Goal: Feedback & Contribution: Submit feedback/report problem

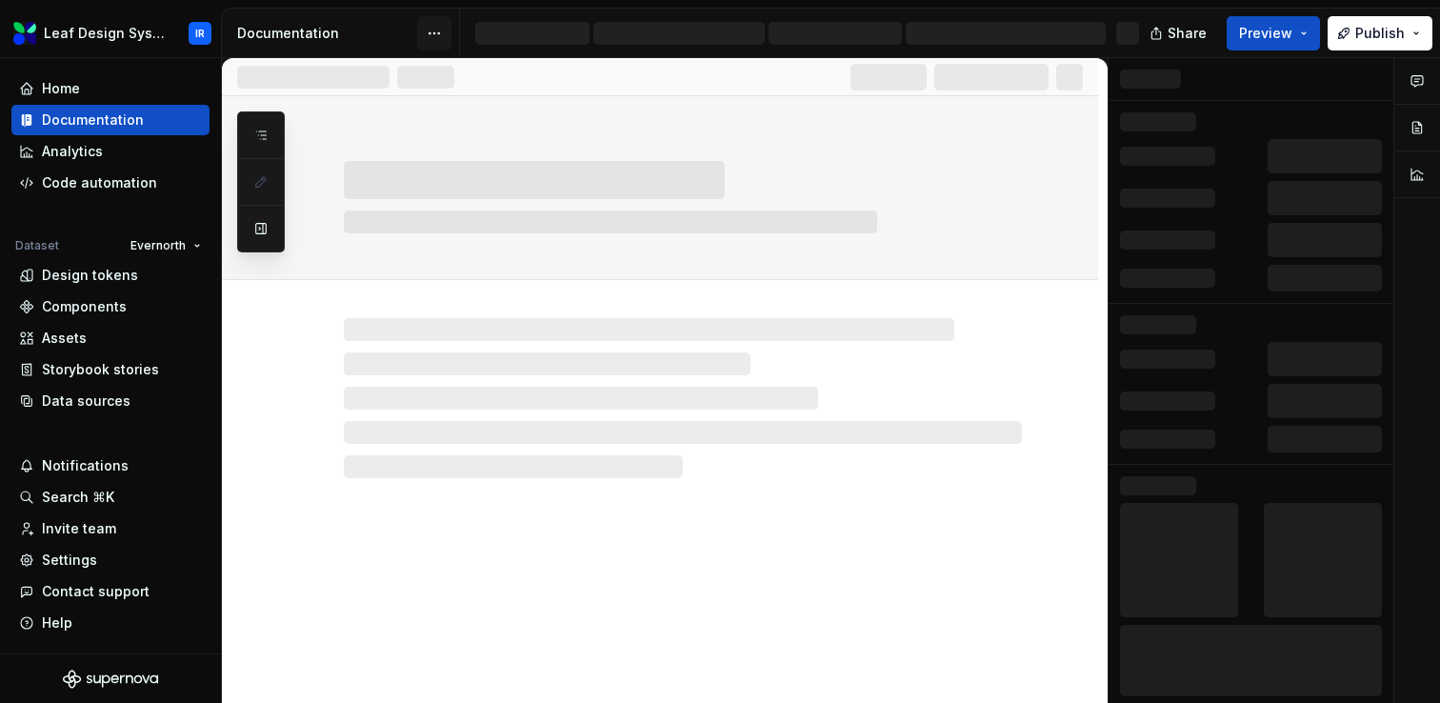
click at [440, 30] on html "Leaf Design System IR Home Documentation Analytics Code automation Dataset Ever…" at bounding box center [720, 351] width 1440 height 703
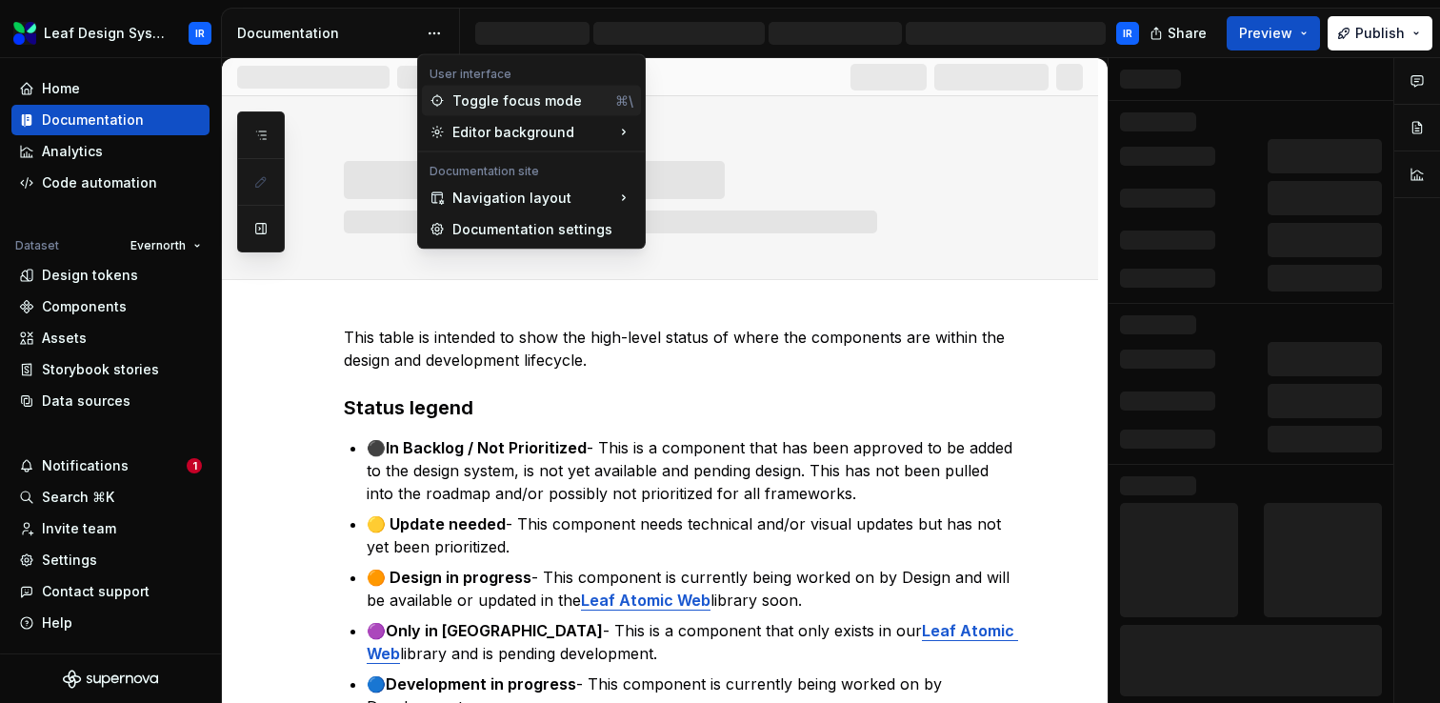
click at [518, 102] on div "Toggle focus mode" at bounding box center [529, 100] width 155 height 19
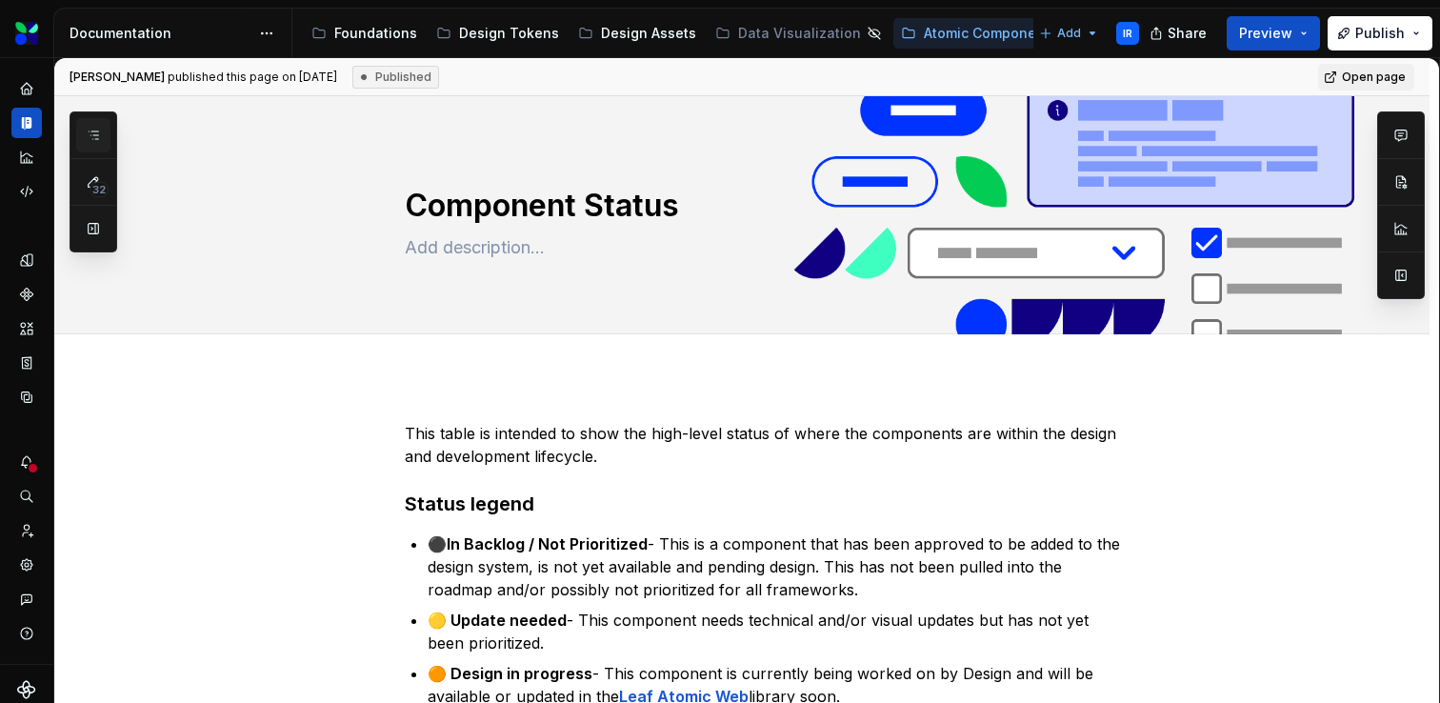
click at [103, 137] on button "button" at bounding box center [93, 135] width 34 height 34
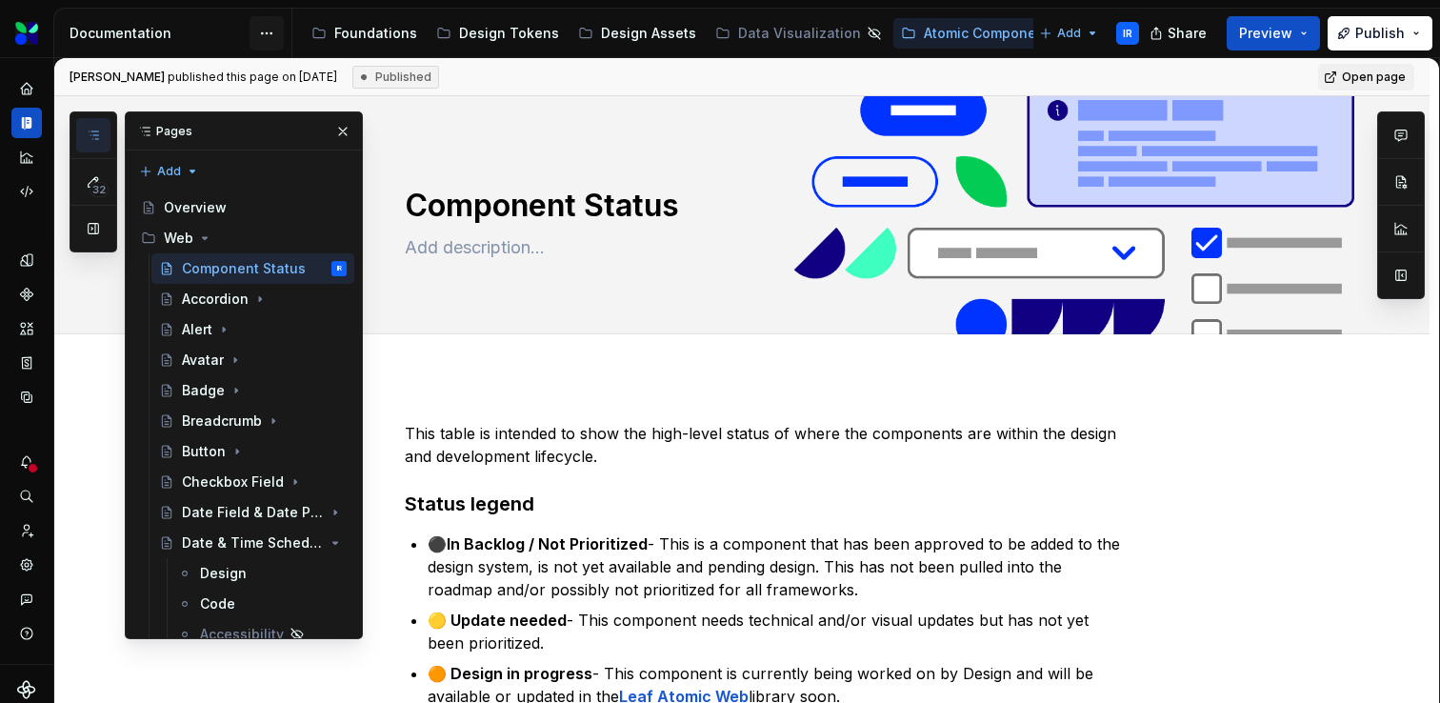
click at [268, 33] on html "Leaf Design System IR Dataset Evernorth Documentation Accessibility guide for t…" at bounding box center [720, 351] width 1440 height 703
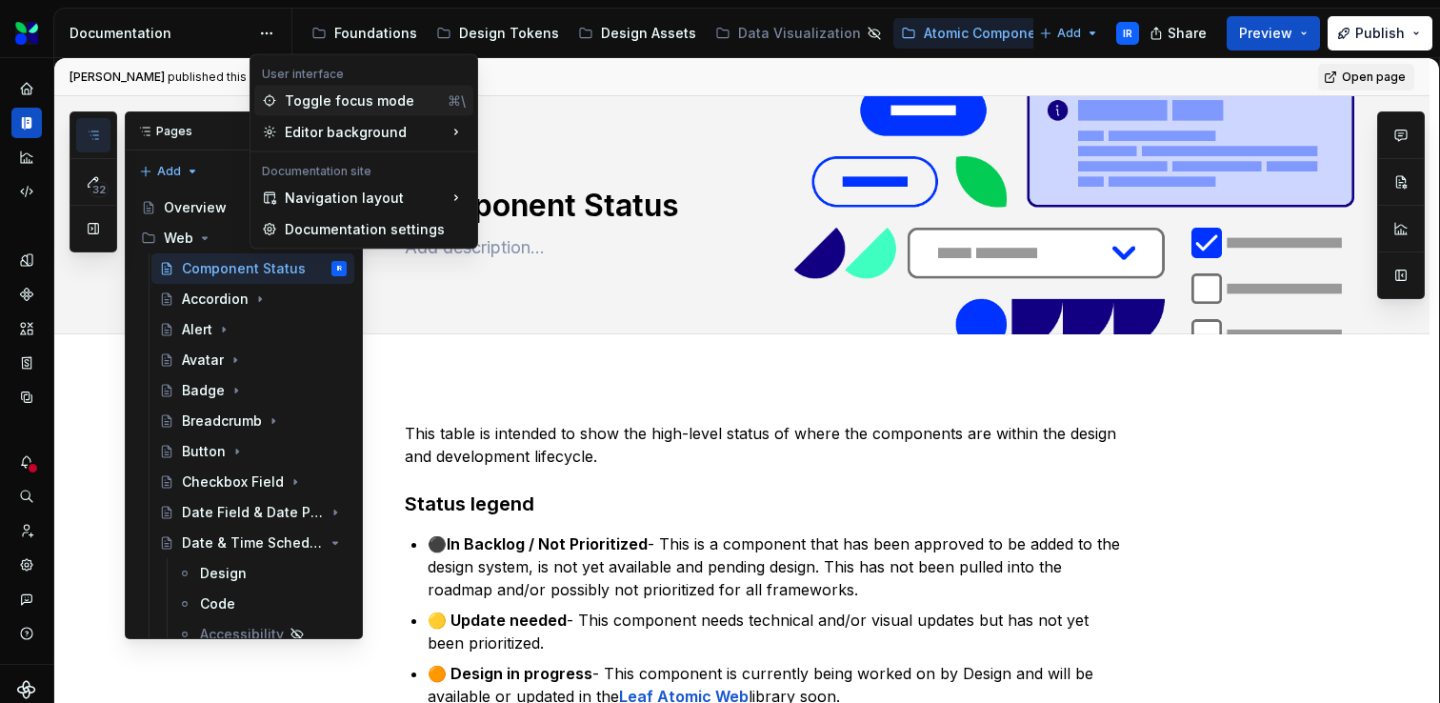
click at [313, 103] on div "Toggle focus mode" at bounding box center [362, 100] width 155 height 19
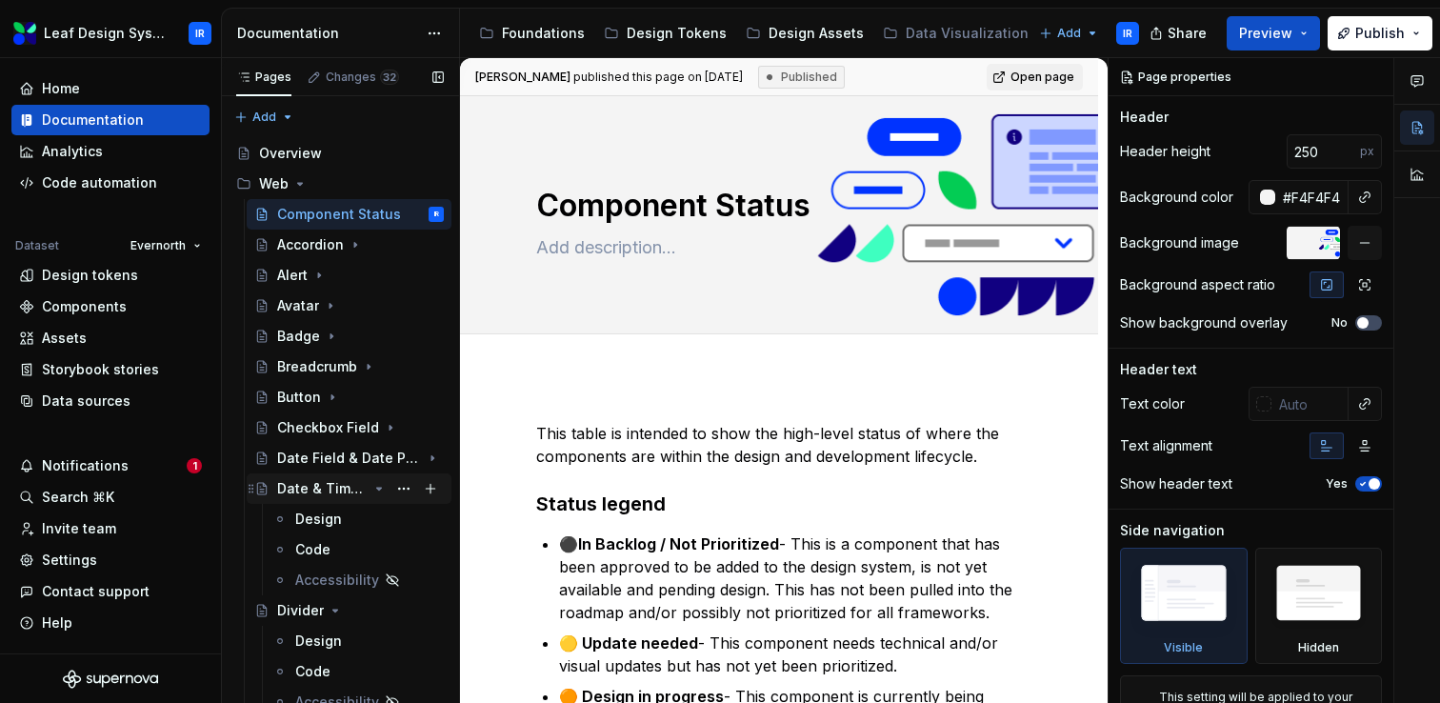
click at [378, 490] on icon "Page tree" at bounding box center [379, 489] width 5 height 2
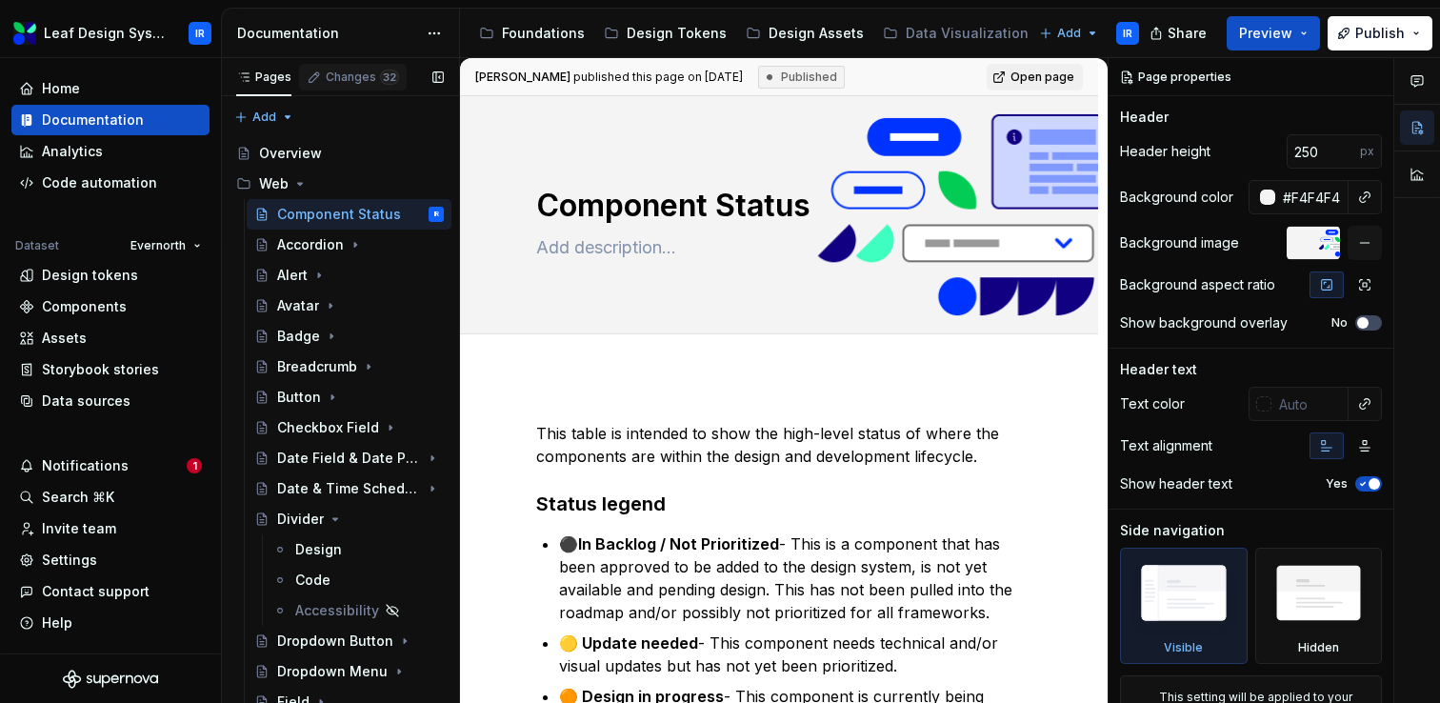
click at [369, 76] on div "Changes 32" at bounding box center [362, 77] width 73 height 15
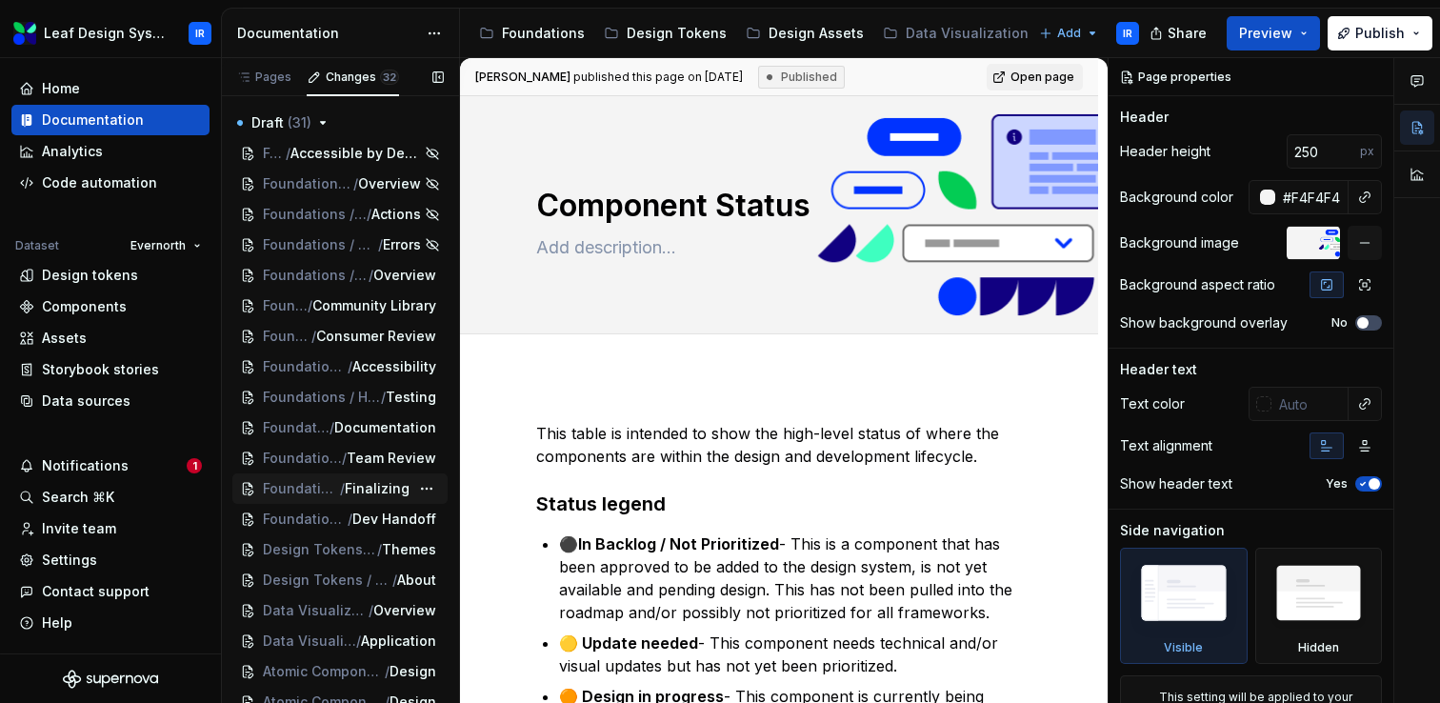
scroll to position [459, 0]
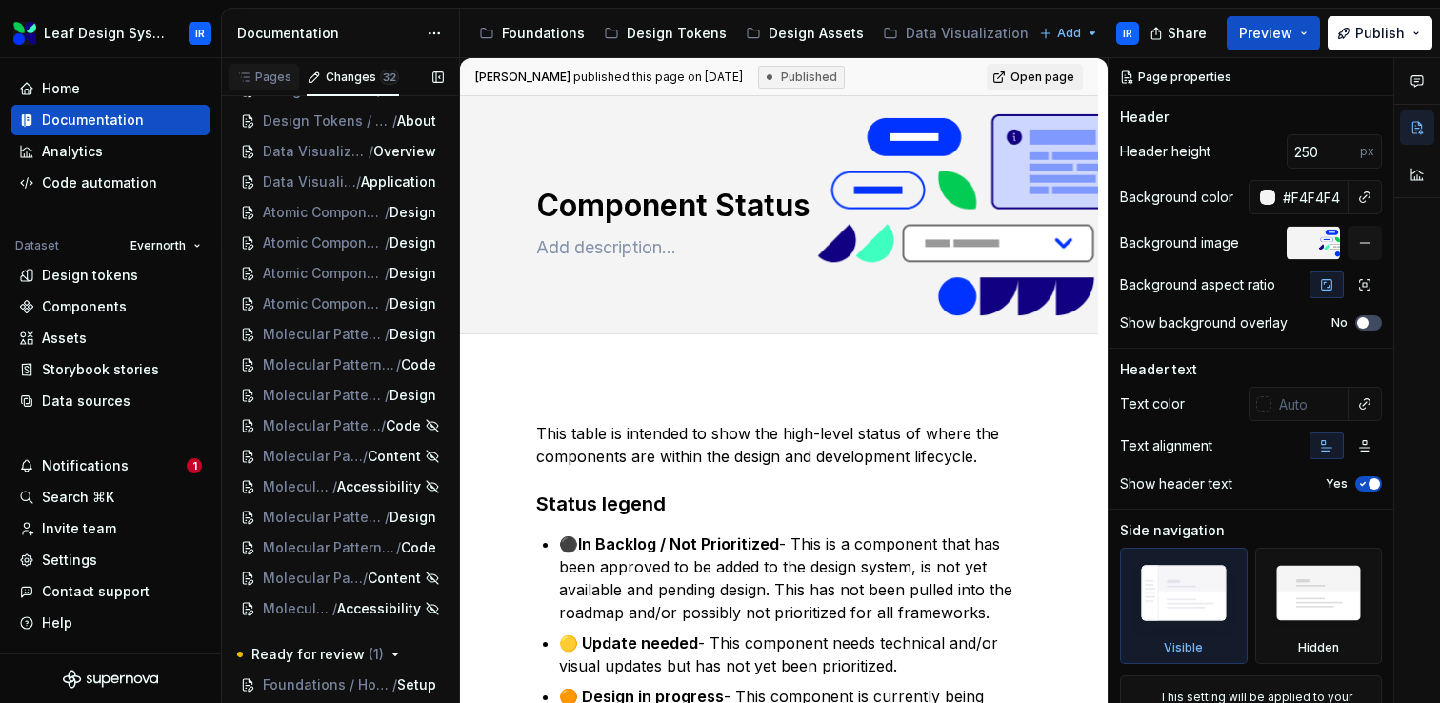
click at [273, 78] on div "Pages" at bounding box center [263, 77] width 55 height 15
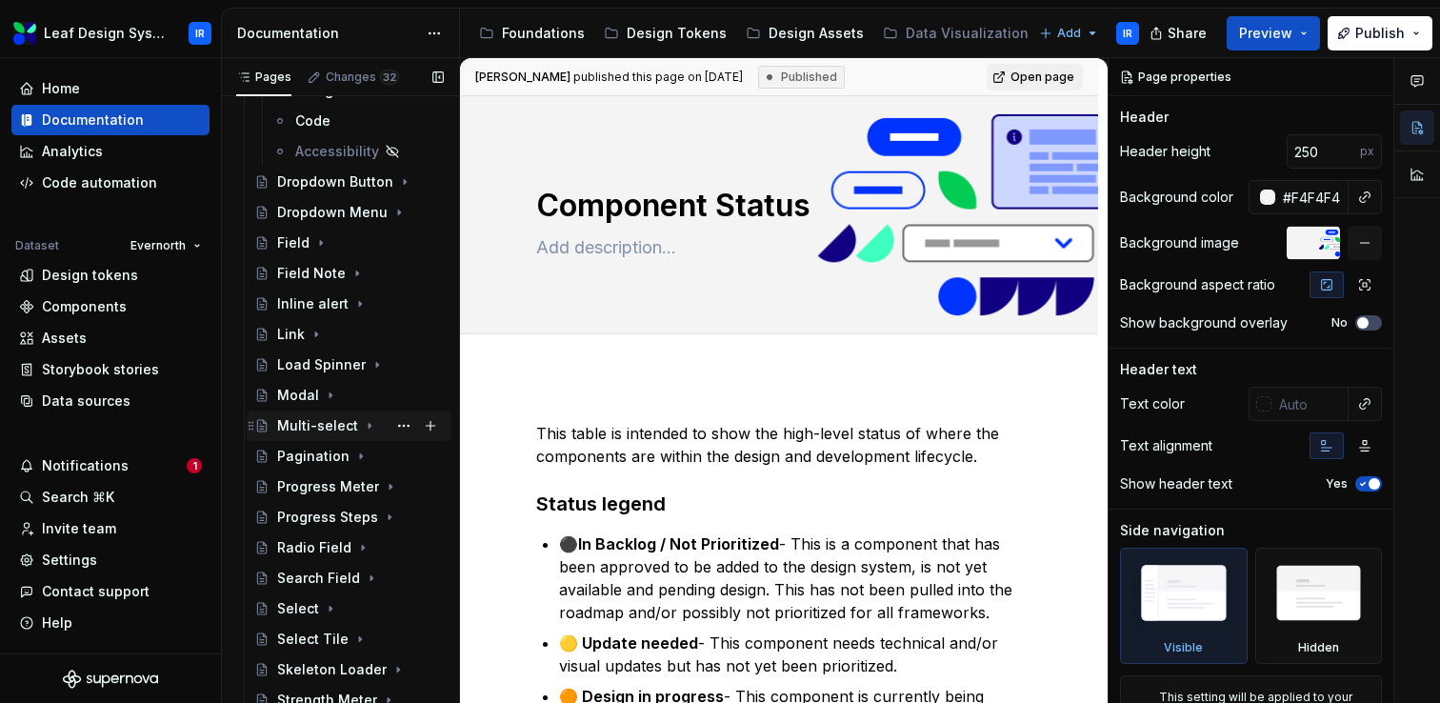
scroll to position [0, 0]
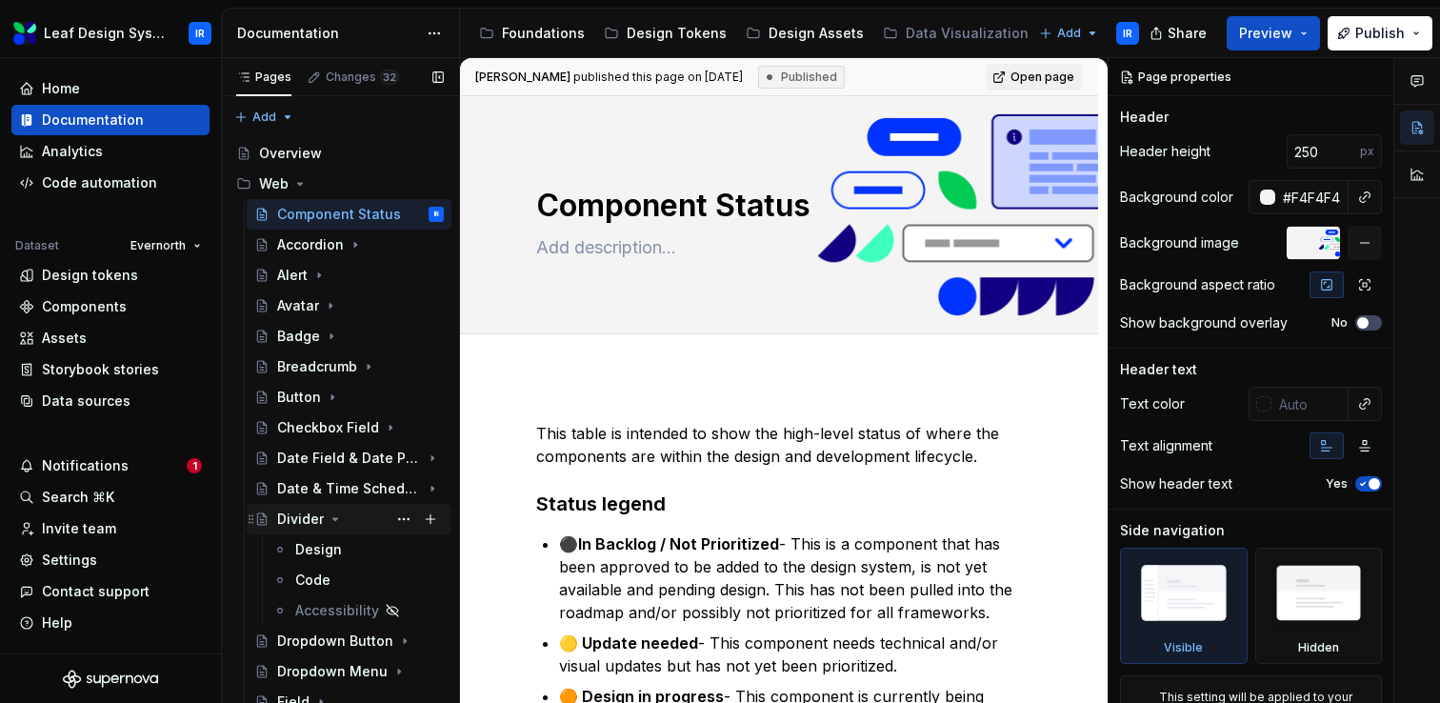
click at [328, 517] on icon "Page tree" at bounding box center [335, 518] width 15 height 15
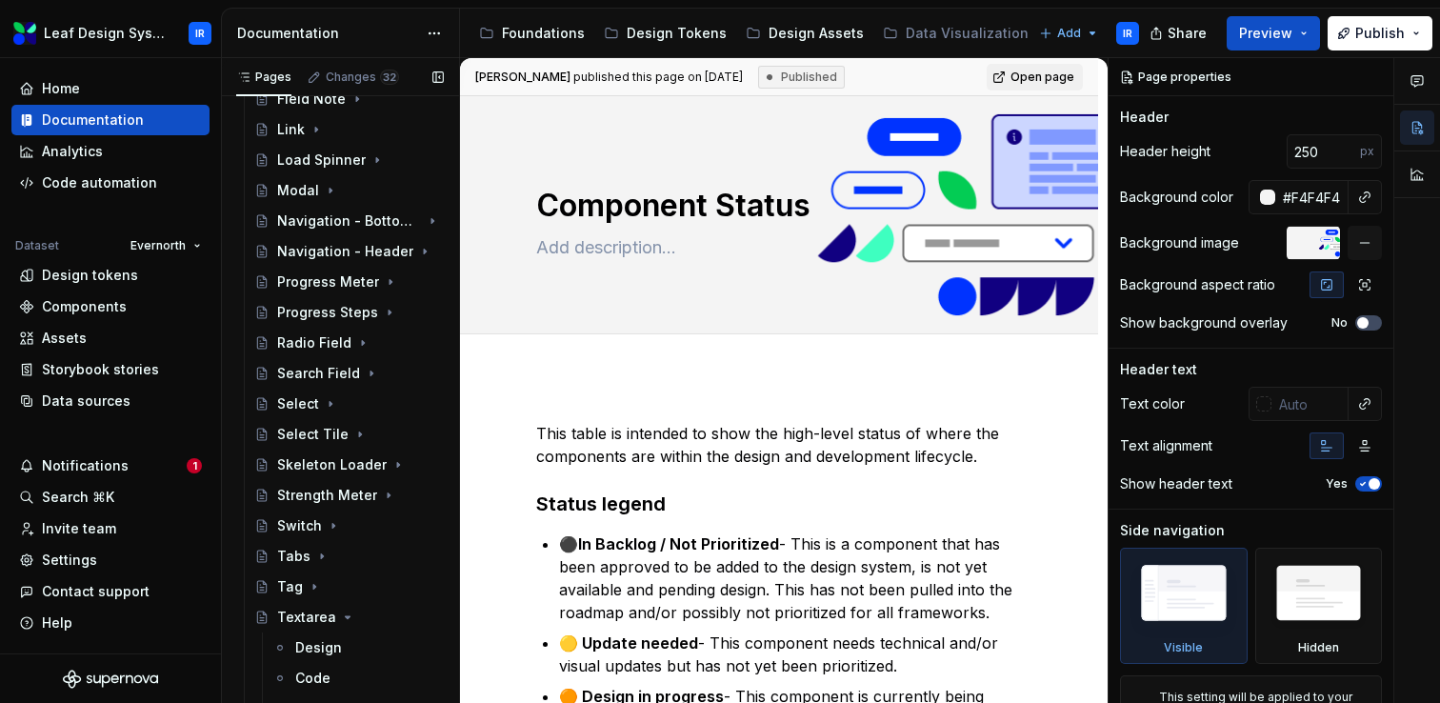
scroll to position [1586, 0]
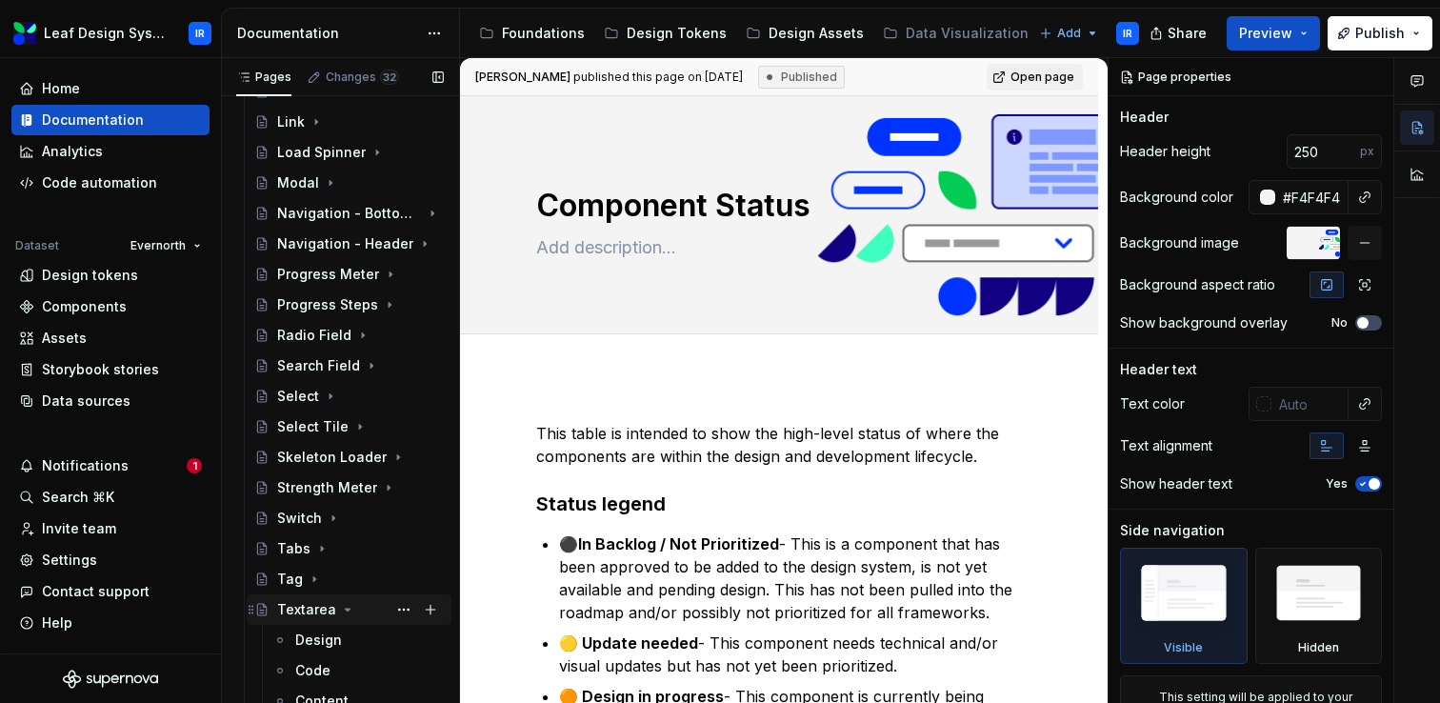
click at [346, 610] on icon "Page tree" at bounding box center [347, 609] width 15 height 15
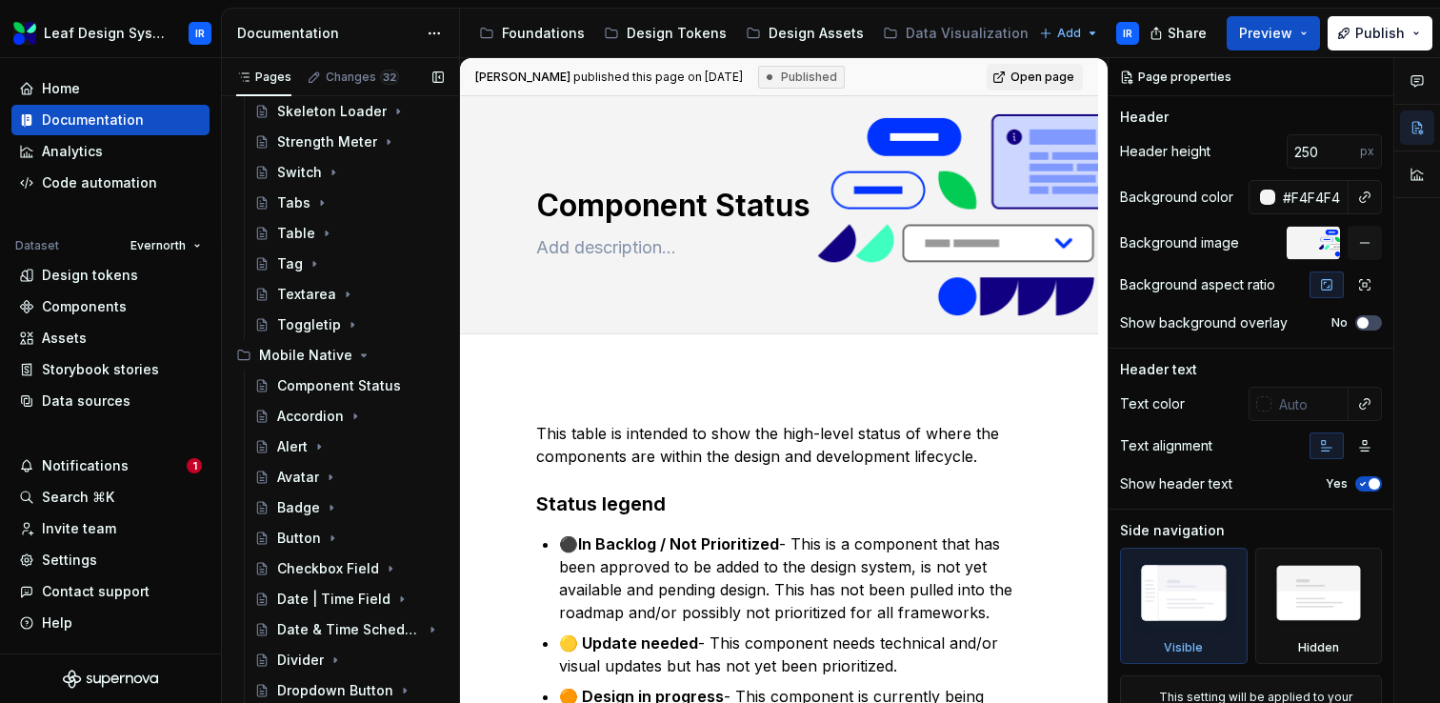
scroll to position [913, 0]
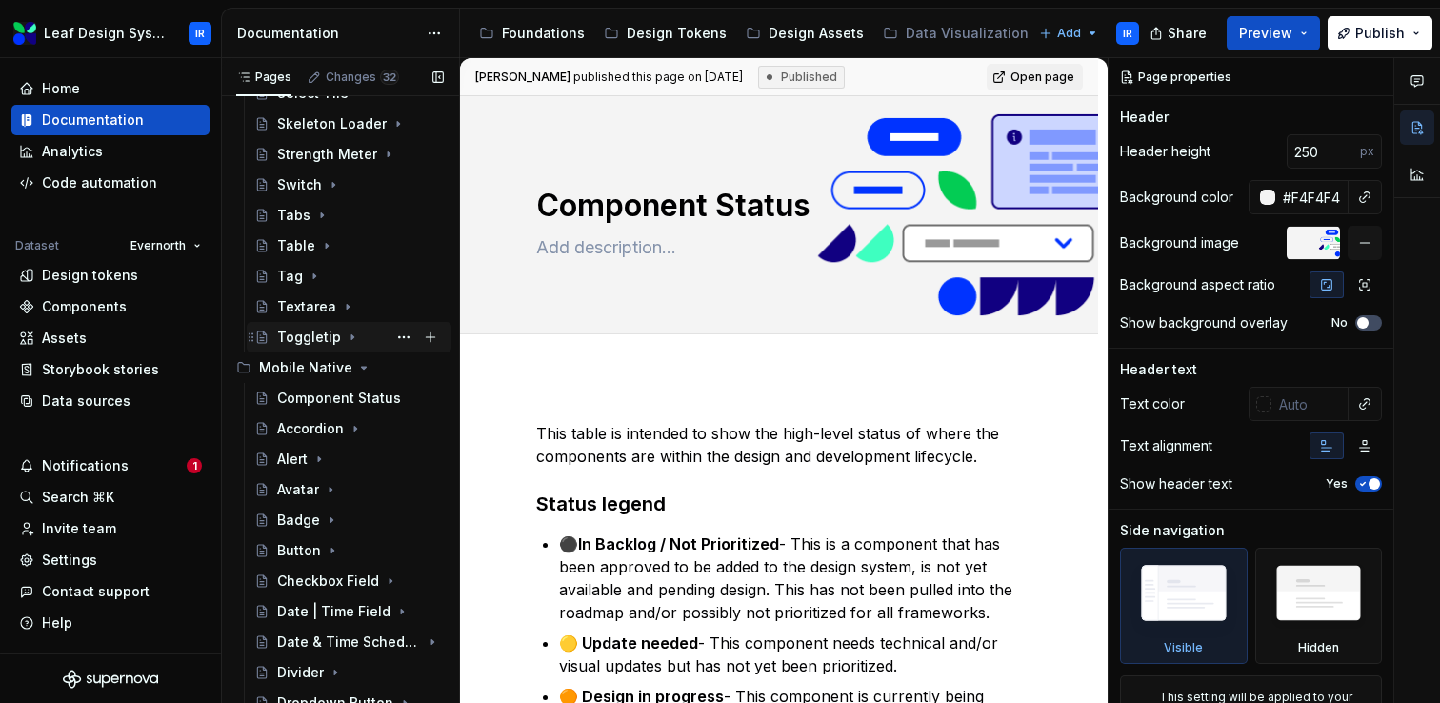
click at [321, 341] on div "Toggletip" at bounding box center [309, 337] width 64 height 19
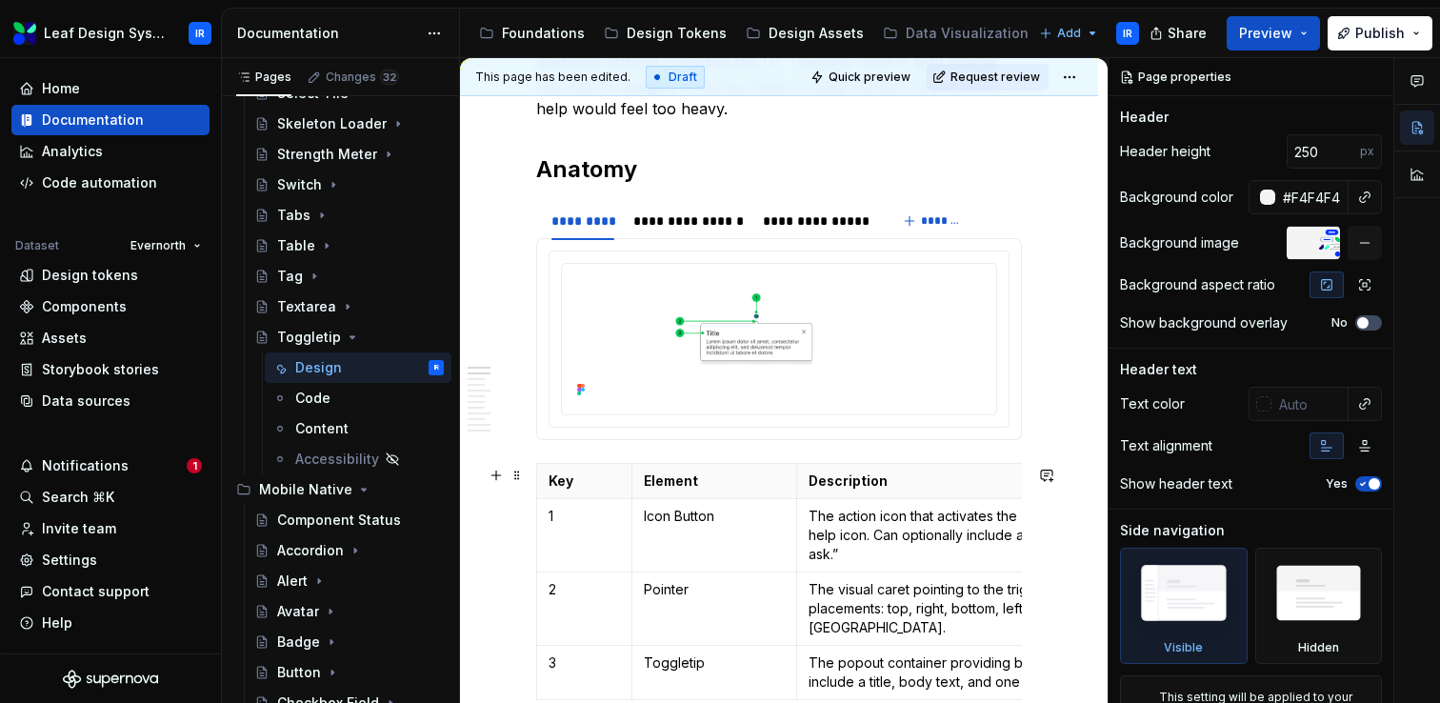
scroll to position [496, 0]
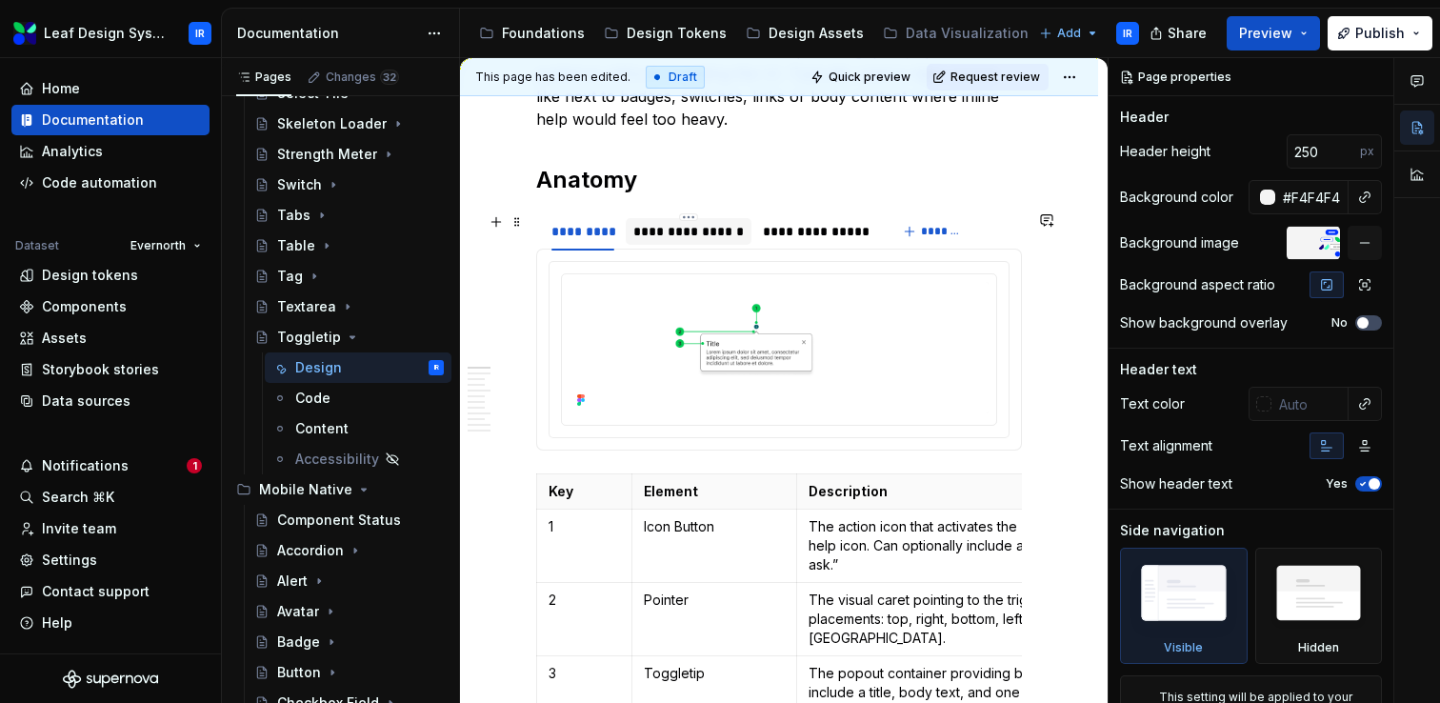
click at [726, 231] on div "**********" at bounding box center [688, 231] width 110 height 19
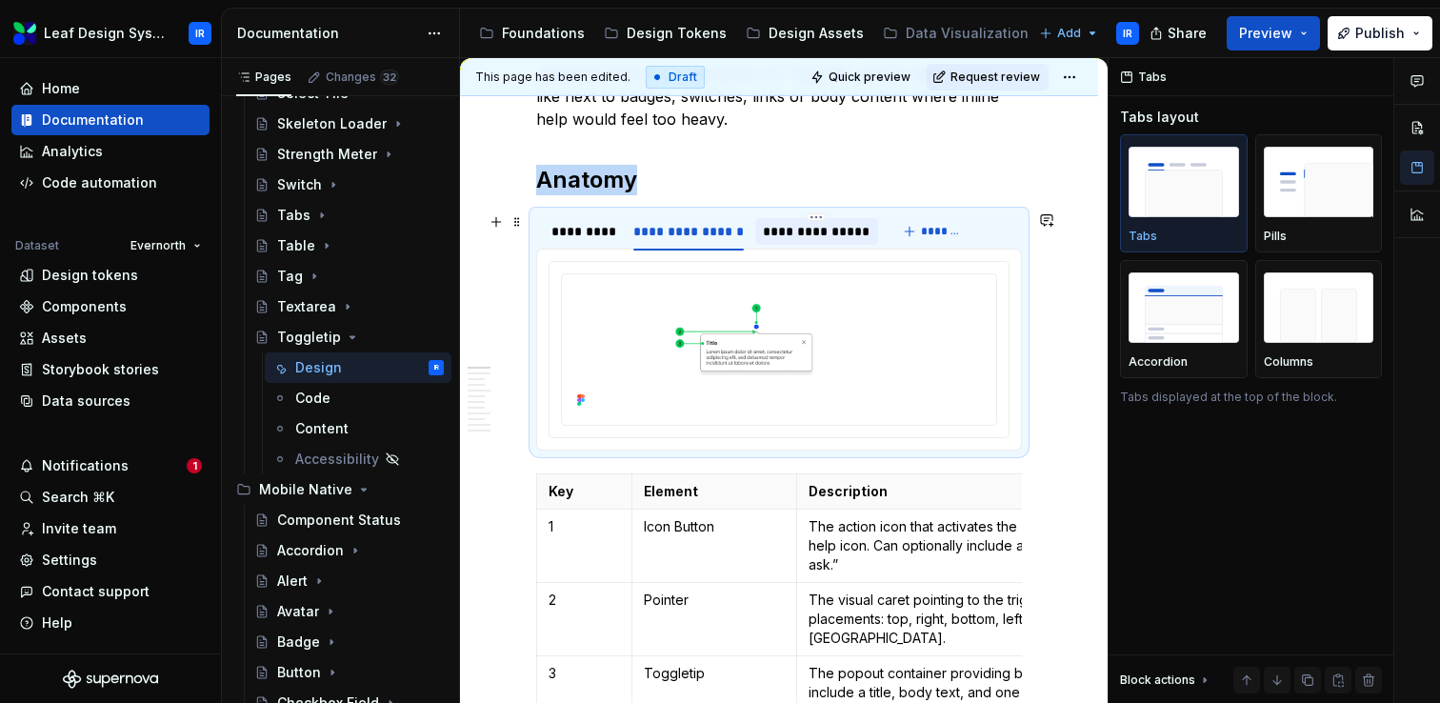
click at [831, 233] on div "**********" at bounding box center [817, 231] width 108 height 19
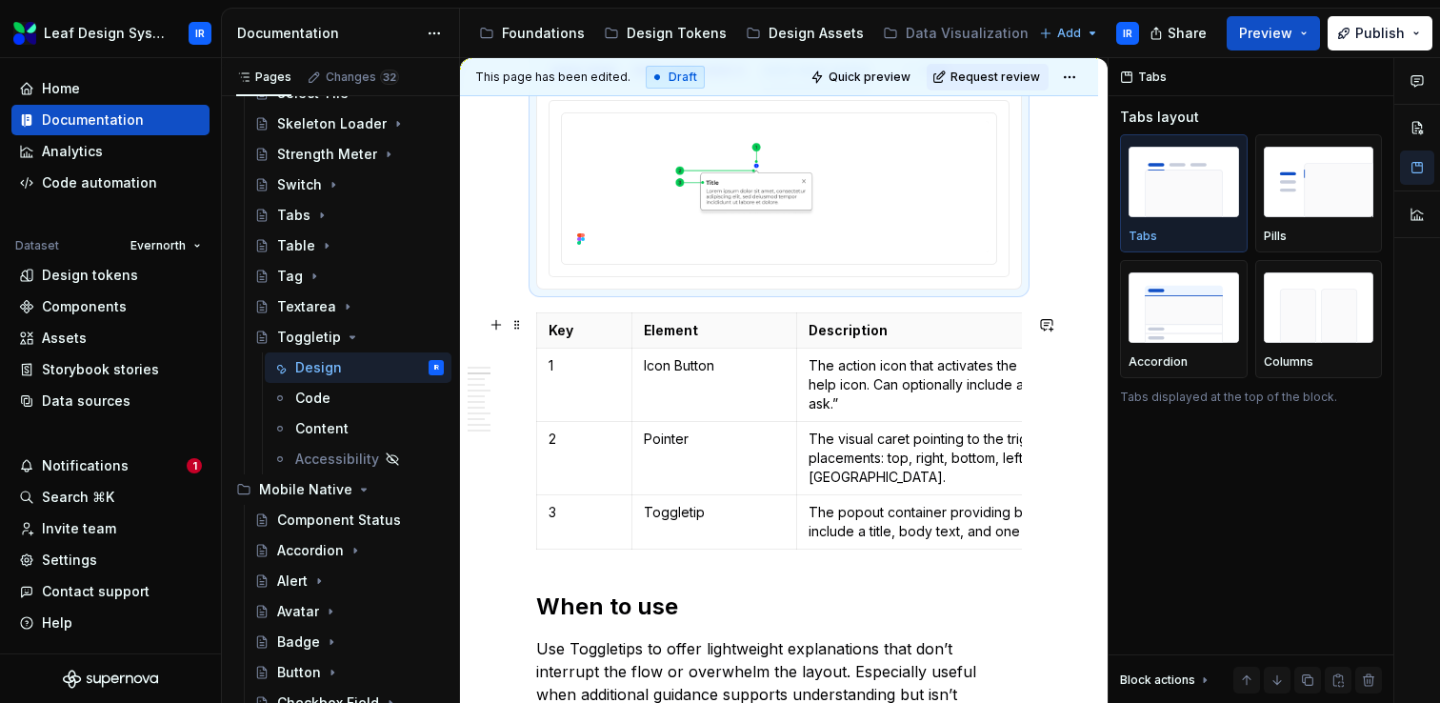
scroll to position [669, 0]
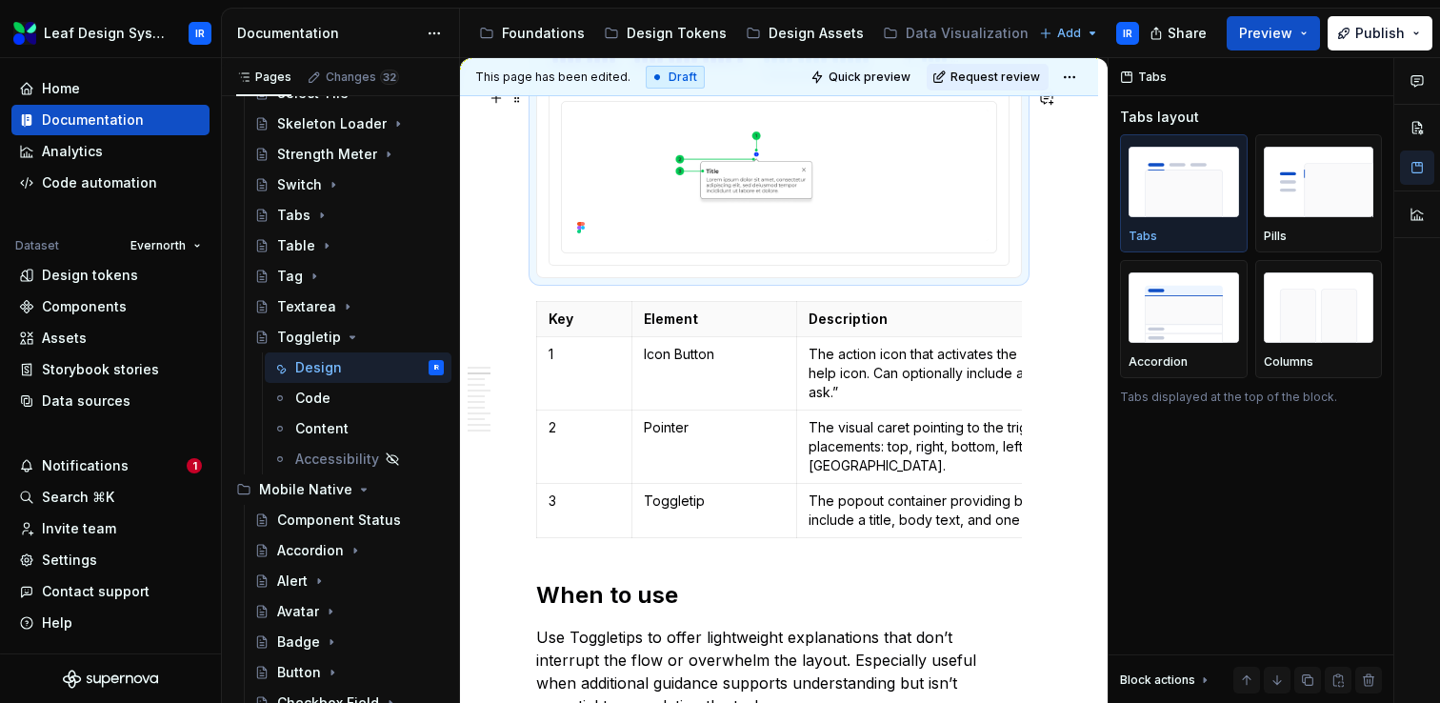
type textarea "*"
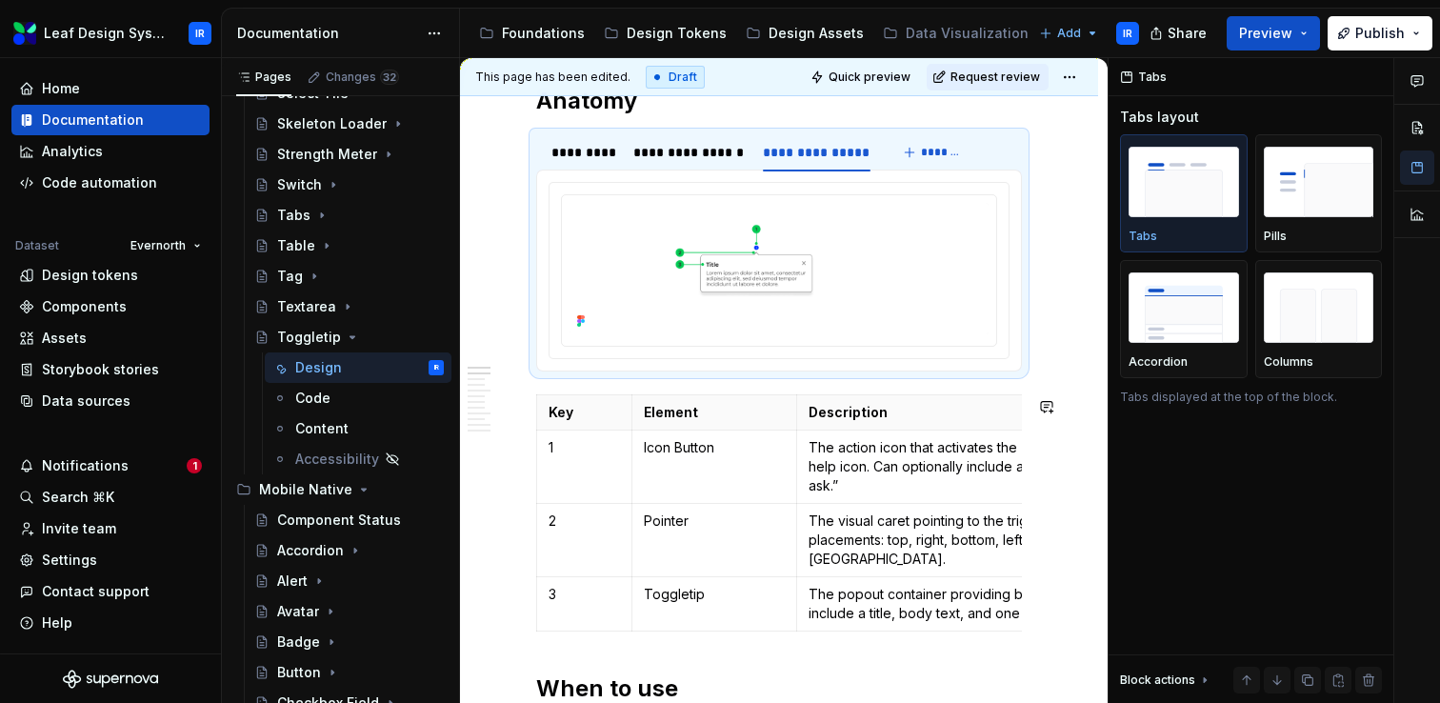
scroll to position [554, 0]
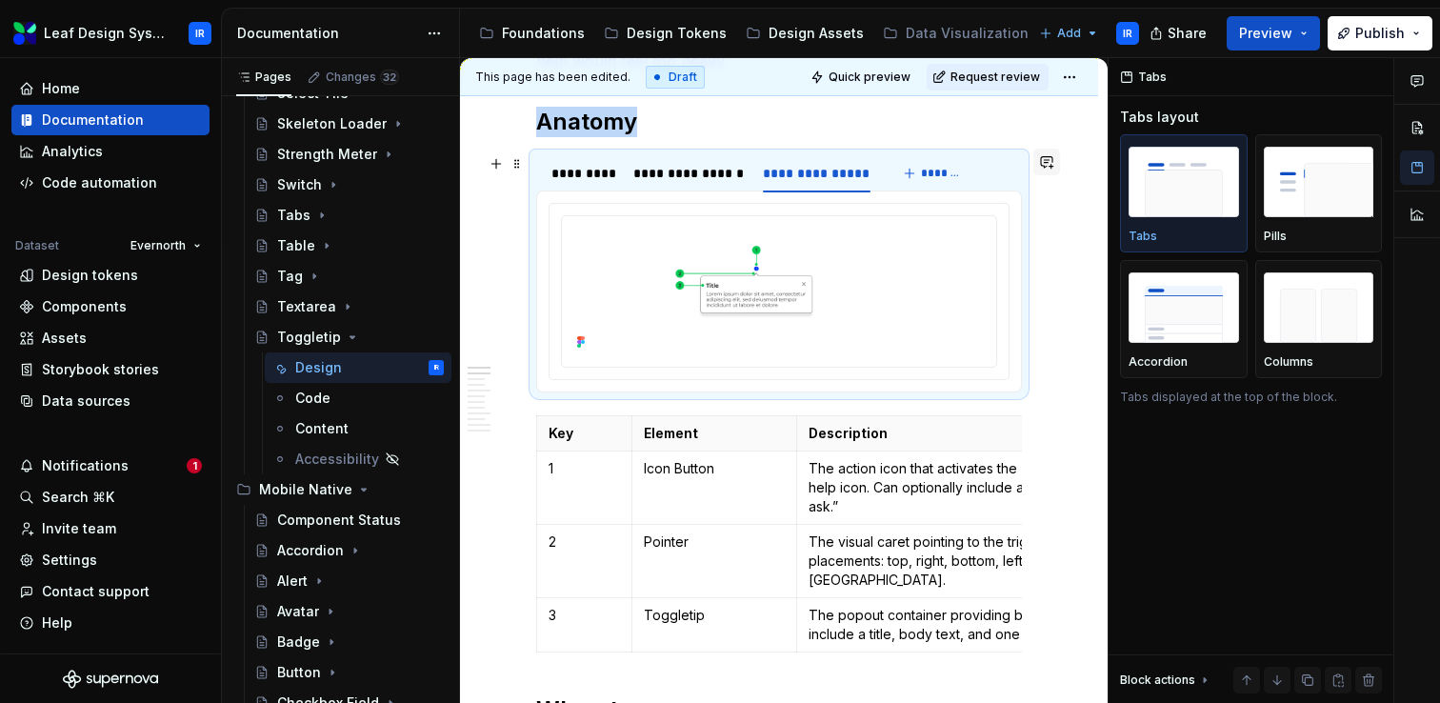
click at [1059, 162] on button "button" at bounding box center [1046, 162] width 27 height 27
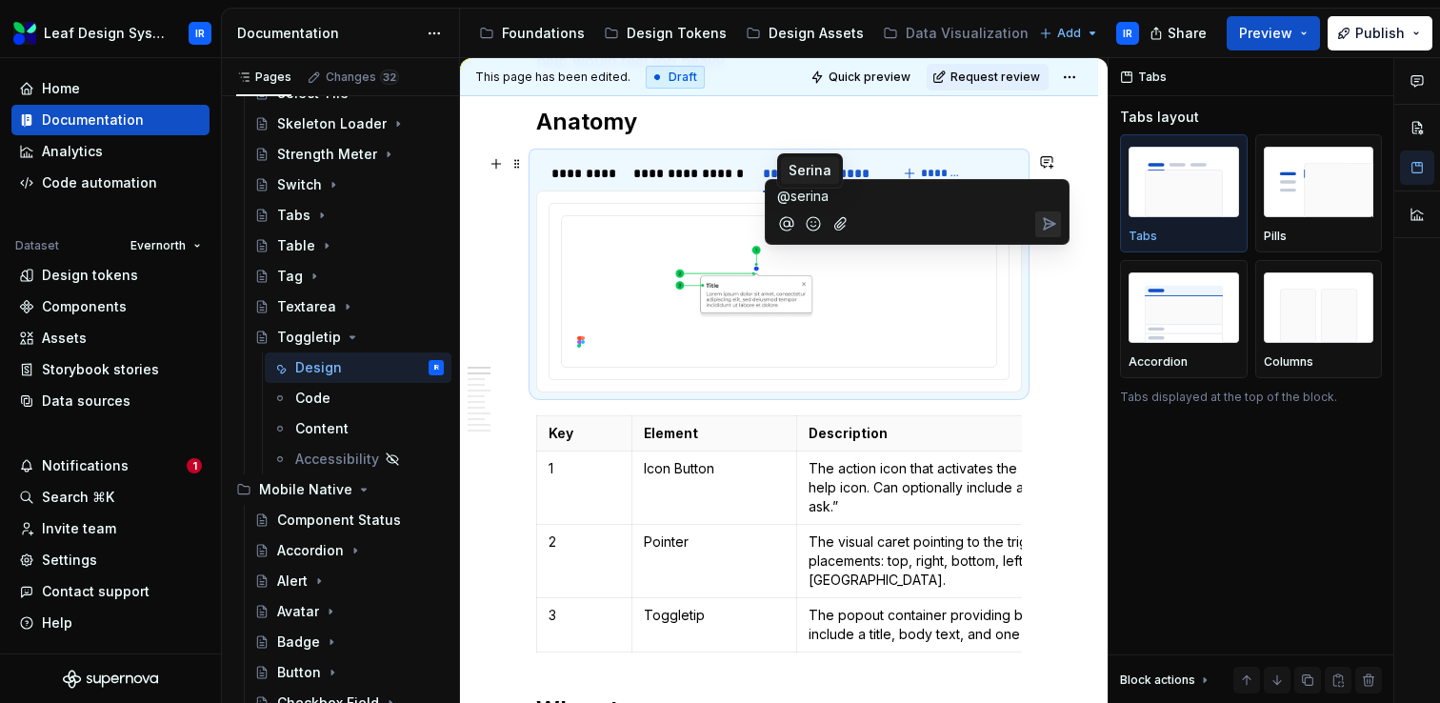
click at [824, 171] on span "Serina" at bounding box center [810, 170] width 43 height 19
click at [820, 193] on span "* ******" at bounding box center [798, 198] width 43 height 16
click at [963, 199] on span "Super minor but image is off center" at bounding box center [930, 196] width 221 height 16
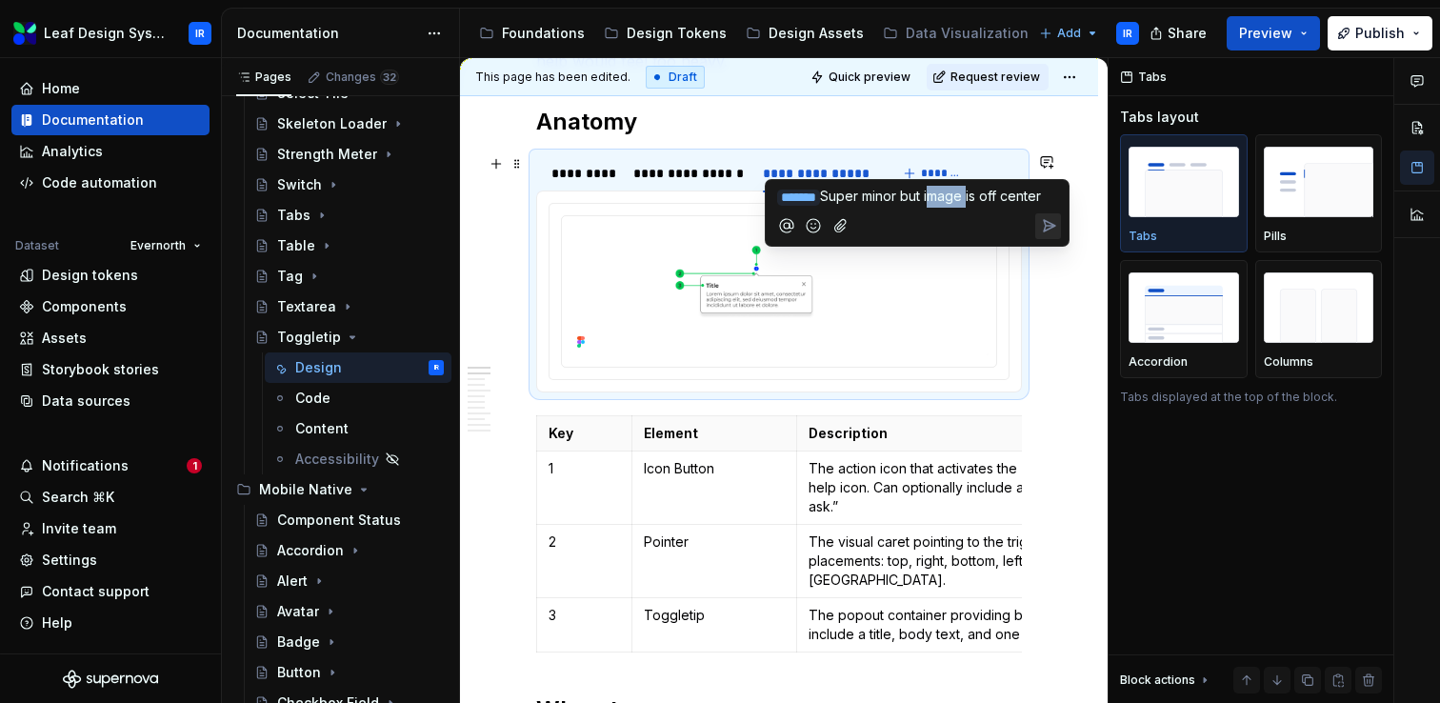
click at [963, 199] on span "Super minor but image is off center" at bounding box center [930, 196] width 221 height 16
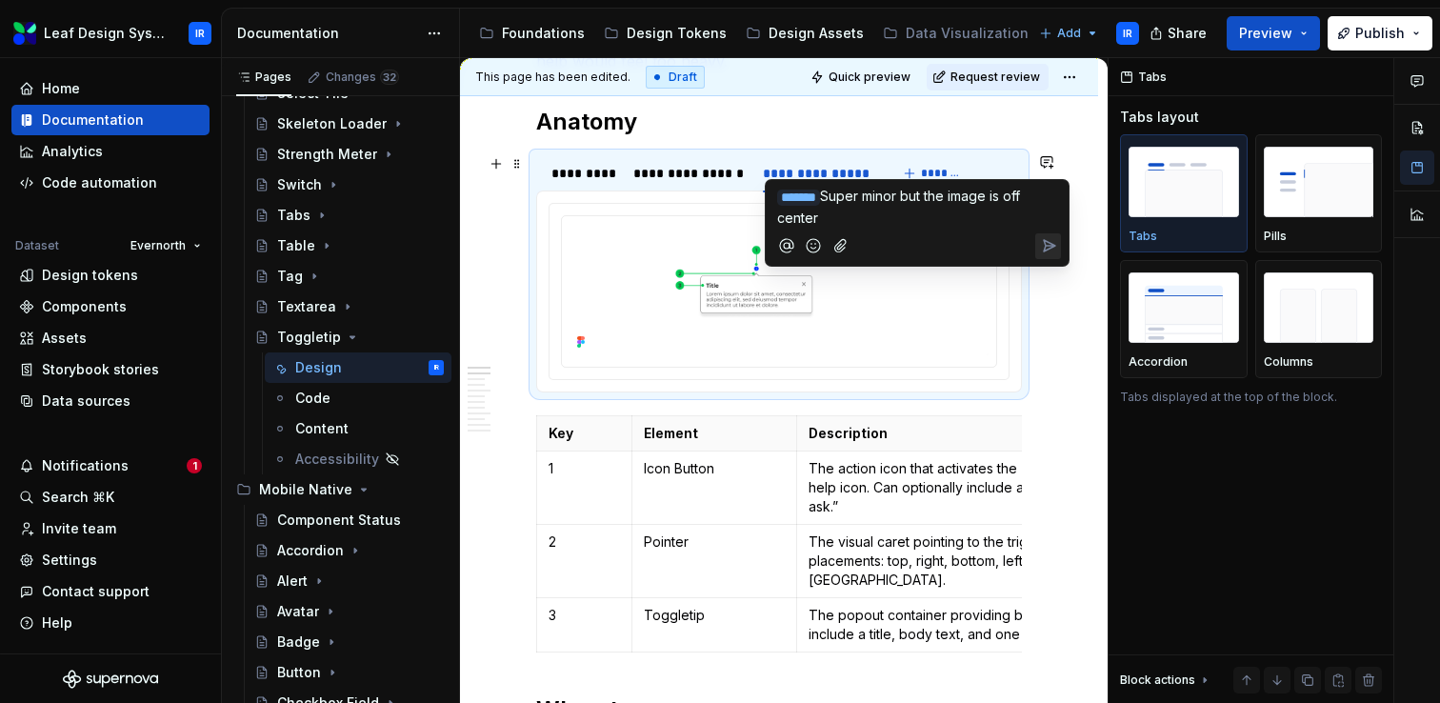
click at [841, 222] on p "﻿ * ****** ﻿ Super minor but the image is off center" at bounding box center [917, 207] width 280 height 42
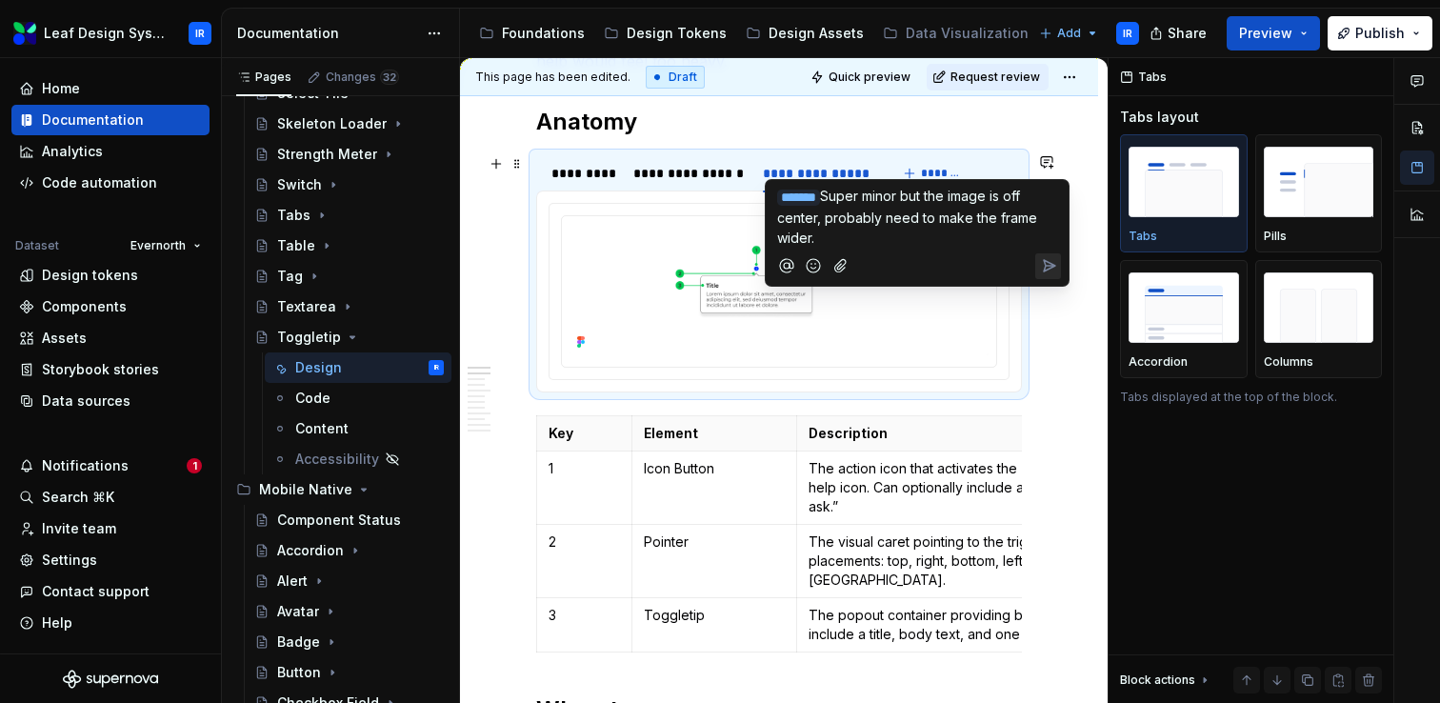
click at [1046, 256] on icon "Send" at bounding box center [1048, 265] width 19 height 19
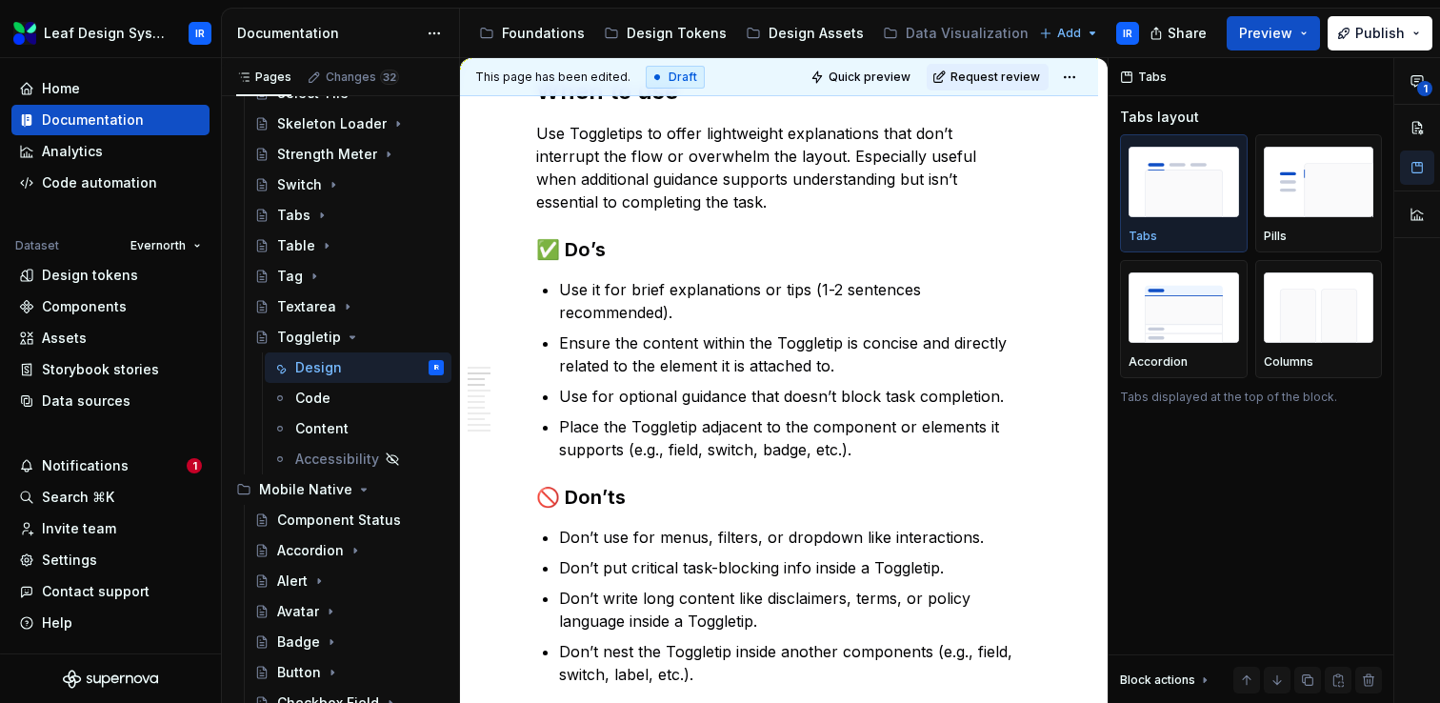
scroll to position [1214, 0]
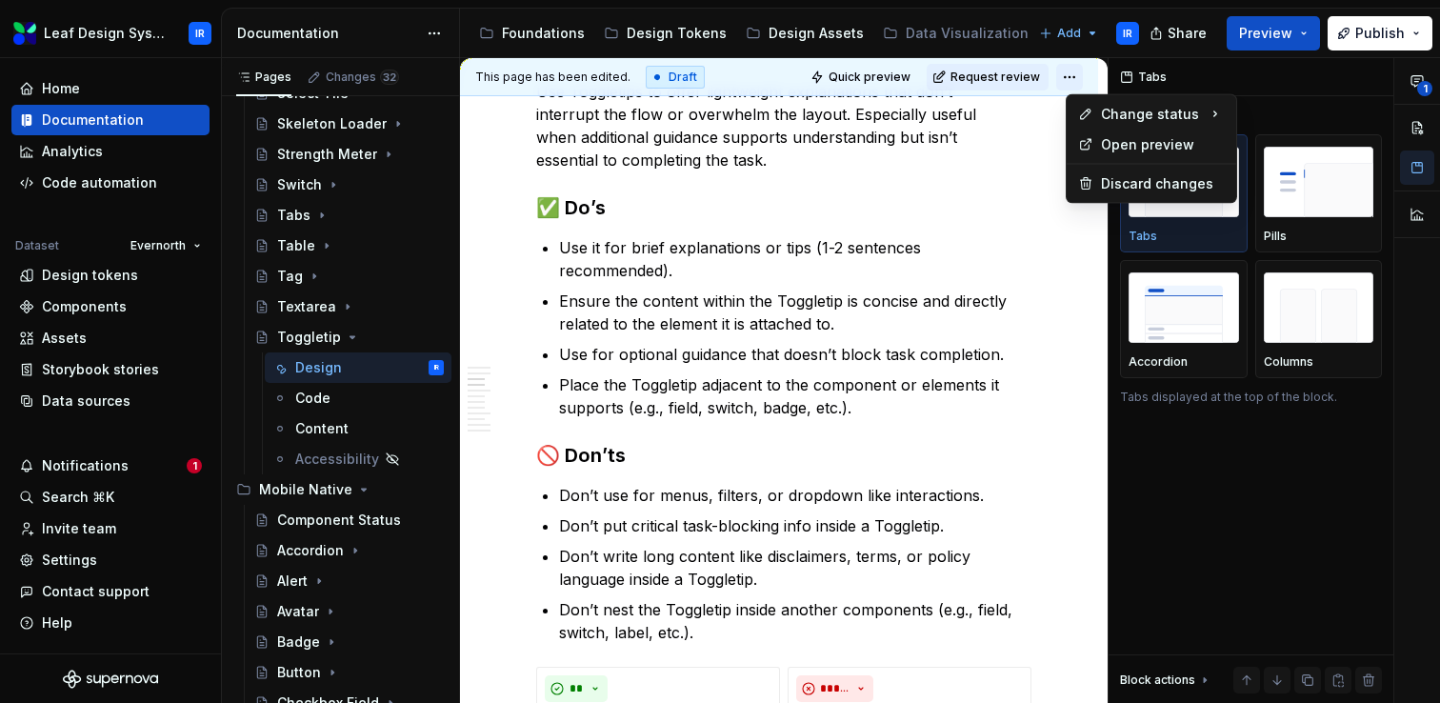
click at [1088, 76] on html "Leaf Design System IR Home Documentation Analytics Code automation Dataset Ever…" at bounding box center [720, 351] width 1440 height 703
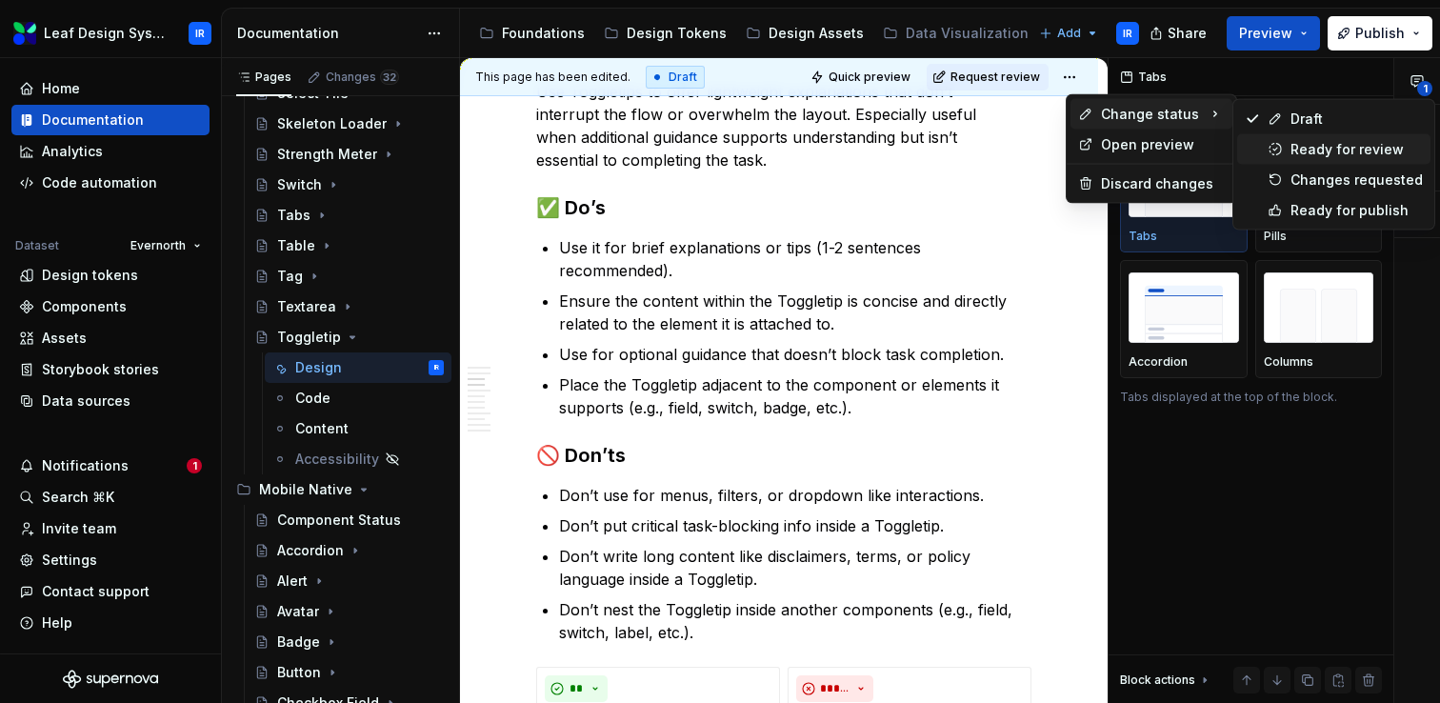
click at [1318, 155] on div "Ready for review" at bounding box center [1357, 149] width 132 height 19
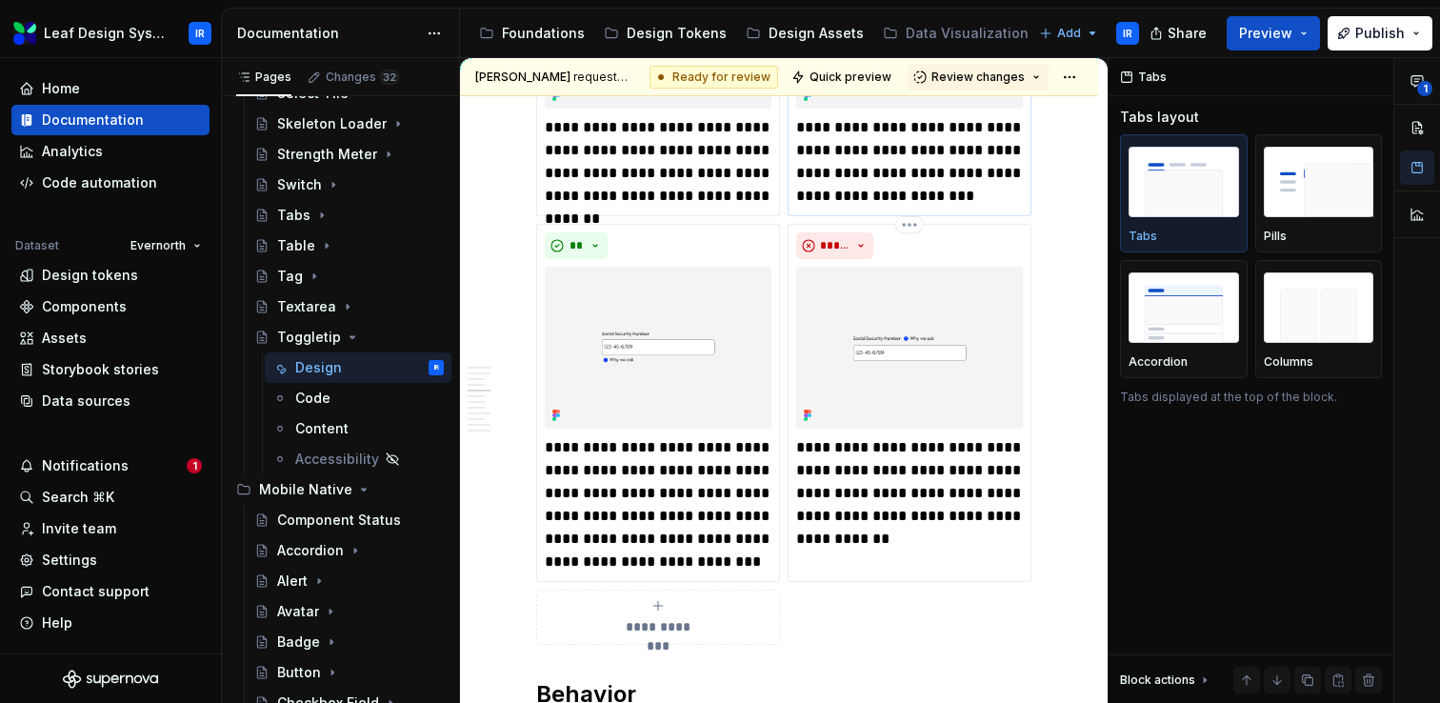
scroll to position [1979, 0]
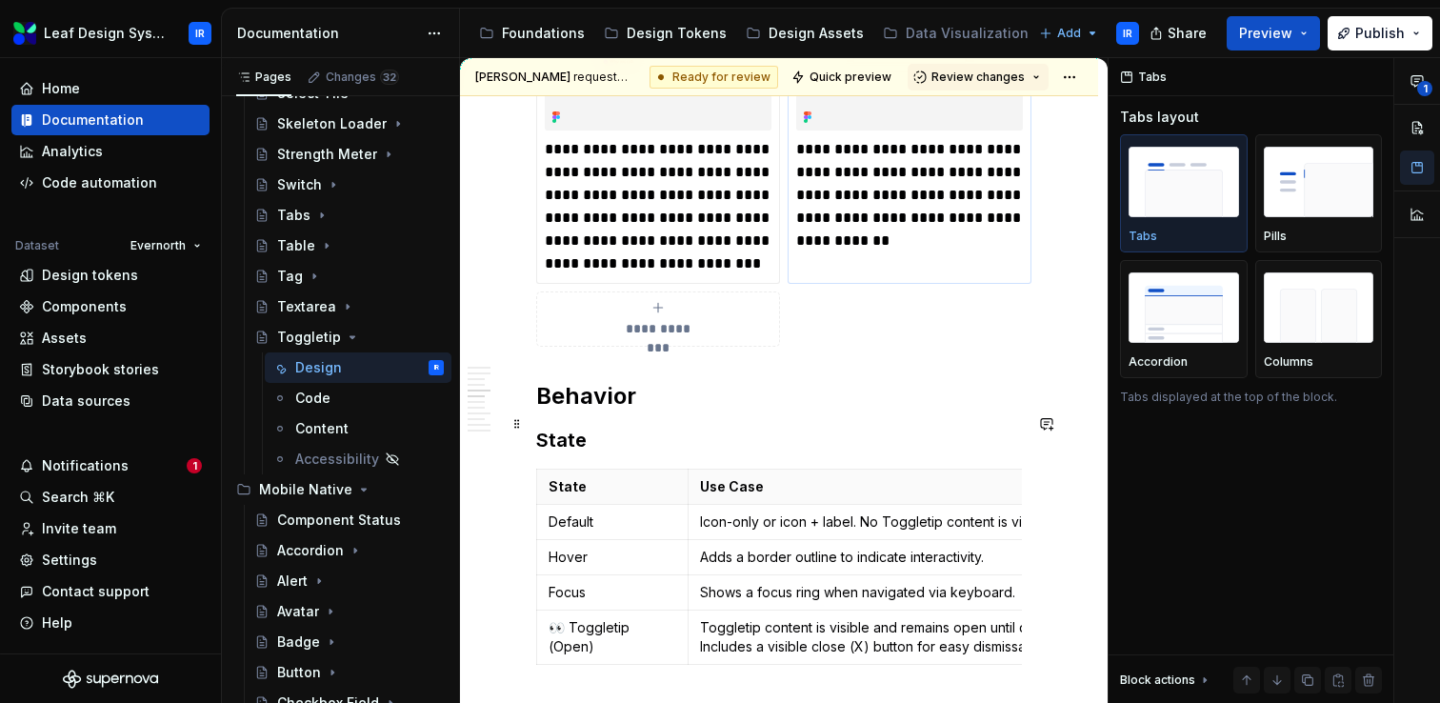
type textarea "*"
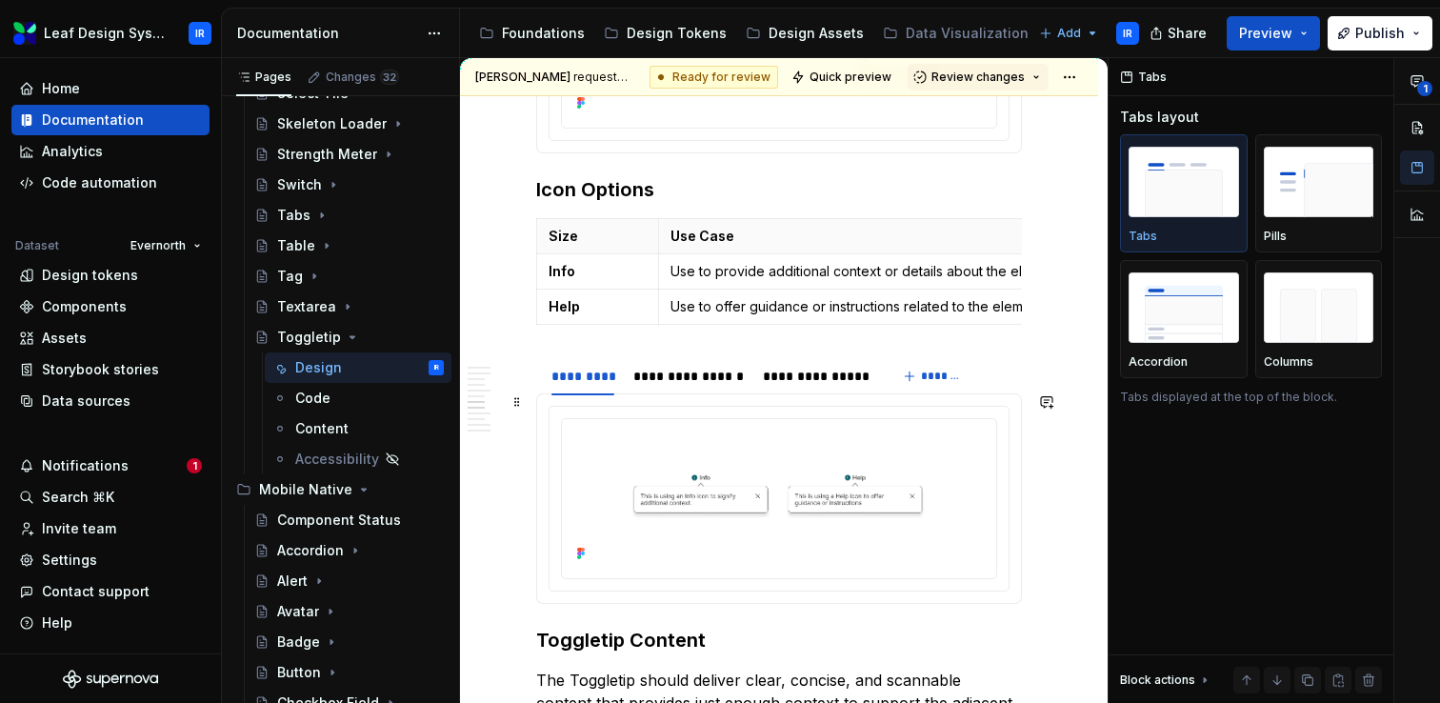
scroll to position [3040, 0]
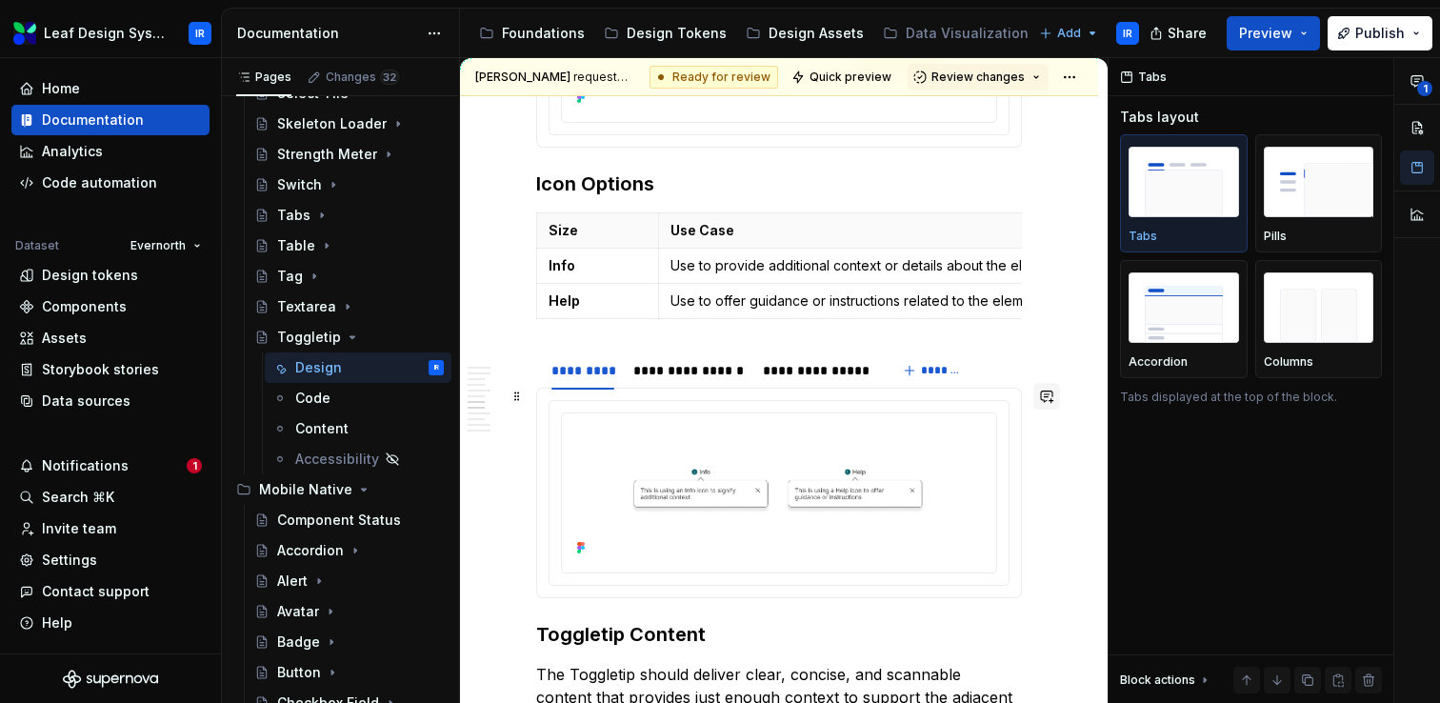
click at [1059, 388] on button "button" at bounding box center [1046, 396] width 27 height 27
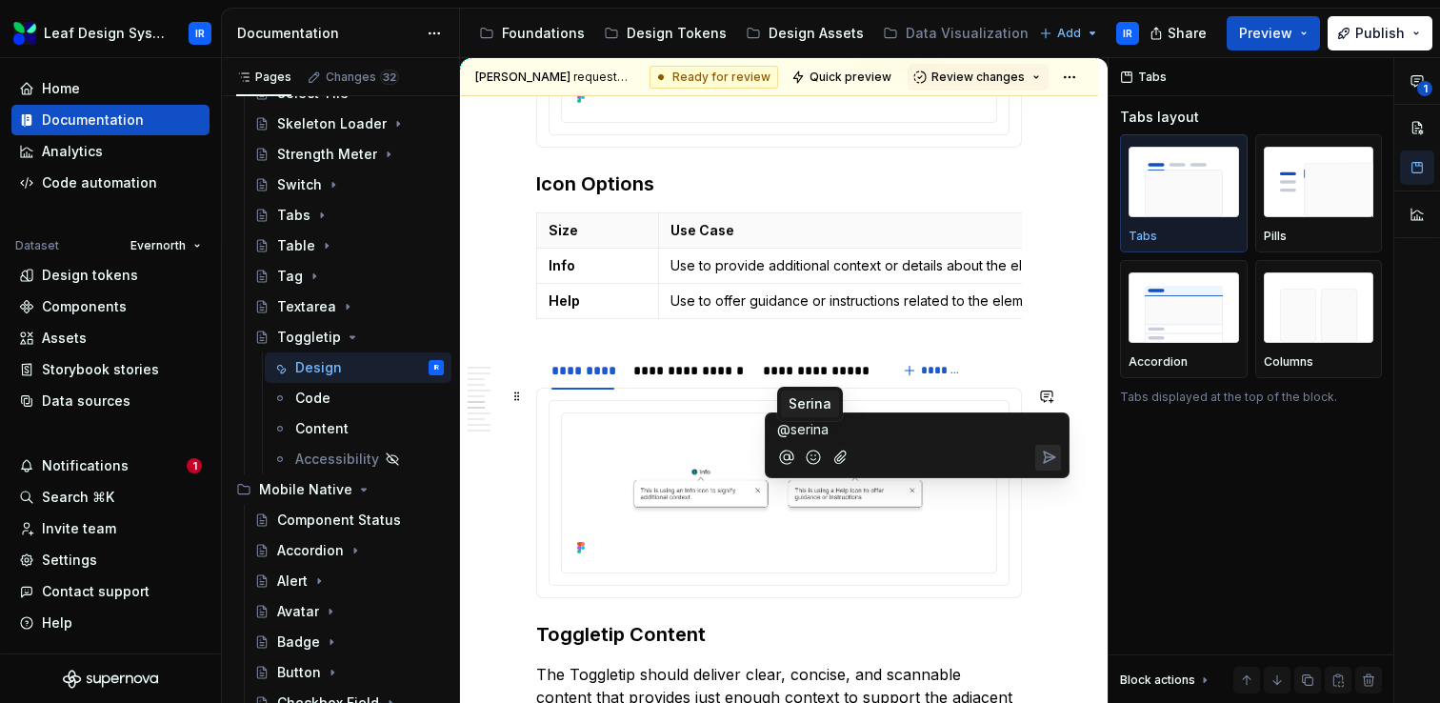
click at [803, 395] on span "Serina" at bounding box center [810, 403] width 43 height 19
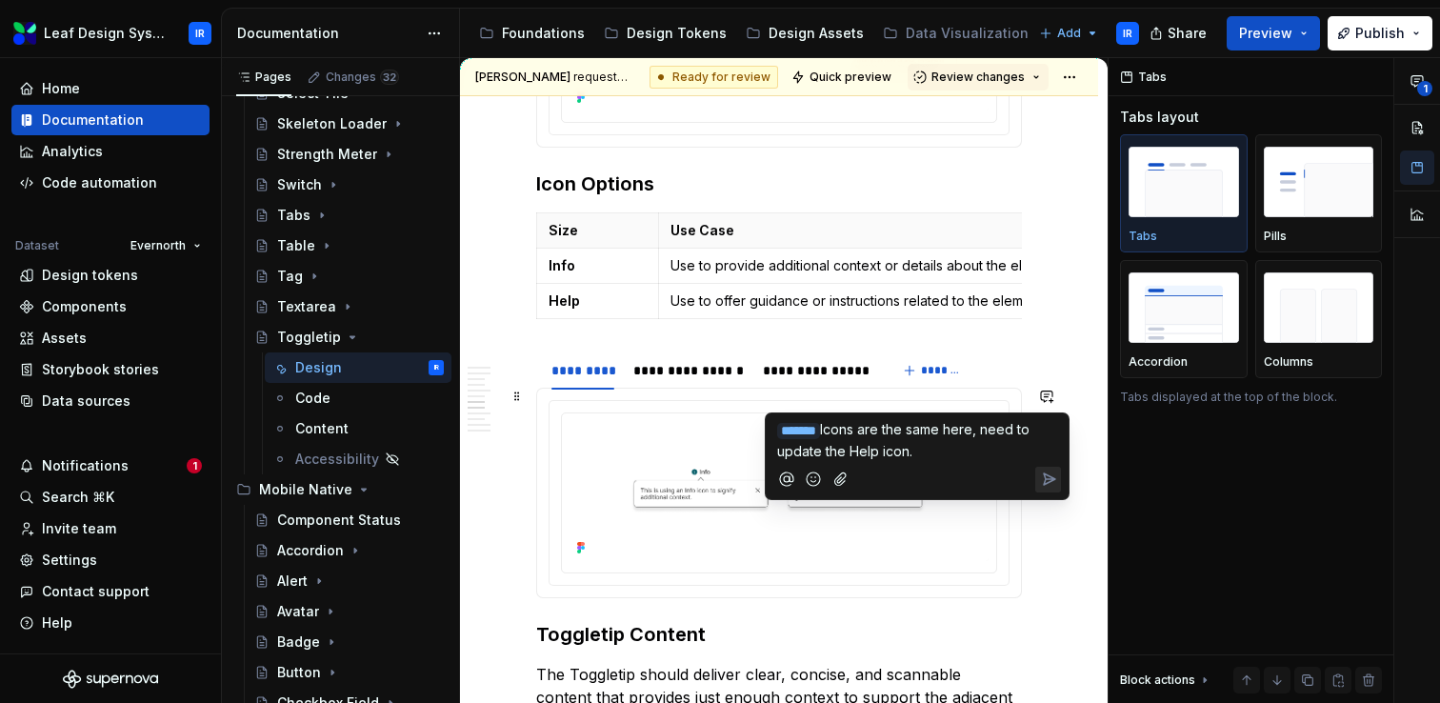
click at [831, 450] on span "Icons are the same here, need to update the Help icon." at bounding box center [905, 440] width 256 height 38
click at [1041, 474] on icon "Send" at bounding box center [1048, 479] width 19 height 19
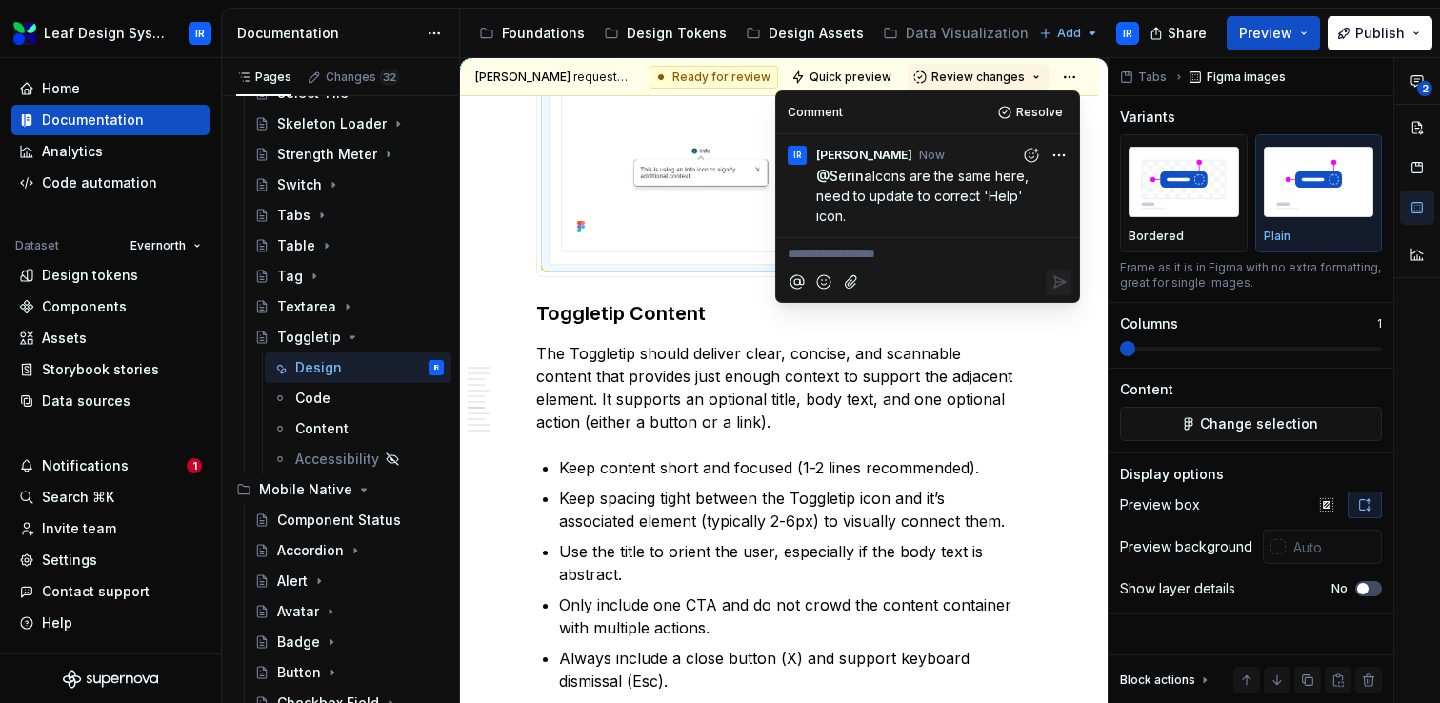
scroll to position [3362, 0]
type textarea "*"
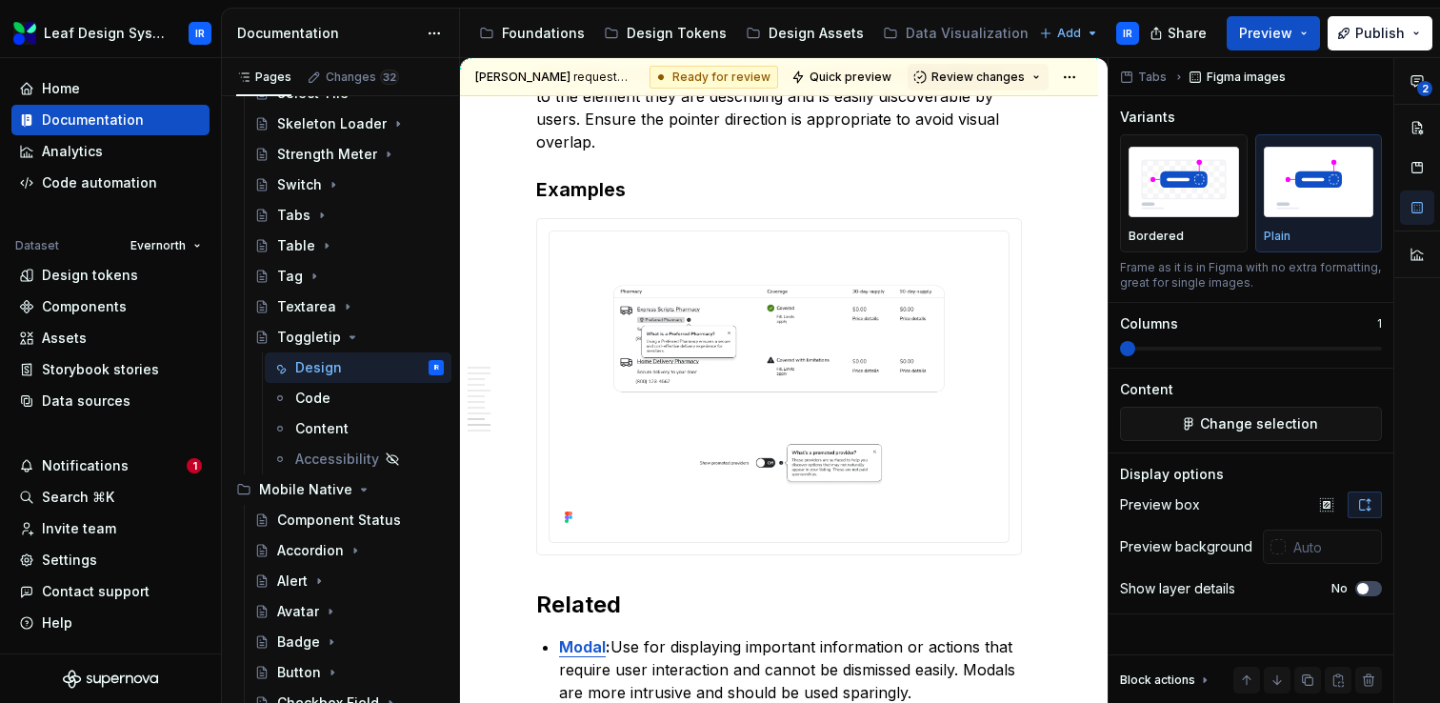
scroll to position [4370, 0]
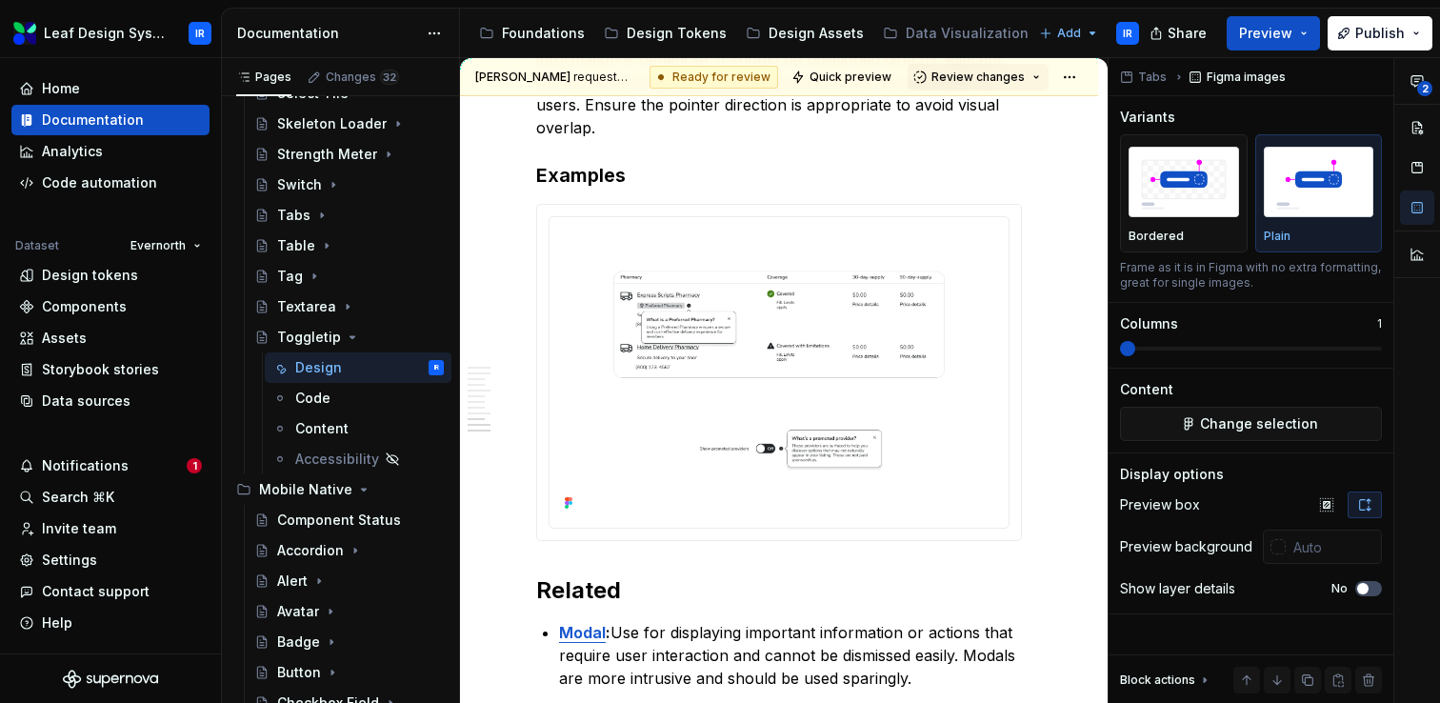
click at [1046, 183] on div "**********" at bounding box center [784, 381] width 648 height 646
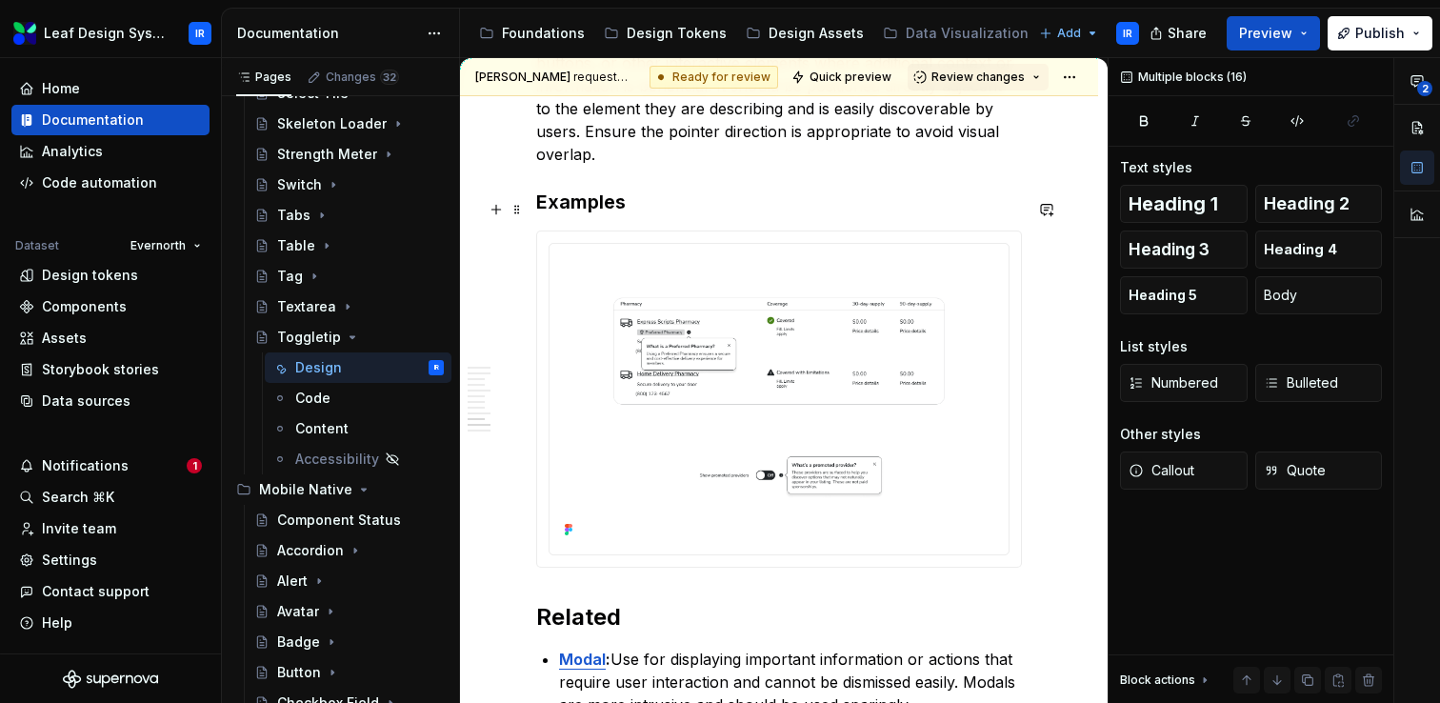
scroll to position [4379, 0]
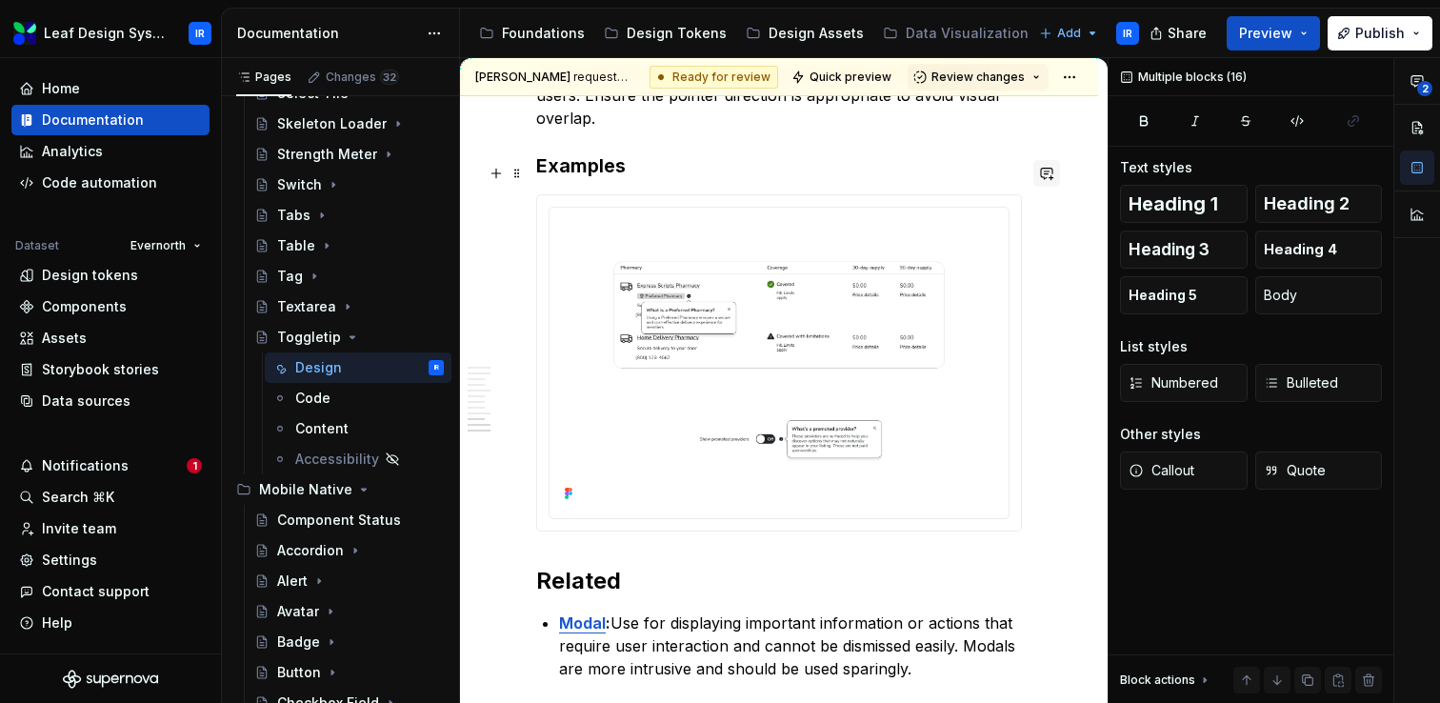
click at [1055, 174] on button "button" at bounding box center [1046, 173] width 27 height 27
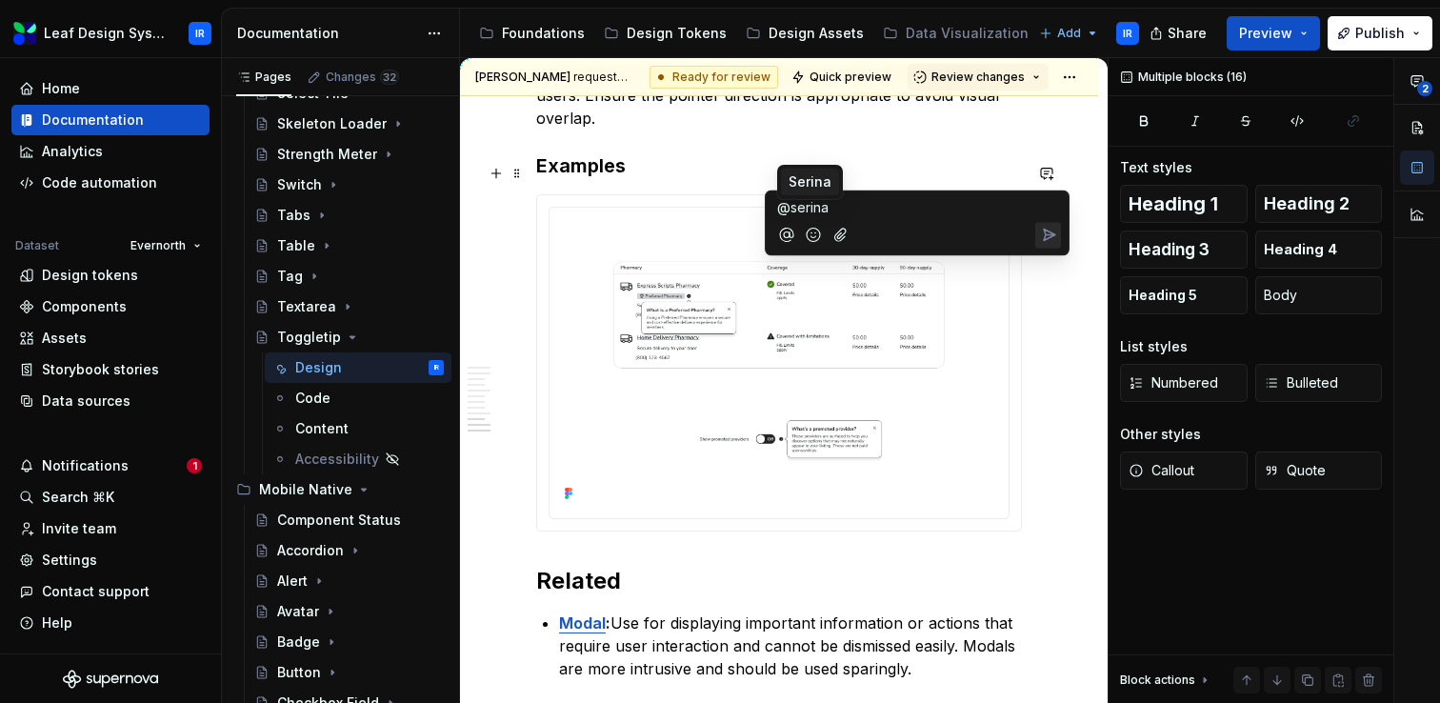
click at [819, 185] on span "Serina" at bounding box center [810, 181] width 43 height 19
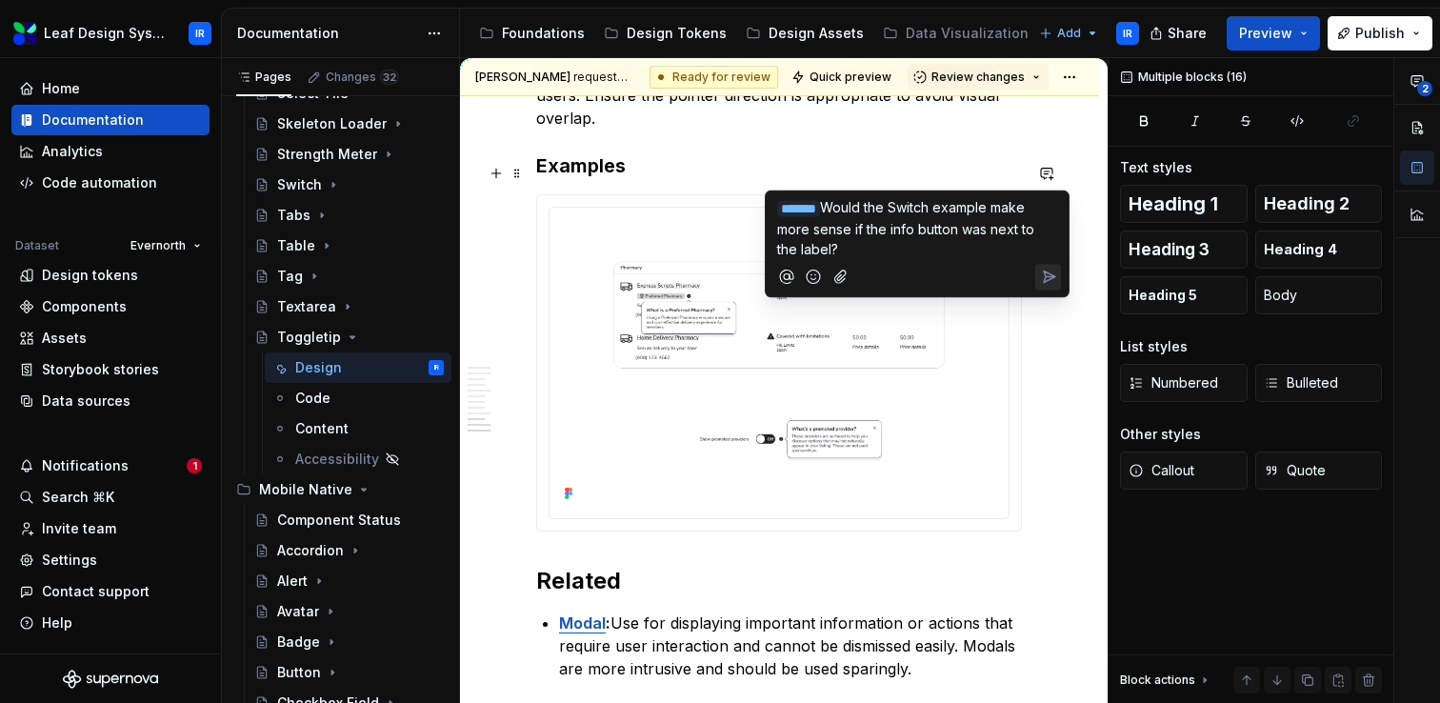
drag, startPoint x: 853, startPoint y: 239, endPoint x: 847, endPoint y: 209, distance: 31.2
click at [847, 209] on p "﻿ * ****** ﻿ Would the Switch example make more sense if the info button was ne…" at bounding box center [917, 228] width 280 height 62
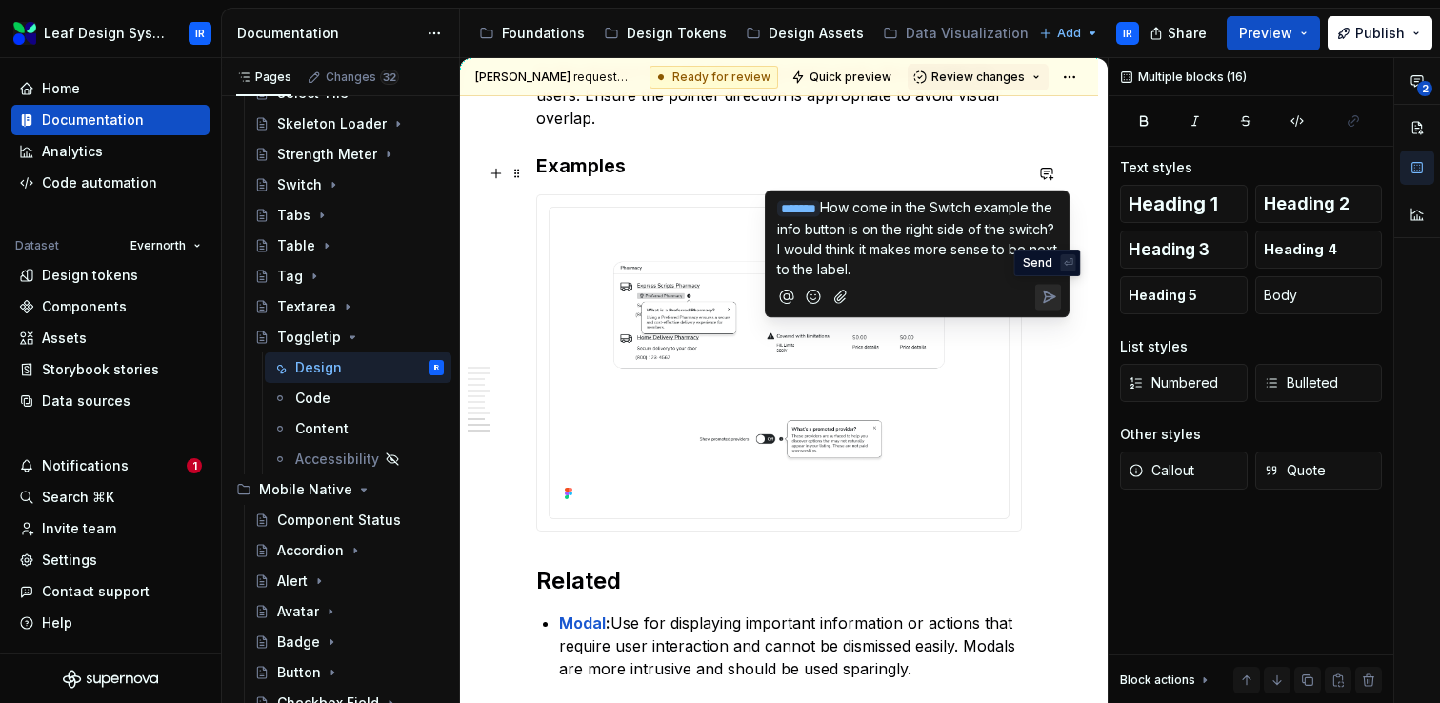
click at [1047, 296] on icon "Send" at bounding box center [1048, 297] width 19 height 19
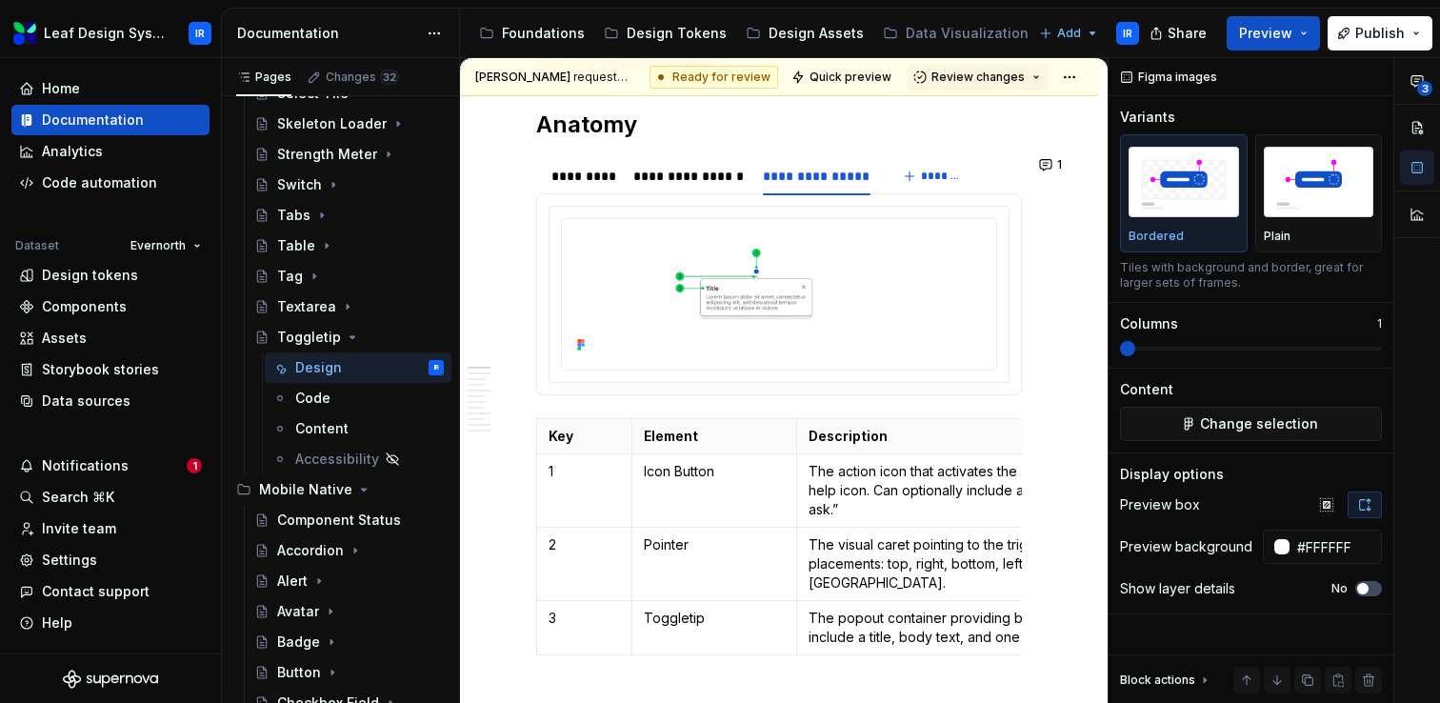
scroll to position [0, 0]
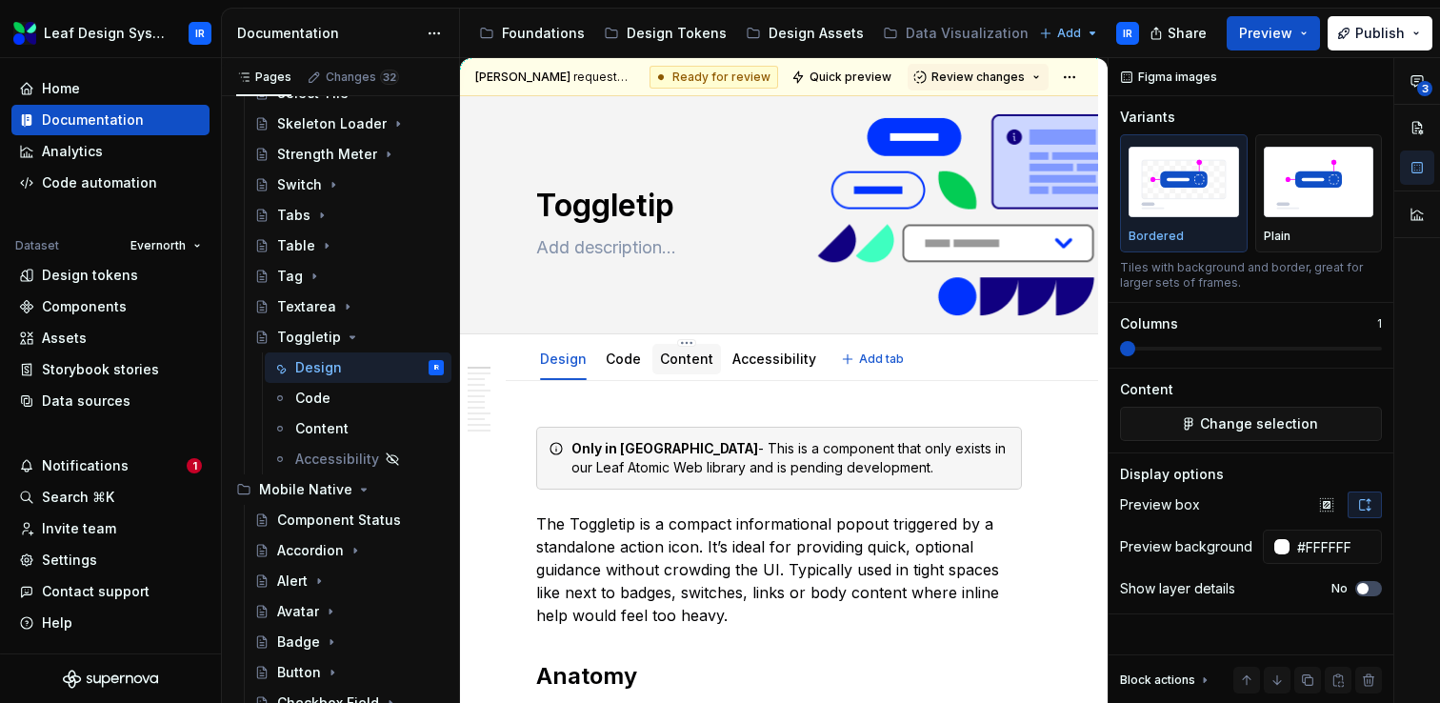
click at [670, 361] on link "Content" at bounding box center [686, 359] width 53 height 16
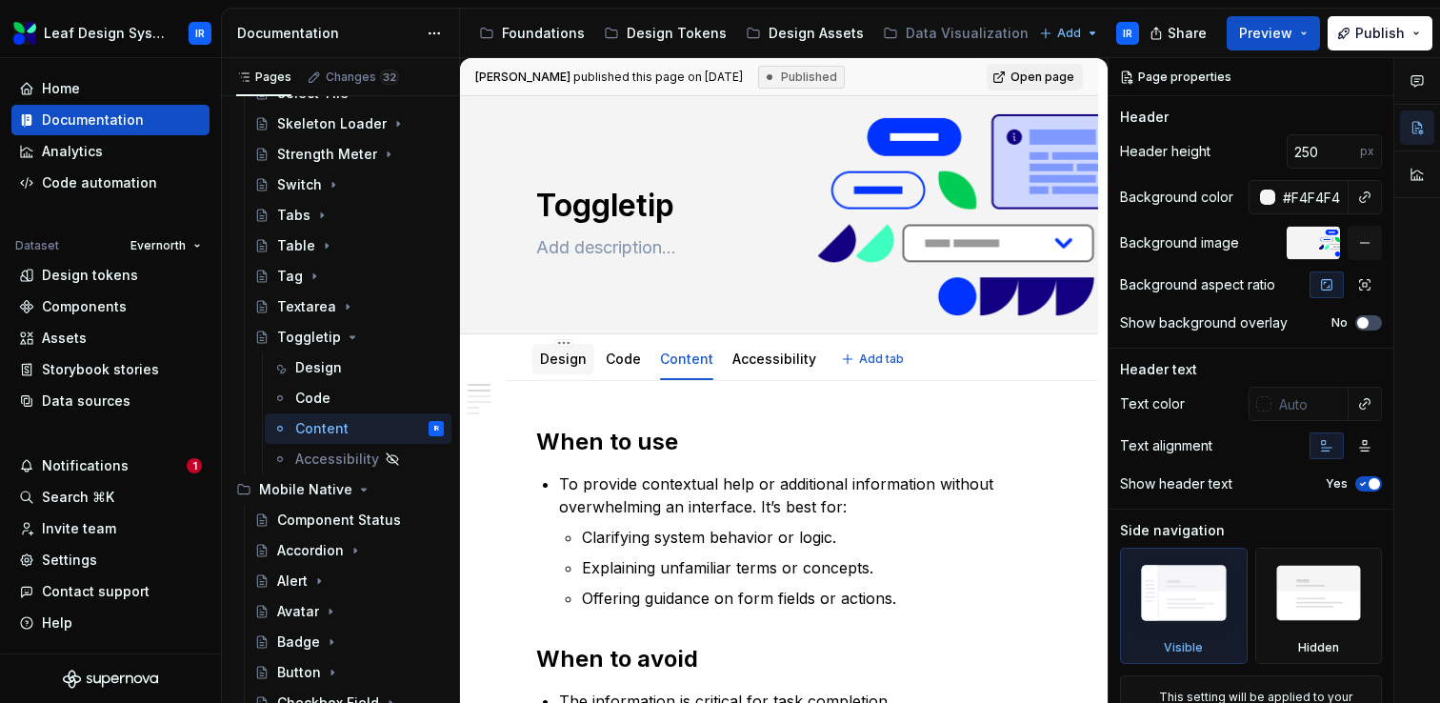
click at [566, 373] on div "Design" at bounding box center [563, 359] width 62 height 30
click at [311, 370] on div "Design" at bounding box center [318, 367] width 47 height 19
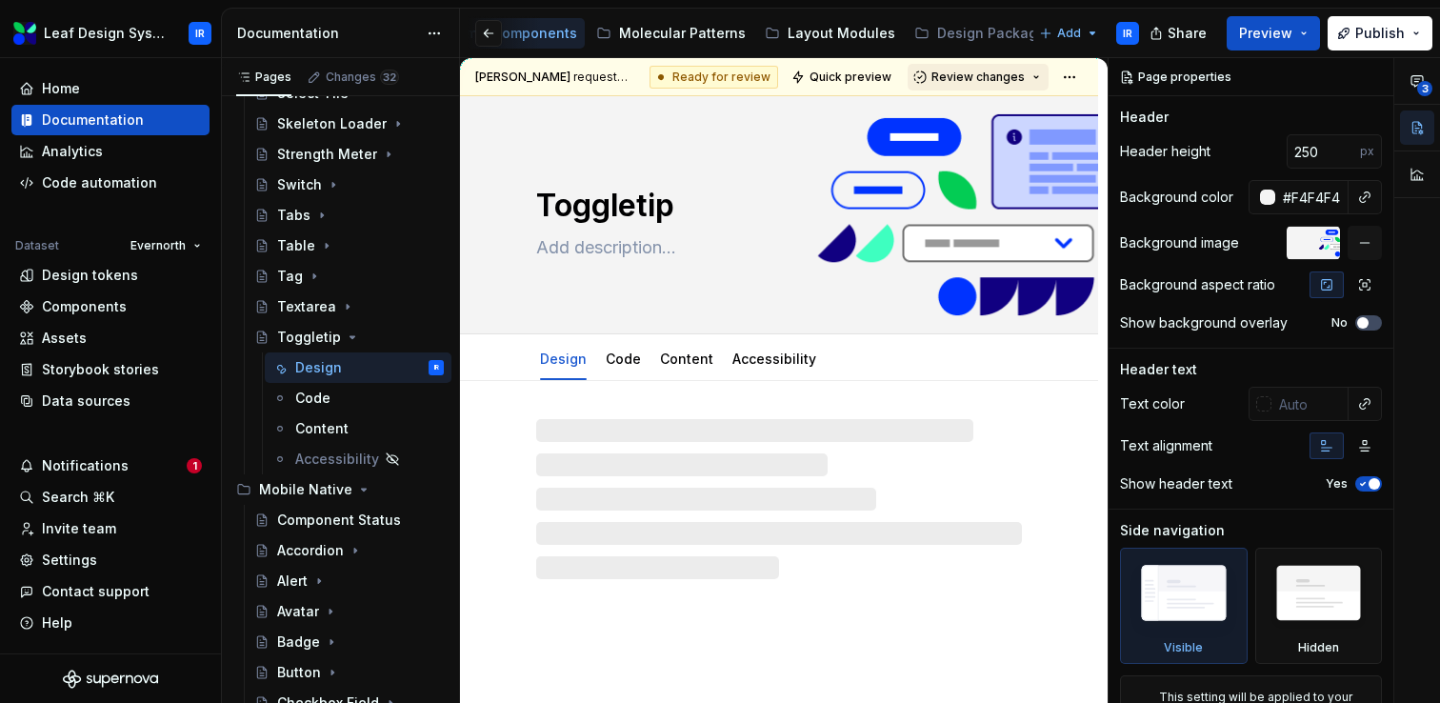
click at [1008, 70] on span "Review changes" at bounding box center [977, 77] width 93 height 15
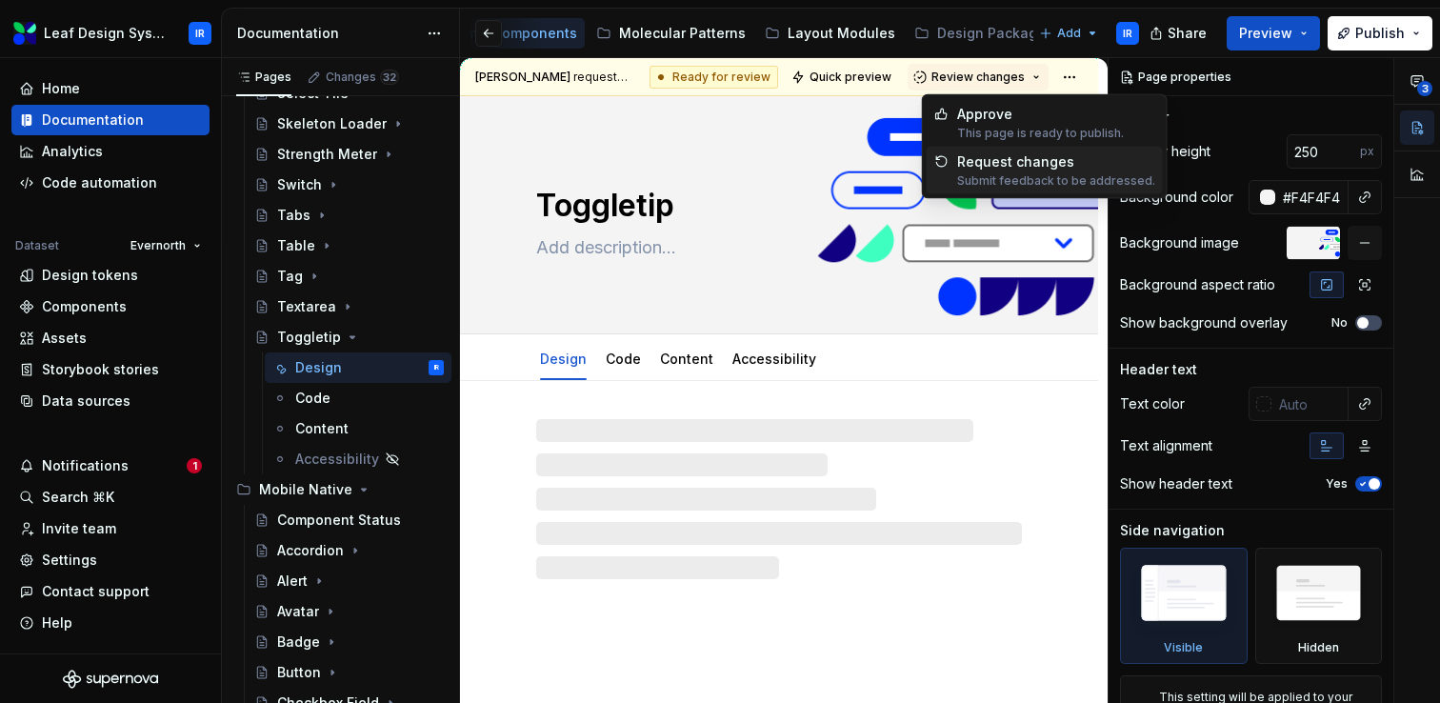
click at [993, 167] on div "Request changes" at bounding box center [1056, 161] width 198 height 19
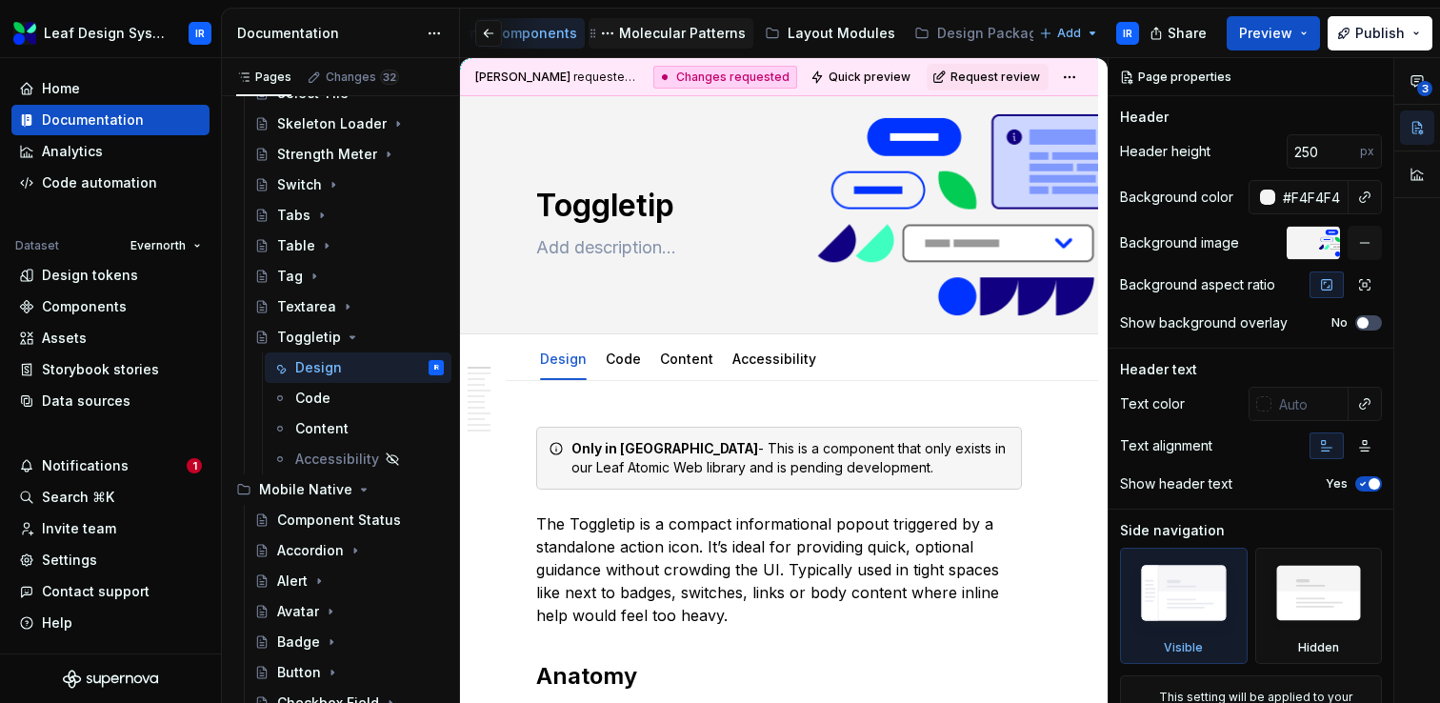
click at [671, 32] on div "Molecular Patterns" at bounding box center [682, 33] width 127 height 19
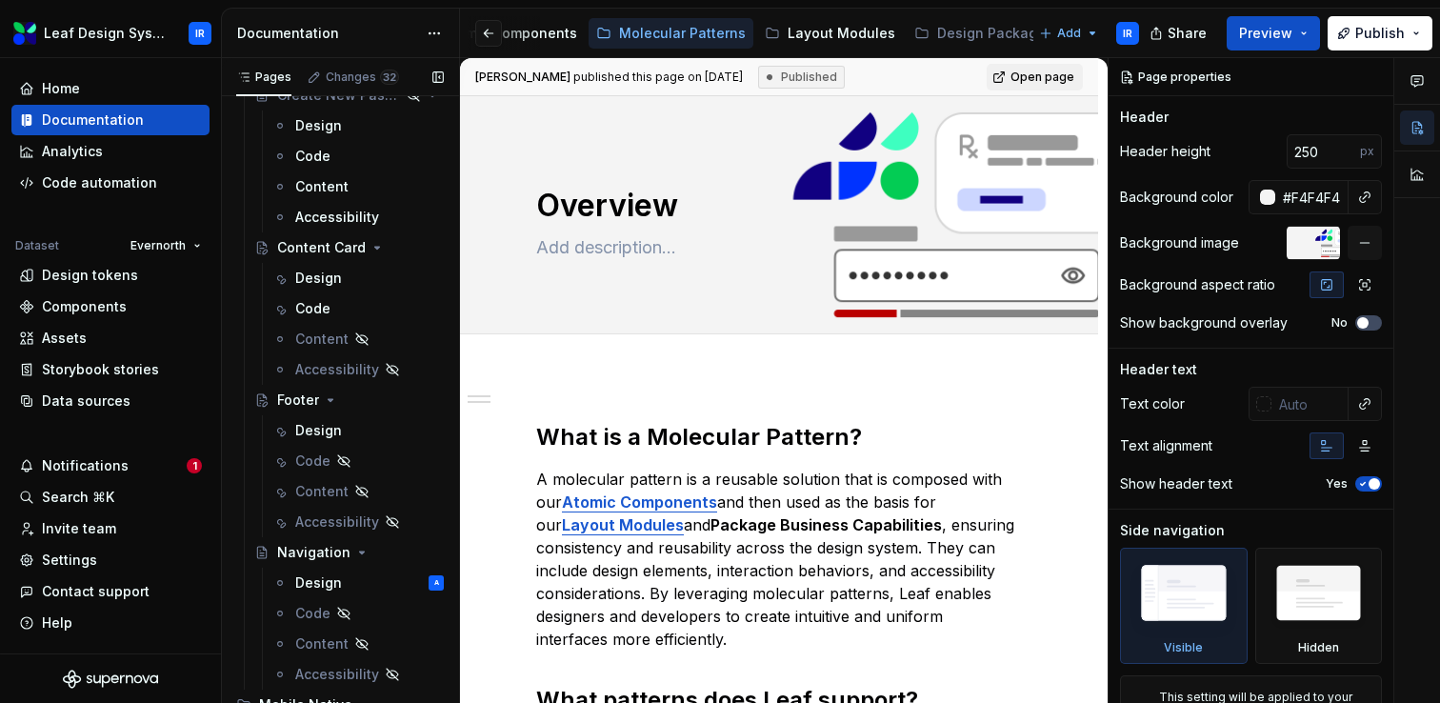
scroll to position [137, 0]
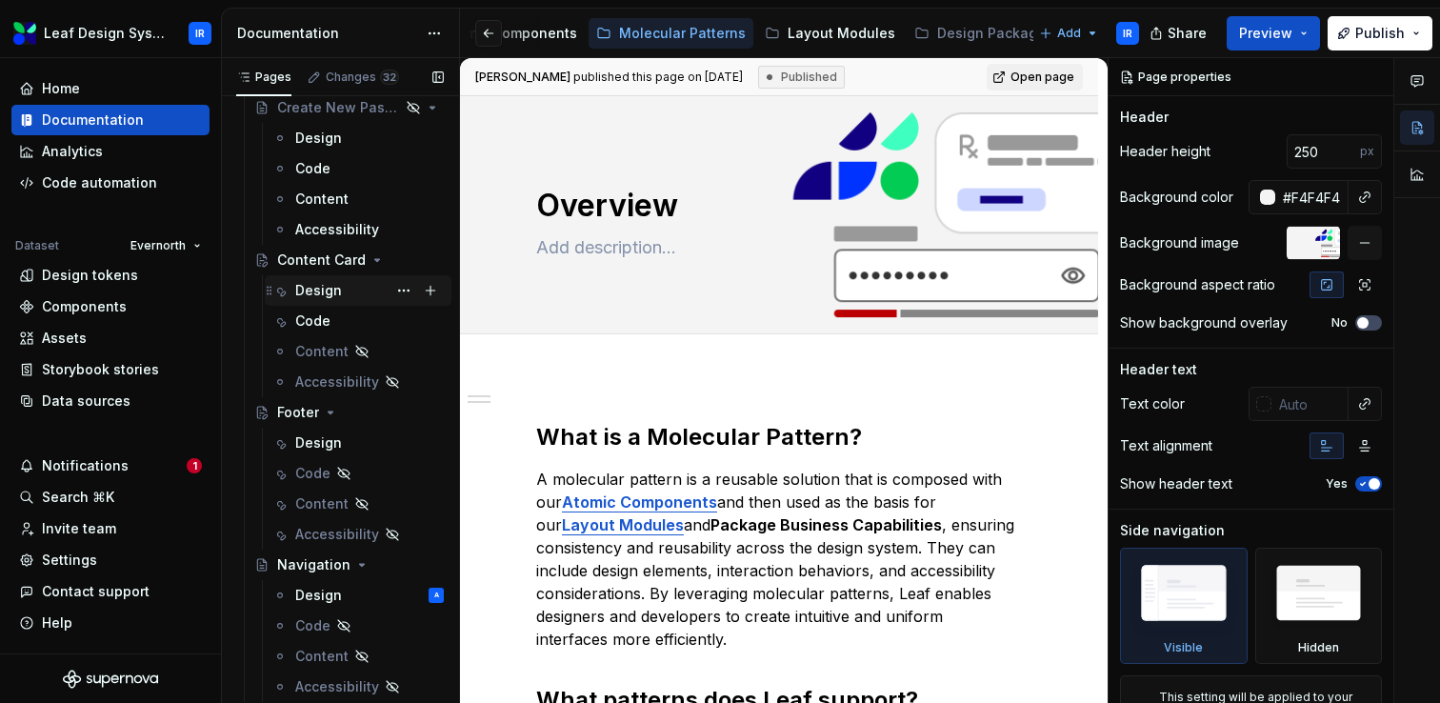
click at [321, 296] on div "Design" at bounding box center [318, 290] width 47 height 19
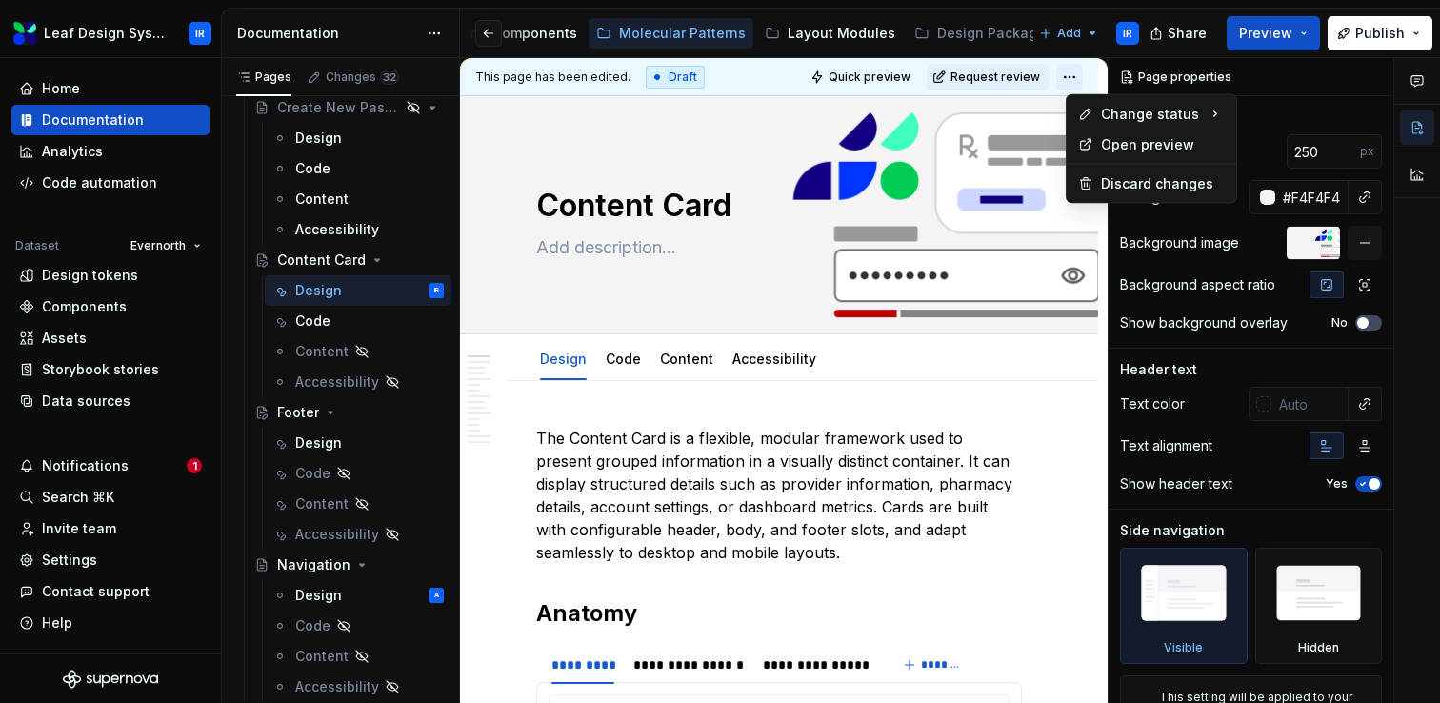
click at [1081, 73] on html "Leaf Design System IR Home Documentation Analytics Code automation Dataset Ever…" at bounding box center [720, 351] width 1440 height 703
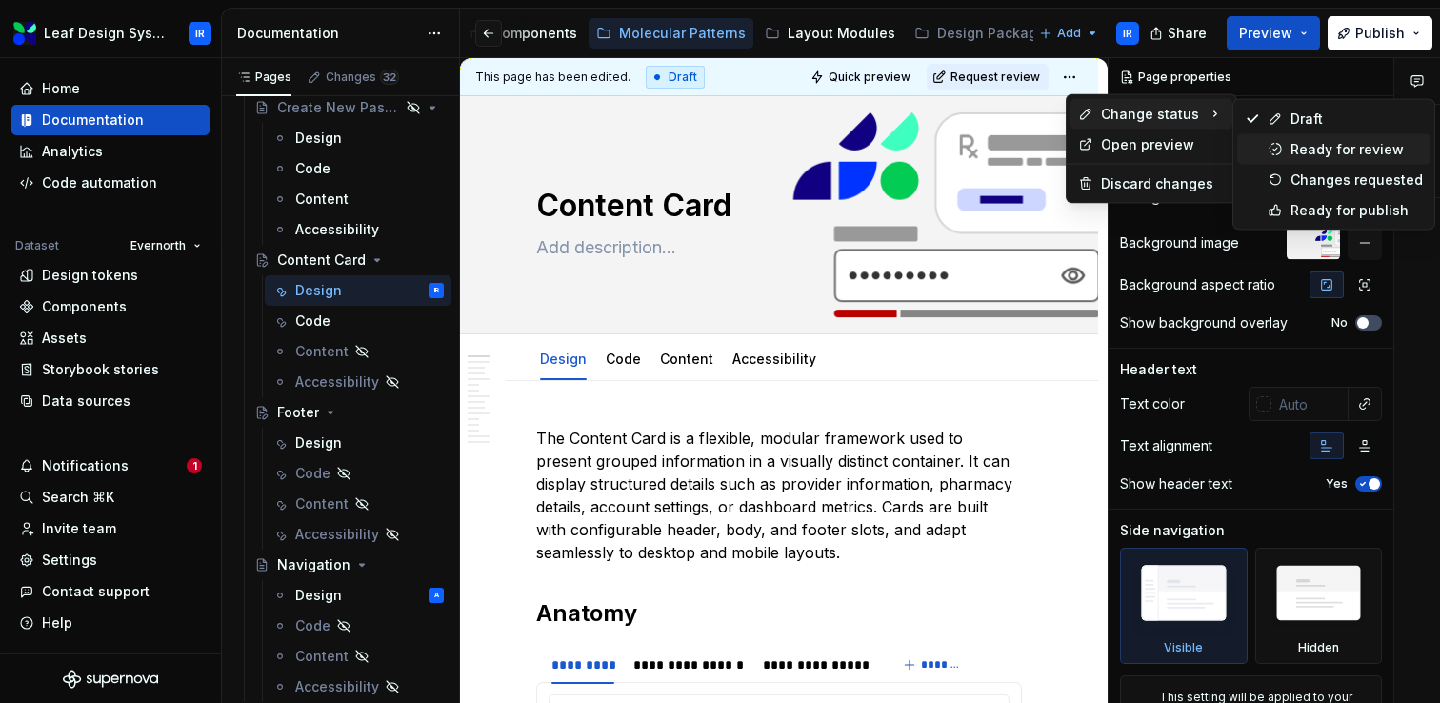
click at [1319, 143] on div "Ready for review" at bounding box center [1357, 149] width 132 height 19
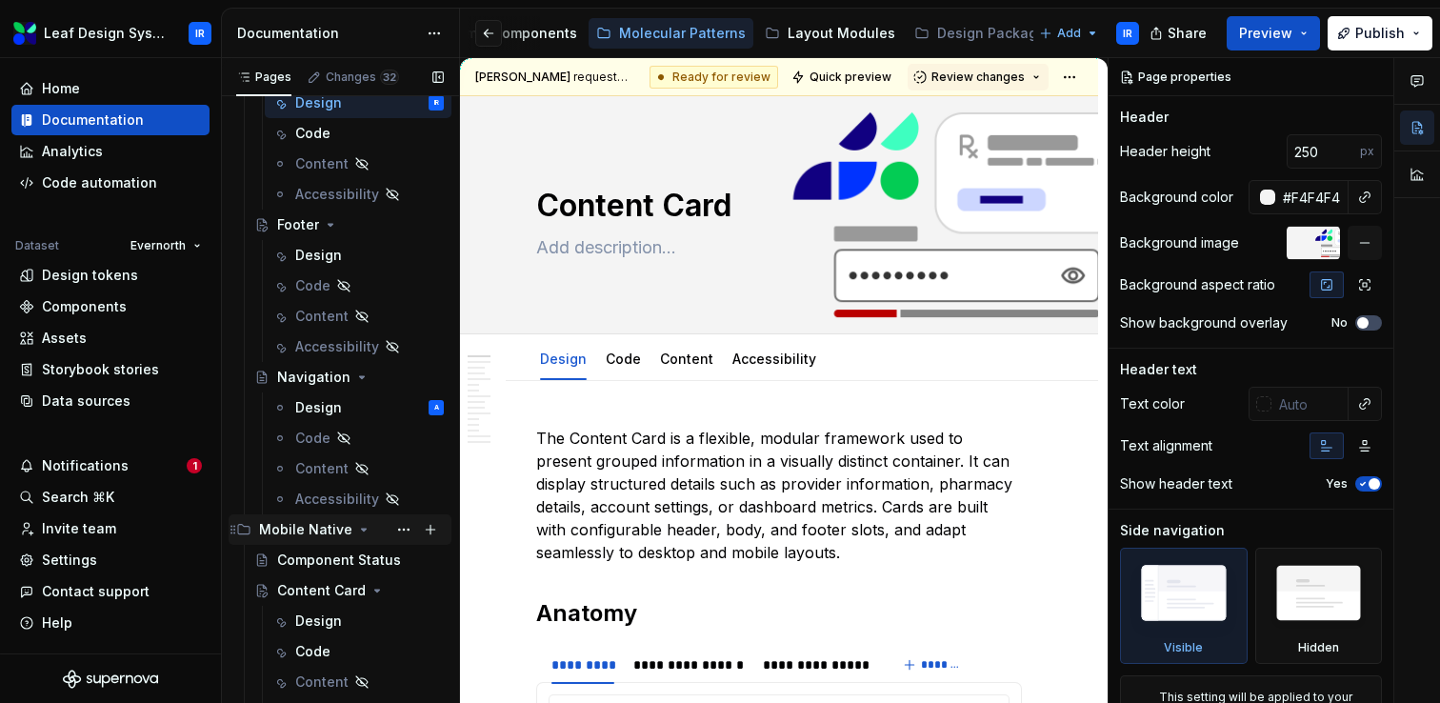
scroll to position [345, 0]
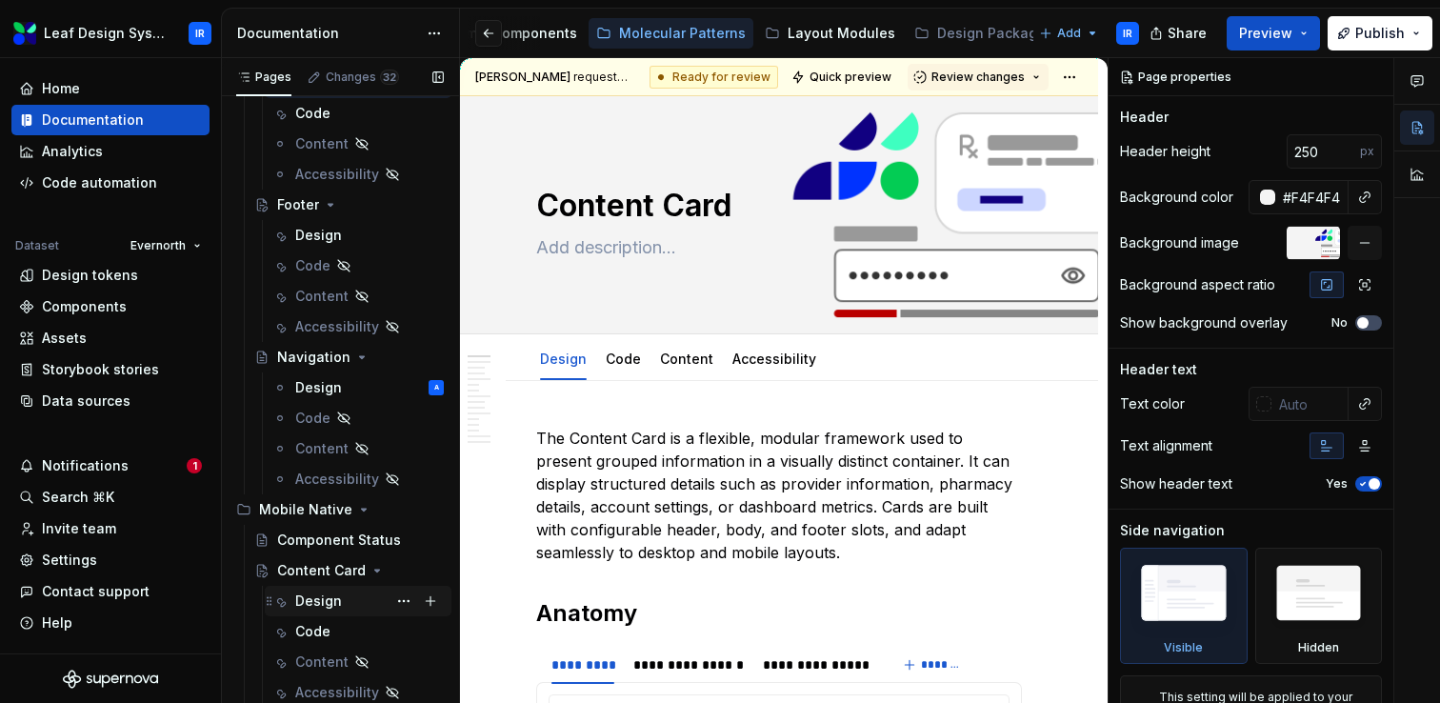
click at [319, 596] on div "Design" at bounding box center [318, 600] width 47 height 19
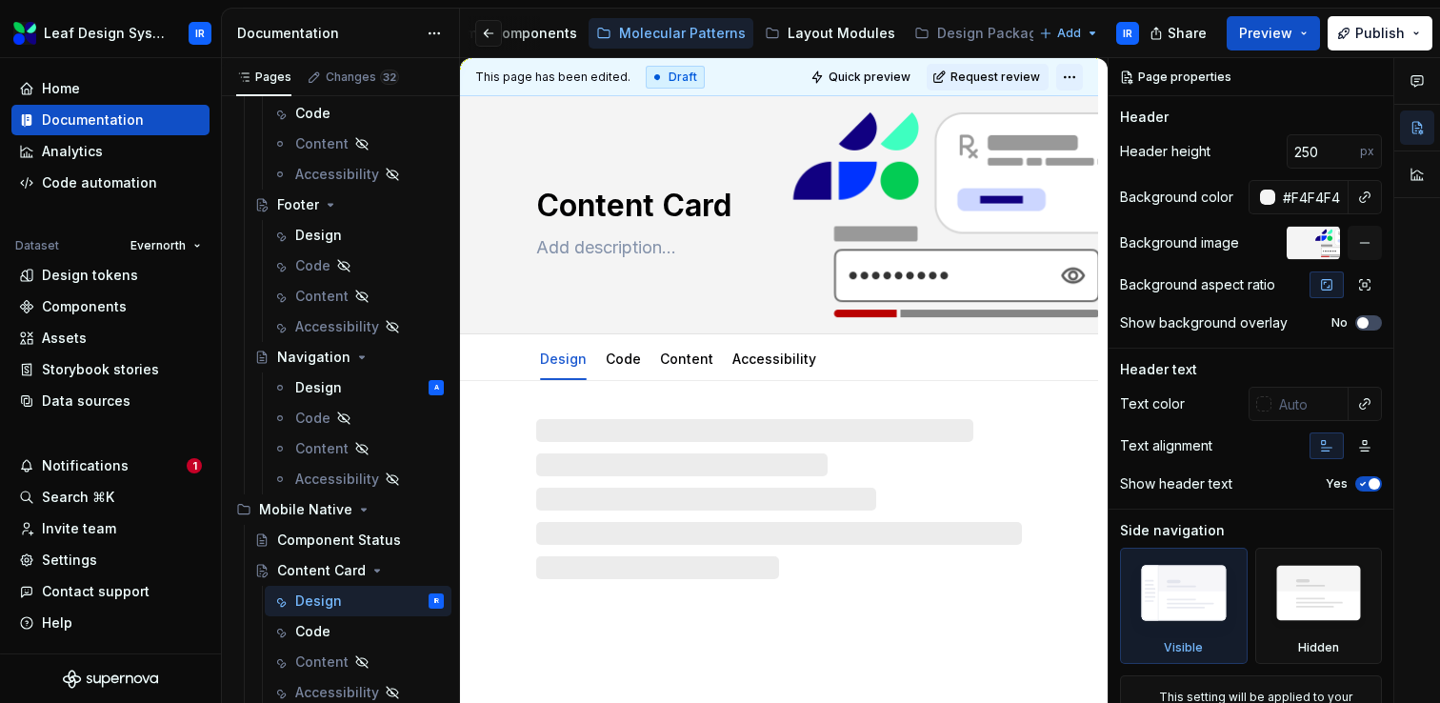
click at [1081, 82] on html "Leaf Design System IR Home Documentation Analytics Code automation Dataset Ever…" at bounding box center [720, 351] width 1440 height 703
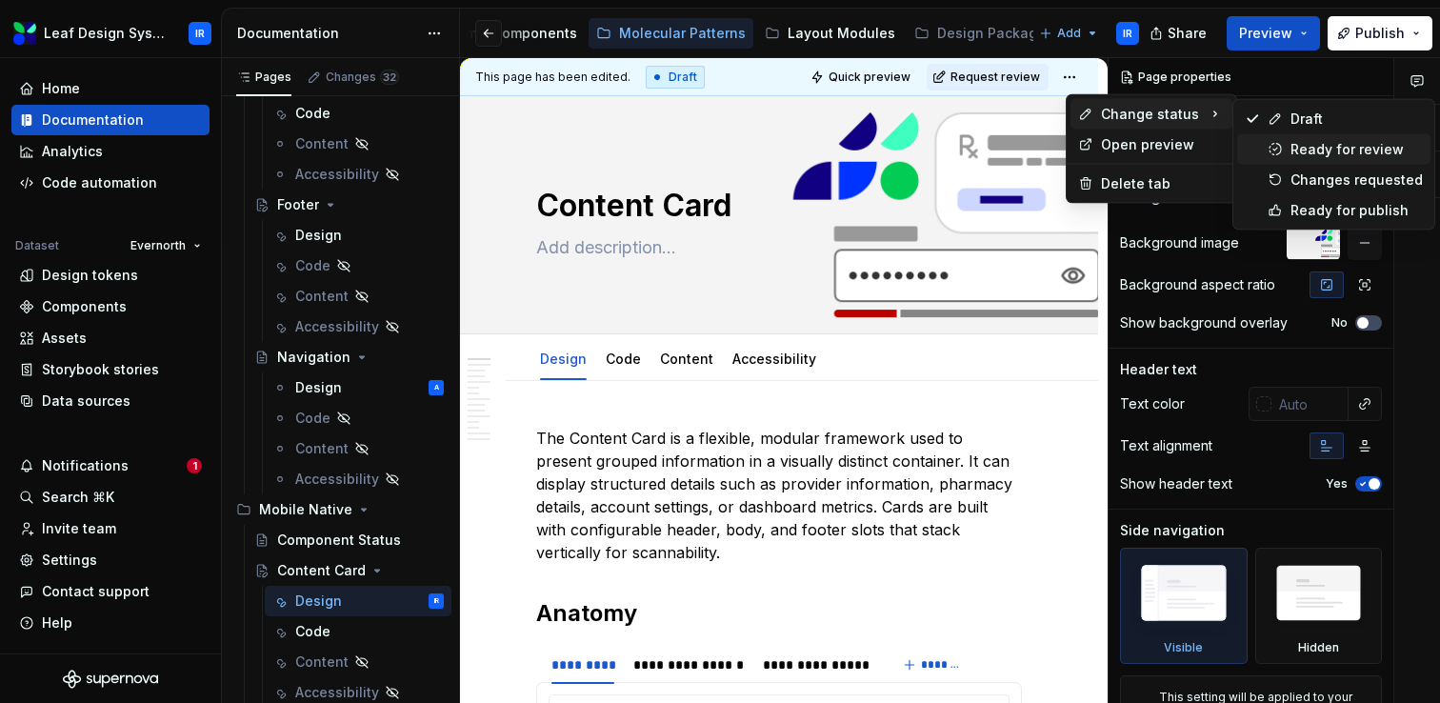
click at [1344, 151] on div "Ready for review" at bounding box center [1357, 149] width 132 height 19
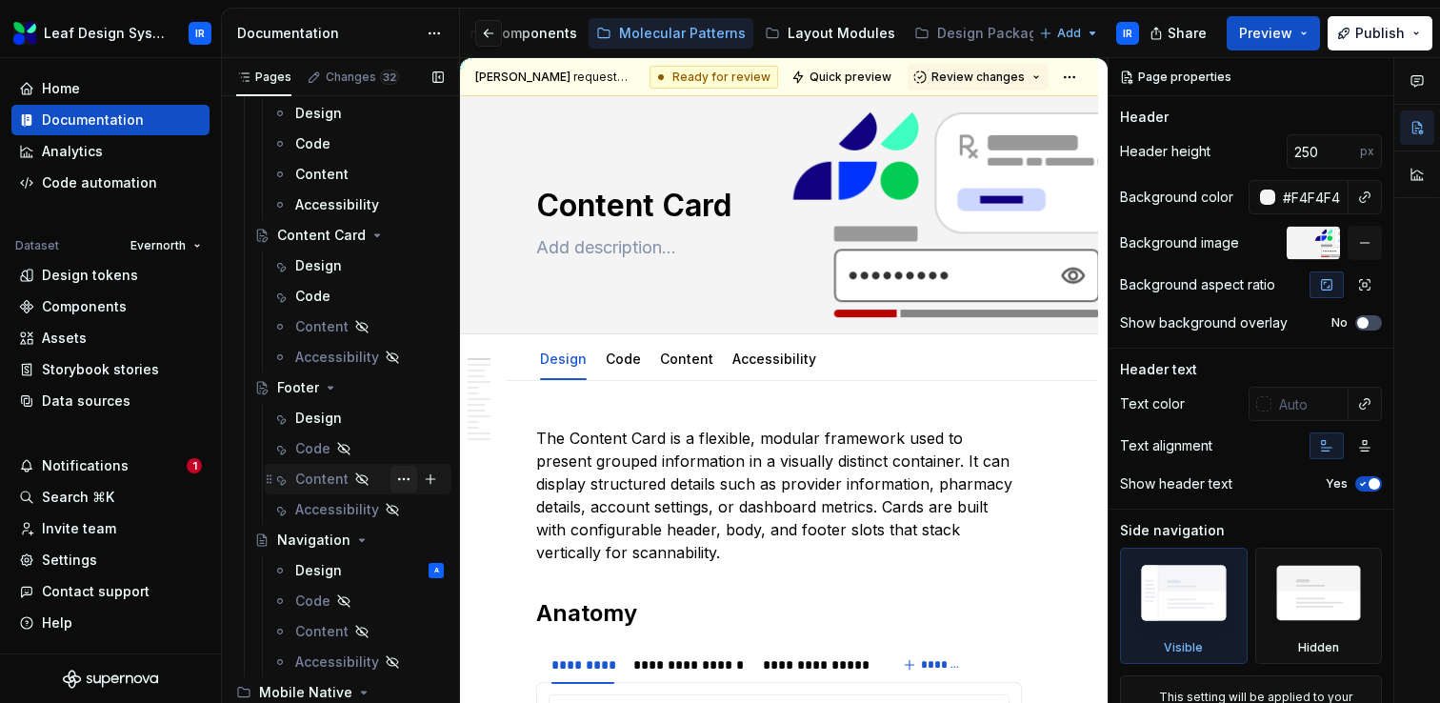
scroll to position [146, 0]
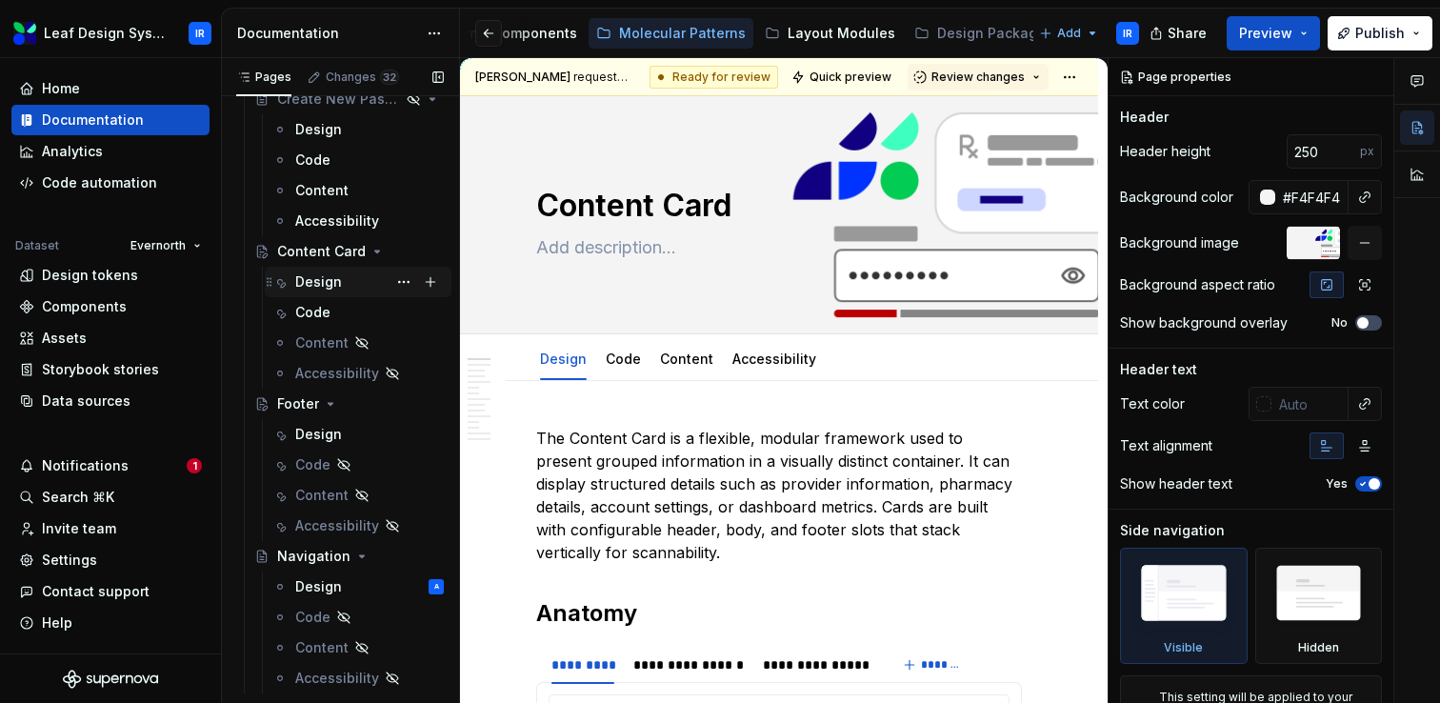
click at [359, 291] on div "Design" at bounding box center [369, 282] width 149 height 27
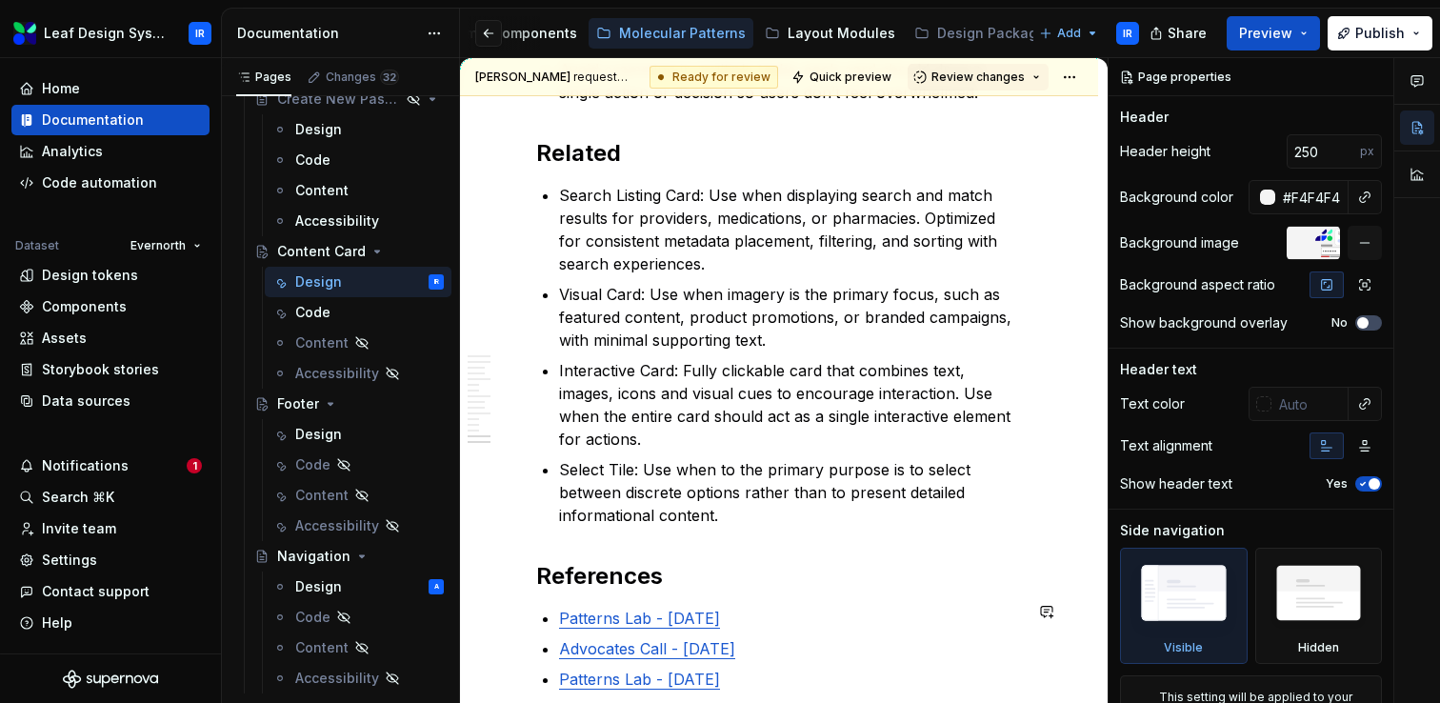
scroll to position [10019, 0]
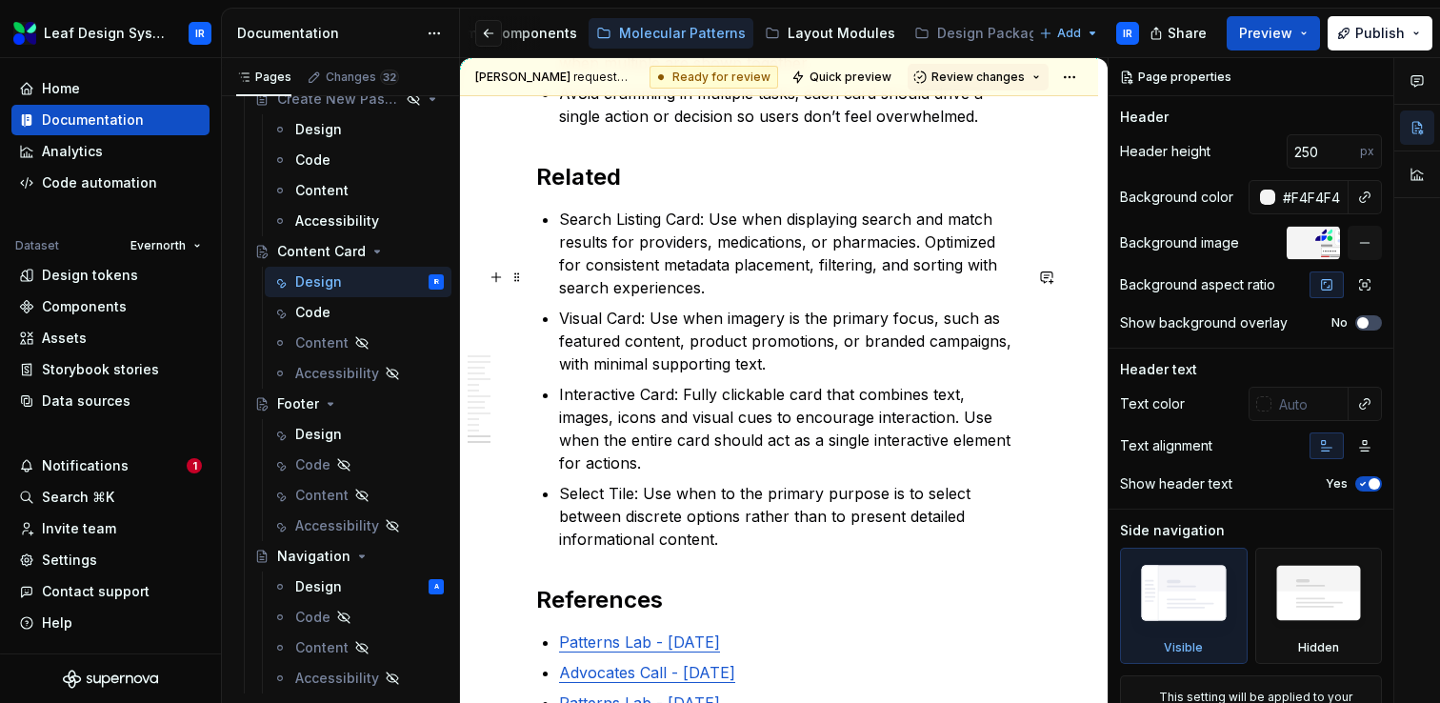
type textarea "*"
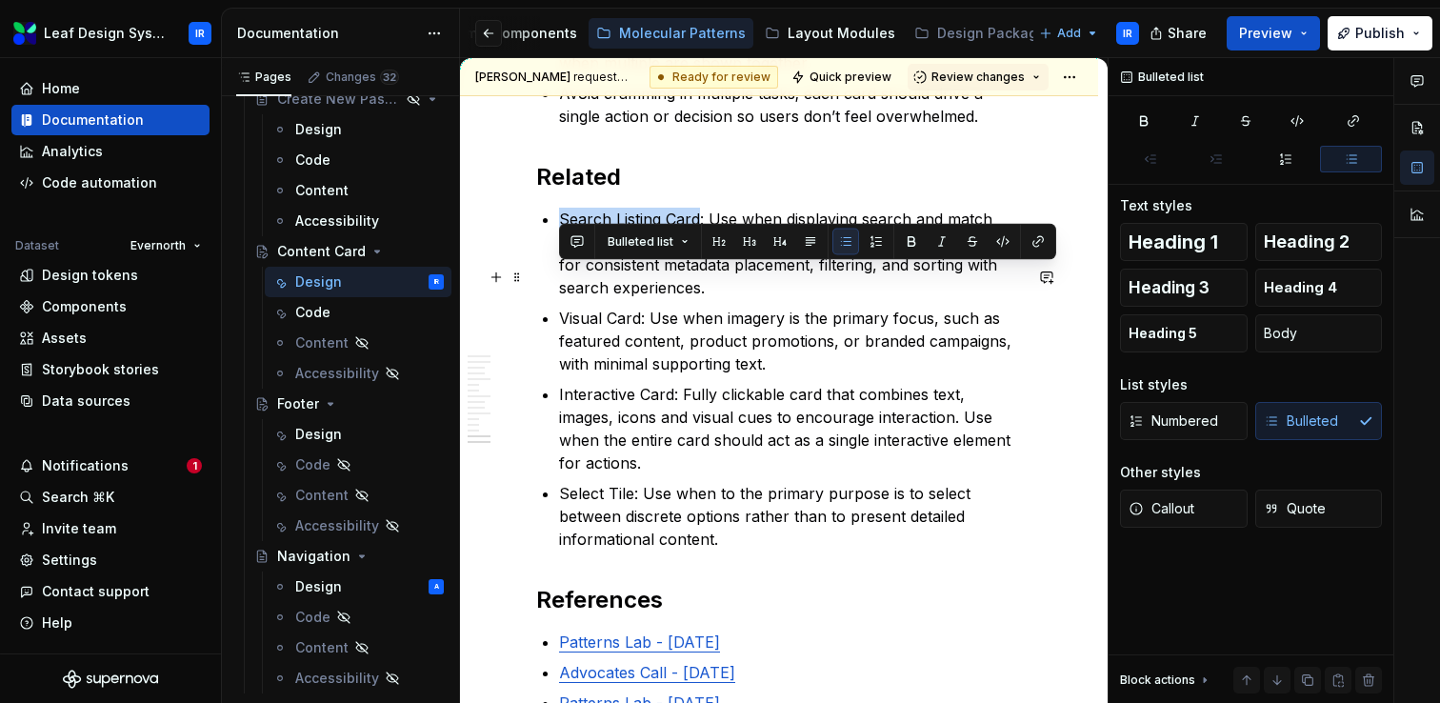
drag, startPoint x: 700, startPoint y: 278, endPoint x: 563, endPoint y: 281, distance: 137.2
click at [563, 281] on p "Search Listing Card: Use when displaying search and match results for providers…" at bounding box center [790, 253] width 463 height 91
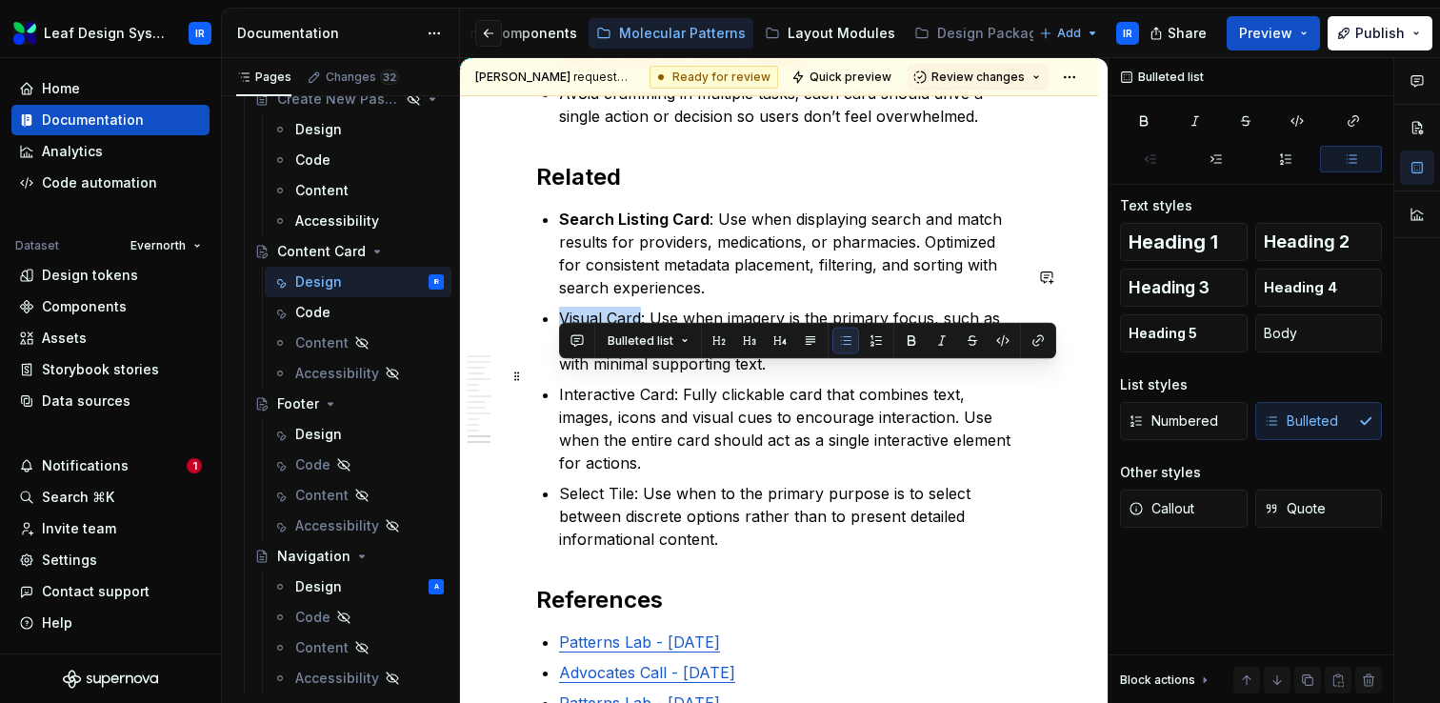
drag, startPoint x: 641, startPoint y: 373, endPoint x: 562, endPoint y: 375, distance: 79.1
click at [562, 375] on p "Visual Card: Use when imagery is the primary focus, such as featured content, p…" at bounding box center [790, 341] width 463 height 69
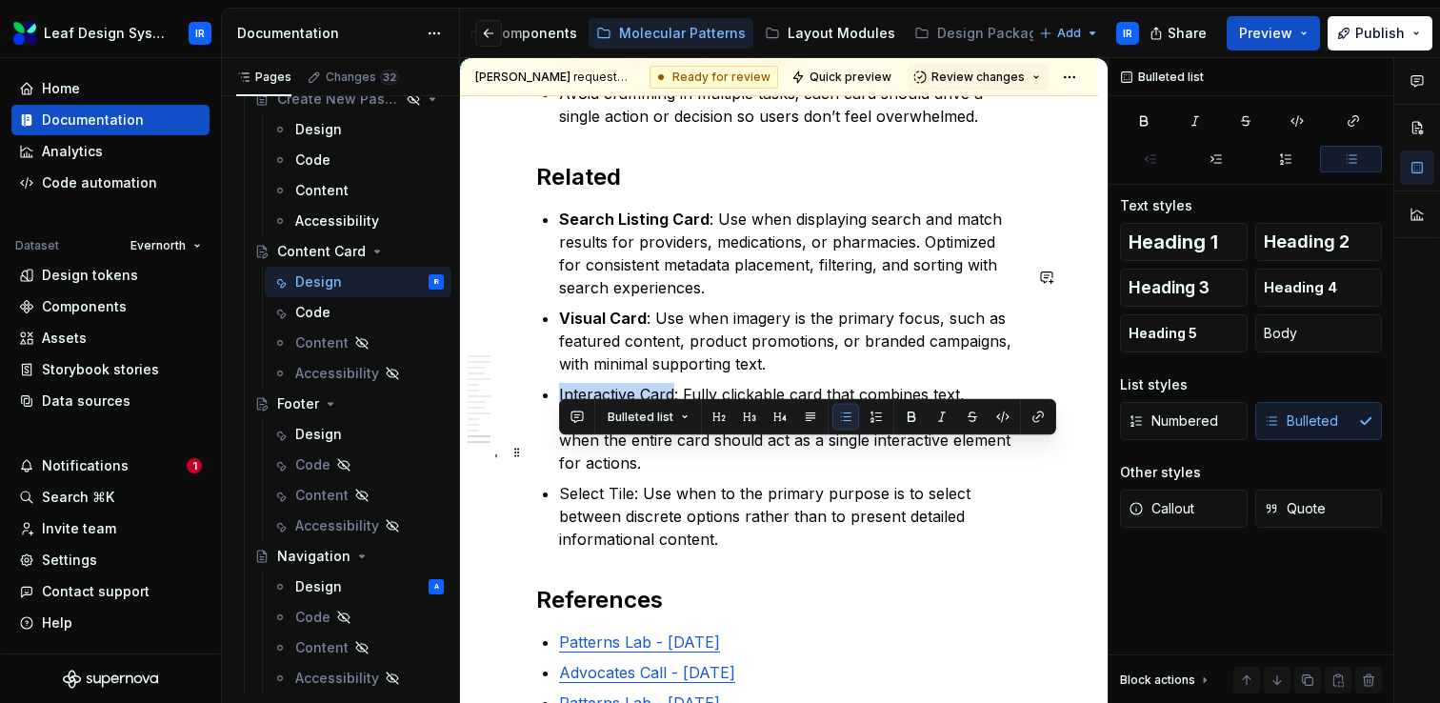
drag, startPoint x: 672, startPoint y: 456, endPoint x: 560, endPoint y: 457, distance: 112.4
click at [560, 457] on p "Interactive Card: Fully clickable card that combines text, images, icons and vi…" at bounding box center [790, 428] width 463 height 91
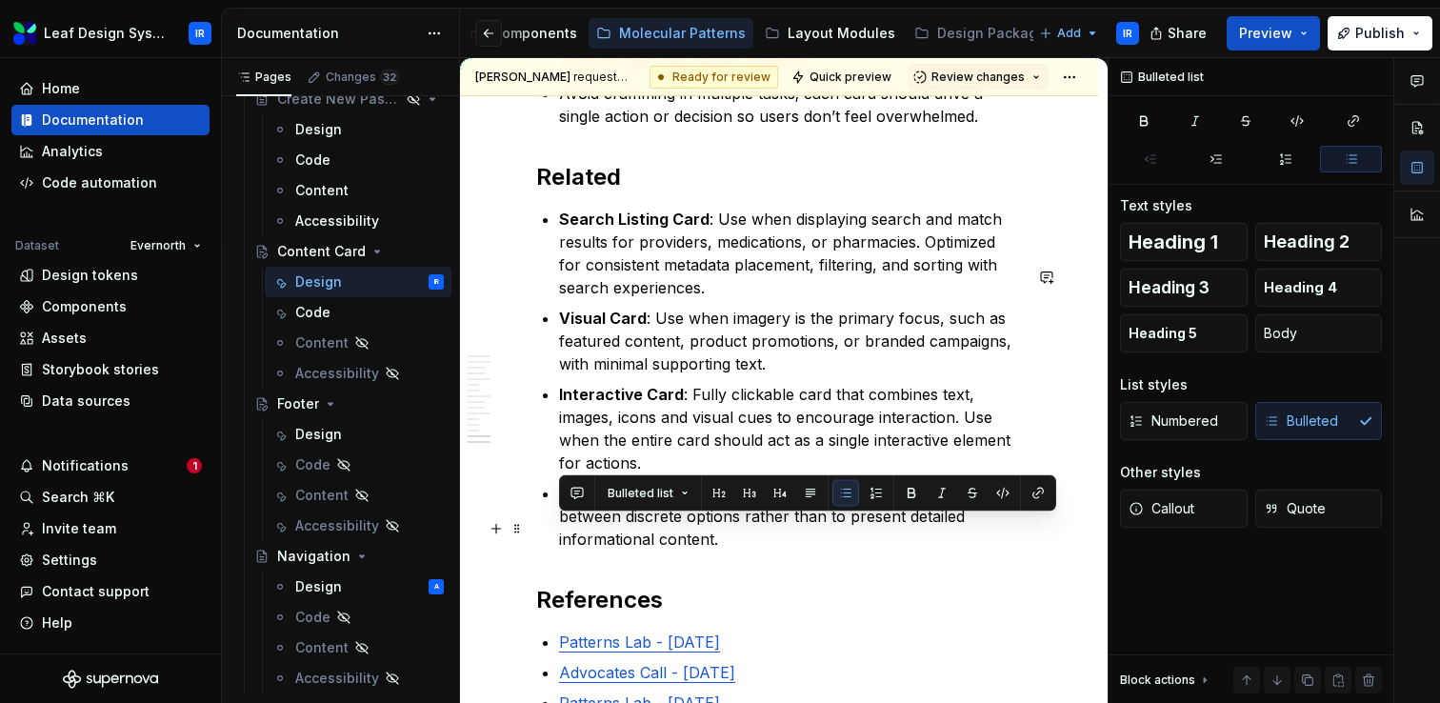
drag, startPoint x: 631, startPoint y: 530, endPoint x: 561, endPoint y: 529, distance: 70.5
click at [561, 529] on p "Select Tile: Use when to the primary purpose is to select between discrete opti…" at bounding box center [790, 516] width 463 height 69
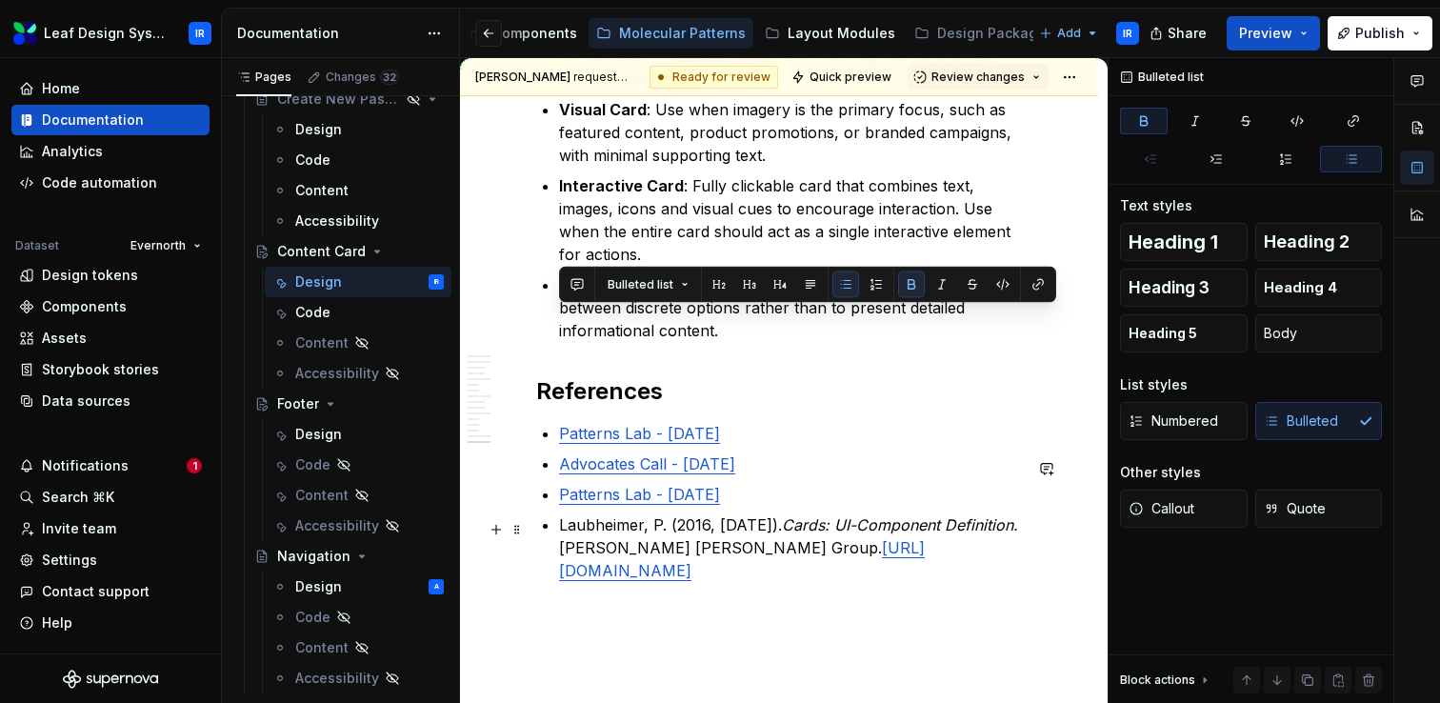
scroll to position [10224, 0]
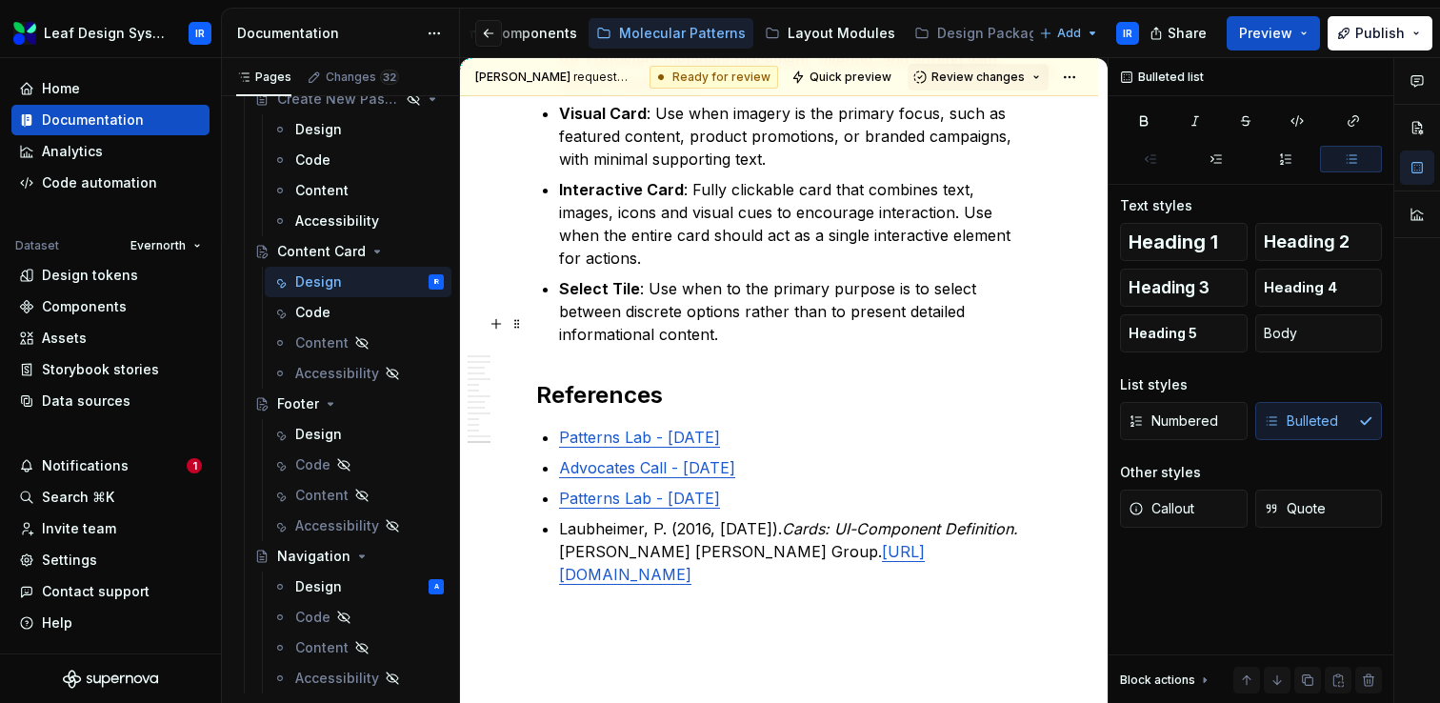
click at [691, 345] on p "Select Tile : Use when to the primary purpose is to select between discrete opt…" at bounding box center [790, 311] width 463 height 69
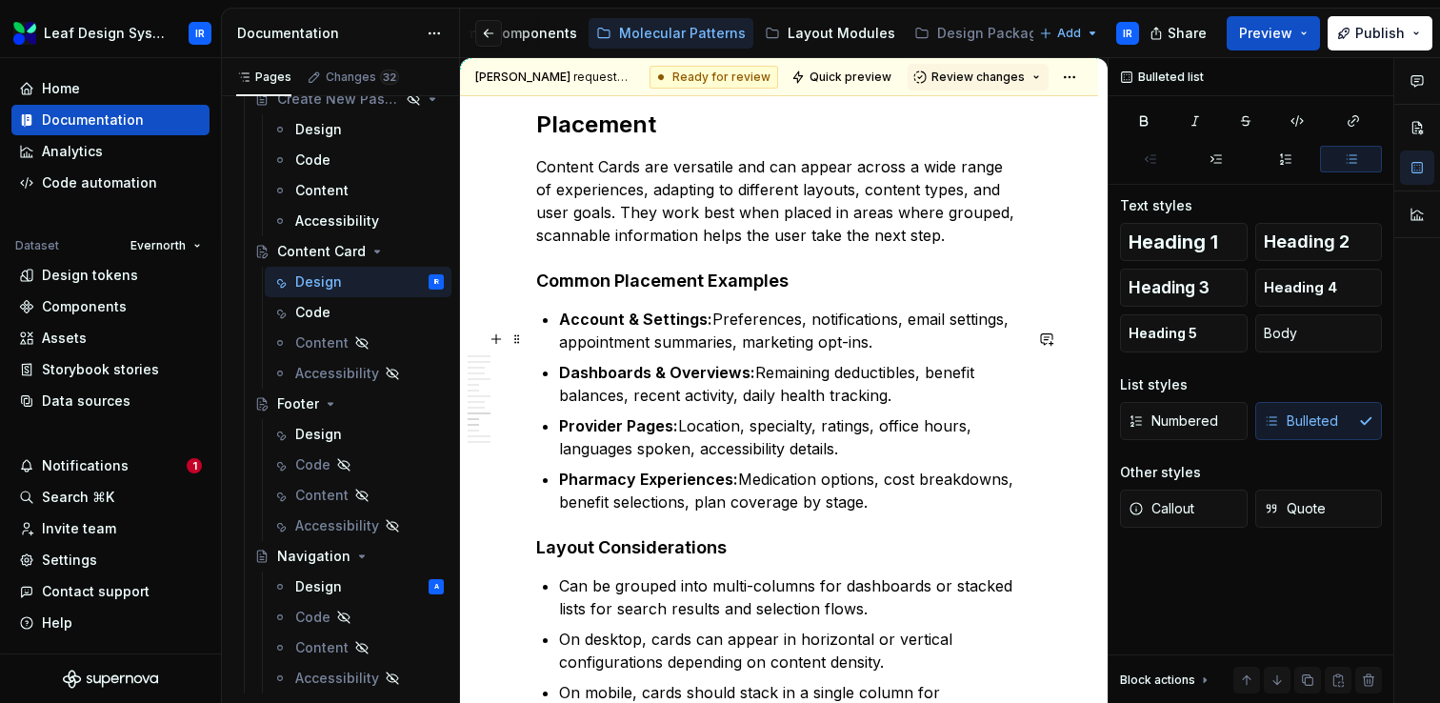
scroll to position [9173, 0]
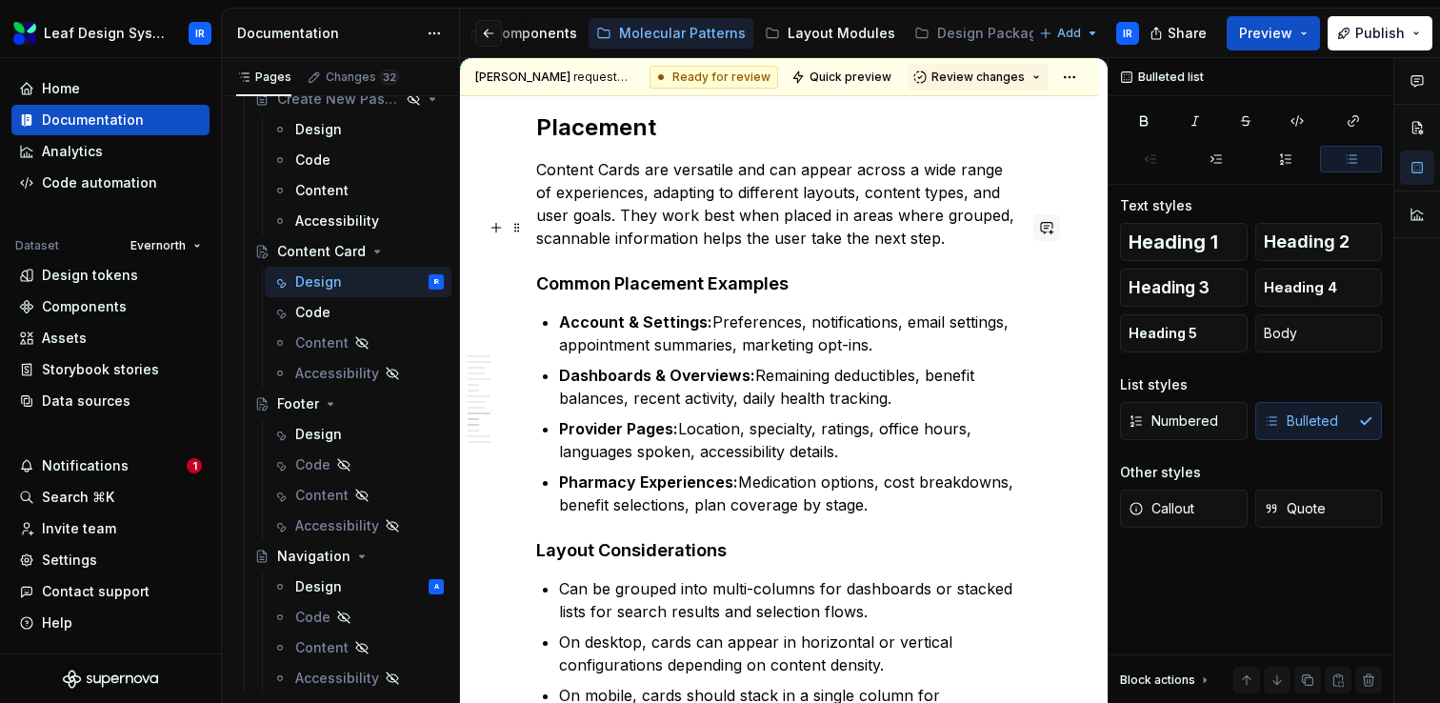
click at [1054, 221] on button "button" at bounding box center [1046, 227] width 27 height 27
click at [1022, 356] on p "Account & Settings: Preferences, notifications, email settings, appointment sum…" at bounding box center [790, 333] width 463 height 46
click at [1055, 341] on button "button" at bounding box center [1046, 342] width 27 height 27
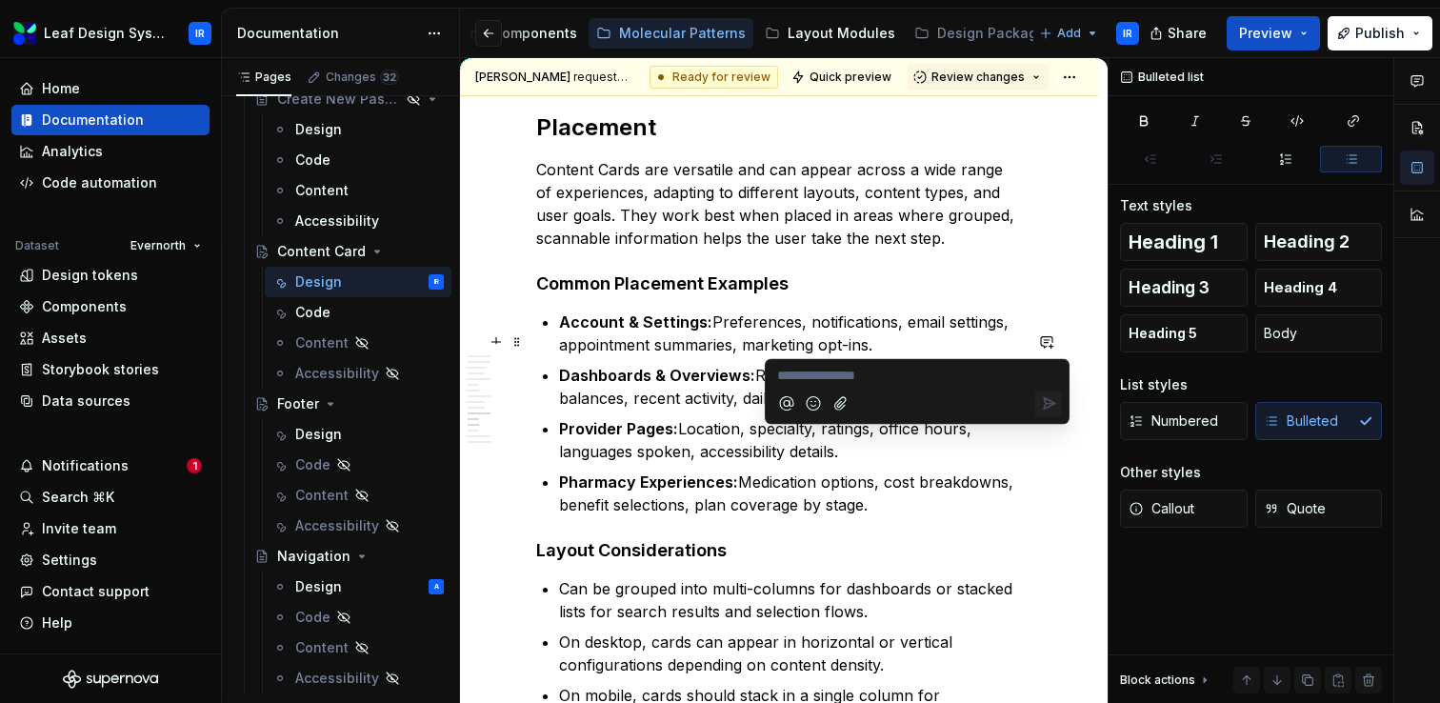
click at [1022, 232] on p "Content Cards are versatile and can appear across a wide range of experiences, …" at bounding box center [779, 203] width 486 height 91
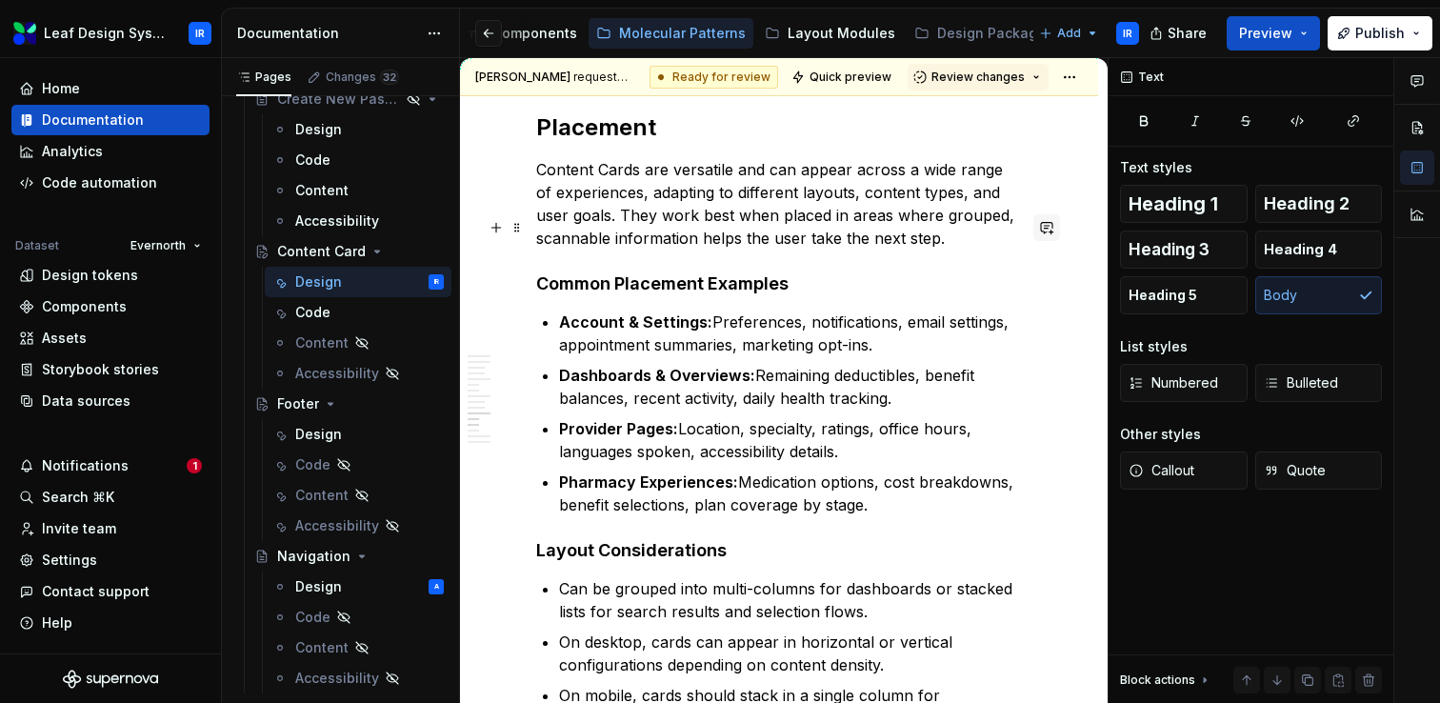
click at [1054, 226] on button "button" at bounding box center [1046, 227] width 27 height 27
click at [1055, 190] on button "button" at bounding box center [1046, 185] width 27 height 27
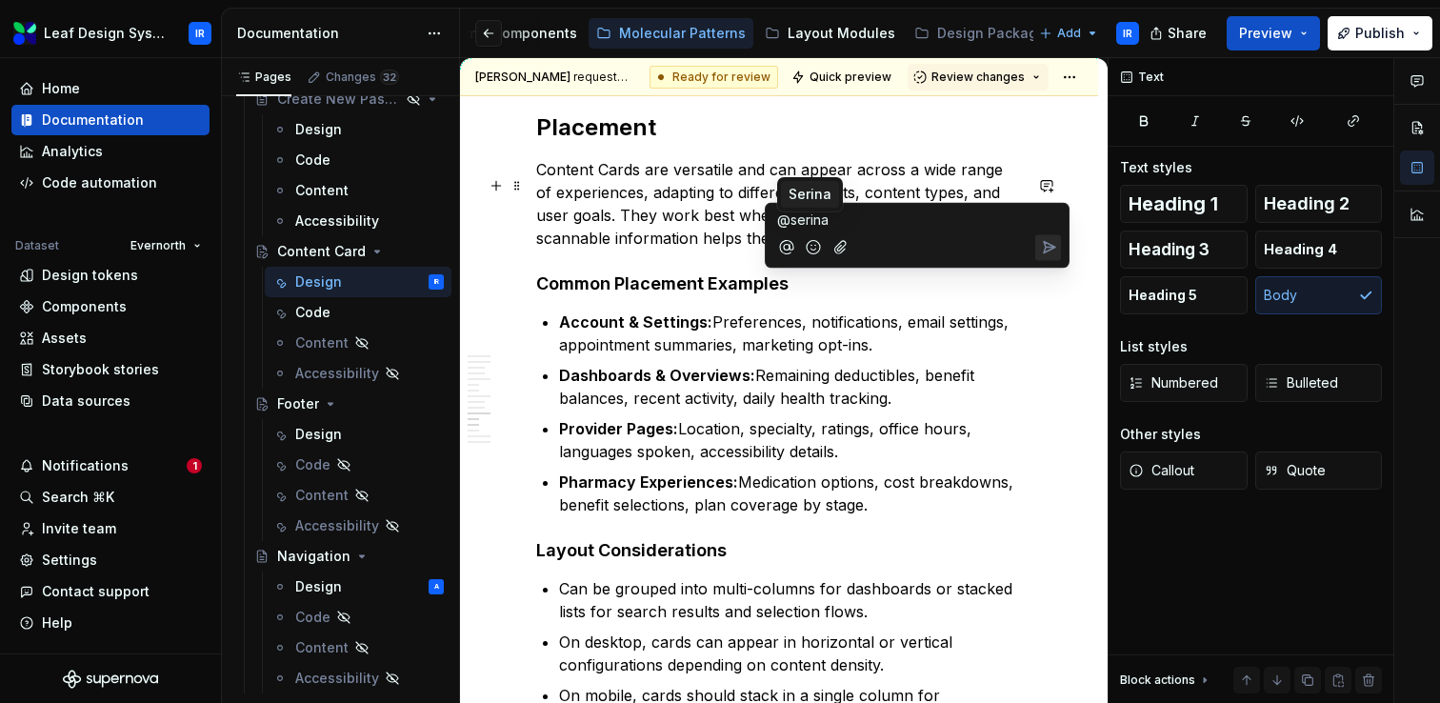
click at [826, 192] on span "Serina" at bounding box center [810, 194] width 43 height 19
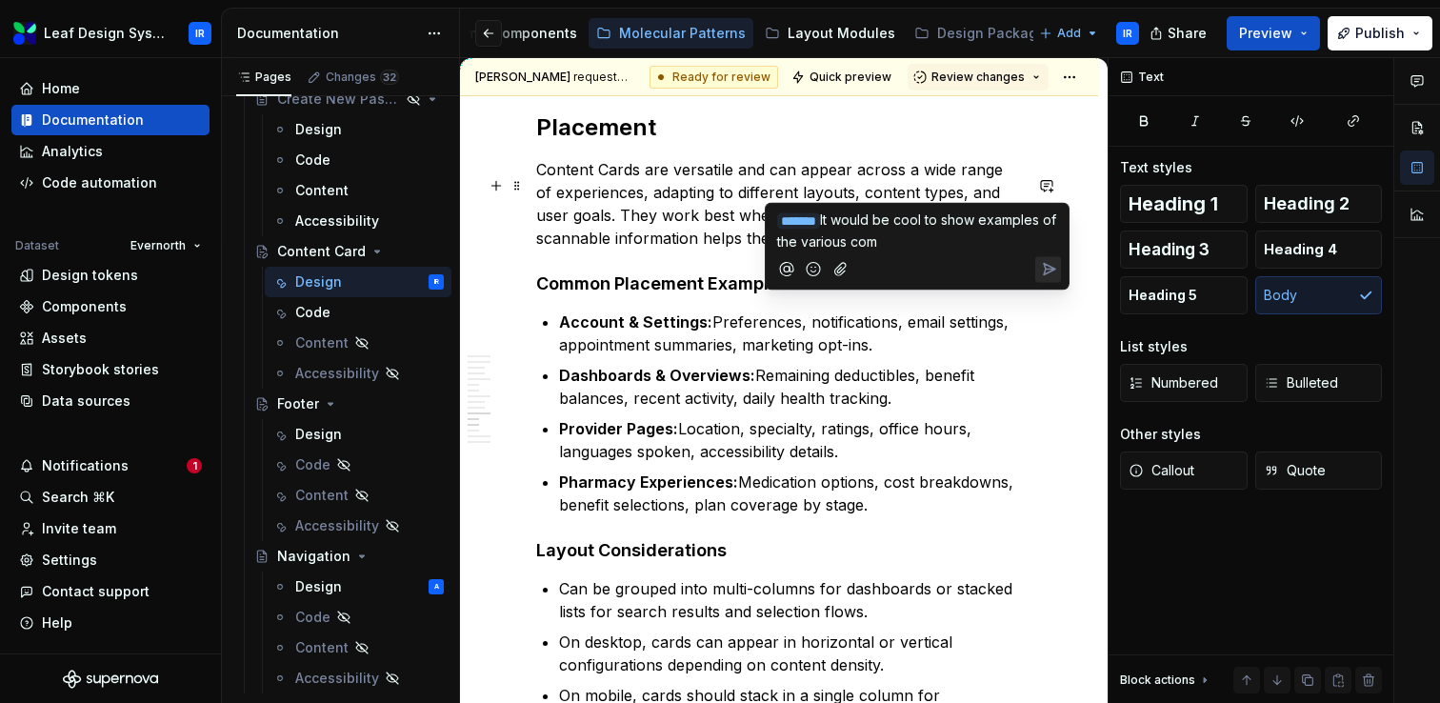
drag, startPoint x: 973, startPoint y: 239, endPoint x: 856, endPoint y: 240, distance: 117.2
click at [856, 240] on p "﻿ * ****** ﻿ It would be cool to show examples of the various com" at bounding box center [917, 231] width 280 height 42
click at [786, 250] on span "It would be cool to show examples of common placements + Layouts, if possible!" at bounding box center [918, 230] width 283 height 38
click at [1047, 275] on icon "Send" at bounding box center [1049, 269] width 11 height 11
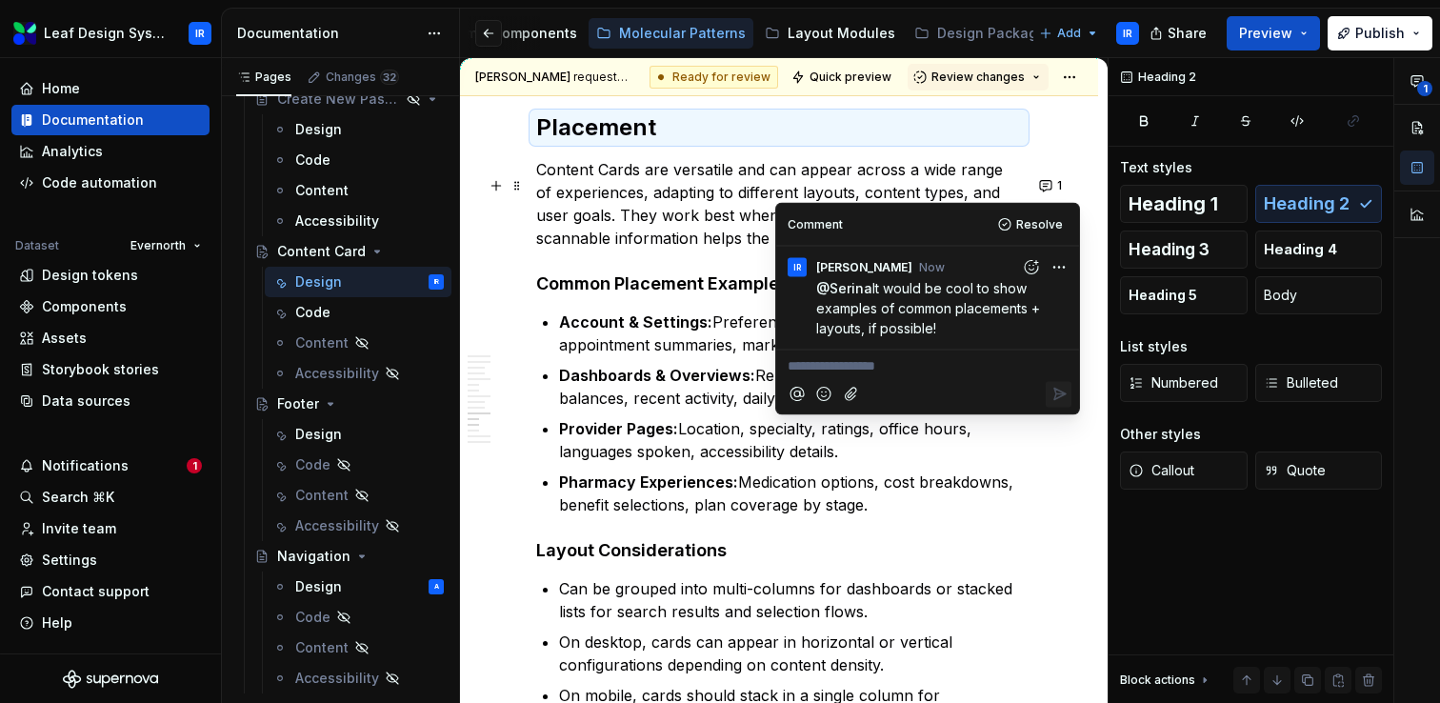
type textarea "*"
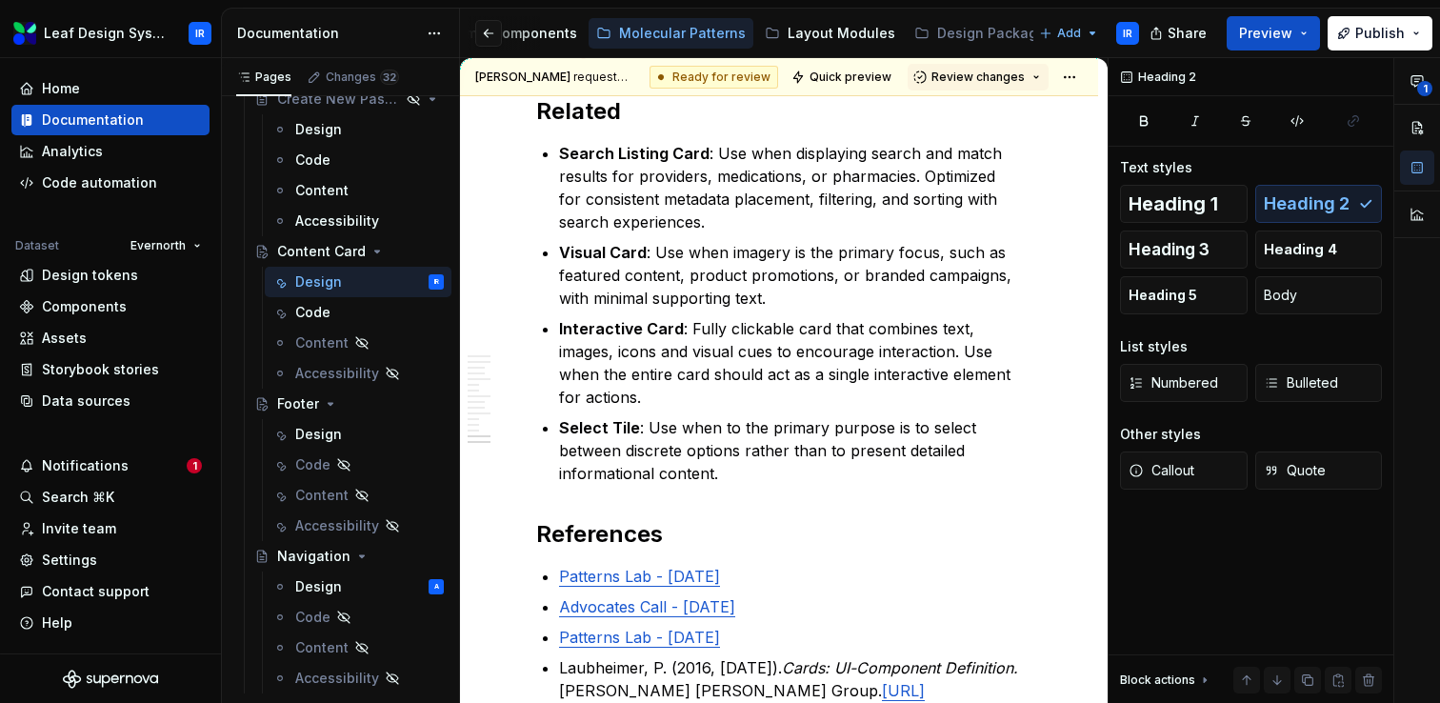
scroll to position [10085, 0]
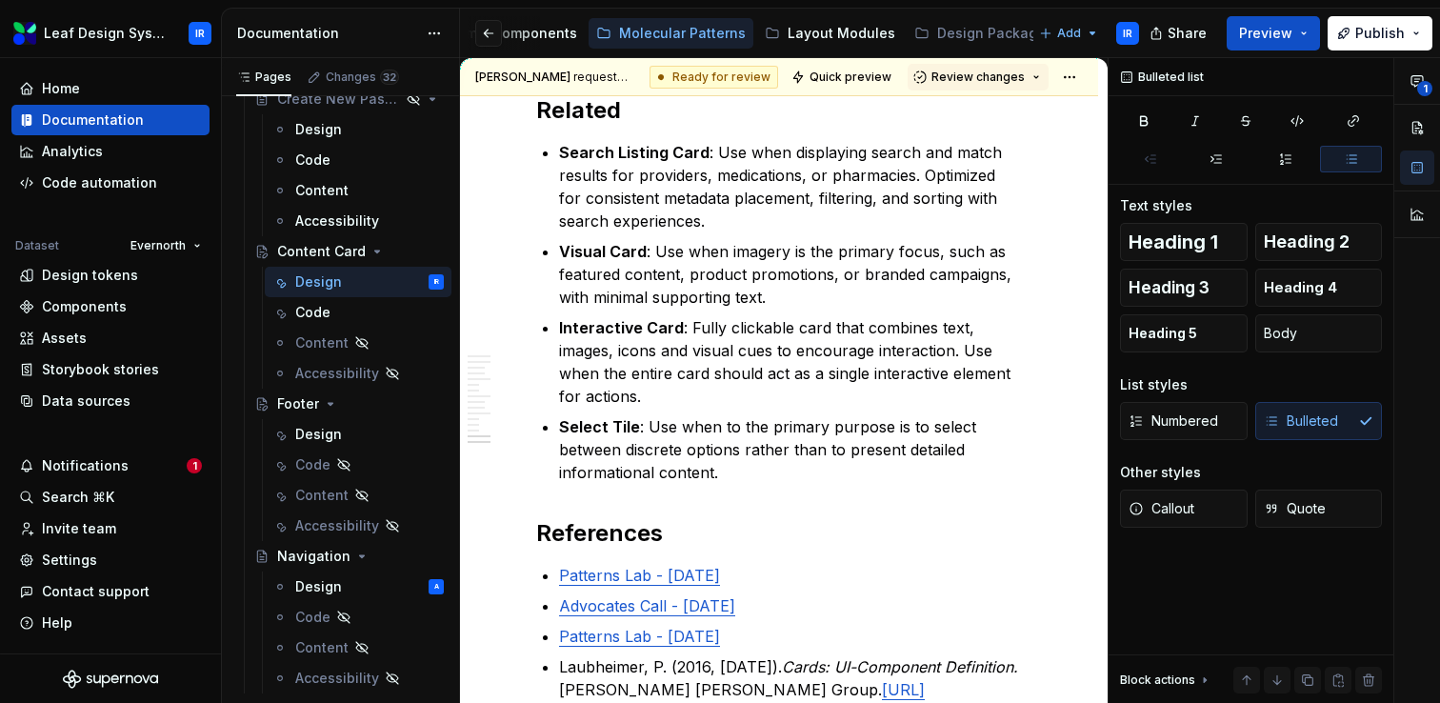
click at [979, 471] on p "Select Tile : Use when to the primary purpose is to select between discrete opt…" at bounding box center [790, 449] width 463 height 69
click at [1056, 211] on button "button" at bounding box center [1046, 210] width 27 height 27
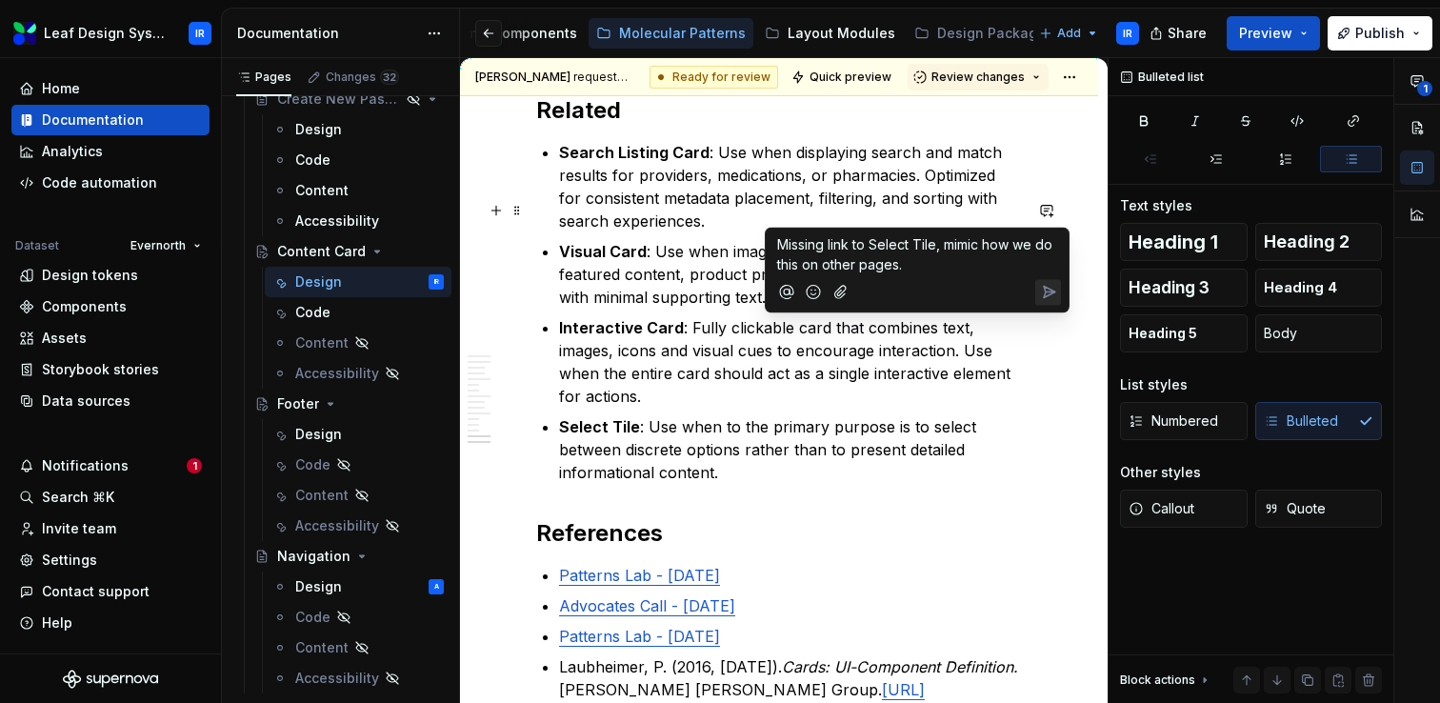
click at [1044, 297] on icon "Send" at bounding box center [1049, 292] width 11 height 11
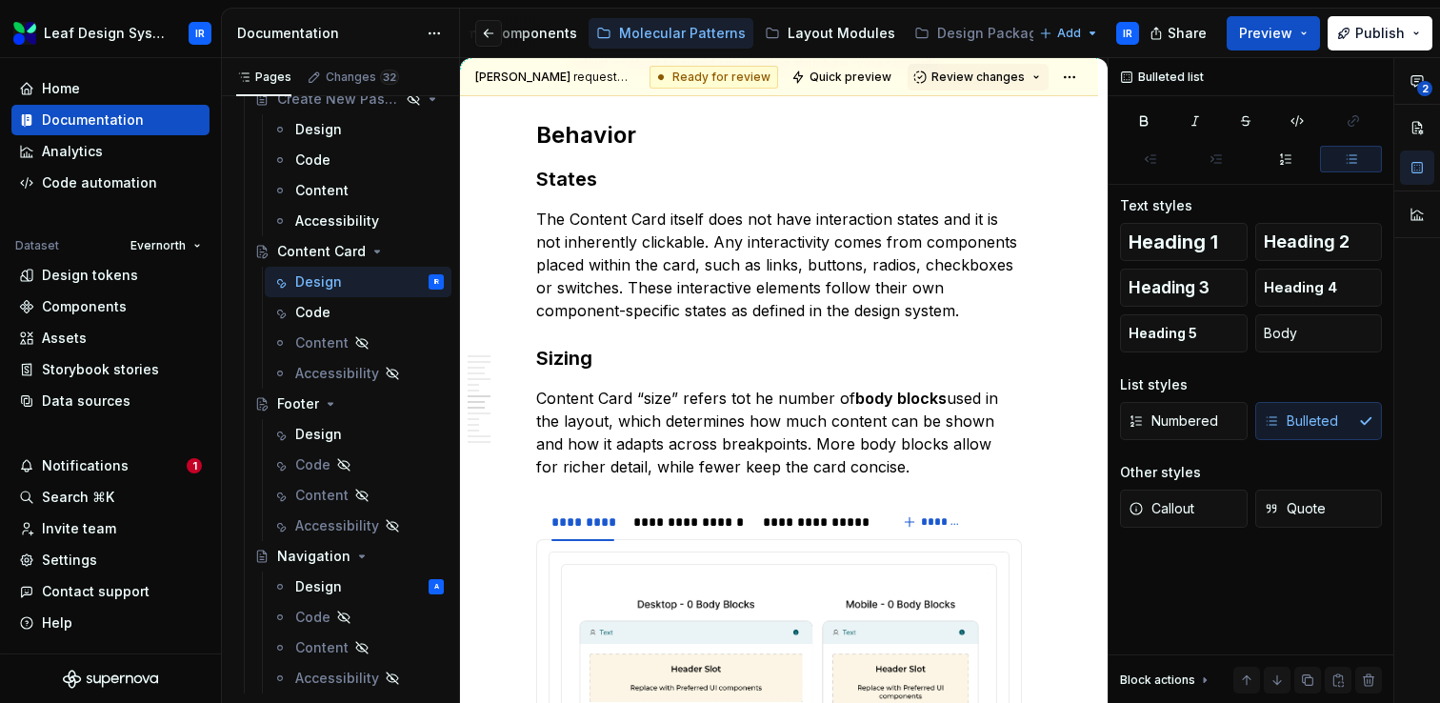
scroll to position [5948, 0]
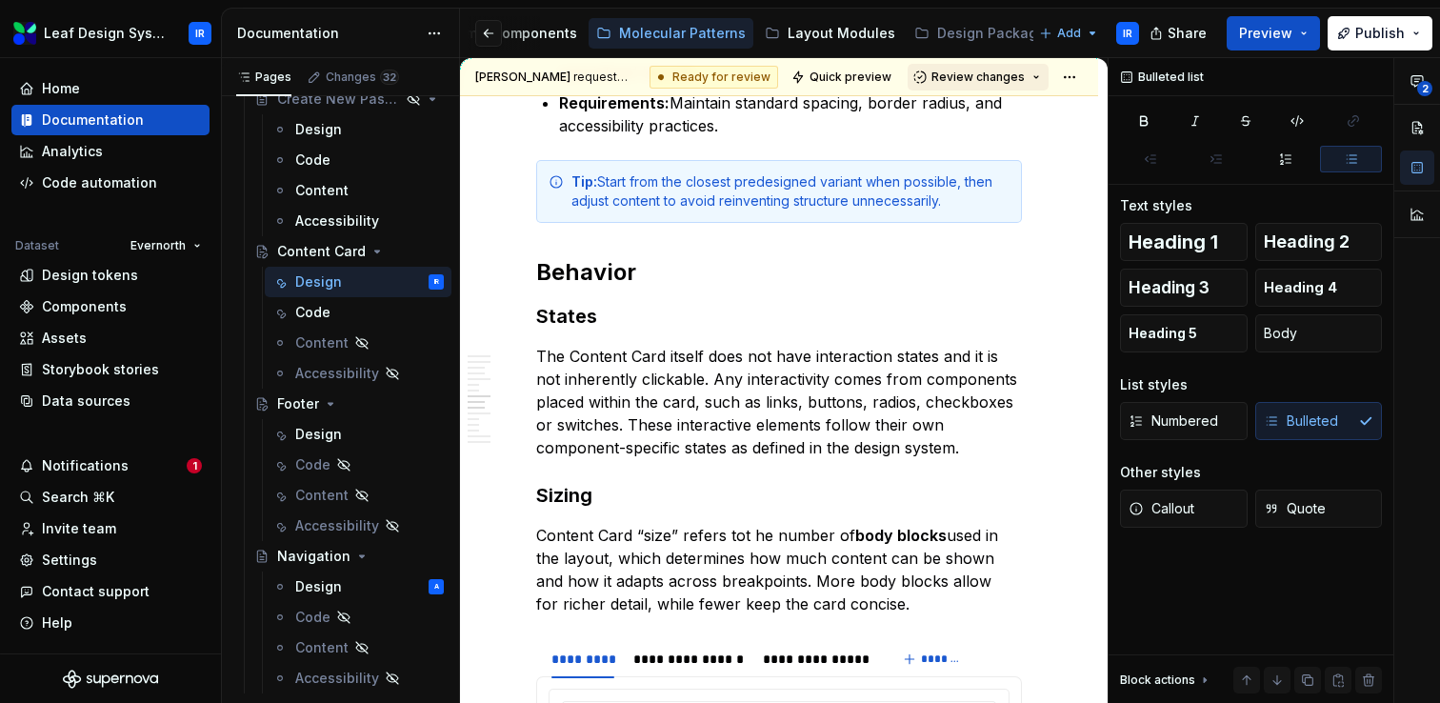
click at [1006, 70] on span "Review changes" at bounding box center [977, 77] width 93 height 15
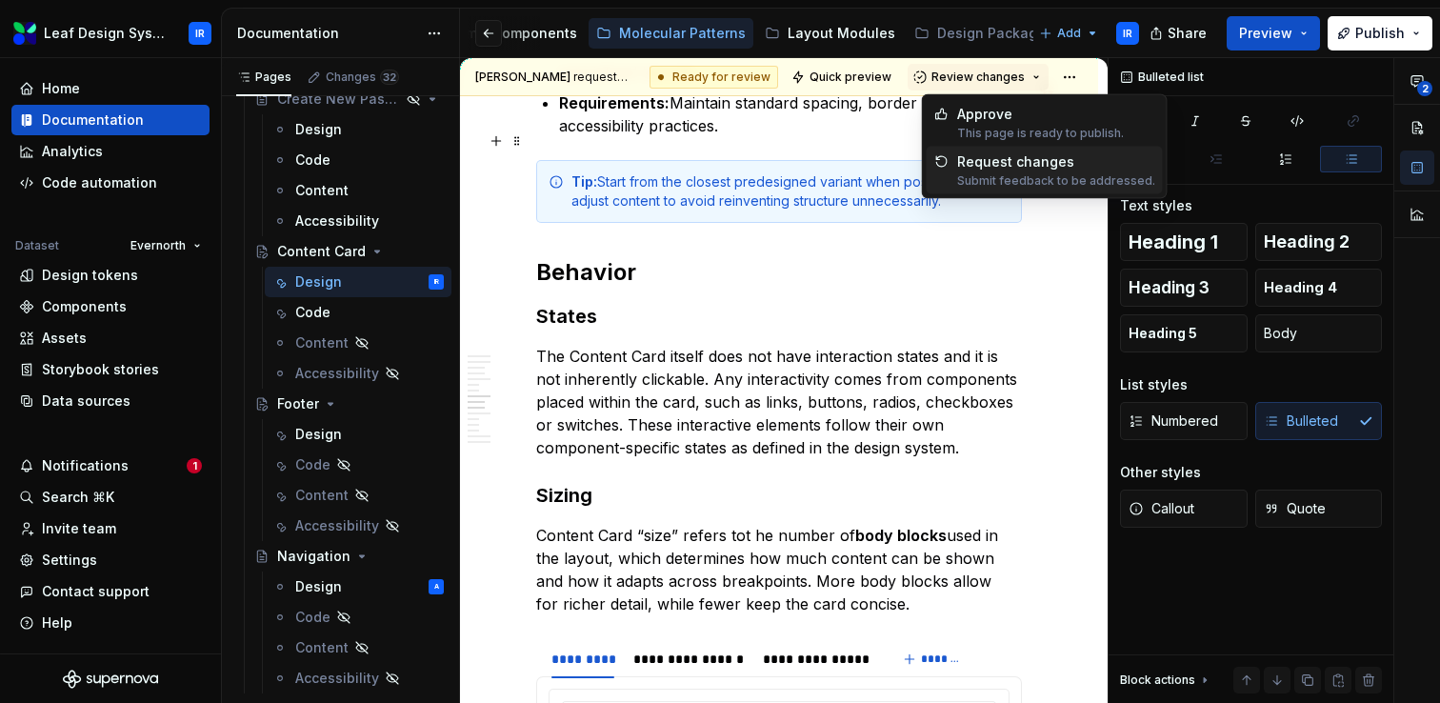
click at [973, 169] on div "Request changes" at bounding box center [1056, 161] width 198 height 19
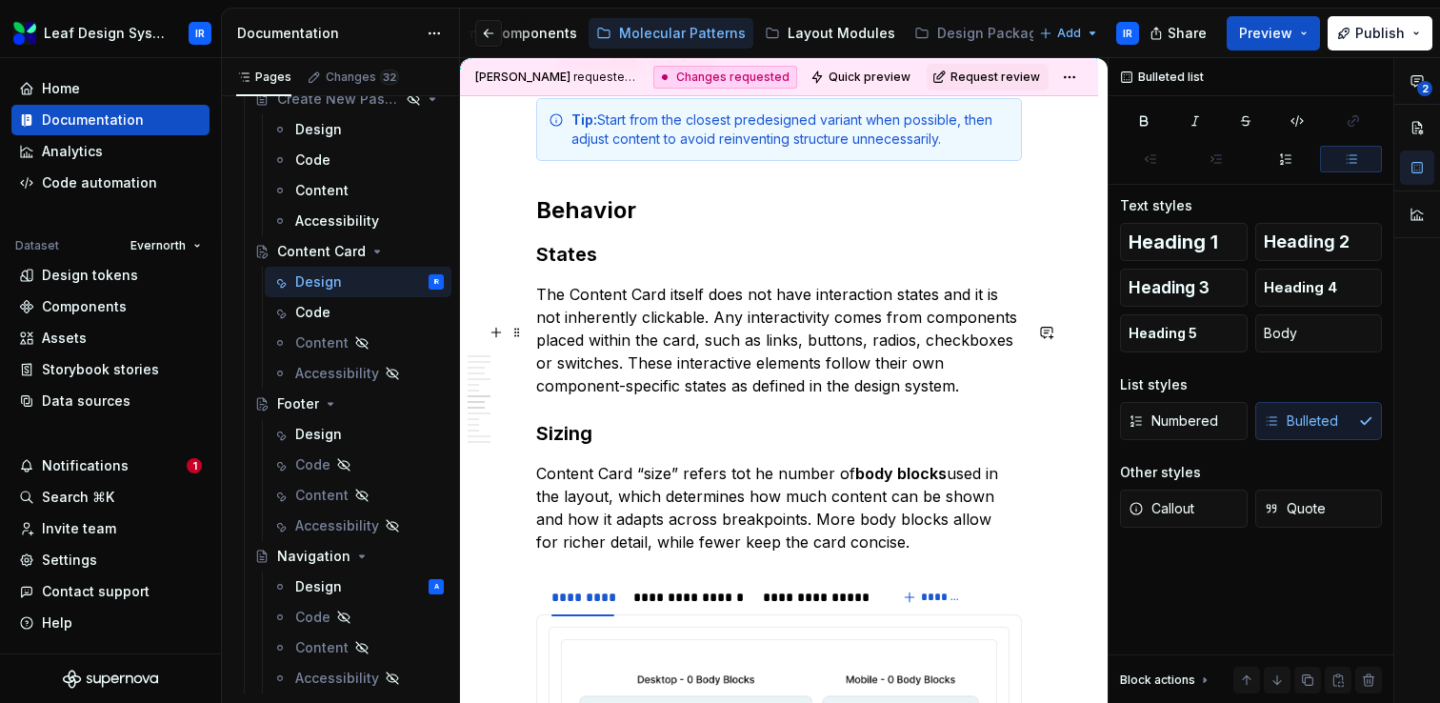
type textarea "*"
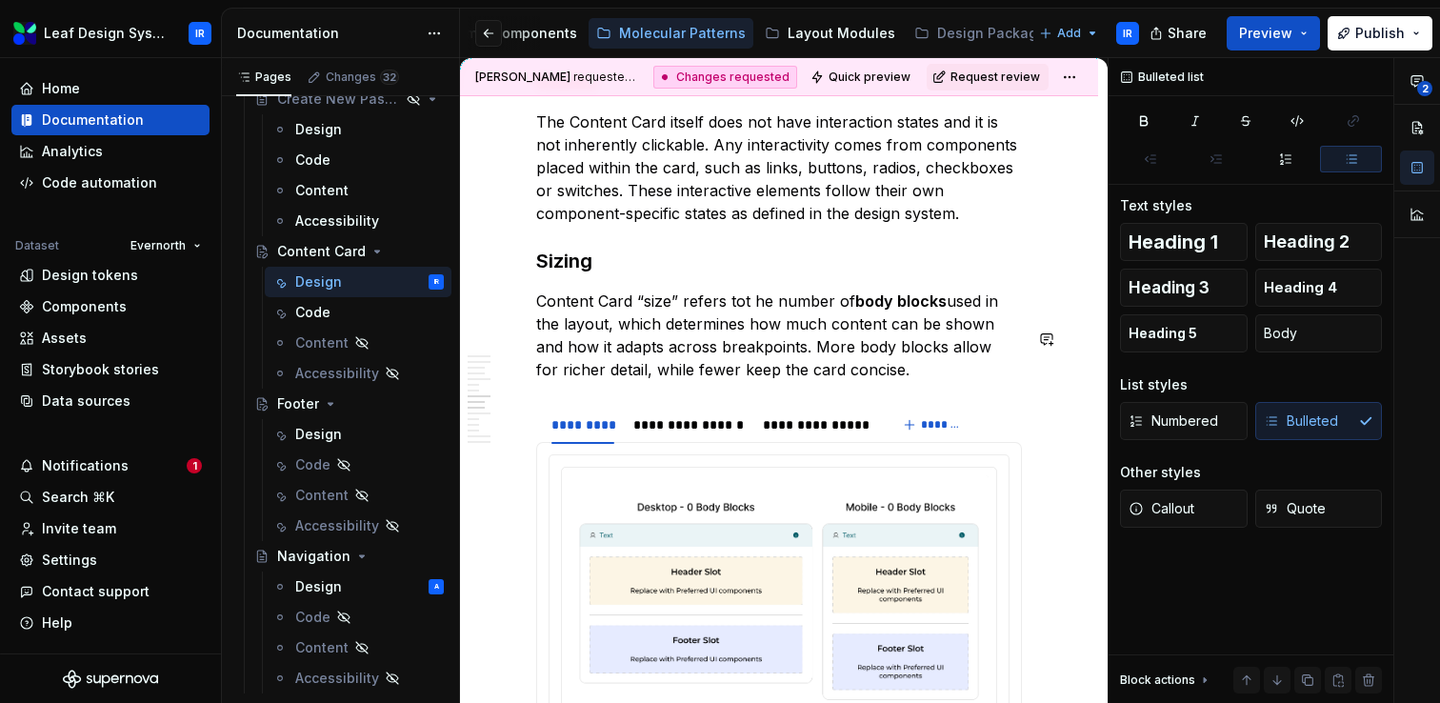
scroll to position [6190, 0]
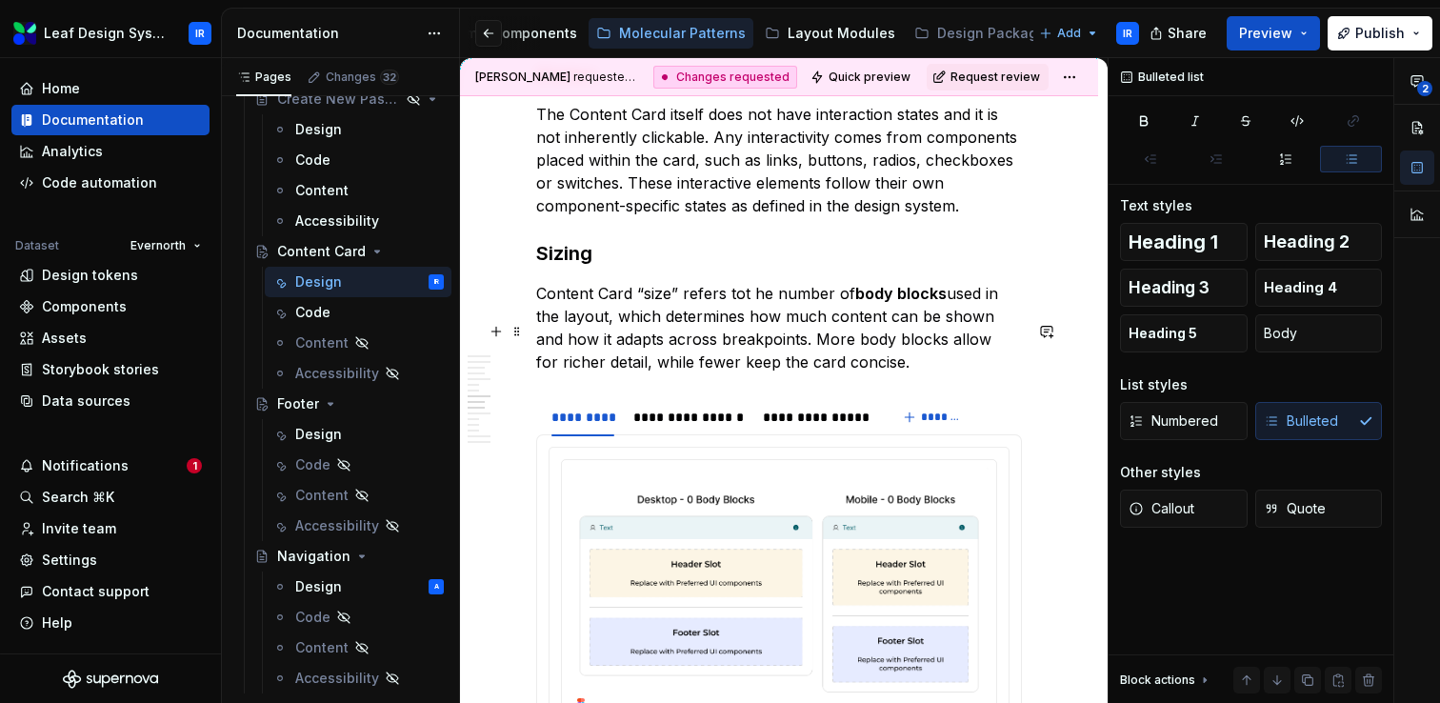
click at [750, 332] on p "Content Card “size” refers tot he number of body blocks used in the layout, whi…" at bounding box center [779, 327] width 486 height 91
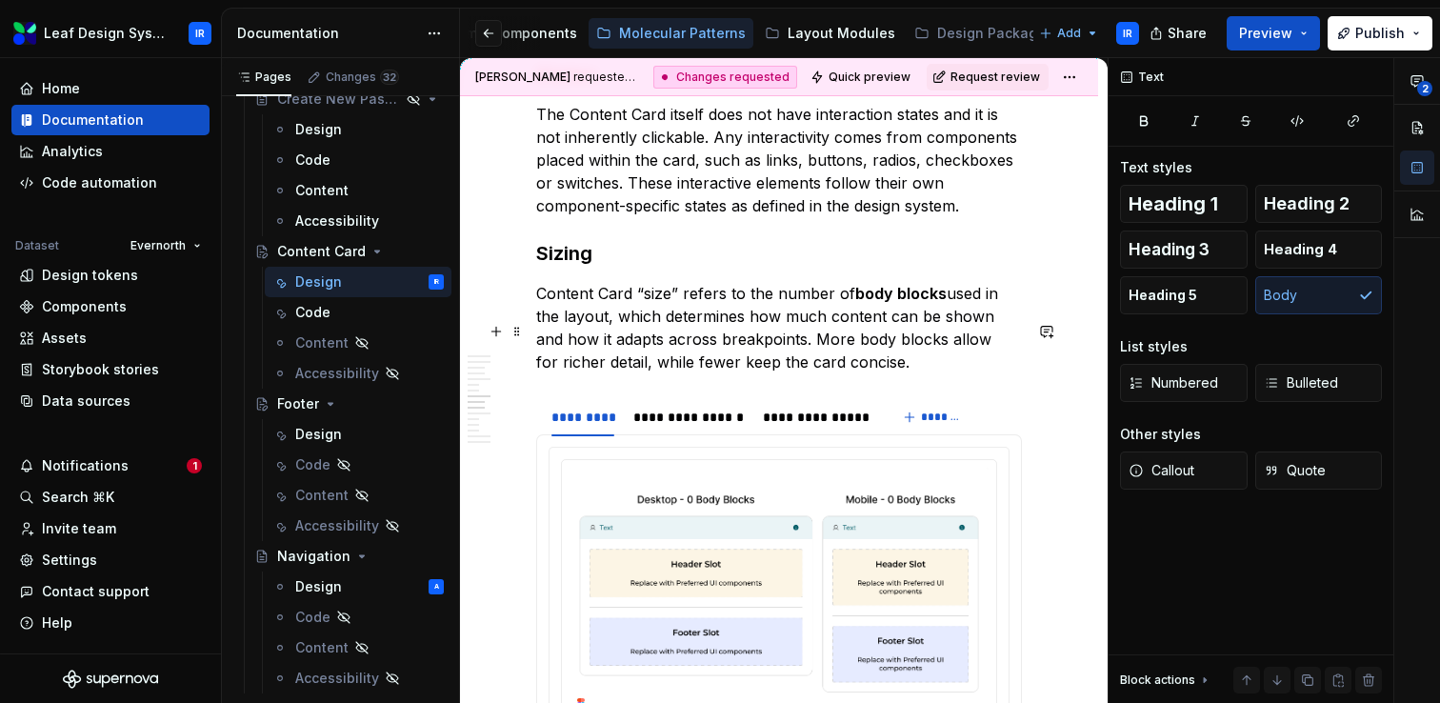
click at [866, 373] on p "Content Card “size” refers to the number of body blocks used in the layout, whi…" at bounding box center [779, 327] width 486 height 91
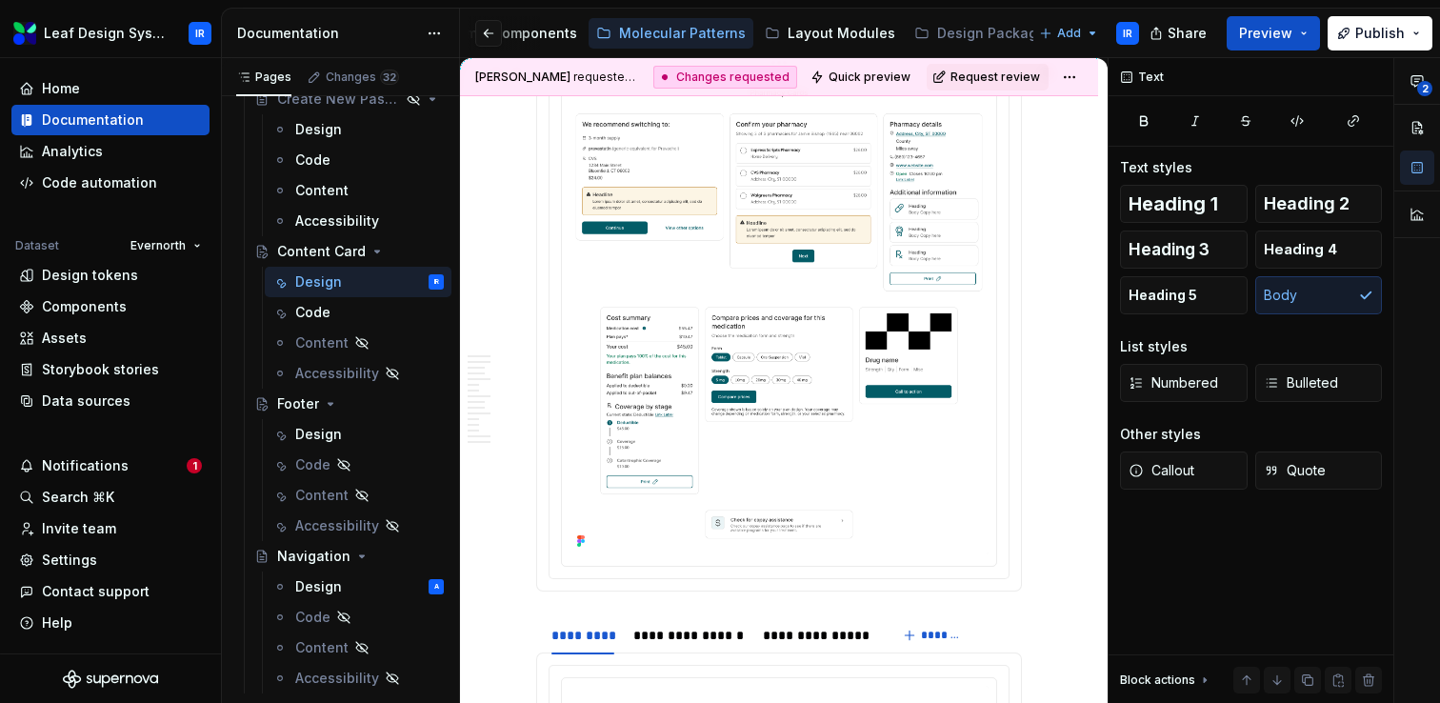
scroll to position [2992, 0]
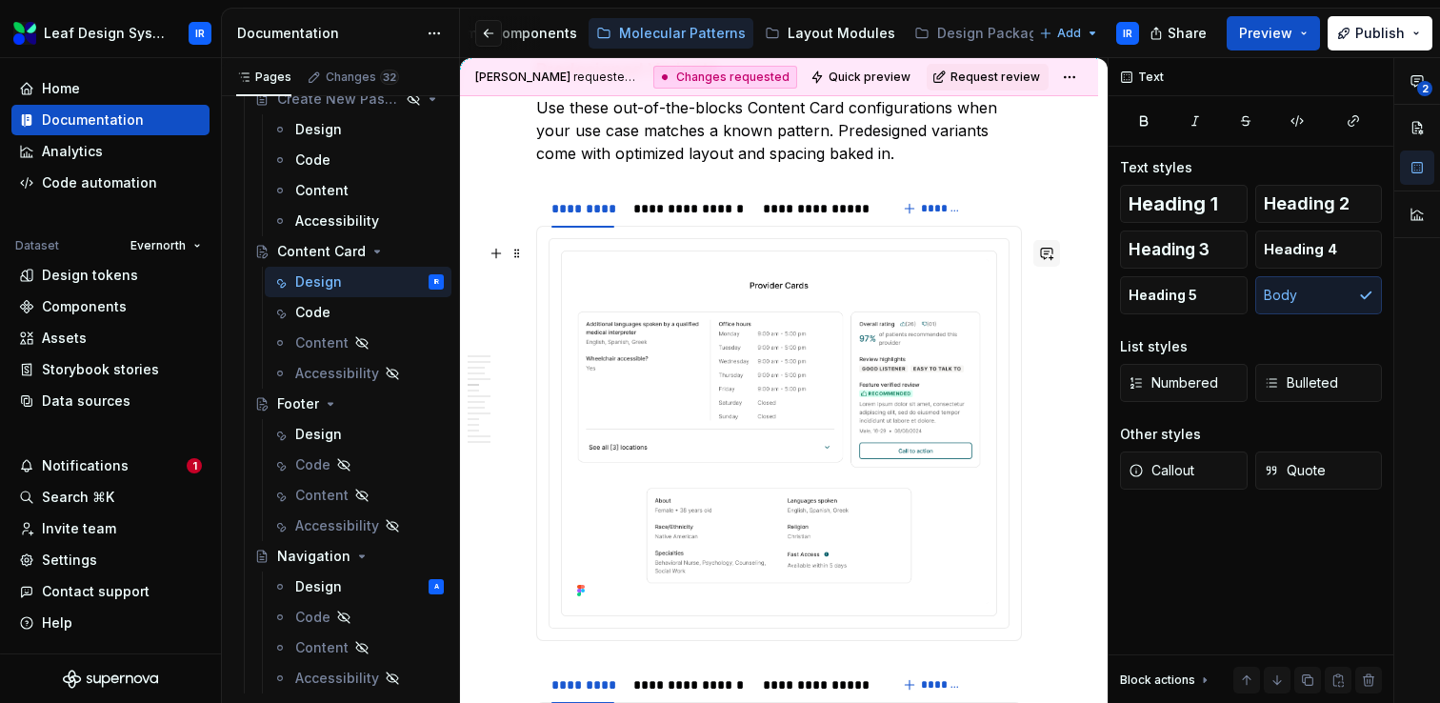
click at [1052, 257] on button "button" at bounding box center [1046, 253] width 27 height 27
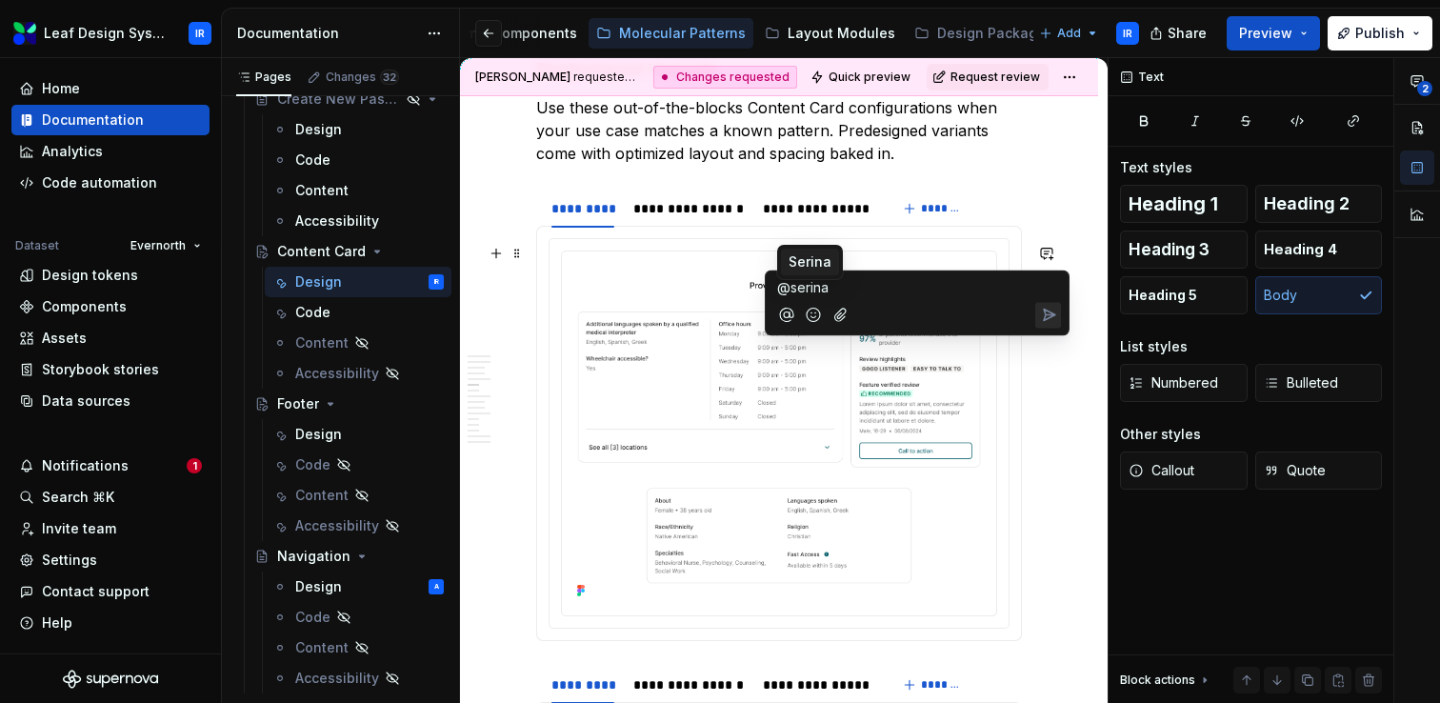
click at [815, 258] on span "Serina" at bounding box center [810, 261] width 43 height 19
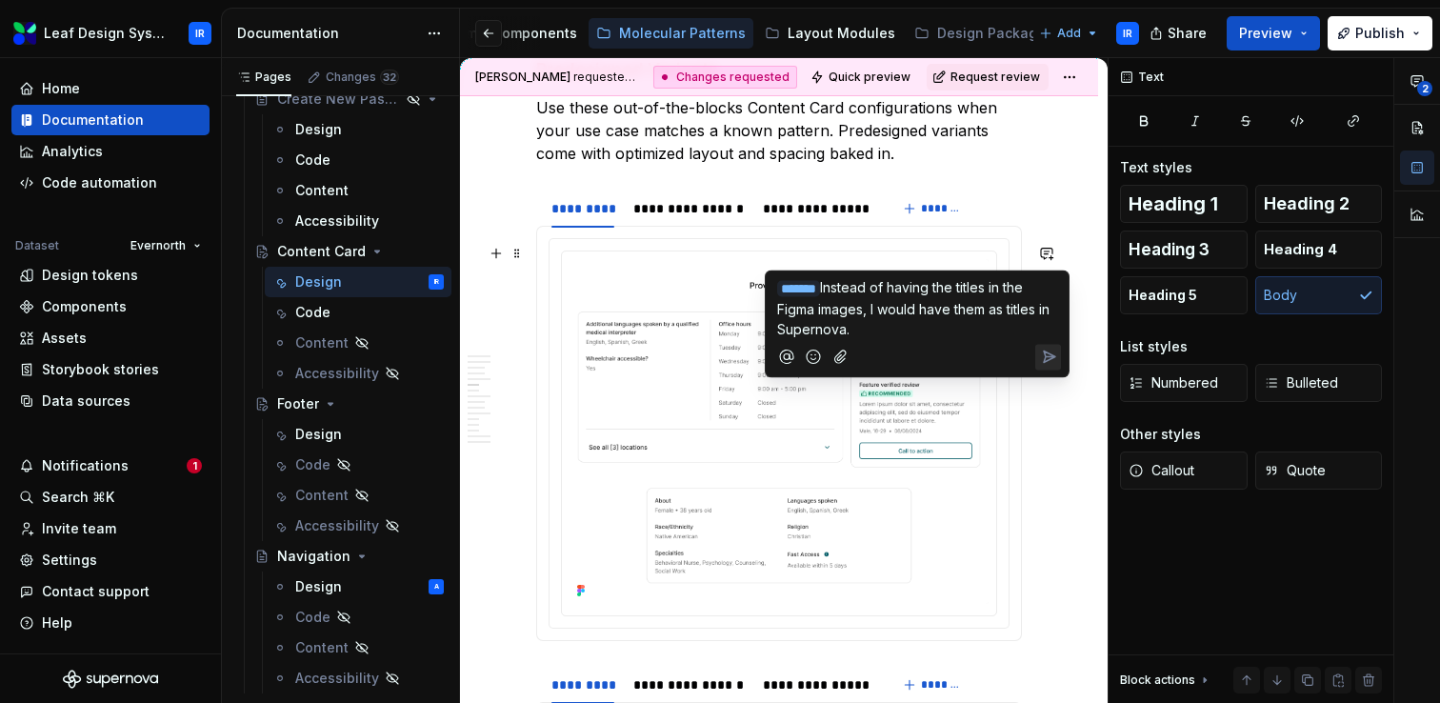
click at [1052, 354] on icon "Send" at bounding box center [1049, 356] width 11 height 11
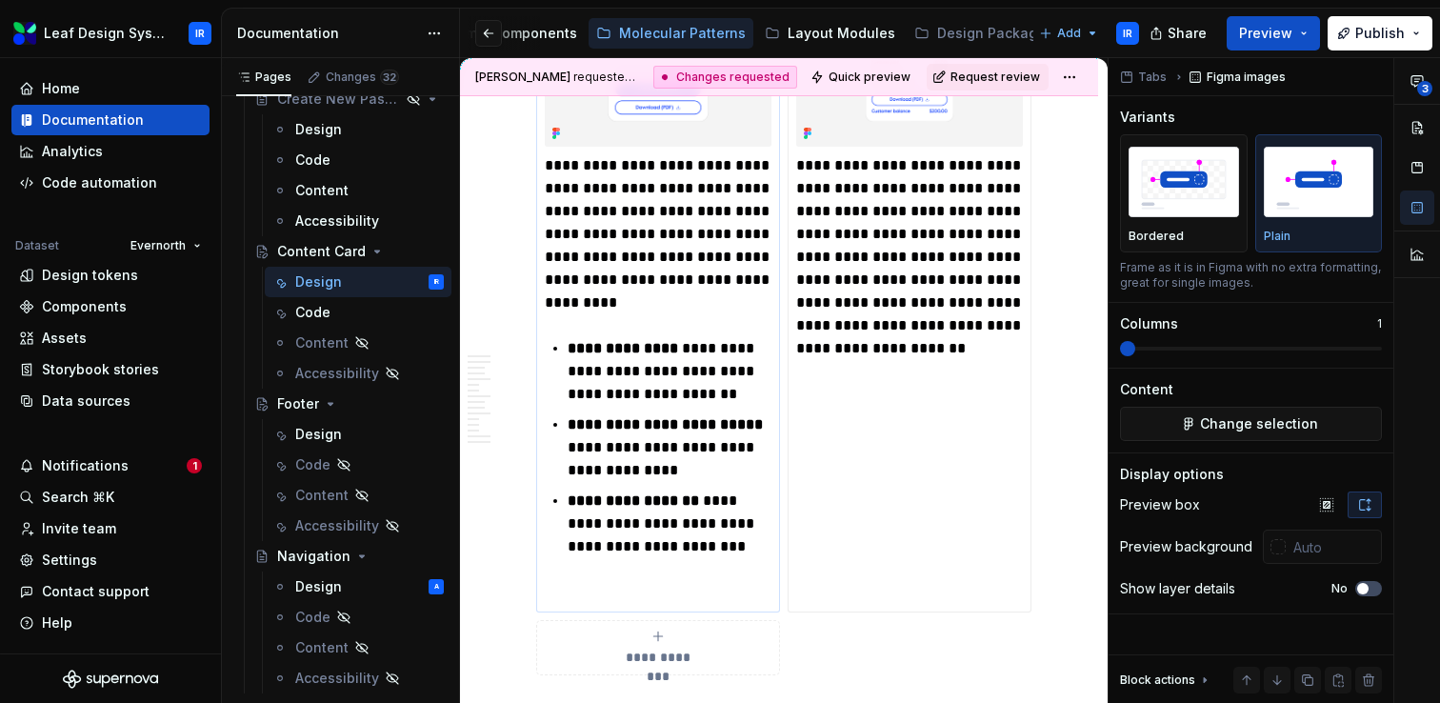
scroll to position [2332, 0]
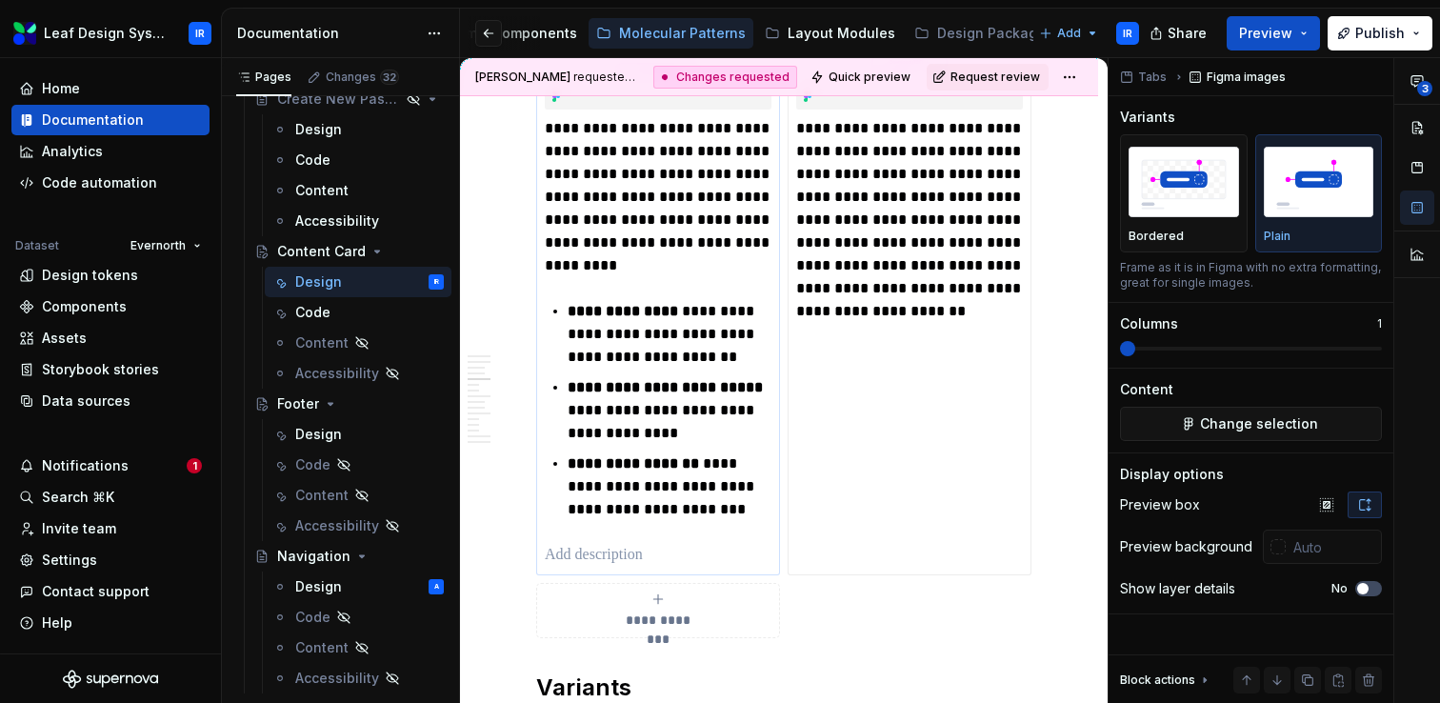
click at [577, 546] on div "**********" at bounding box center [658, 342] width 227 height 450
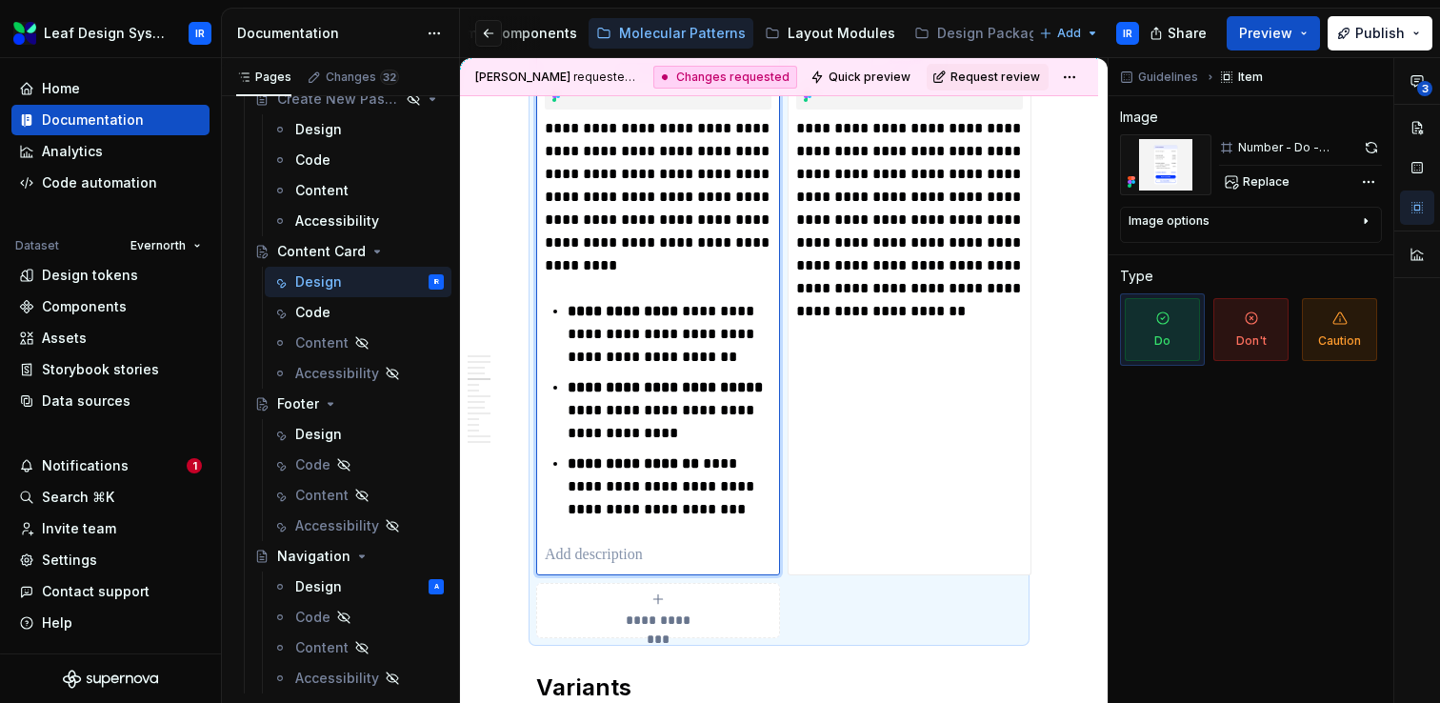
click at [671, 521] on p "**********" at bounding box center [670, 486] width 204 height 69
click at [633, 539] on div "**********" at bounding box center [658, 342] width 227 height 450
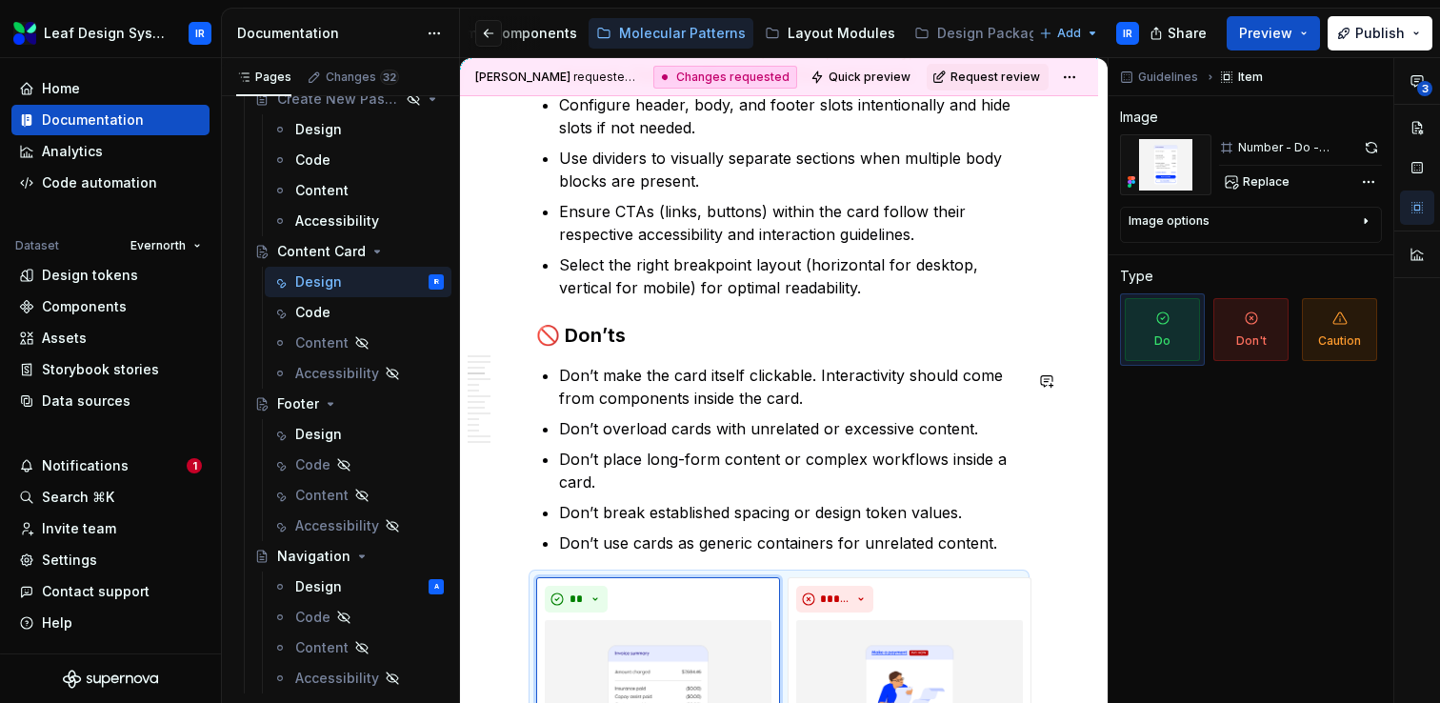
scroll to position [1545, 0]
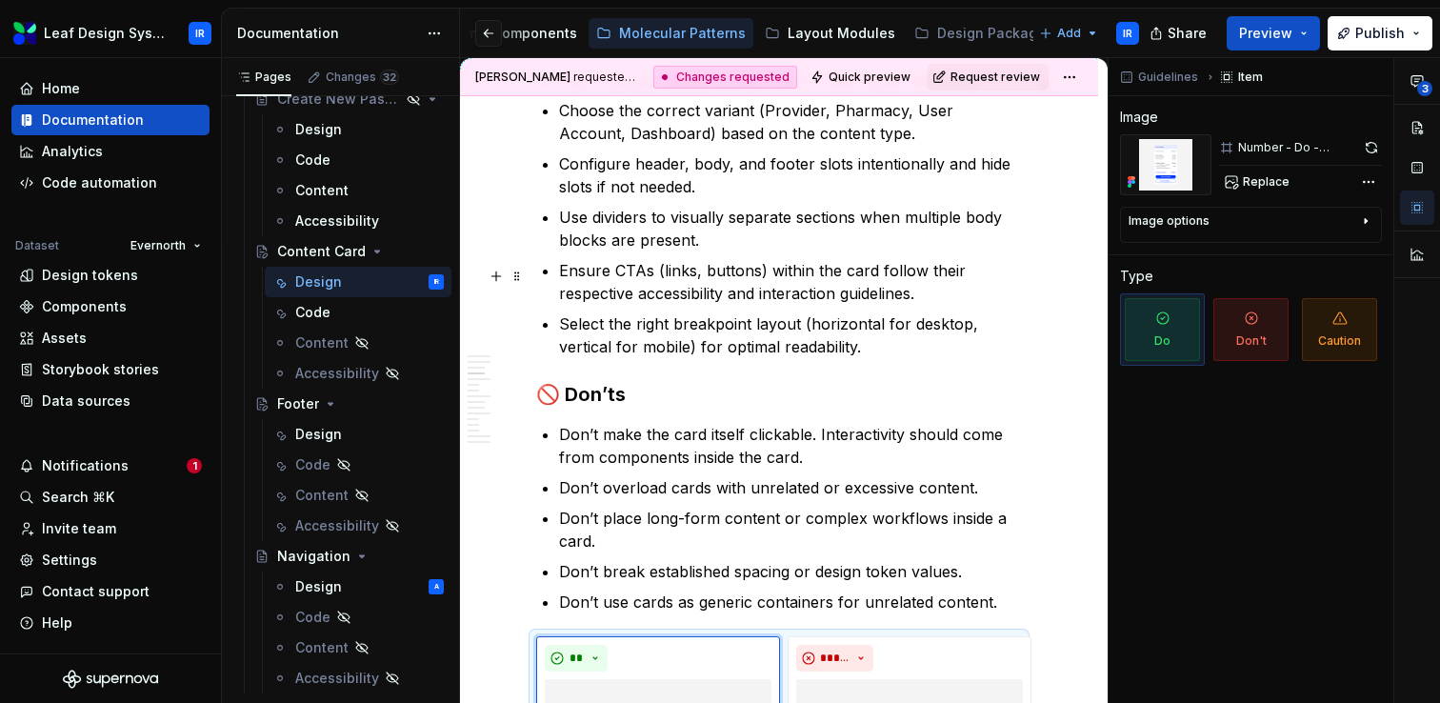
click at [863, 283] on p "Ensure CTAs (links, buttons) within the card follow their respective accessibil…" at bounding box center [790, 282] width 463 height 46
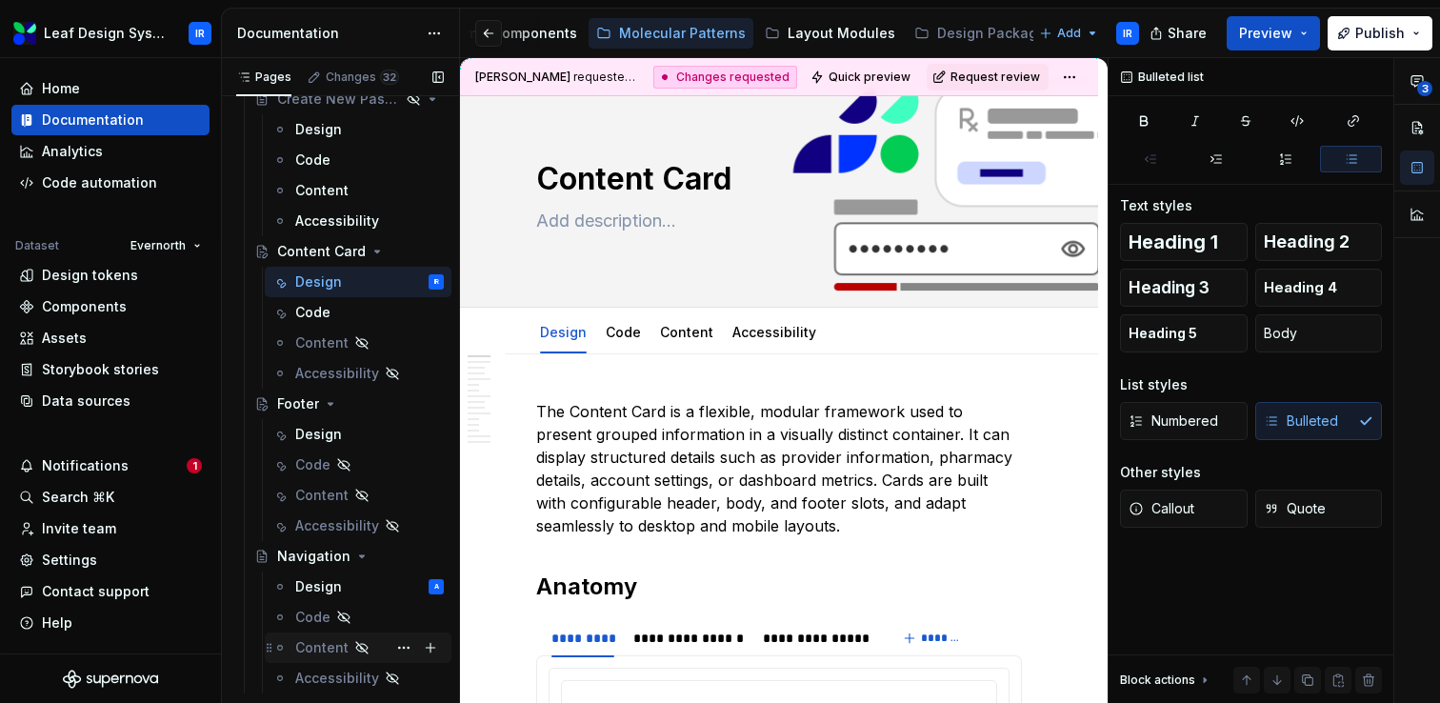
scroll to position [345, 0]
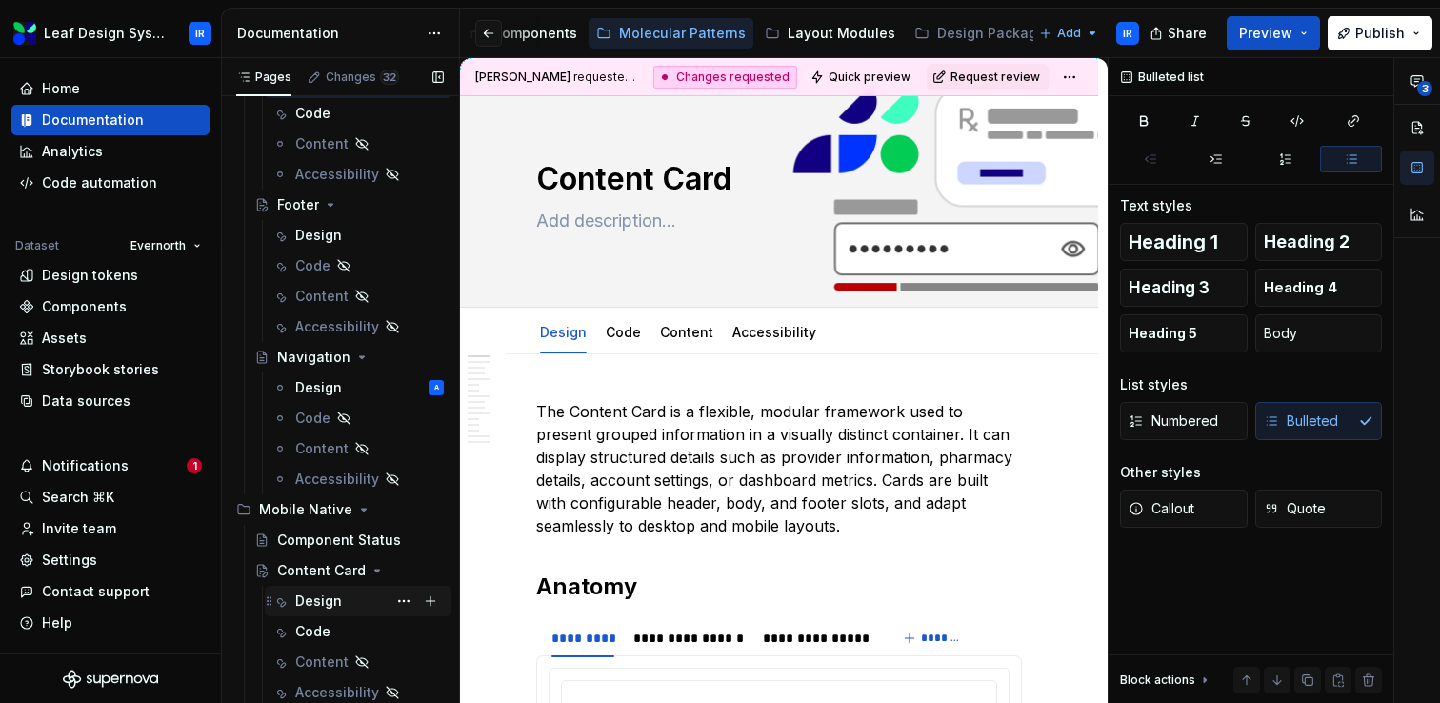
click at [330, 605] on div "Design" at bounding box center [318, 600] width 47 height 19
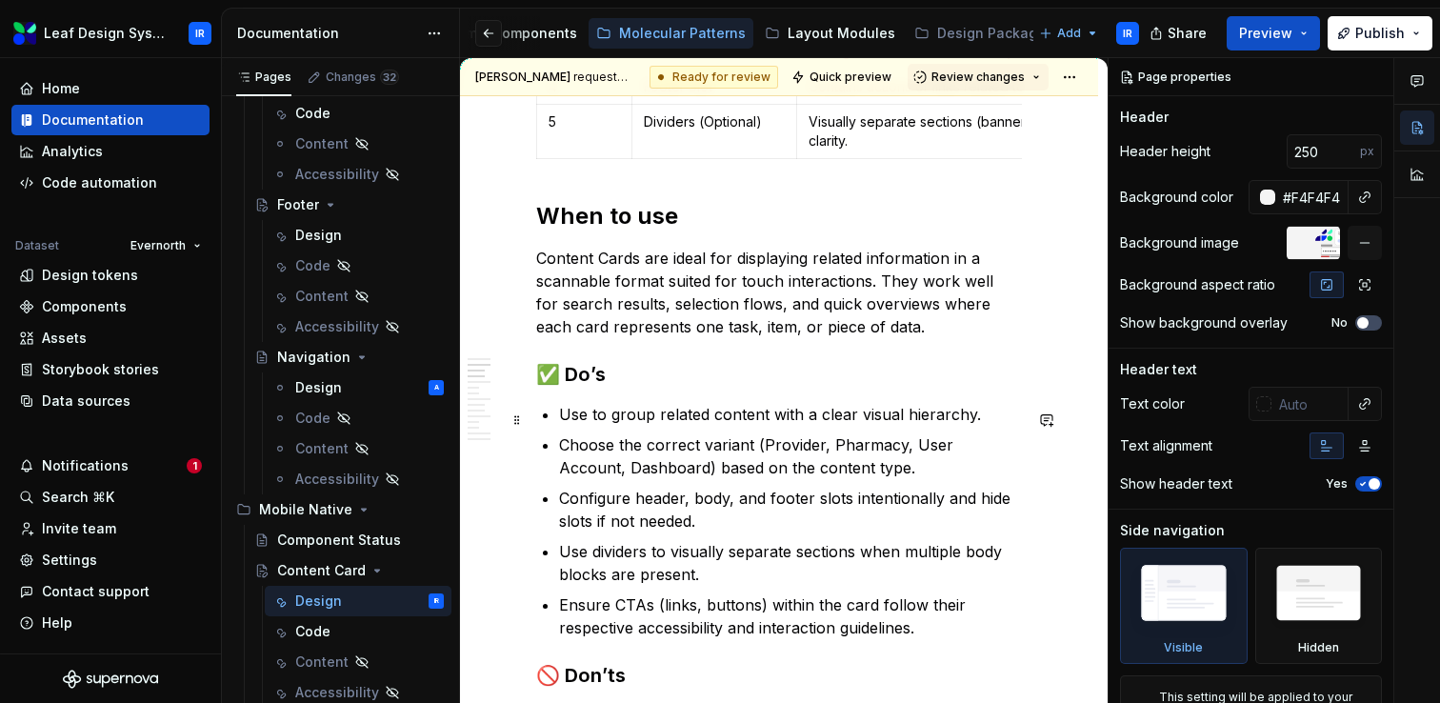
scroll to position [1163, 0]
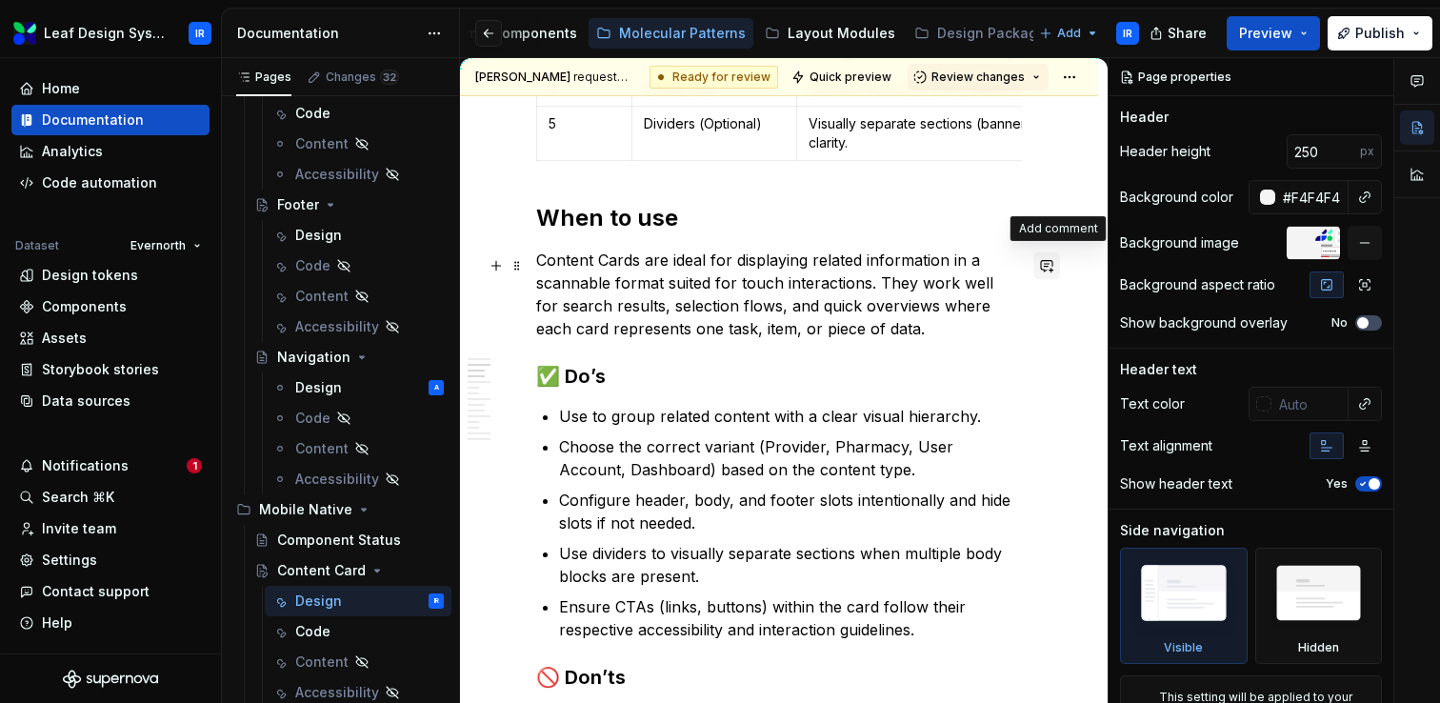
type textarea "*"
click at [1054, 262] on button "button" at bounding box center [1046, 265] width 27 height 27
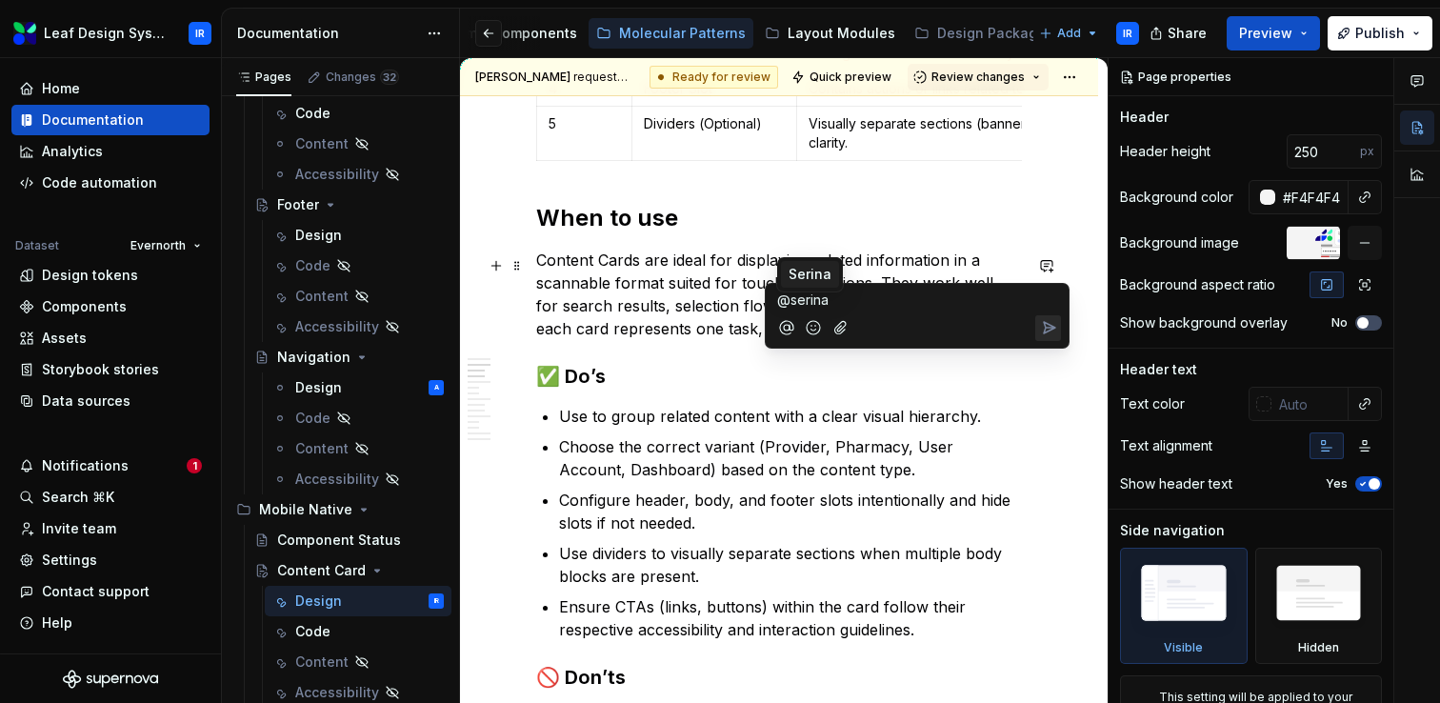
click at [823, 269] on span "Serina" at bounding box center [810, 274] width 43 height 19
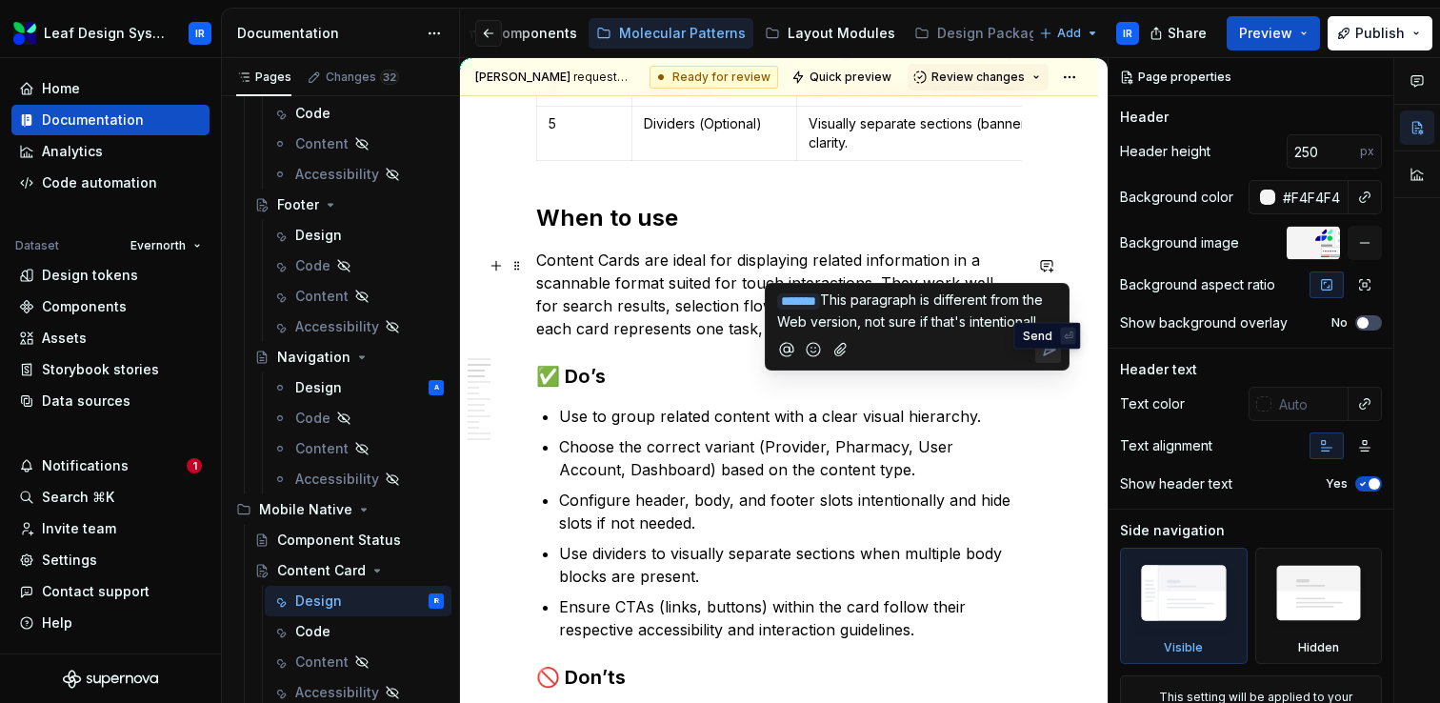
click at [1044, 355] on icon "Send" at bounding box center [1049, 349] width 11 height 11
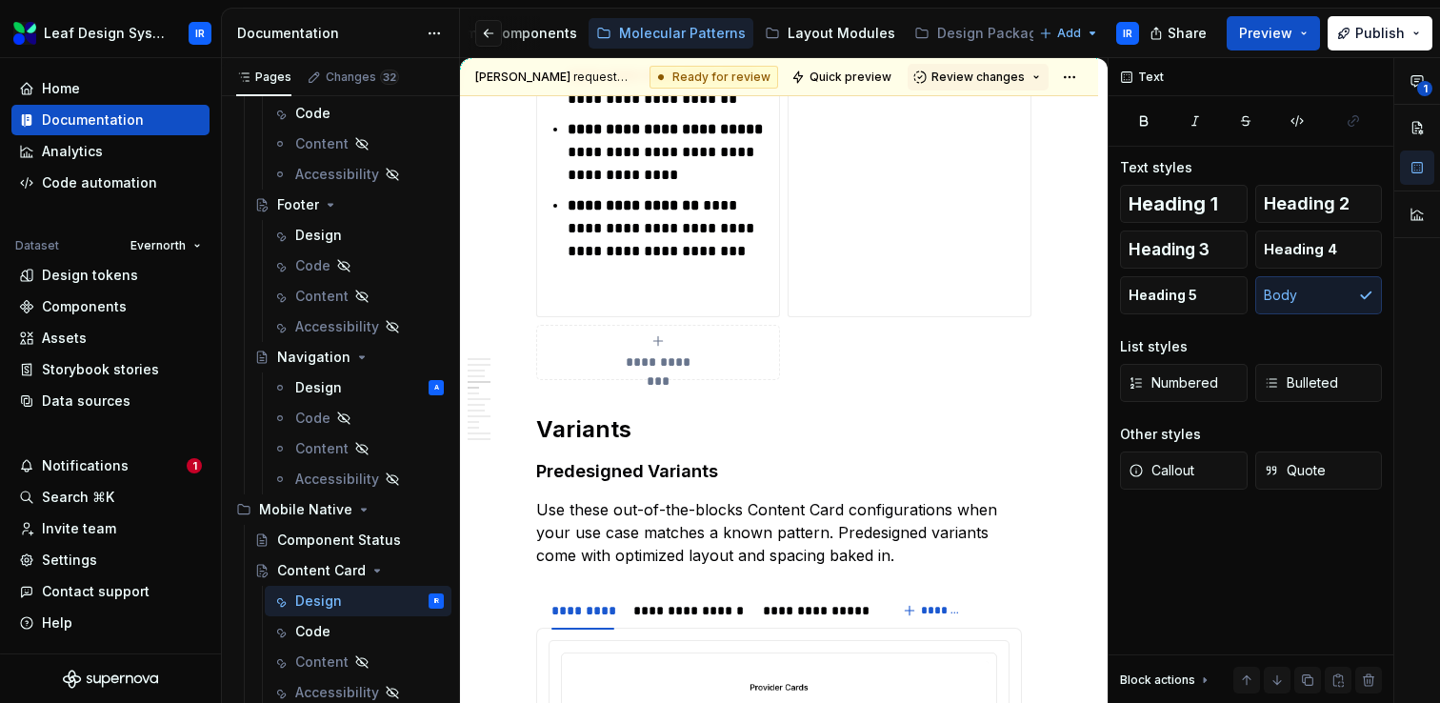
scroll to position [2499, 0]
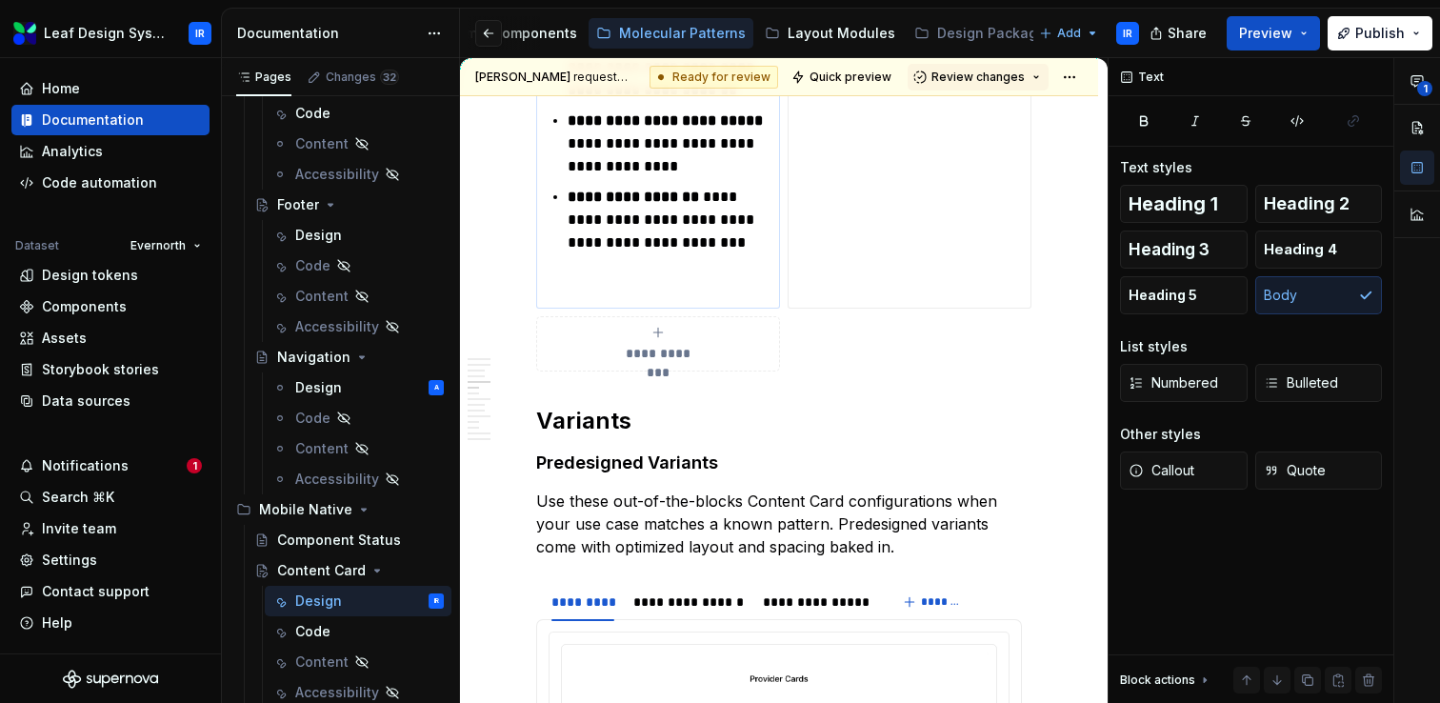
click at [625, 275] on div "**********" at bounding box center [658, 75] width 227 height 450
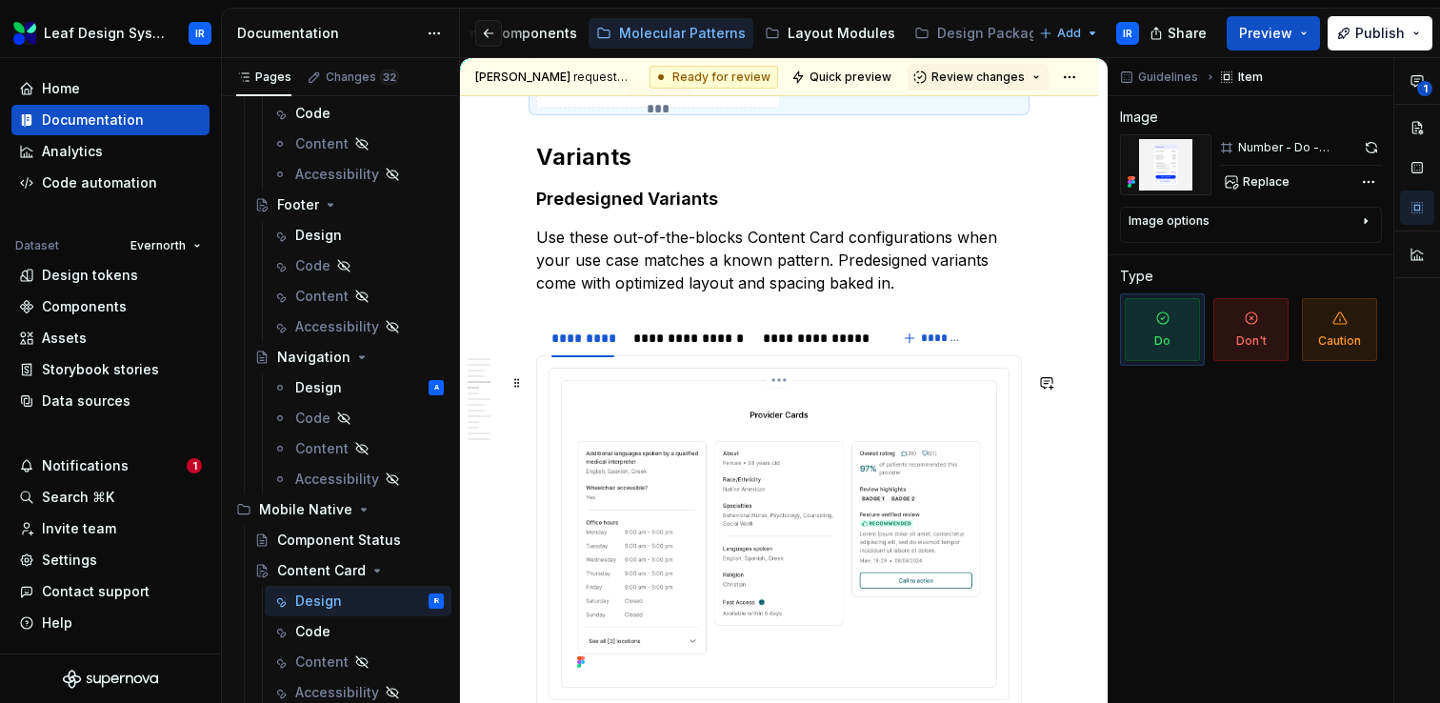
scroll to position [2731, 0]
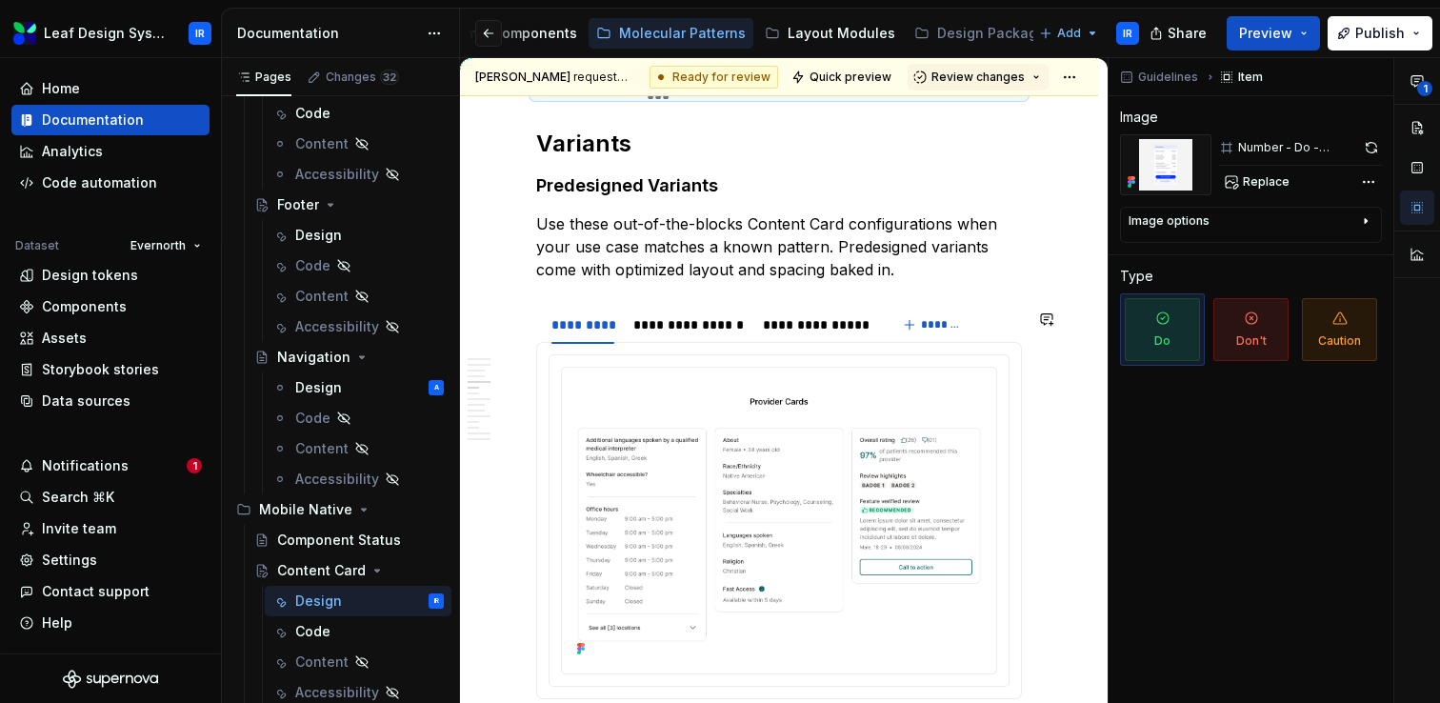
type textarea "*"
click at [1056, 369] on button "button" at bounding box center [1046, 369] width 27 height 27
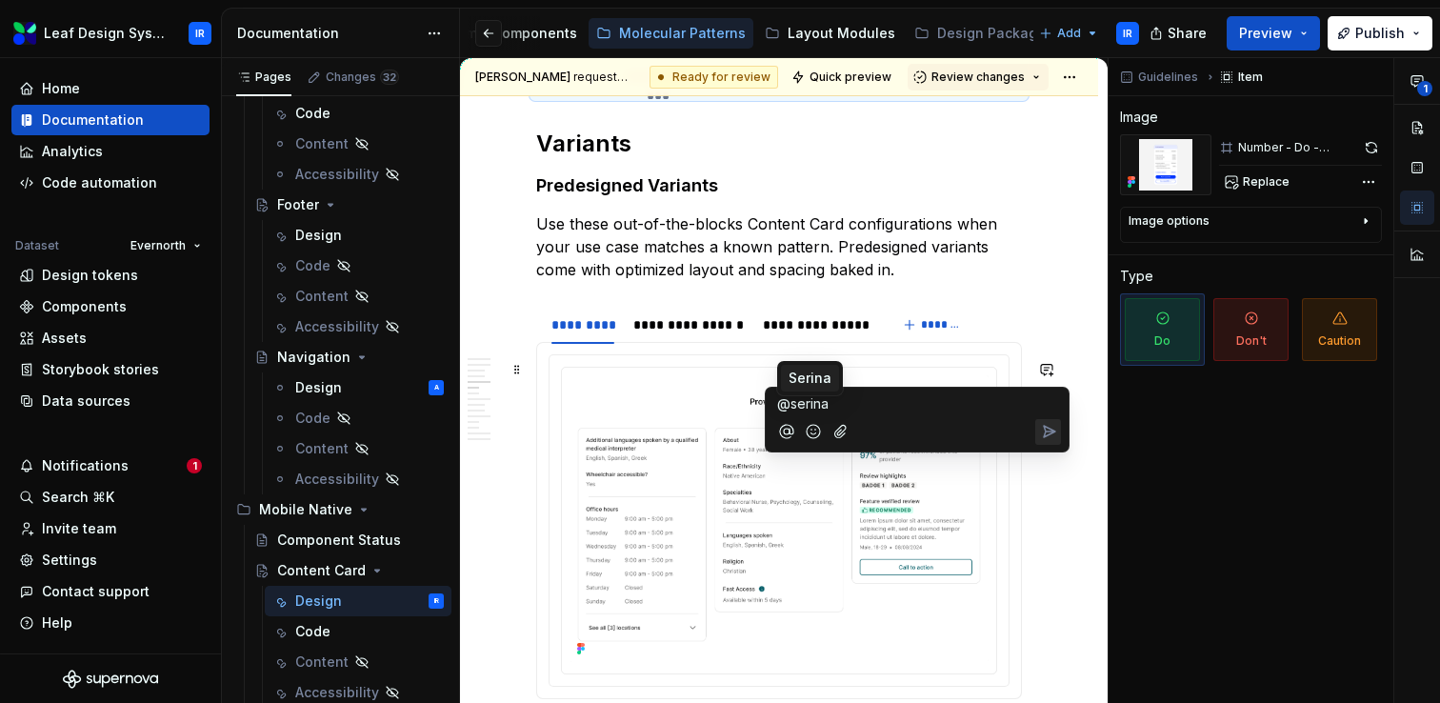
click at [821, 370] on span "Serina" at bounding box center [810, 378] width 43 height 19
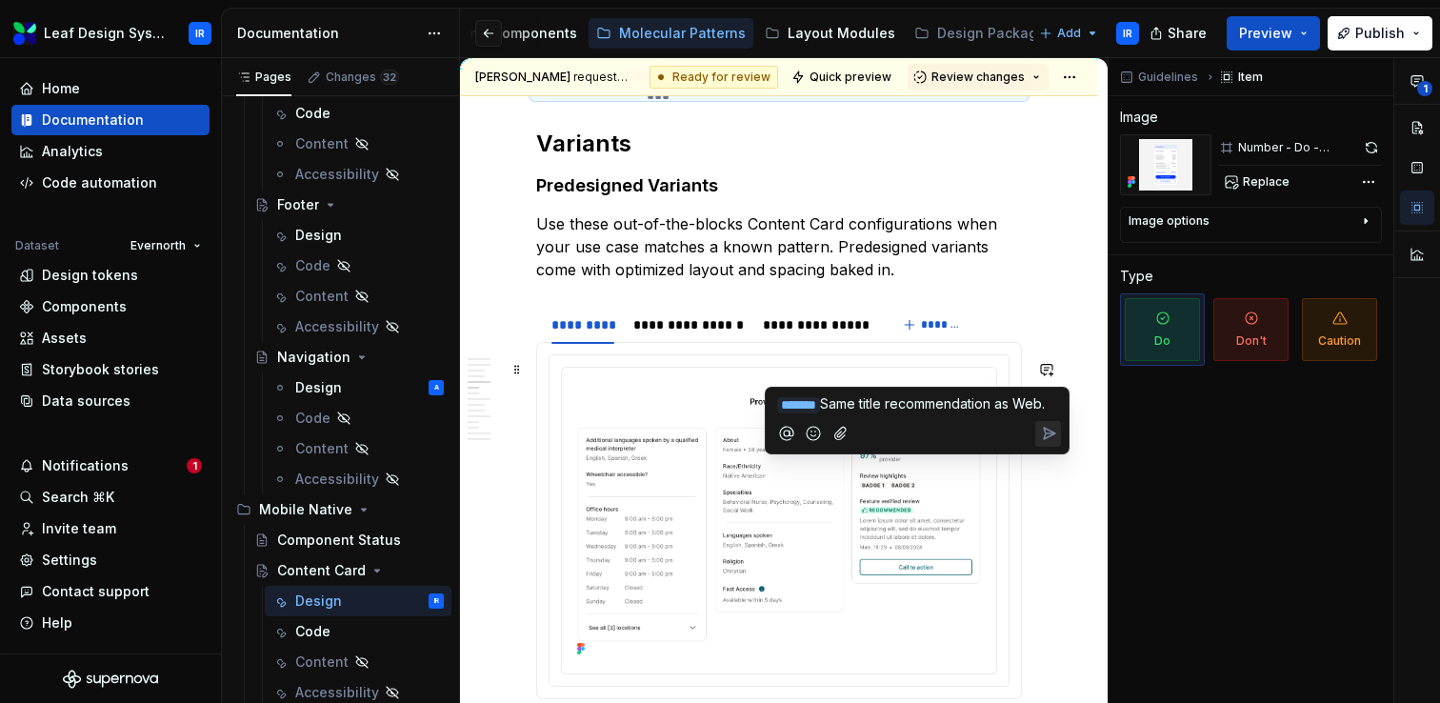
click at [1049, 443] on icon "Send" at bounding box center [1048, 433] width 19 height 19
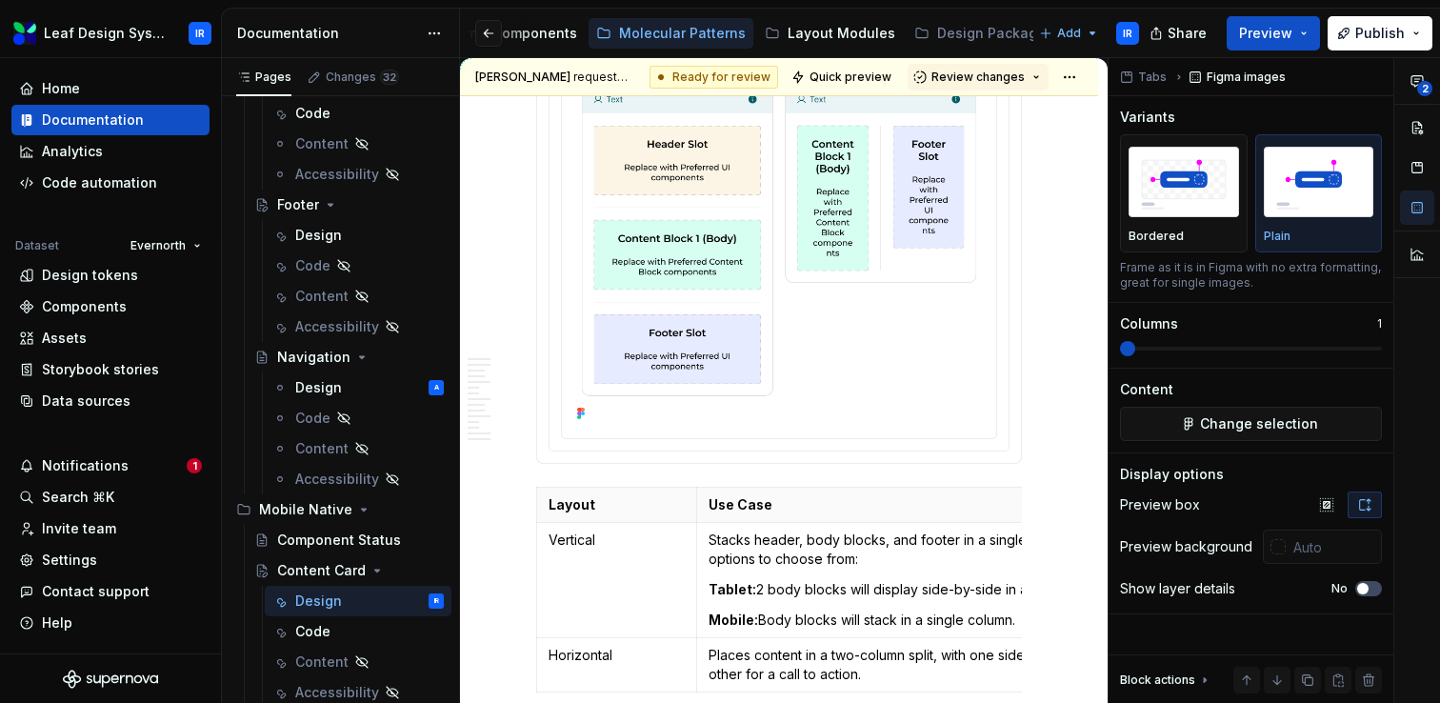
scroll to position [5770, 0]
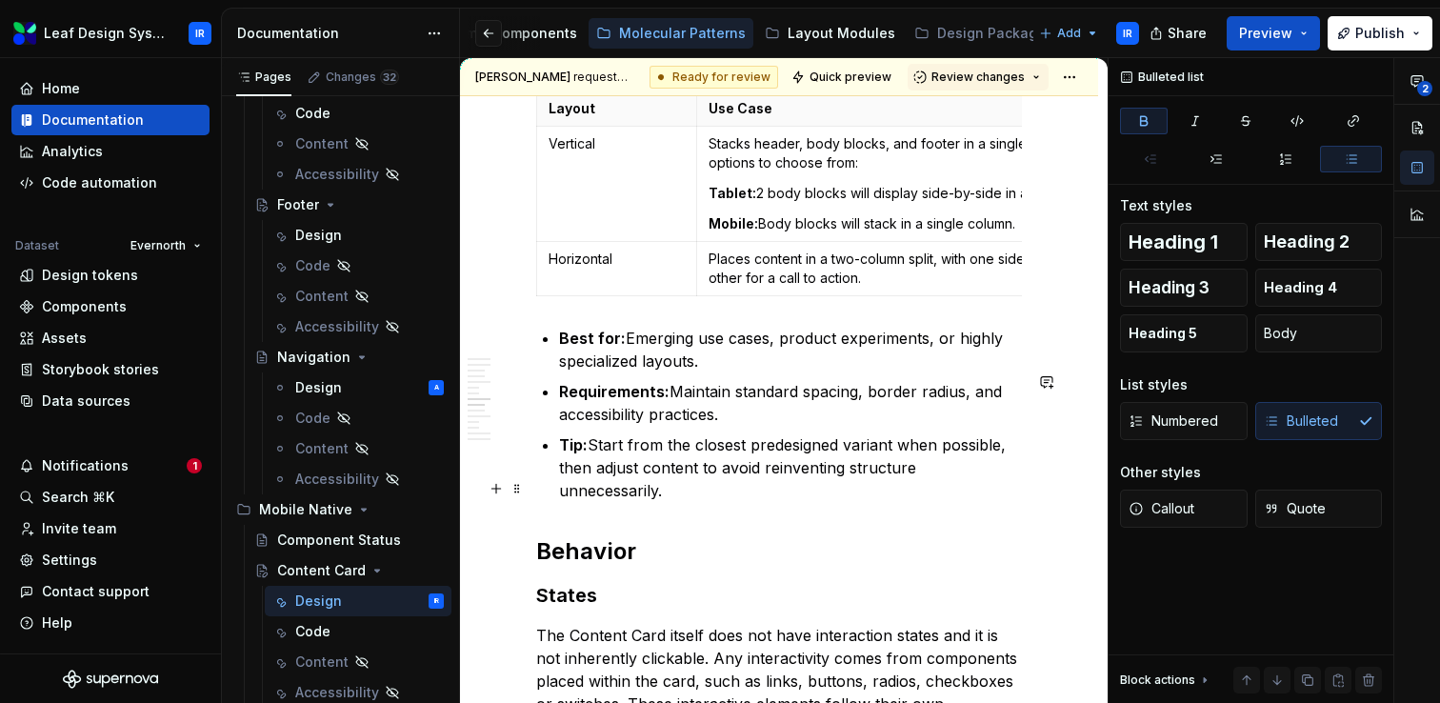
click at [1013, 475] on ul "Best for: Emerging use cases, product experiments, or highly specialized layout…" at bounding box center [790, 414] width 463 height 175
click at [1049, 384] on button "button" at bounding box center [1046, 382] width 27 height 27
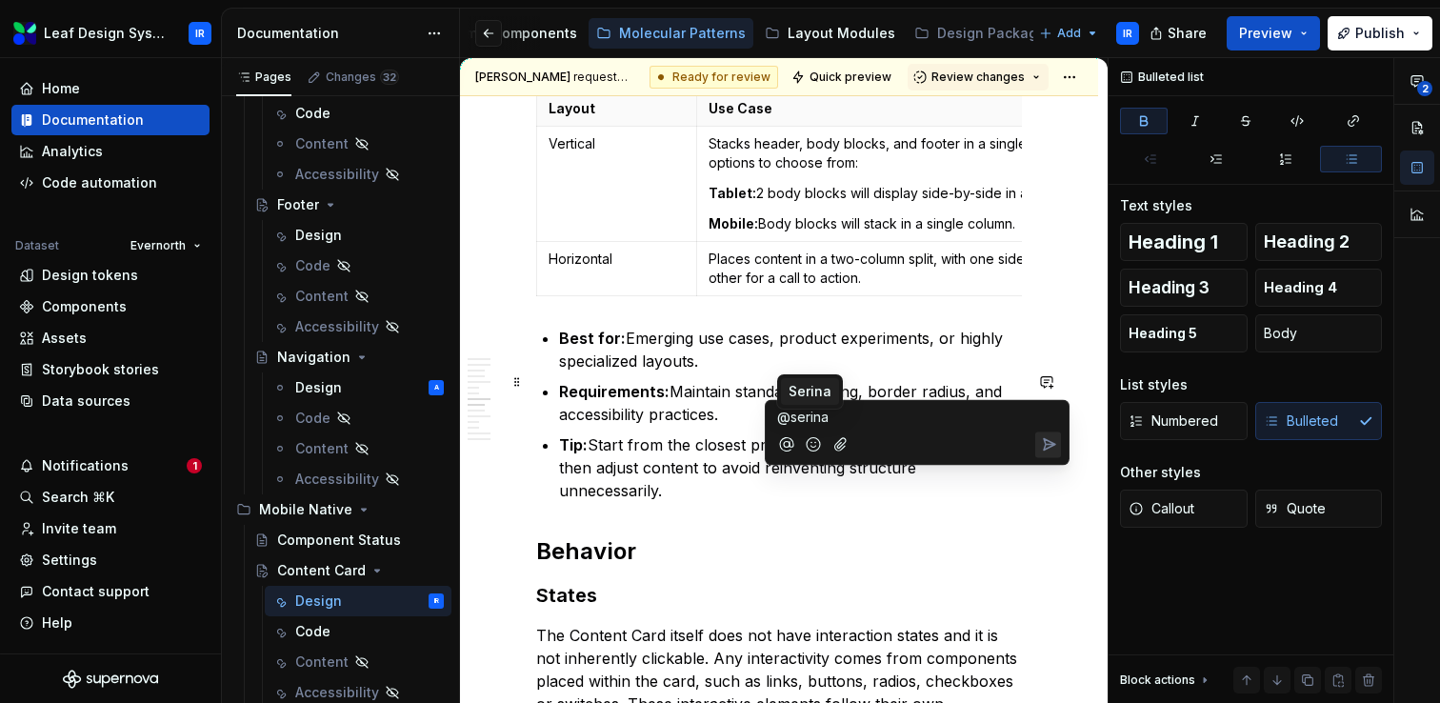
click at [810, 388] on span "Serina" at bounding box center [810, 391] width 43 height 19
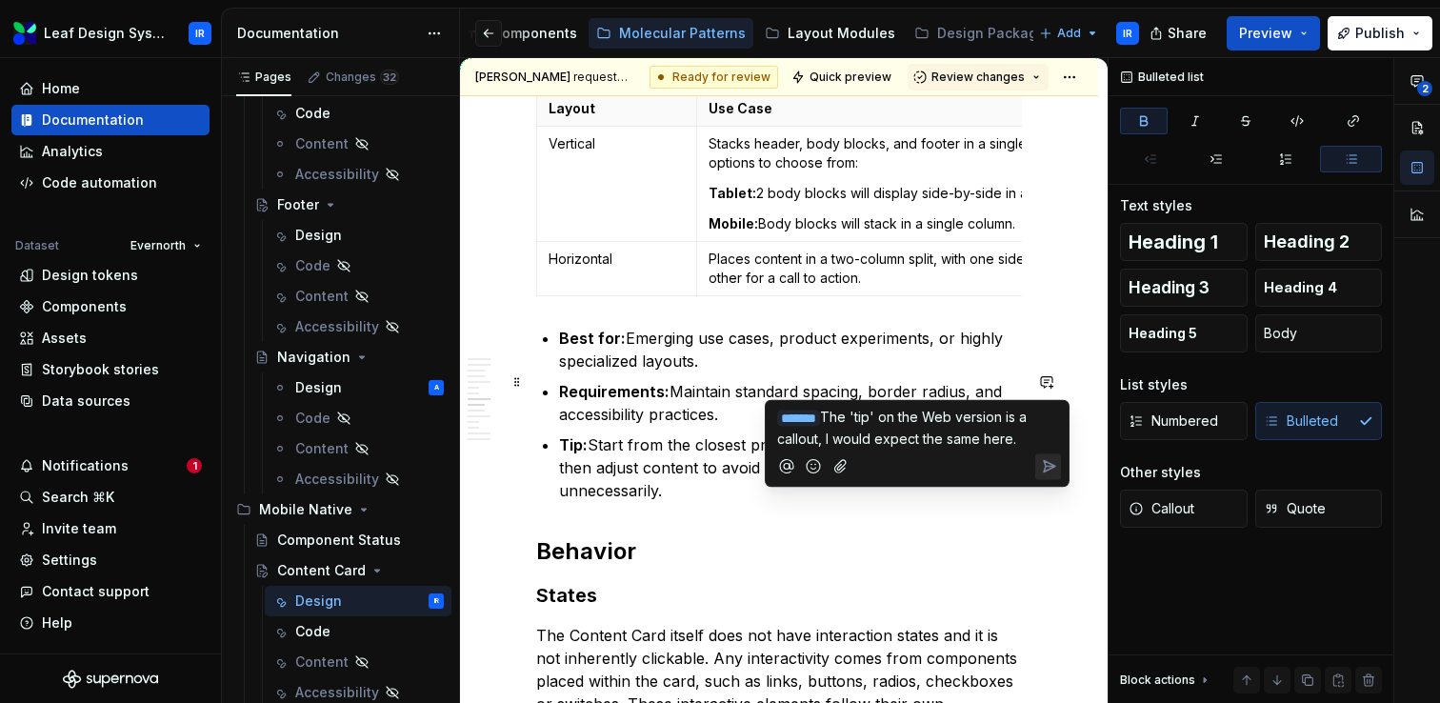
click at [1050, 466] on icon "Send" at bounding box center [1048, 466] width 19 height 19
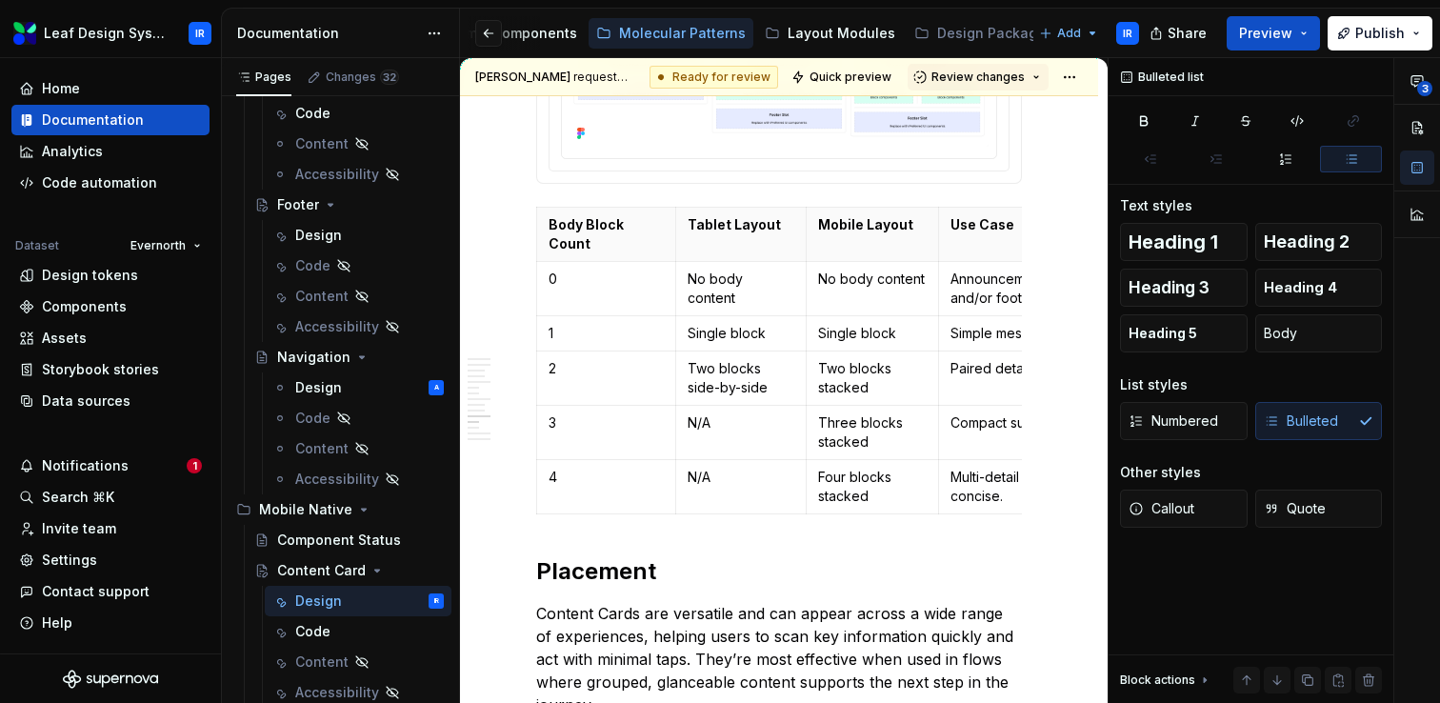
scroll to position [7152, 0]
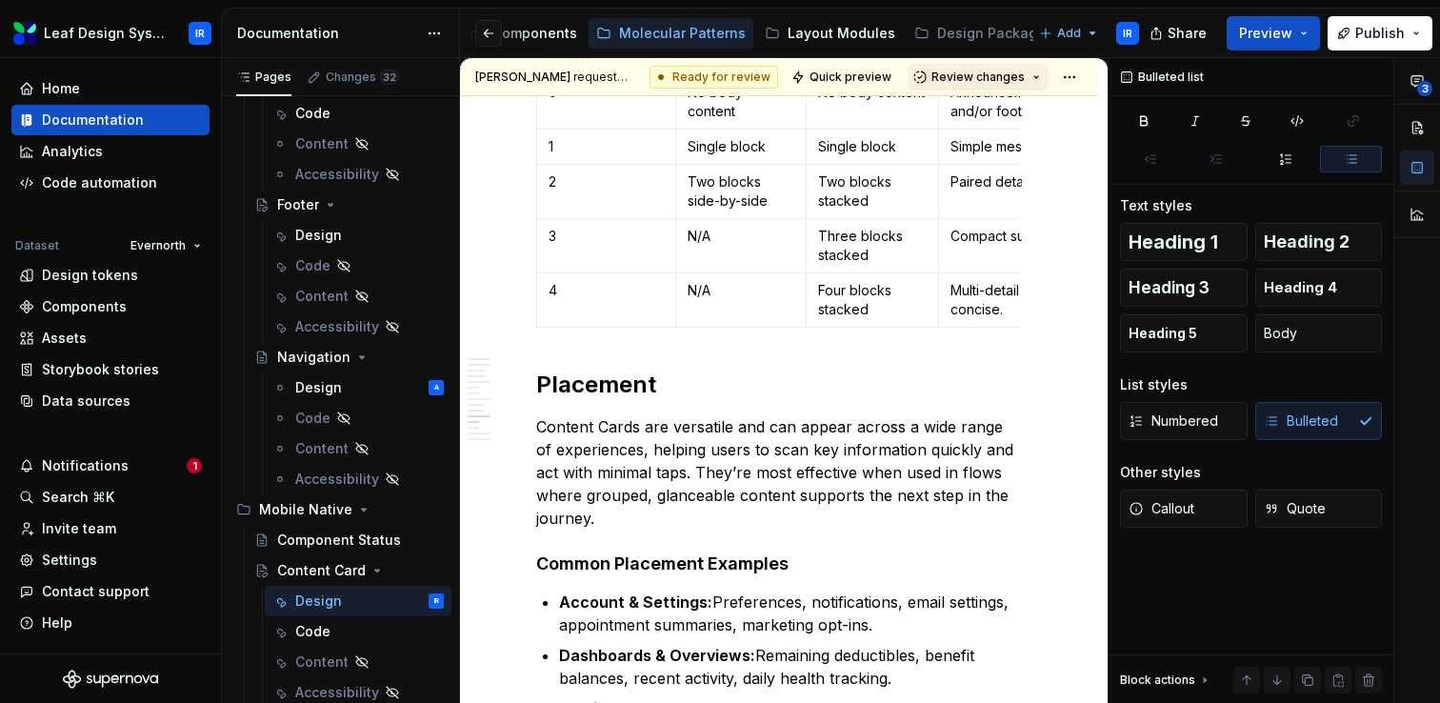
click at [986, 71] on span "Review changes" at bounding box center [977, 77] width 93 height 15
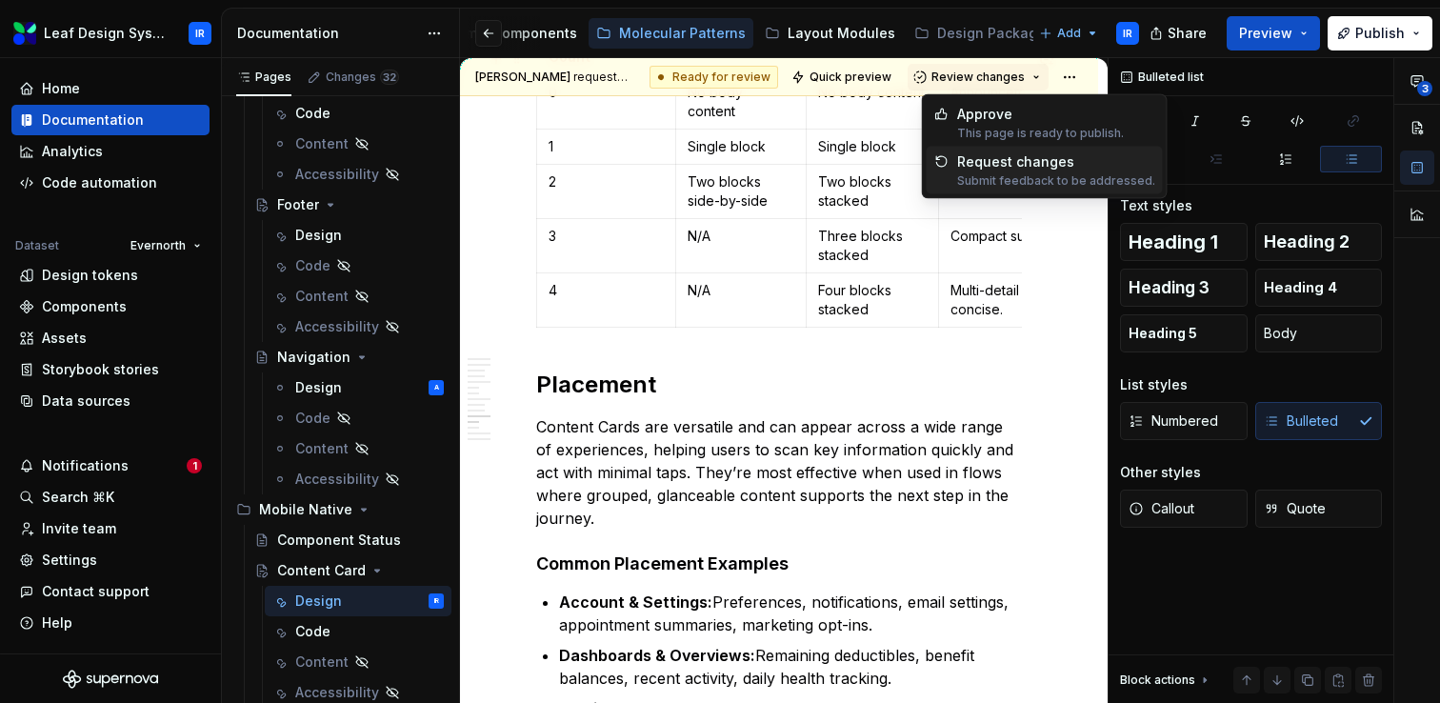
click at [986, 157] on div "Request changes" at bounding box center [1056, 161] width 198 height 19
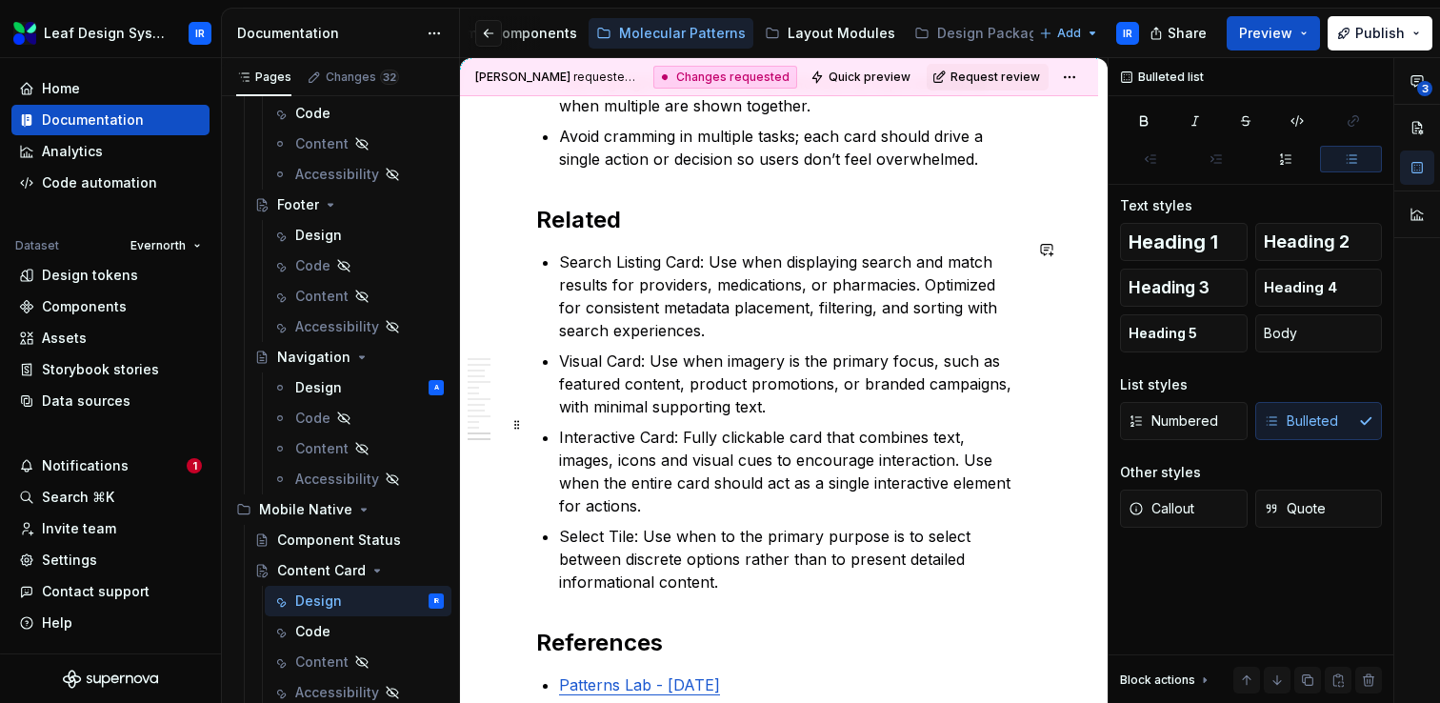
scroll to position [8022, 0]
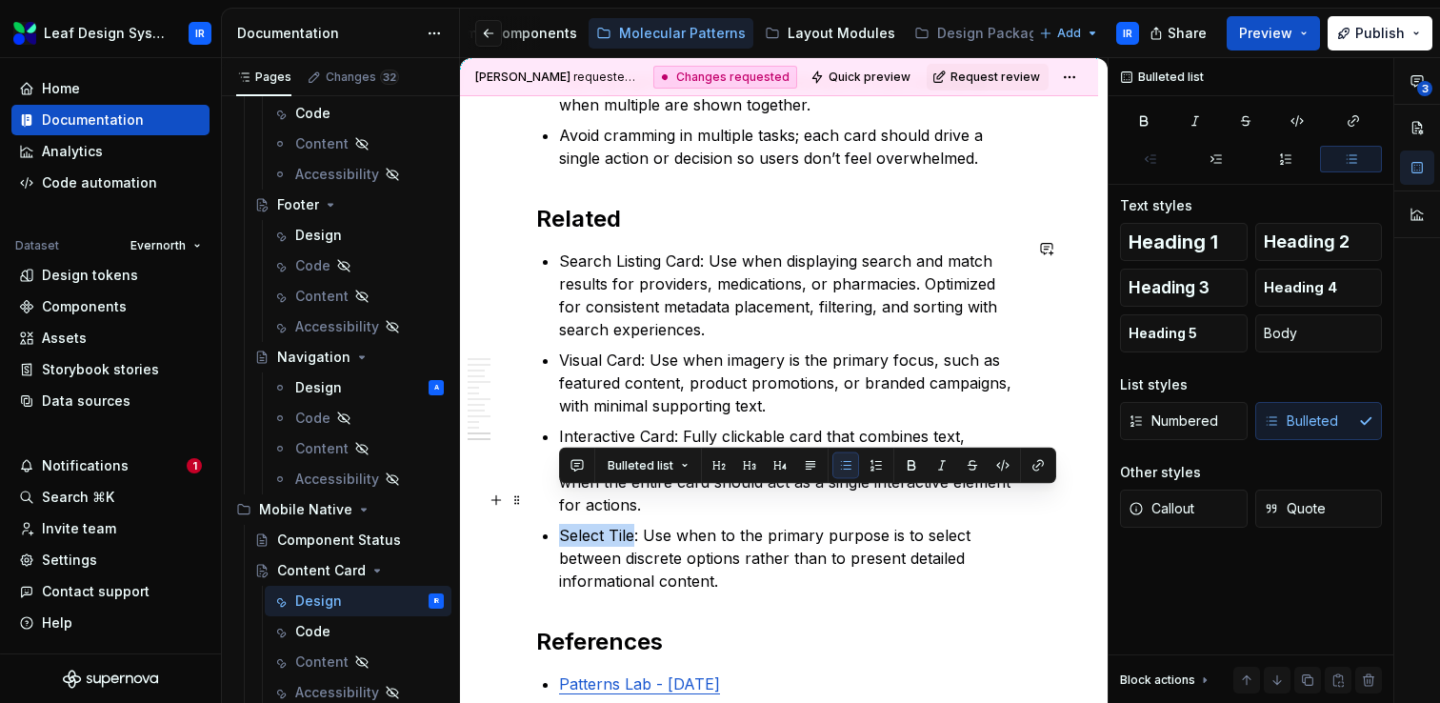
type textarea "*"
drag, startPoint x: 634, startPoint y: 498, endPoint x: 556, endPoint y: 499, distance: 78.1
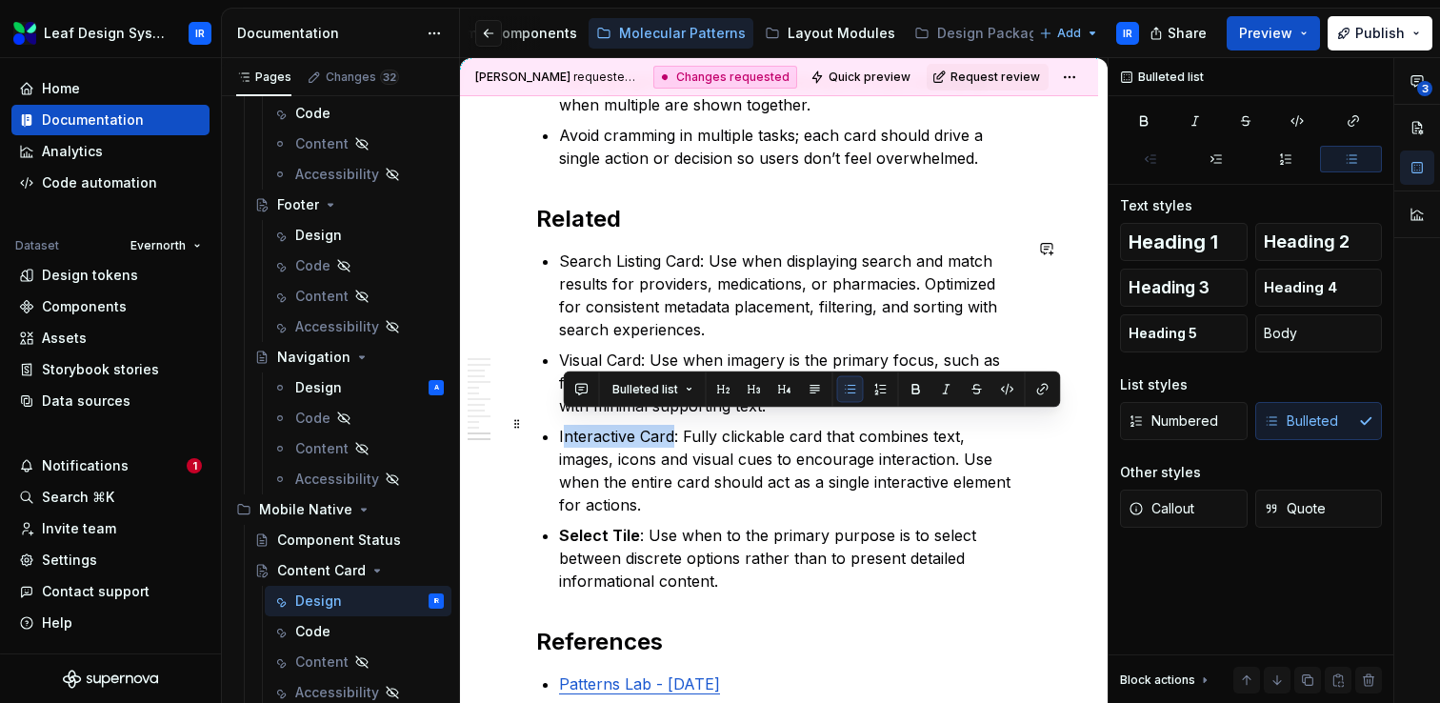
drag, startPoint x: 674, startPoint y: 425, endPoint x: 562, endPoint y: 429, distance: 112.5
click at [562, 429] on p "Interactive Card: Fully clickable card that combines text, images, icons and vi…" at bounding box center [790, 470] width 463 height 91
click at [668, 434] on p "Interactive Card: Fully clickable card that combines text, images, icons and vi…" at bounding box center [790, 470] width 463 height 91
drag, startPoint x: 672, startPoint y: 425, endPoint x: 560, endPoint y: 426, distance: 112.4
click at [560, 426] on p "Interactive Card: Fully clickable card that combines text, images, icons and vi…" at bounding box center [790, 470] width 463 height 91
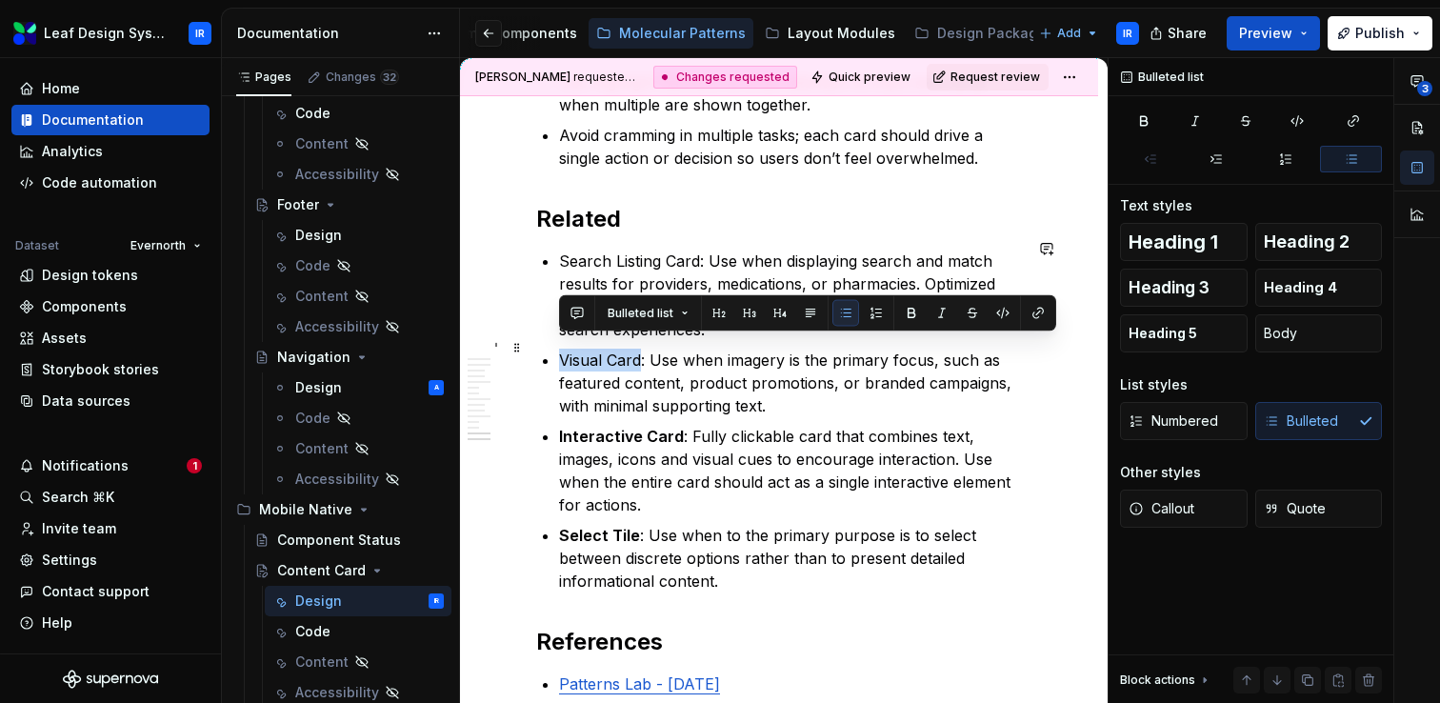
drag, startPoint x: 642, startPoint y: 347, endPoint x: 557, endPoint y: 347, distance: 84.8
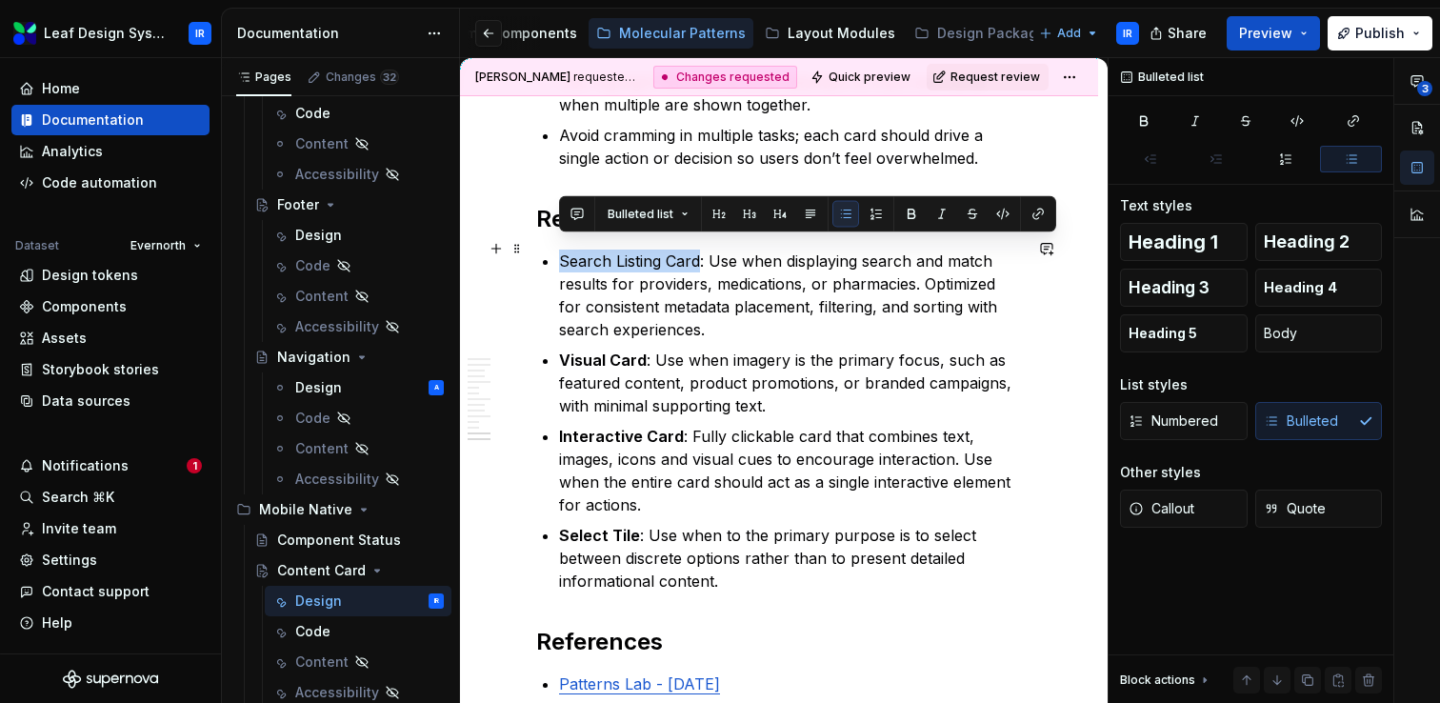
drag, startPoint x: 699, startPoint y: 248, endPoint x: 552, endPoint y: 253, distance: 146.8
click at [1052, 257] on button "button" at bounding box center [1046, 248] width 27 height 27
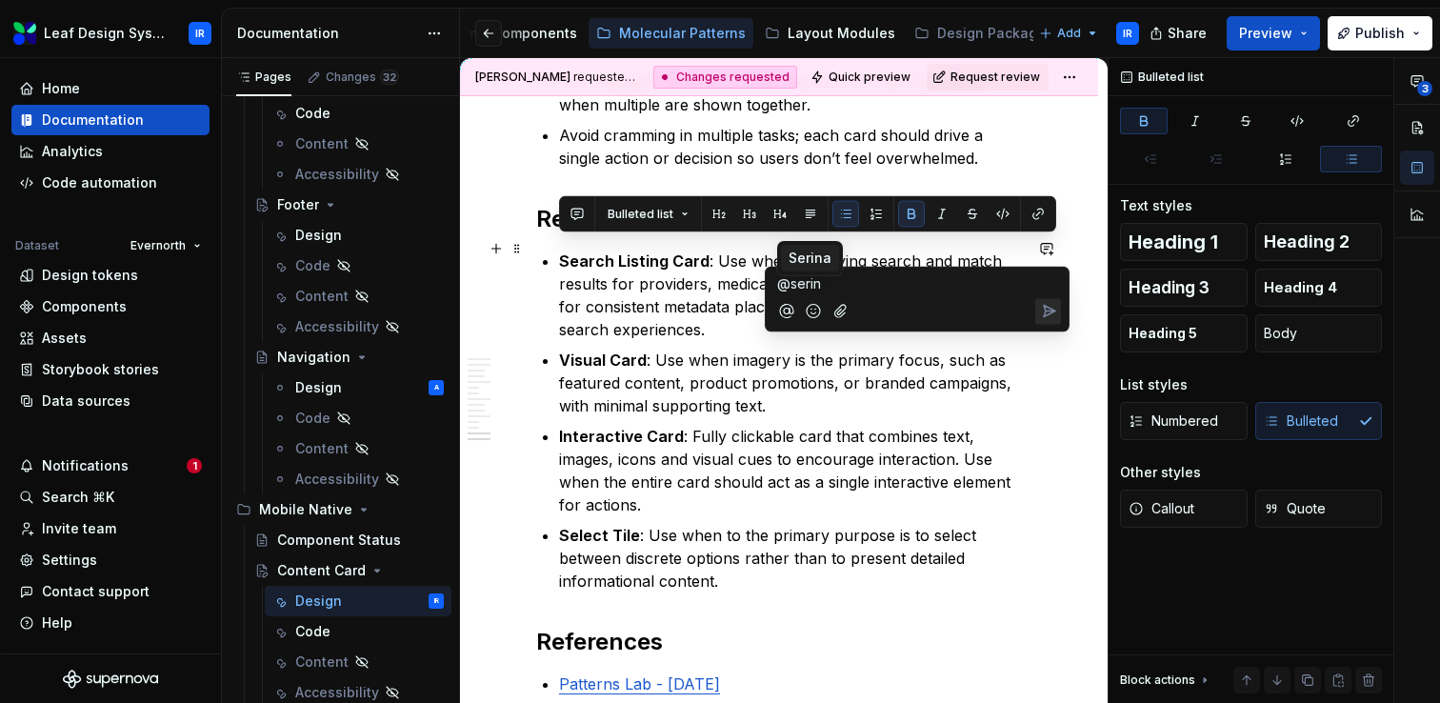
click at [812, 257] on span "Serina" at bounding box center [810, 258] width 43 height 19
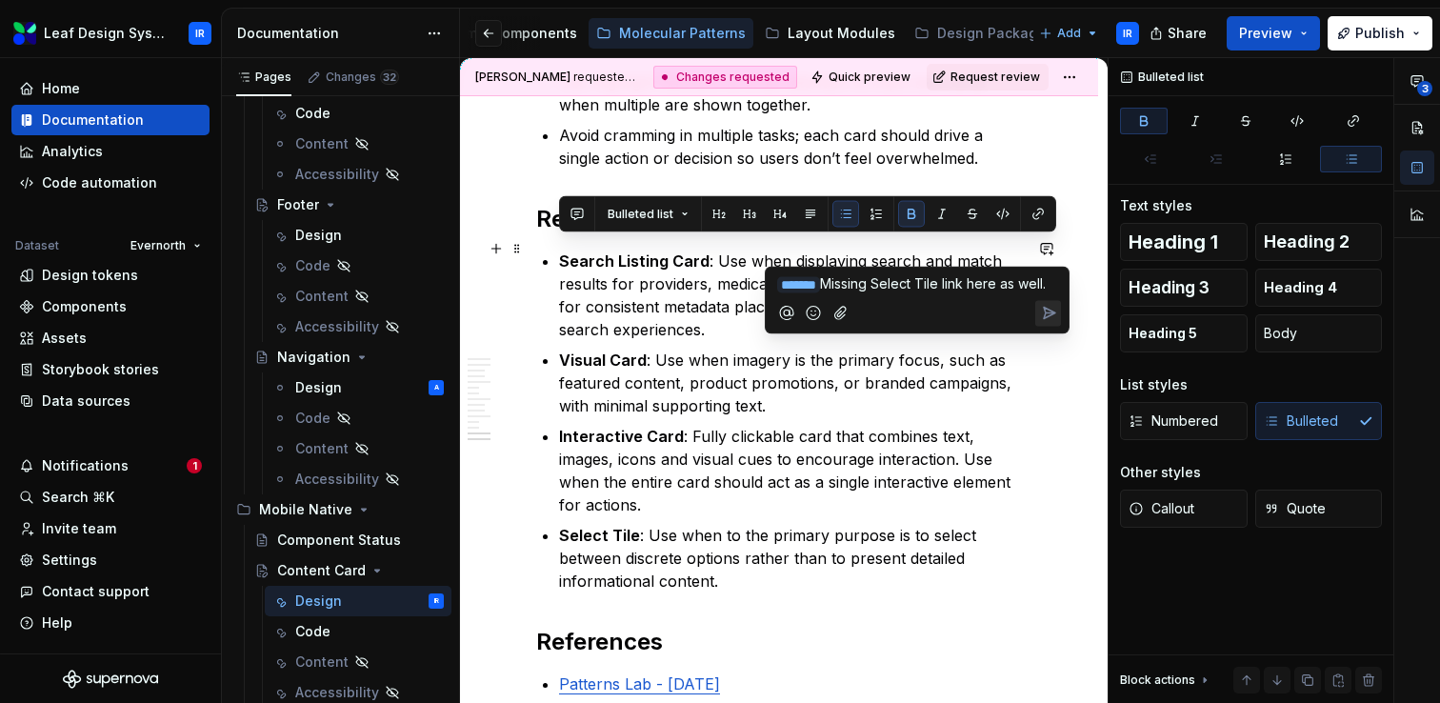
click at [1052, 319] on icon "Send" at bounding box center [1049, 313] width 11 height 11
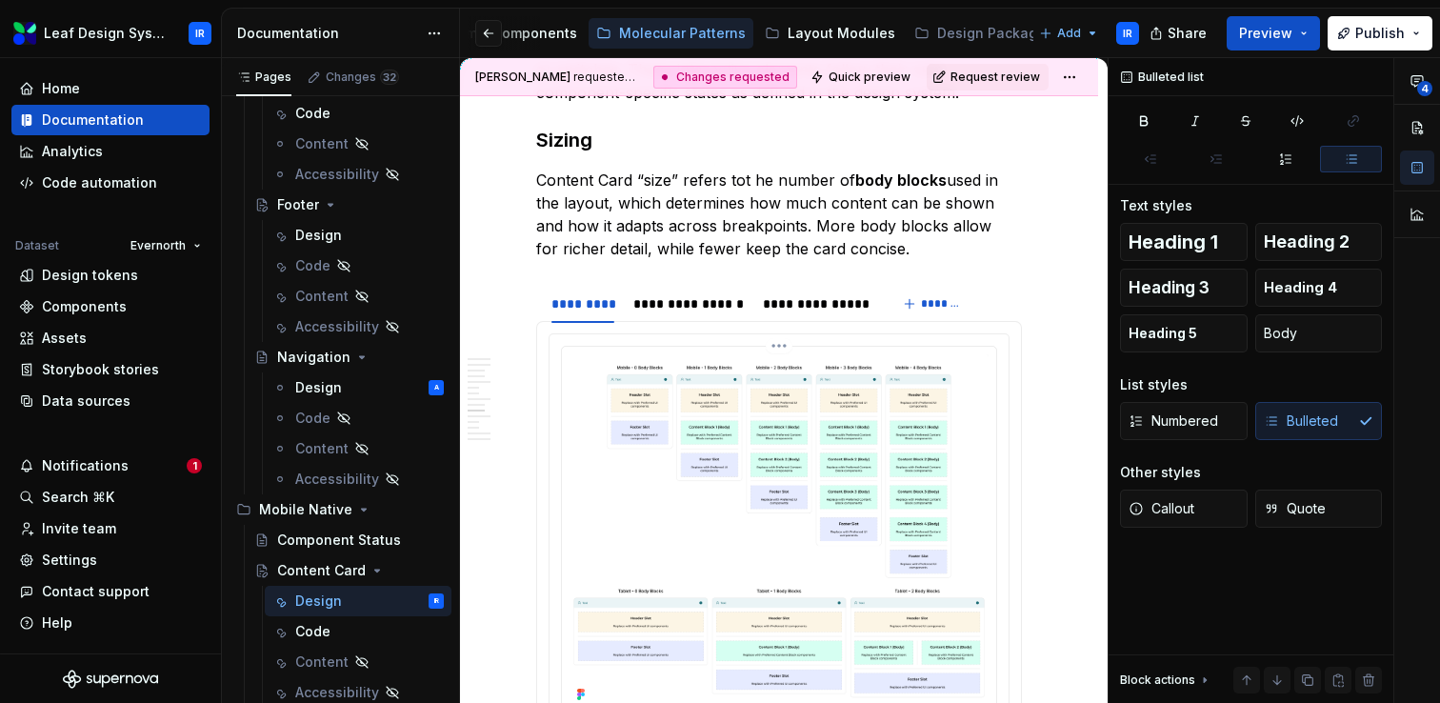
scroll to position [6463, 0]
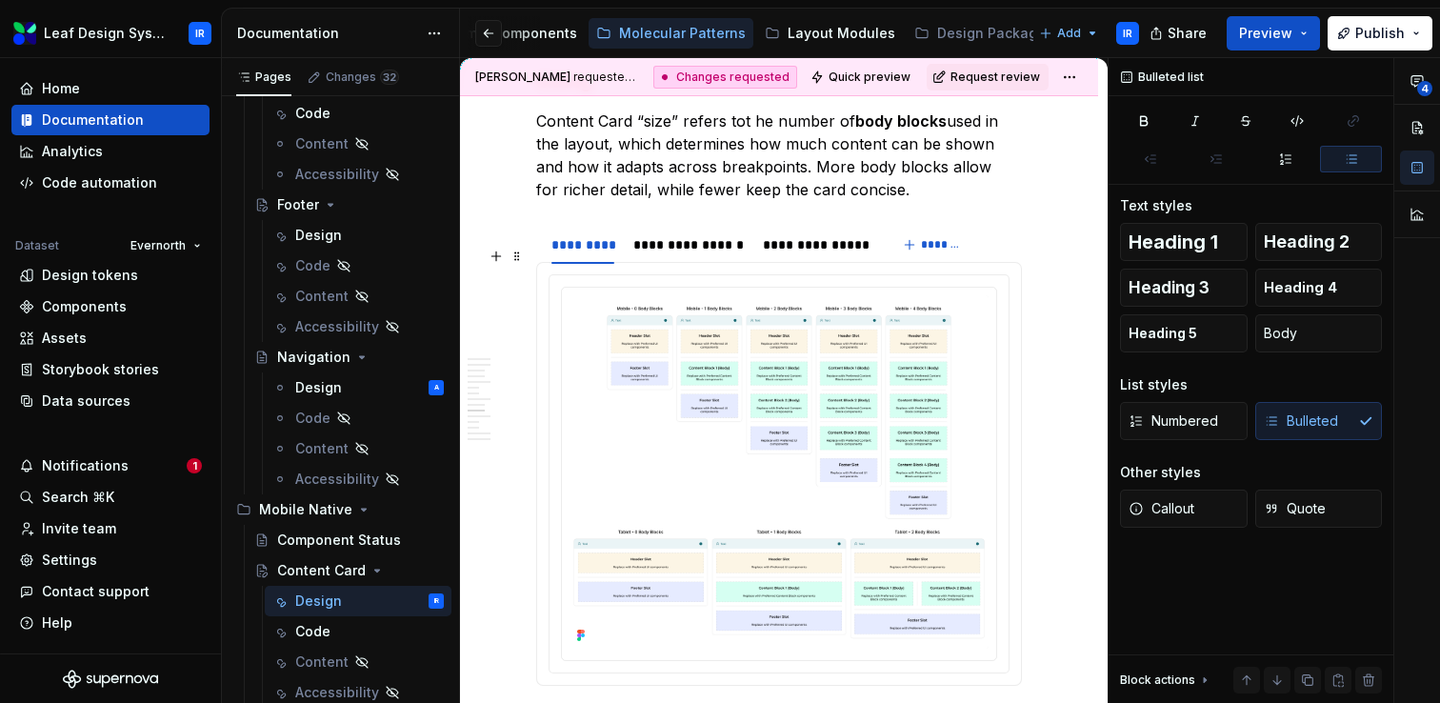
click at [1054, 256] on button "button" at bounding box center [1046, 254] width 27 height 27
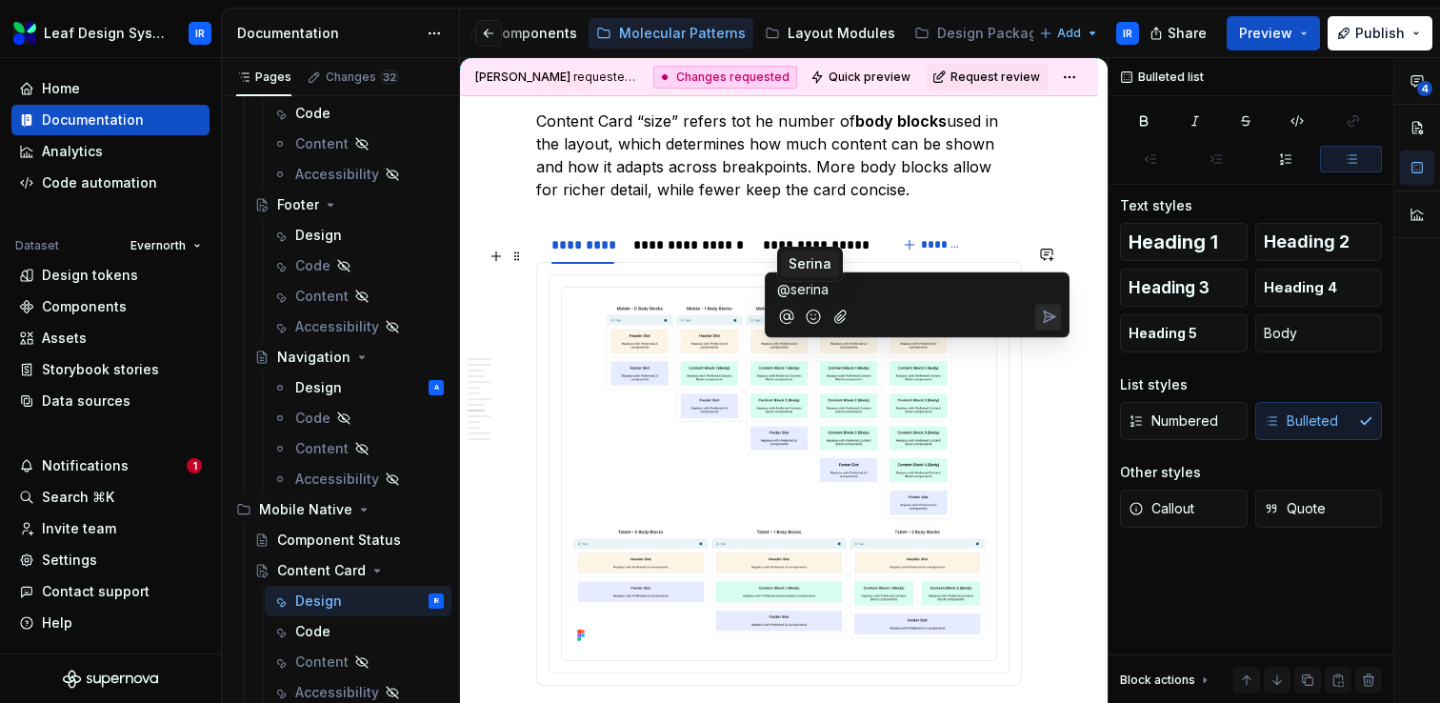
click at [811, 258] on span "Serina" at bounding box center [810, 263] width 43 height 19
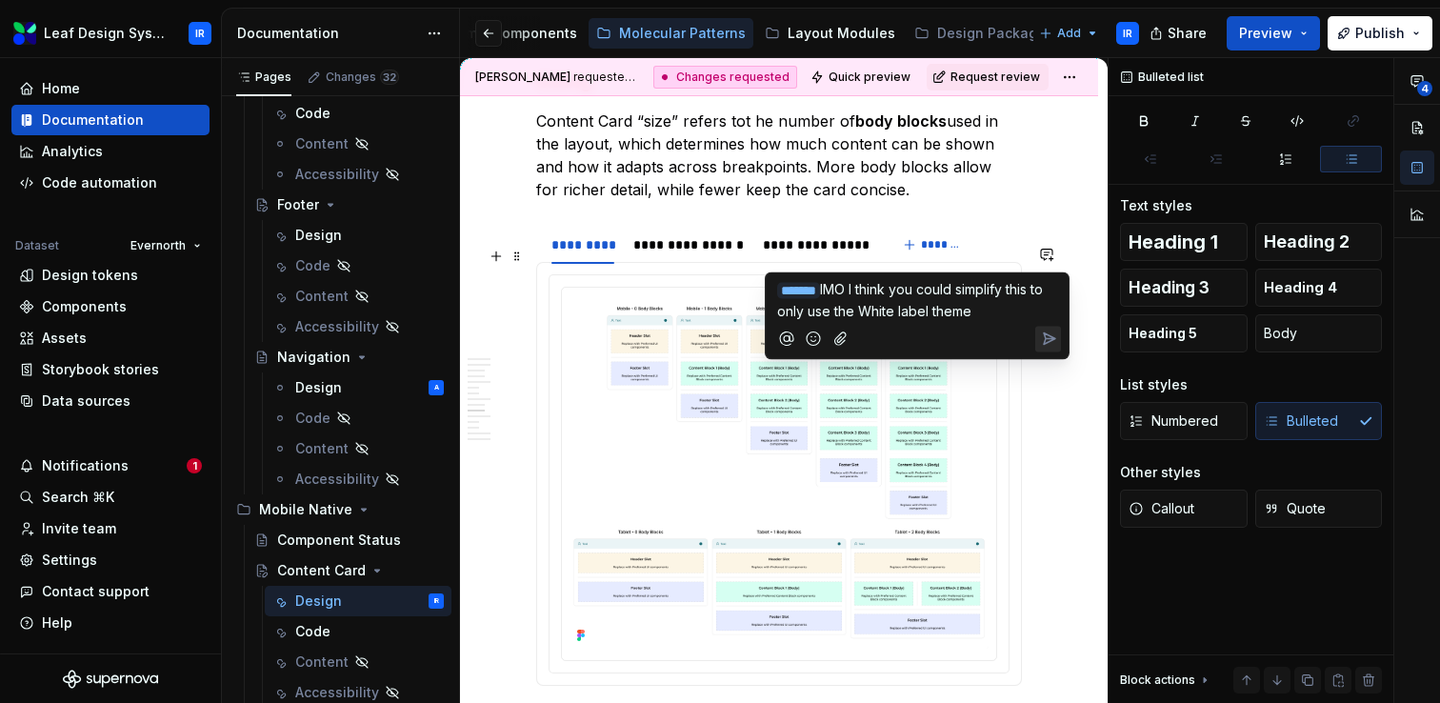
click at [886, 308] on span "IMO I think you could simplify this to only use the White label theme" at bounding box center [912, 300] width 270 height 38
click at [991, 309] on p "﻿ * ****** ﻿ IMO I think you could simplify this to only use the white label th…" at bounding box center [917, 300] width 280 height 42
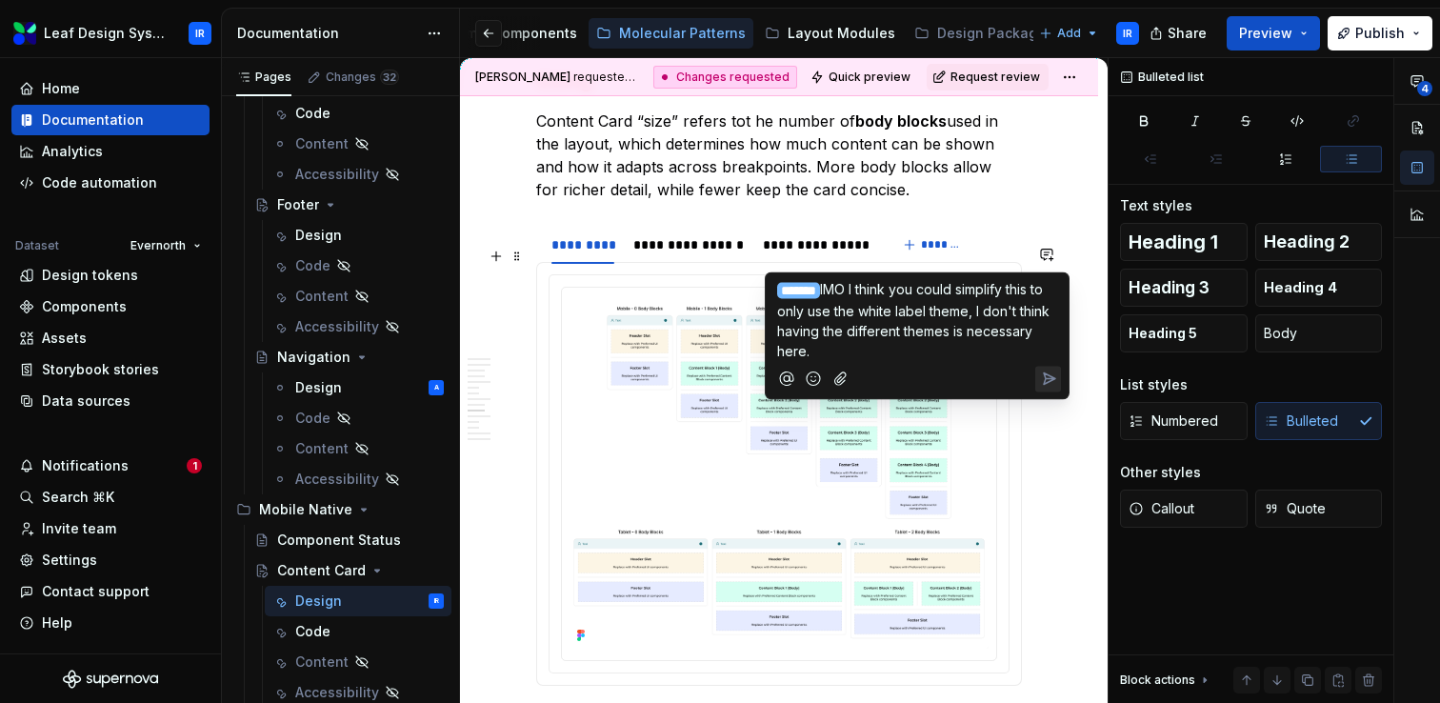
drag, startPoint x: 887, startPoint y: 351, endPoint x: 780, endPoint y: 284, distance: 126.3
click at [780, 284] on p "﻿ * ****** ﻿ IMO I think you could simplify this to only use the white label th…" at bounding box center [917, 320] width 280 height 82
copy p "﻿ * ****** ﻿ IMO I think you could simplify this to only use the white label th…"
click at [1042, 376] on icon "Send" at bounding box center [1048, 379] width 19 height 19
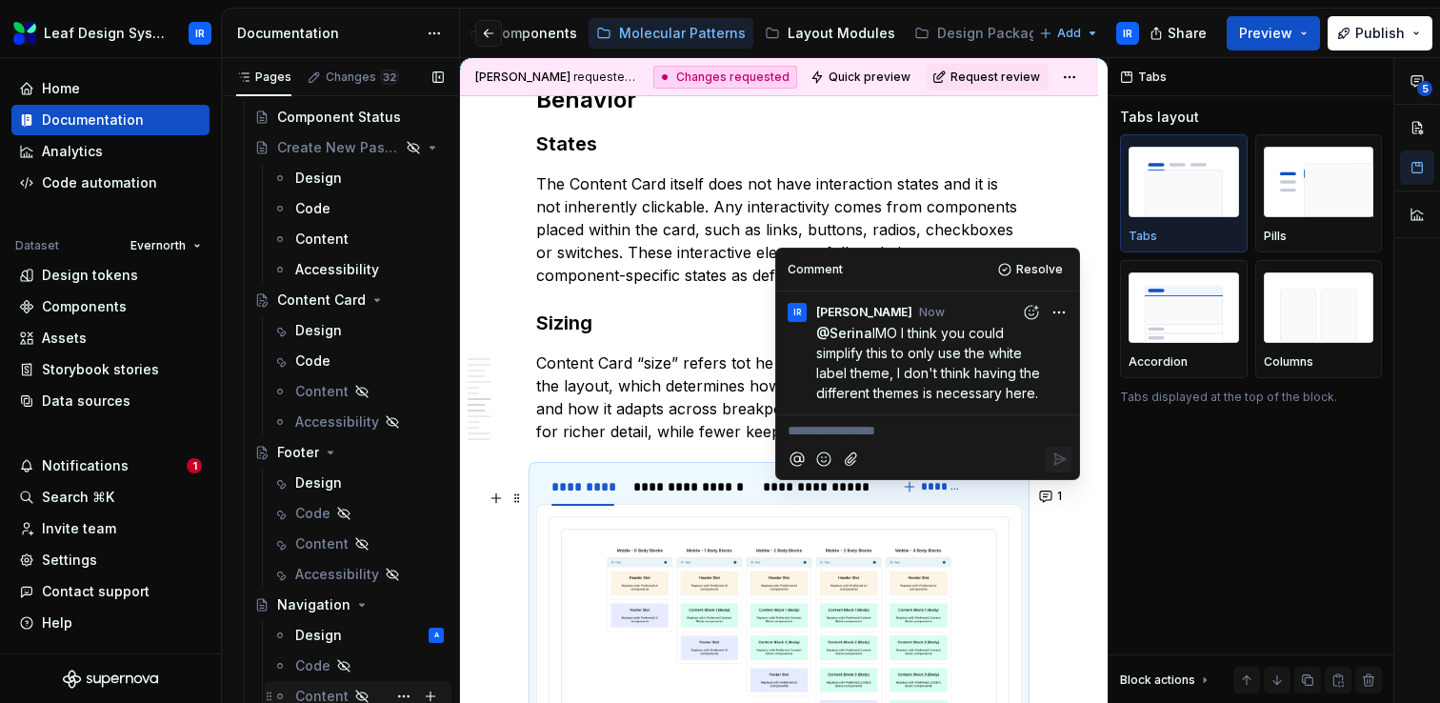
scroll to position [79, 0]
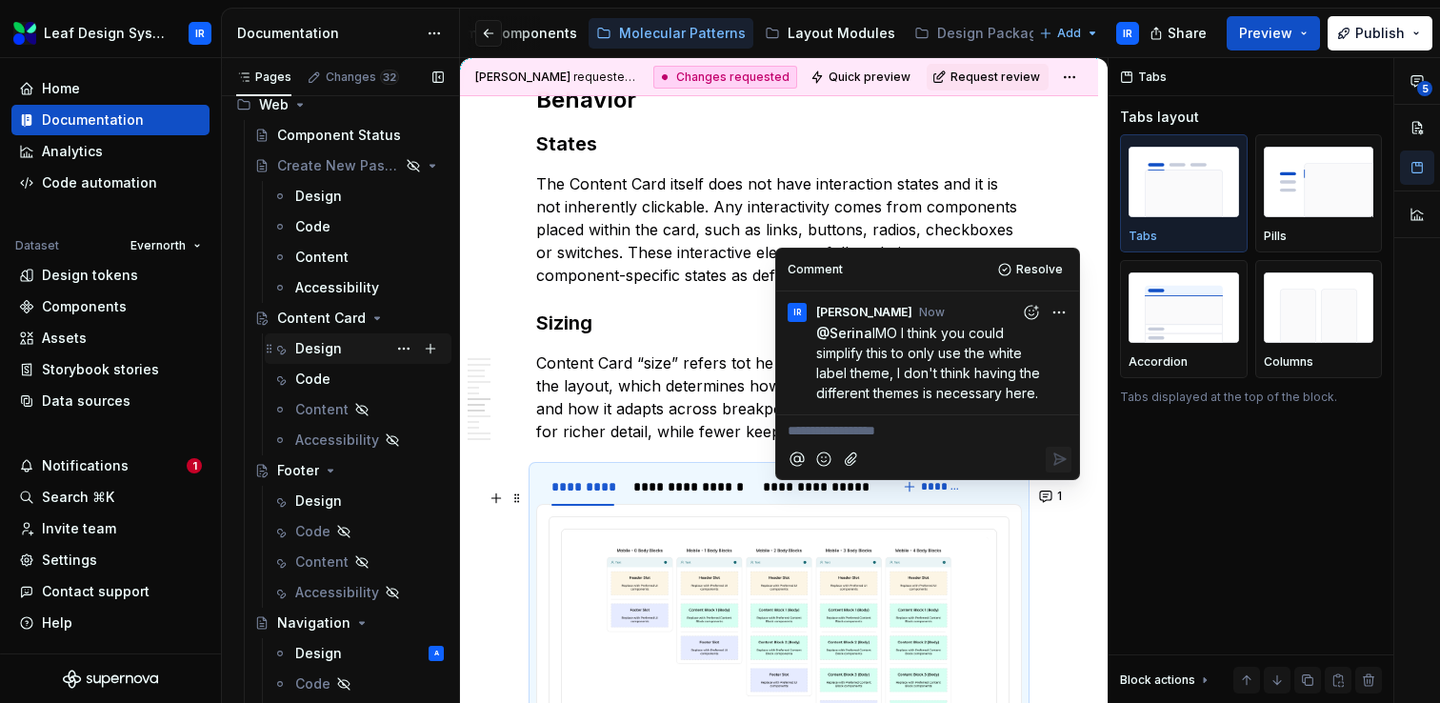
click at [335, 354] on div "Design" at bounding box center [318, 348] width 47 height 19
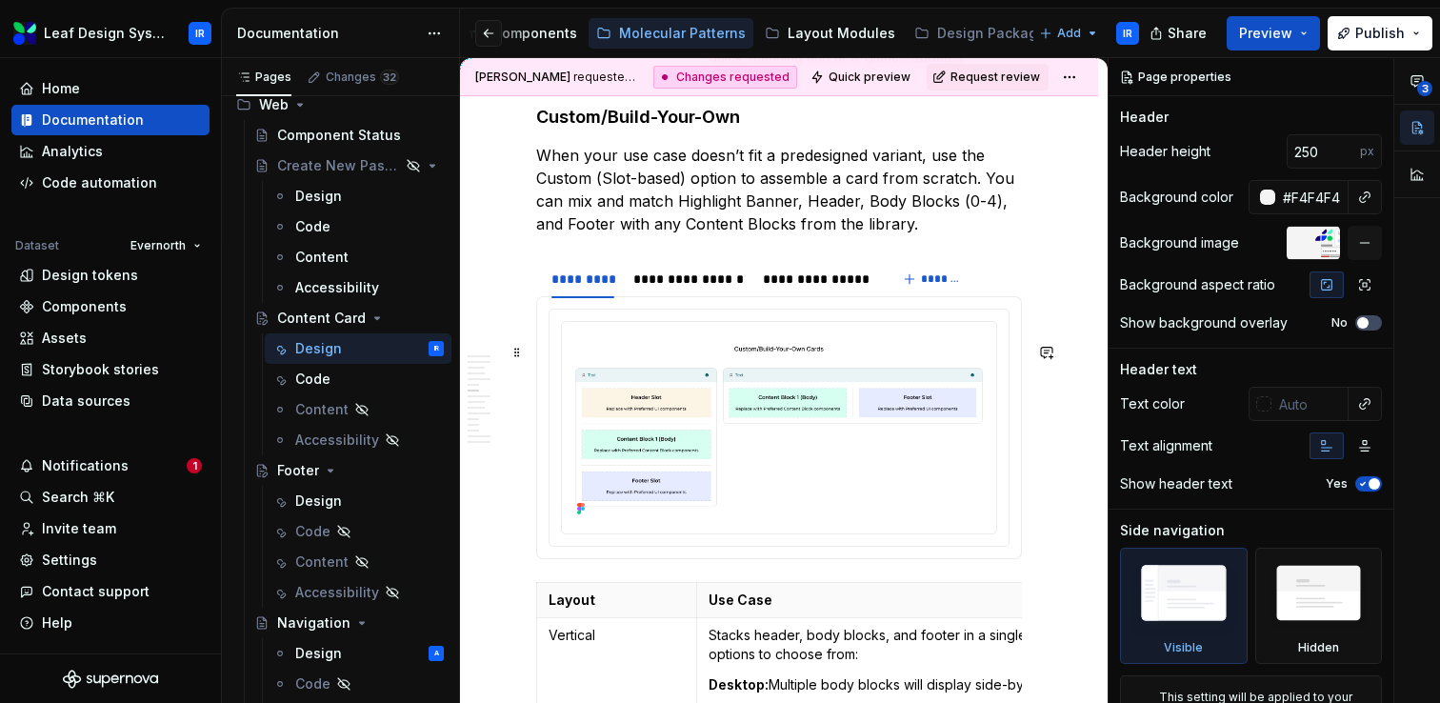
scroll to position [5312, 0]
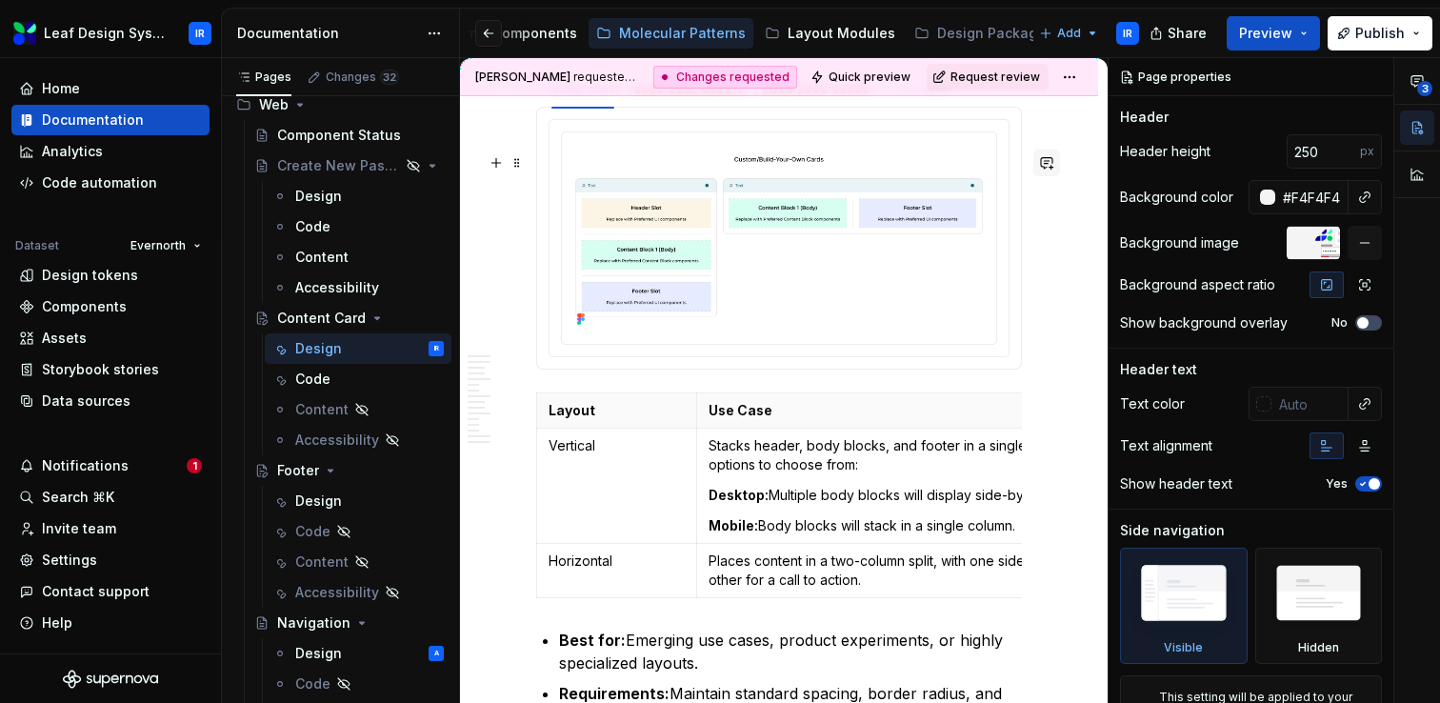
type textarea "*"
click at [1054, 165] on button "button" at bounding box center [1046, 163] width 27 height 27
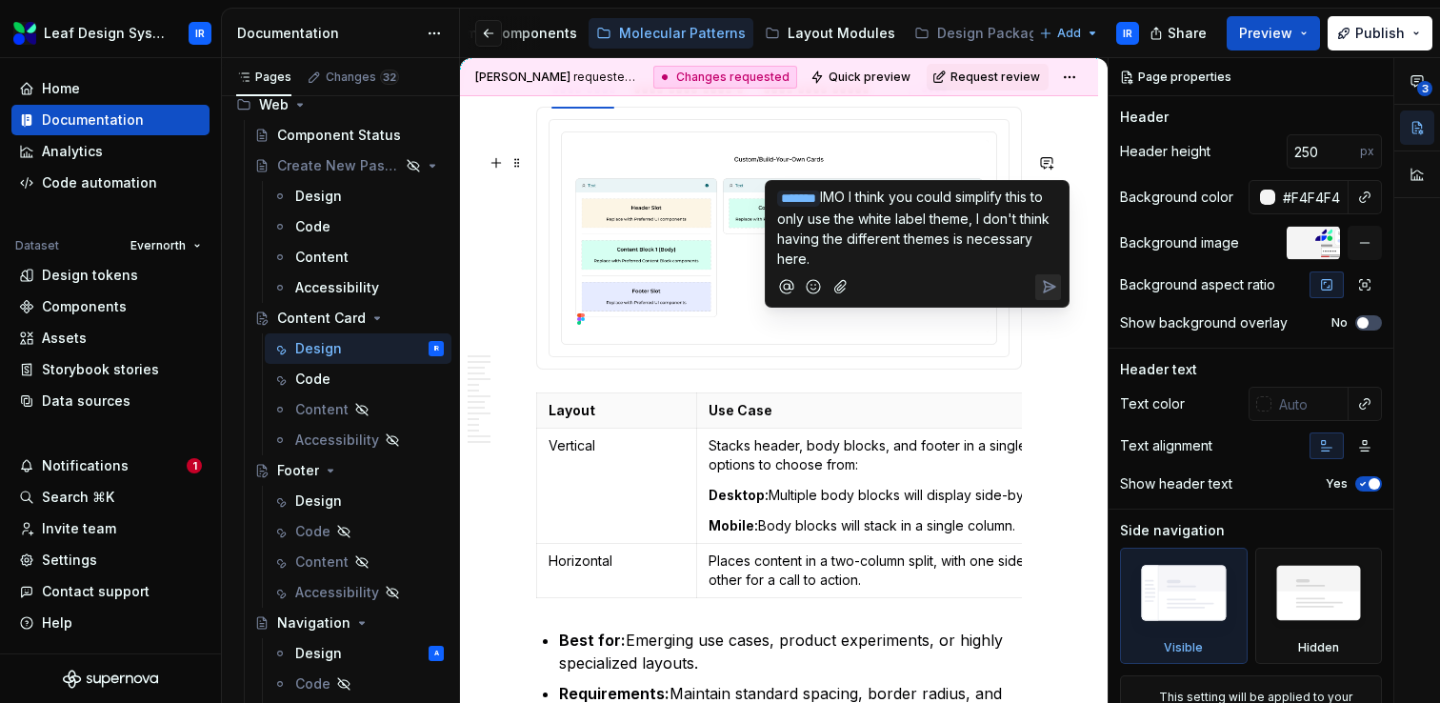
drag, startPoint x: 888, startPoint y: 254, endPoint x: 843, endPoint y: 199, distance: 71.1
click at [843, 199] on p "﻿ * ****** ﻿ IMO I think you could simplify this to only use the white label th…" at bounding box center [917, 228] width 280 height 82
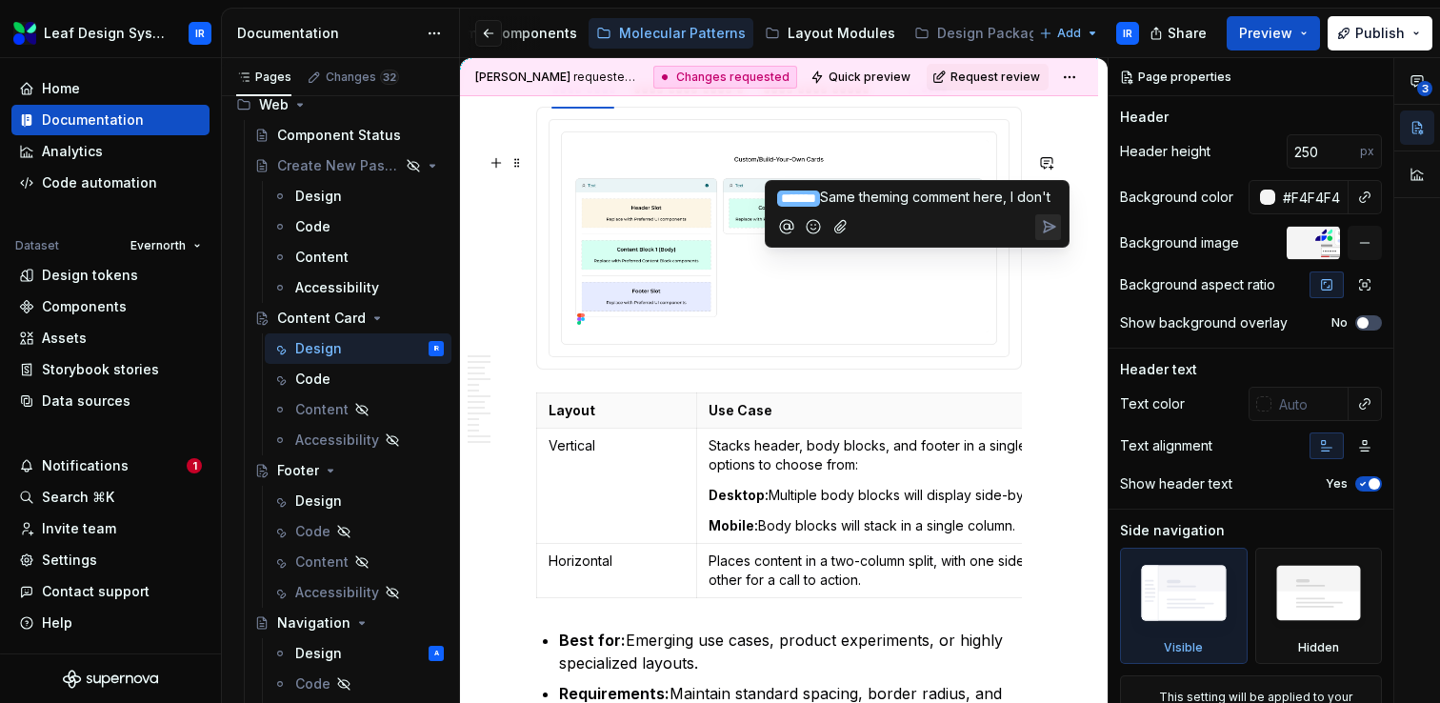
drag, startPoint x: 864, startPoint y: 221, endPoint x: 771, endPoint y: 188, distance: 99.1
click at [771, 188] on div "﻿ * ****** ﻿ Same theming comment here, I don't" at bounding box center [917, 214] width 305 height 68
type textarea "*"
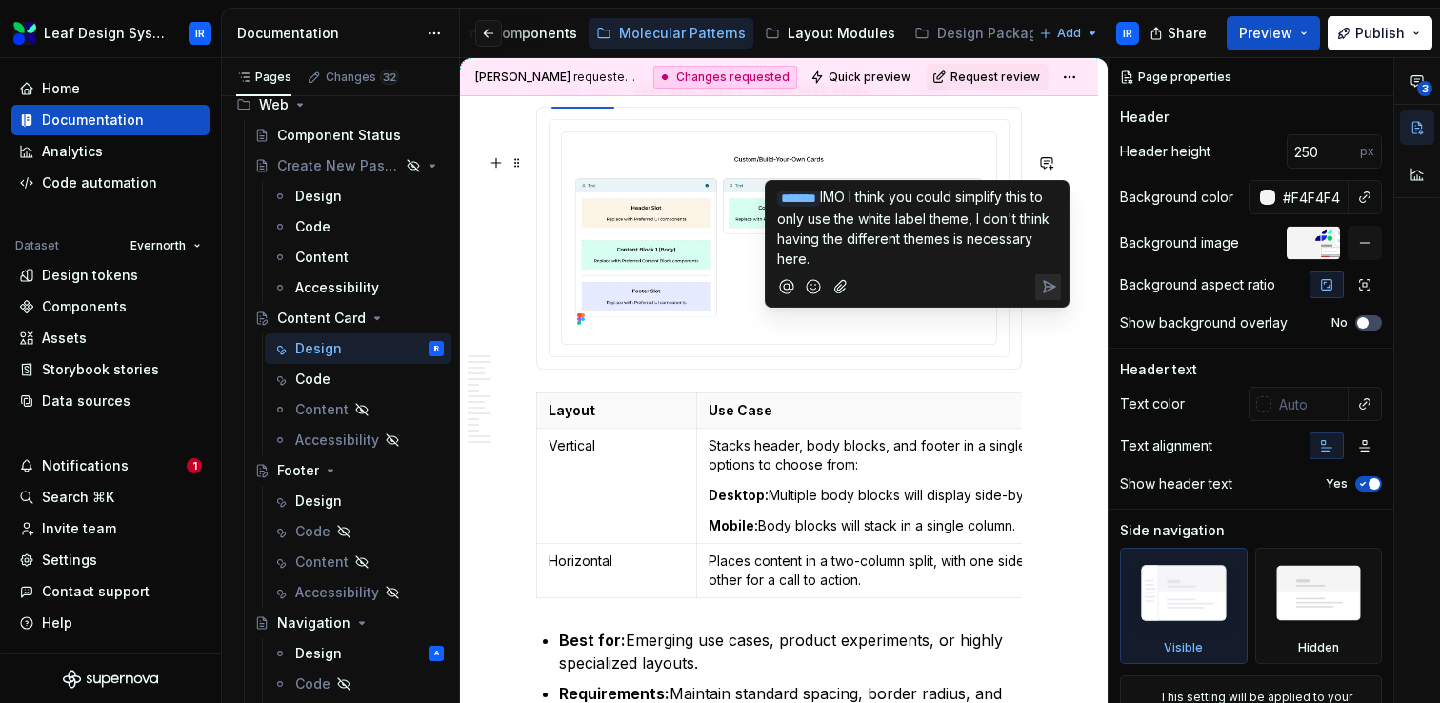
click at [1042, 290] on icon "Send" at bounding box center [1048, 286] width 19 height 19
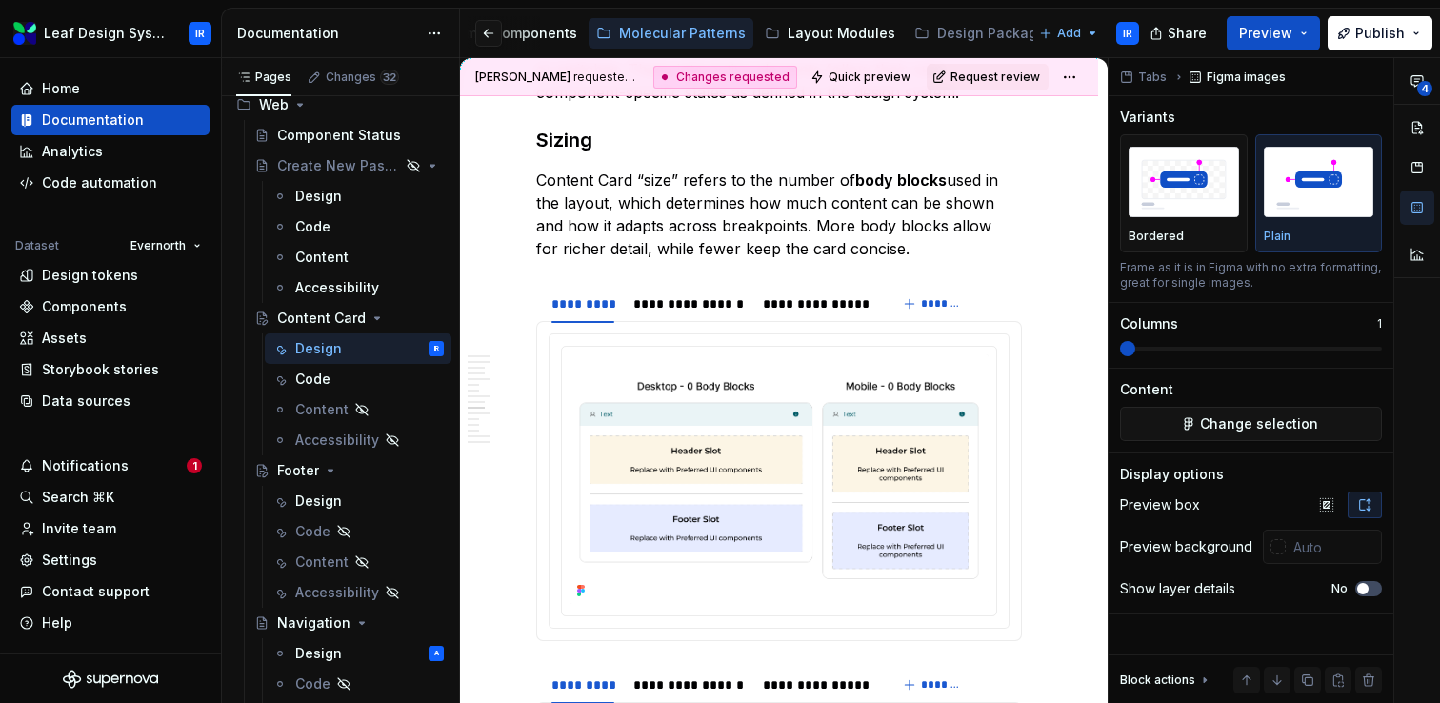
scroll to position [6252, 0]
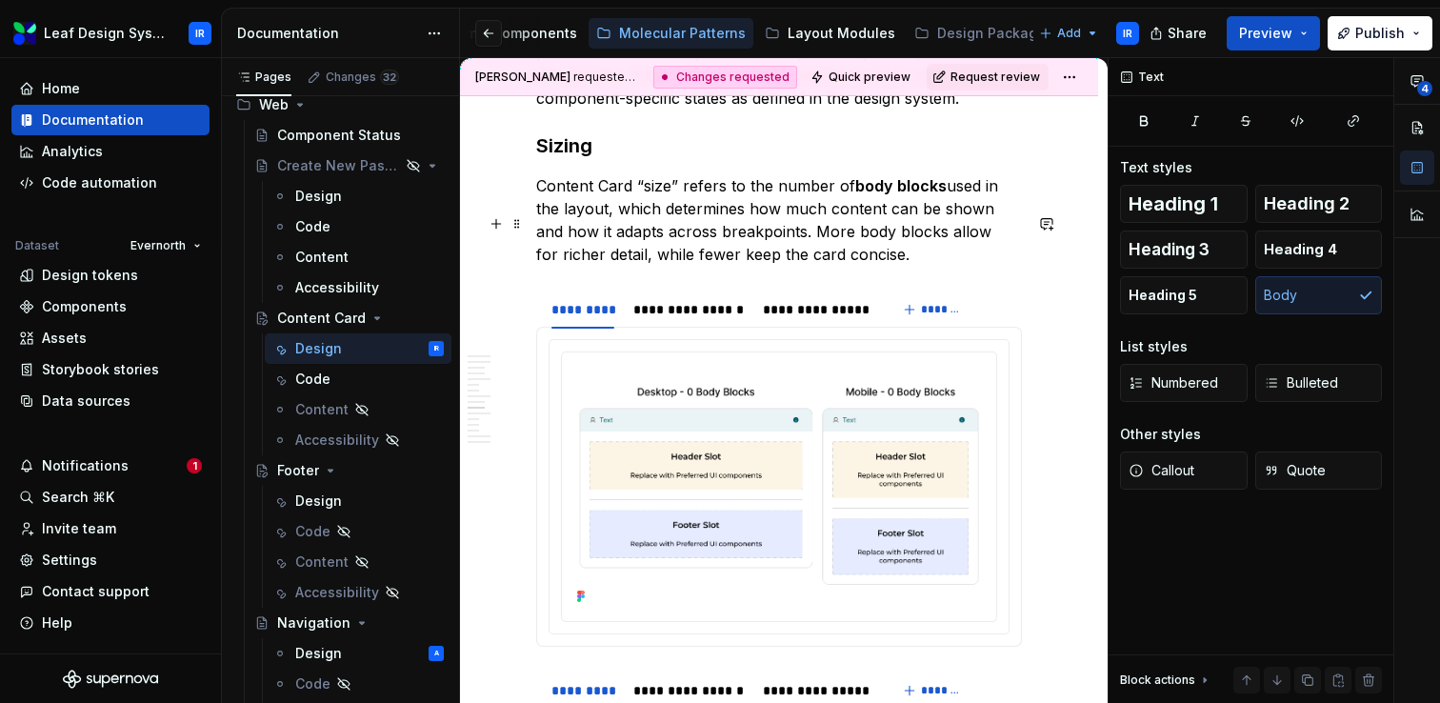
click at [940, 266] on p "Content Card “size” refers to the number of body blocks used in the layout, whi…" at bounding box center [779, 219] width 486 height 91
click at [1056, 340] on button "button" at bounding box center [1046, 336] width 27 height 27
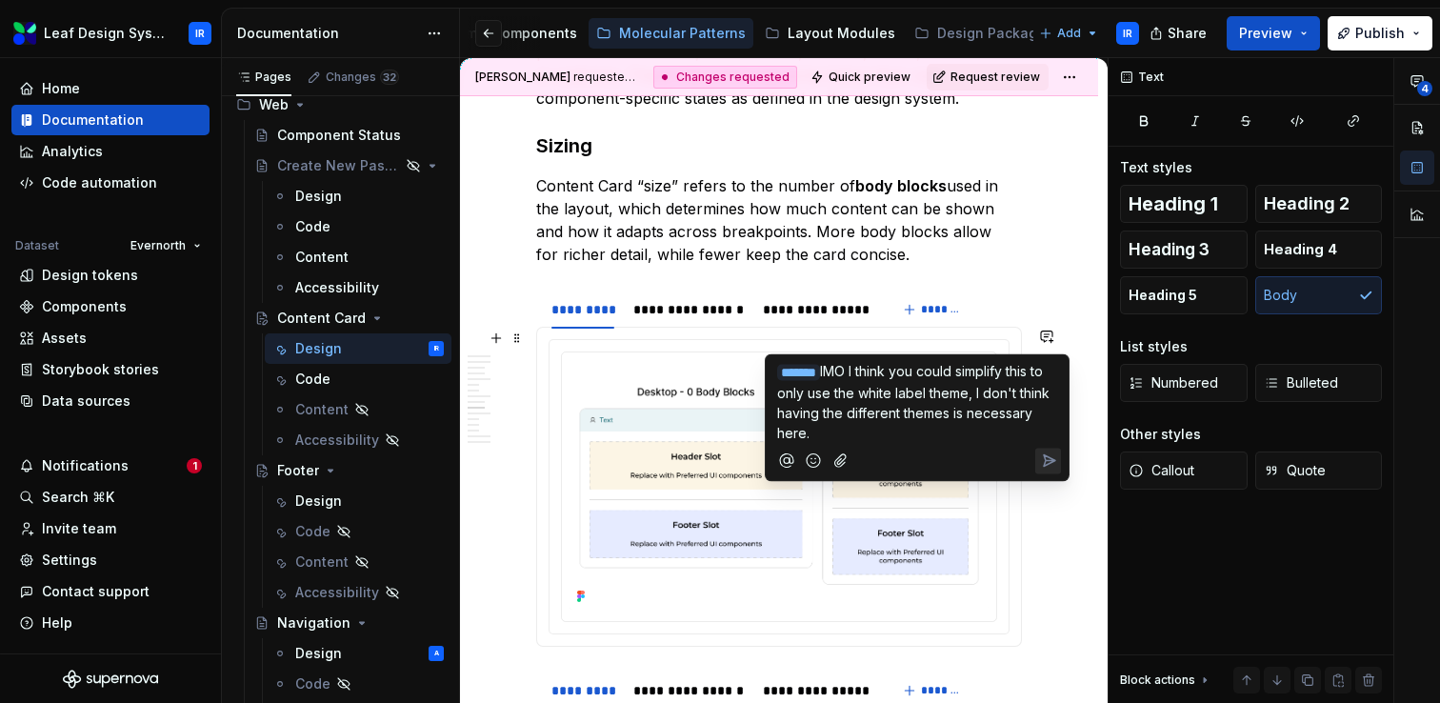
drag, startPoint x: 896, startPoint y: 427, endPoint x: 843, endPoint y: 371, distance: 77.5
click at [843, 371] on p "﻿ * ****** ﻿ IMO I think you could simplify this to only use the white label th…" at bounding box center [917, 402] width 280 height 82
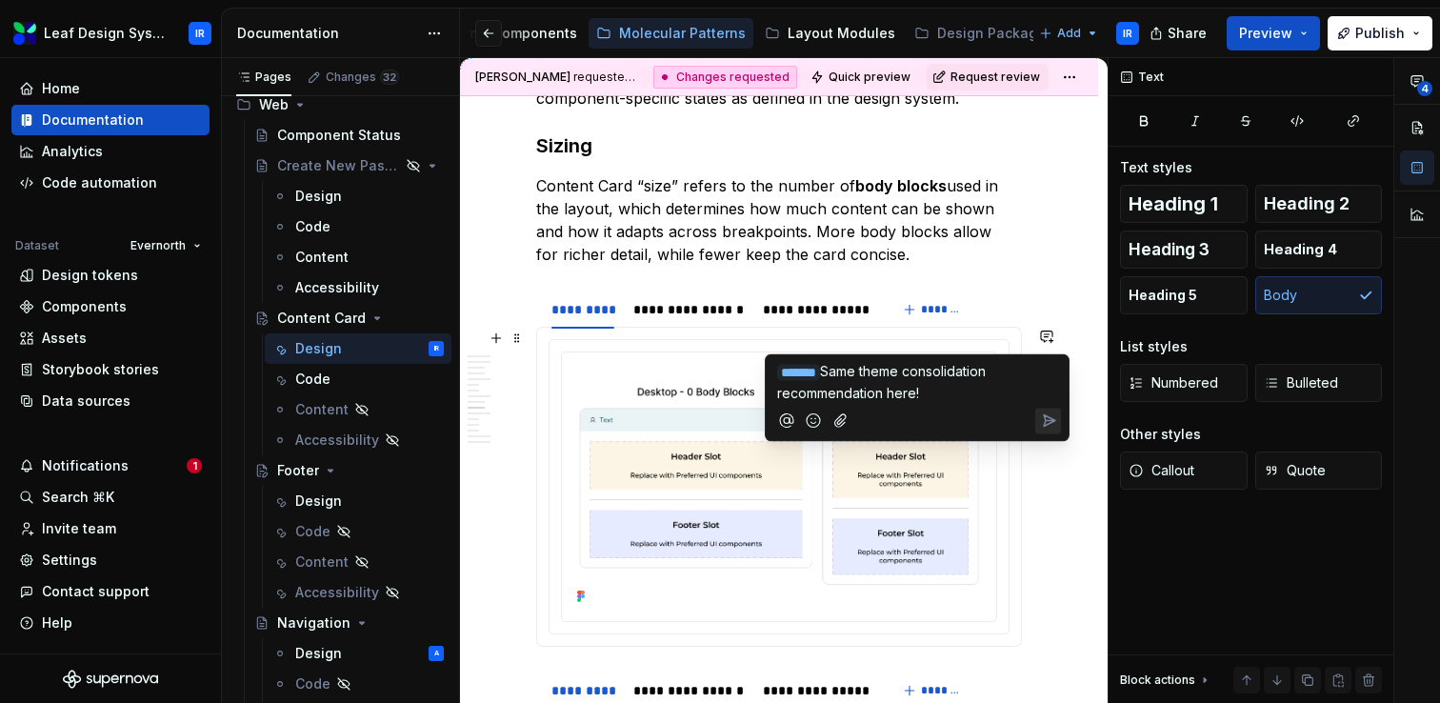
click at [1049, 420] on icon "Send" at bounding box center [1048, 420] width 19 height 19
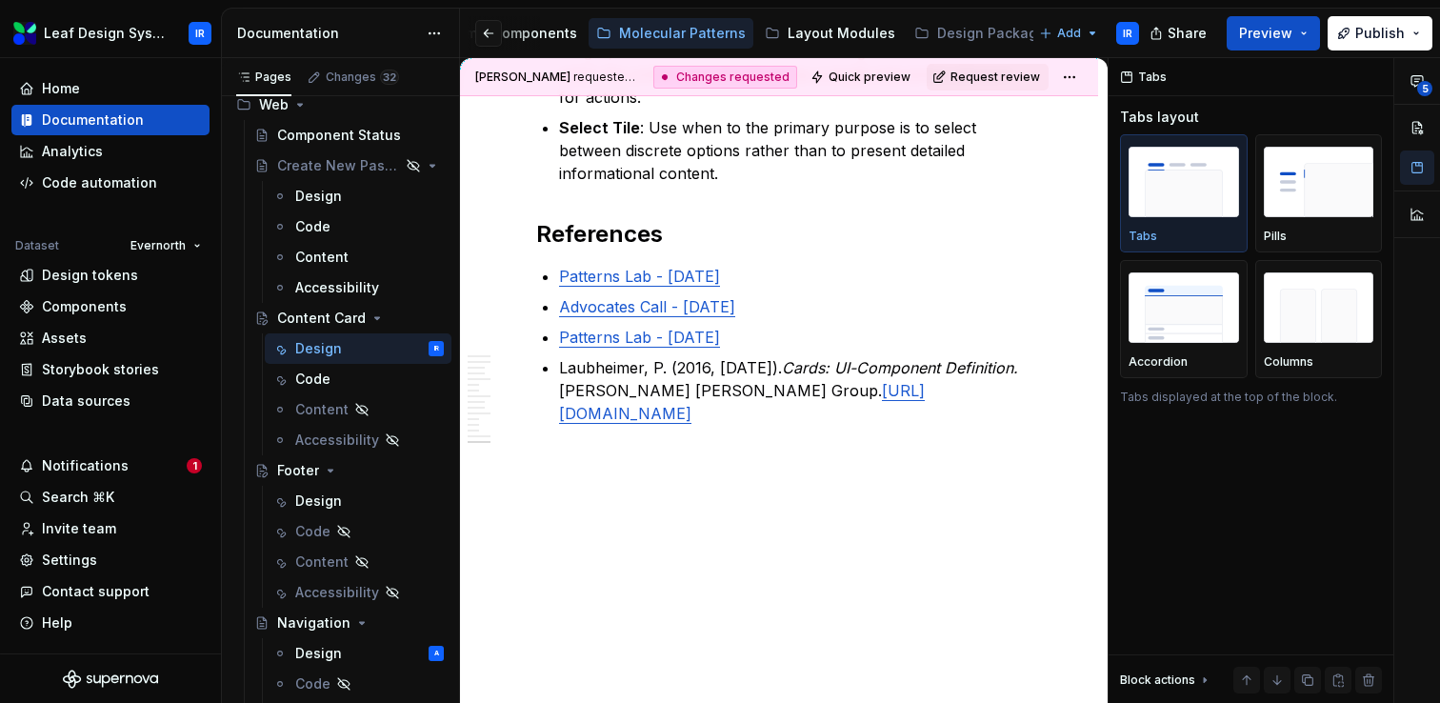
scroll to position [10362, 0]
type textarea "*"
